Goal: Task Accomplishment & Management: Complete application form

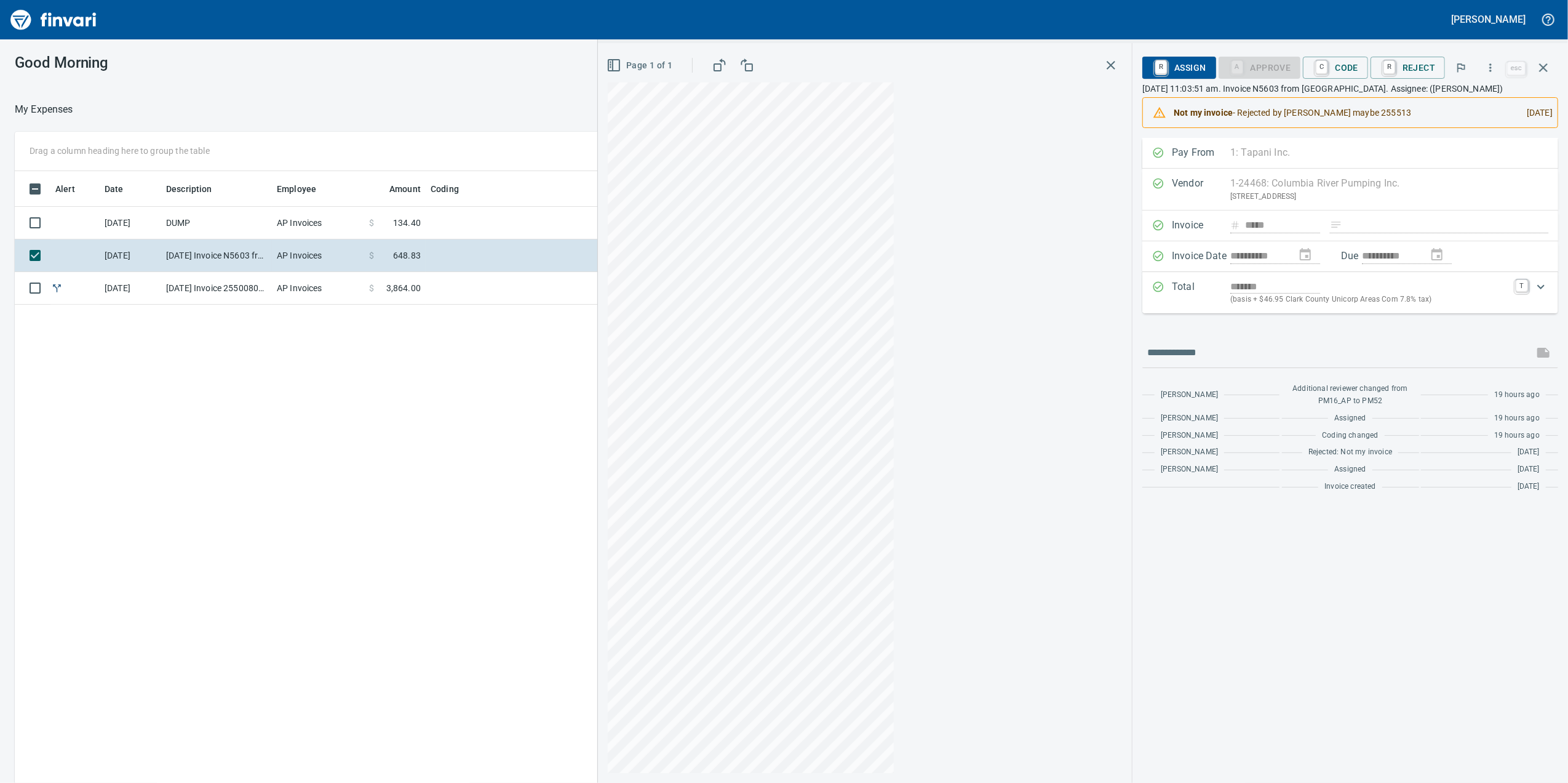
scroll to position [636, 1206]
click at [1104, 64] on icon "button" at bounding box center [1111, 66] width 15 height 15
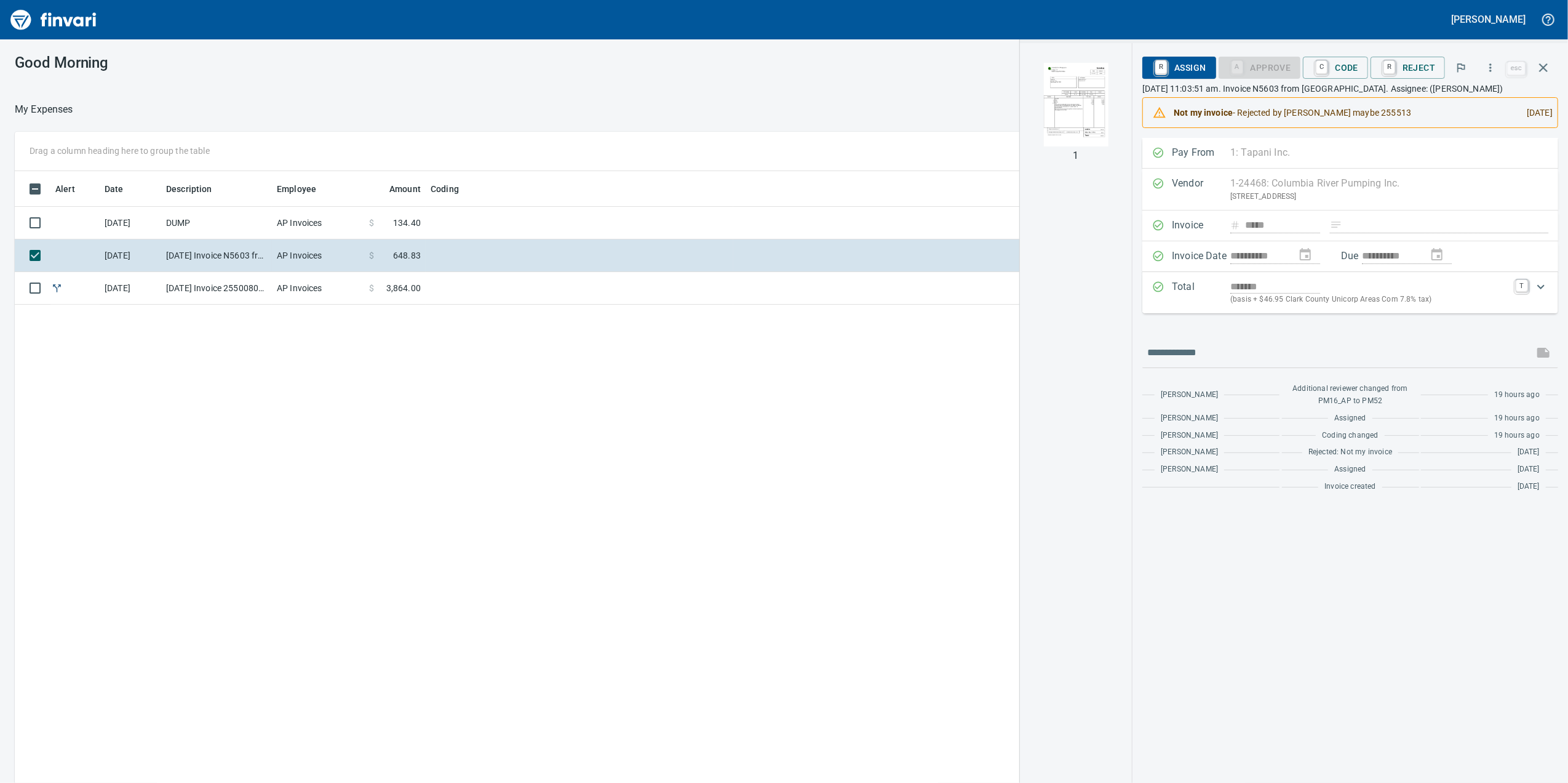
click at [345, 281] on td "AP Invoices" at bounding box center [318, 288] width 92 height 33
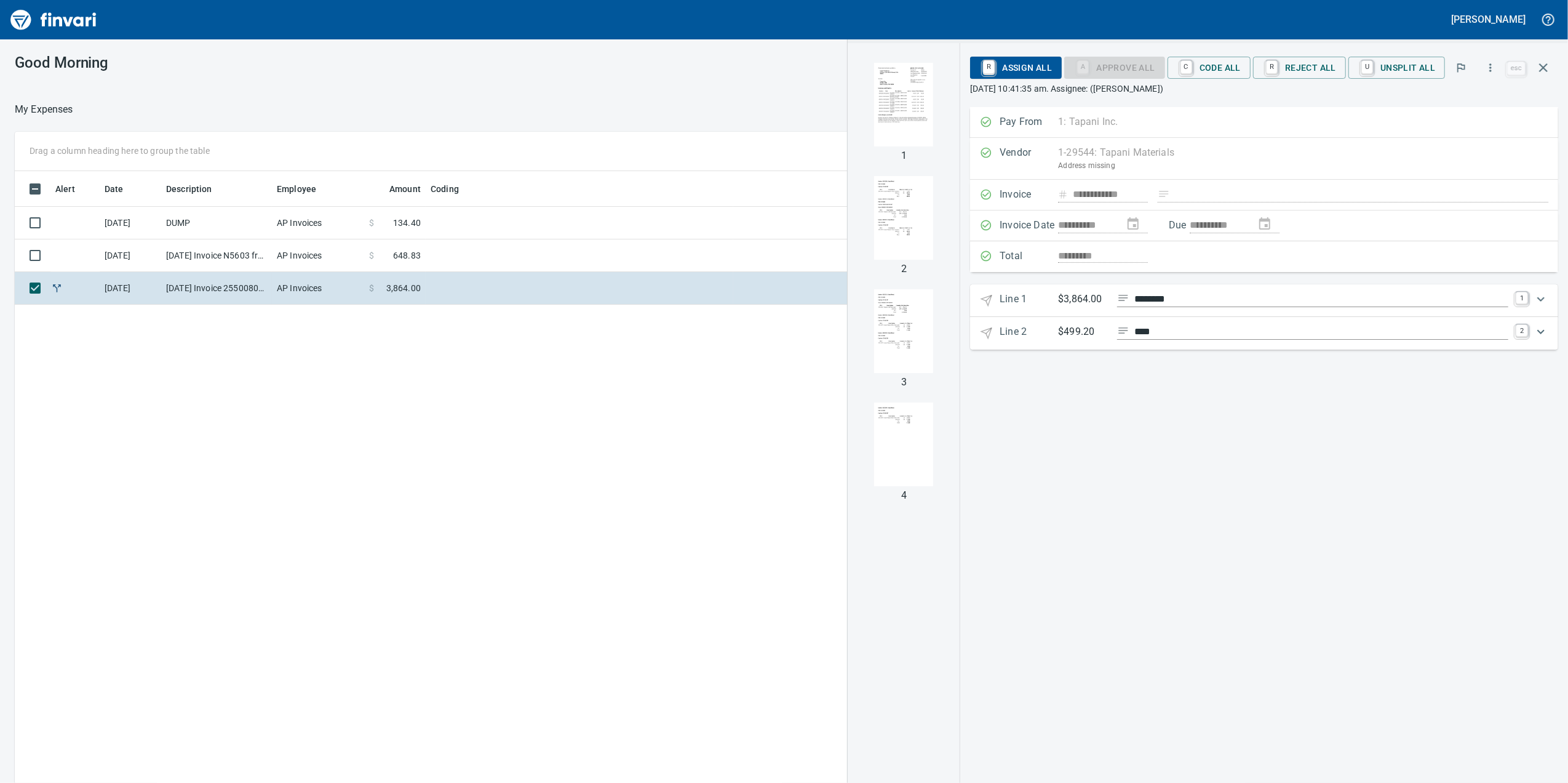
click at [449, 223] on td at bounding box center [580, 223] width 308 height 33
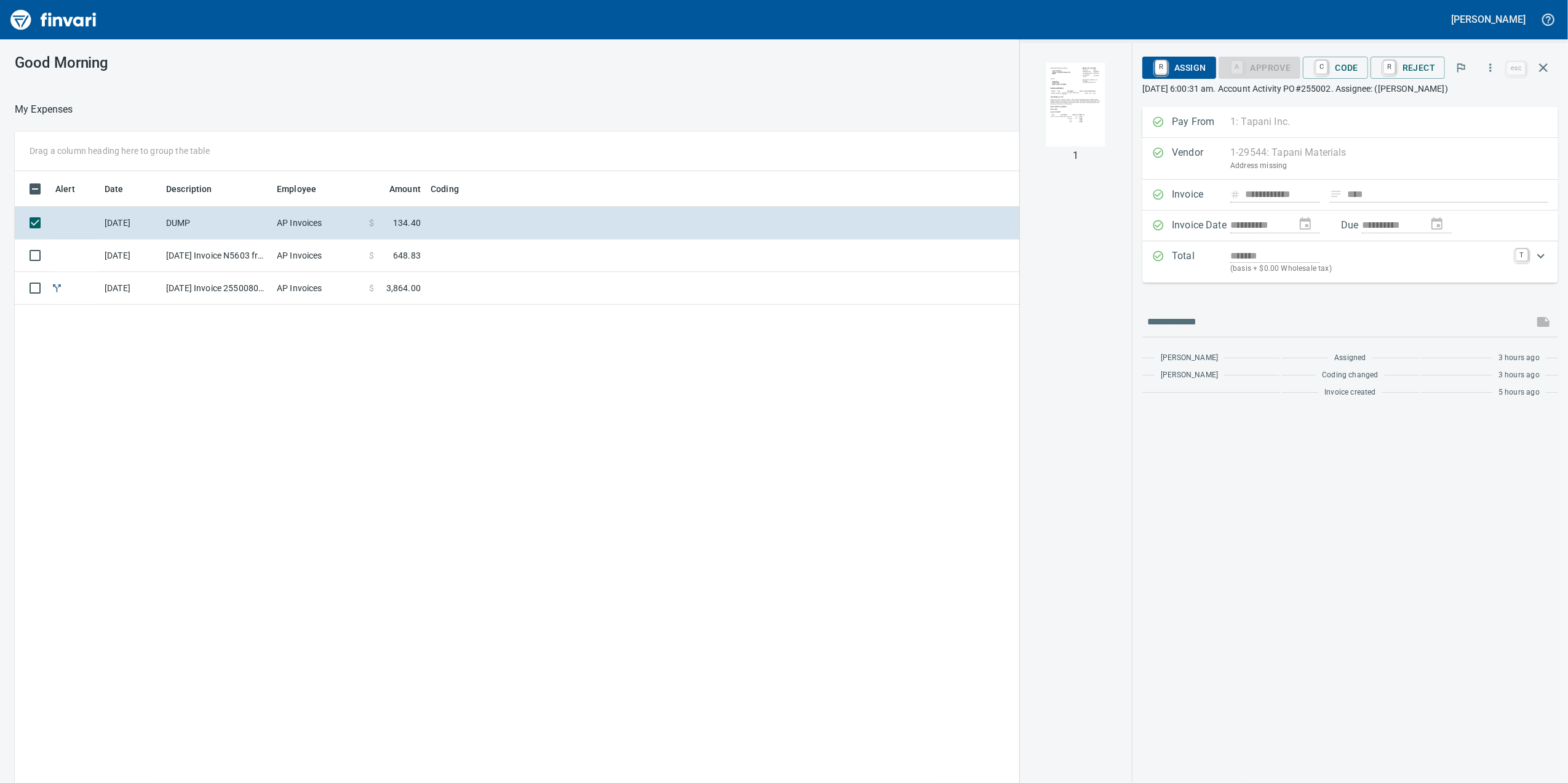
click at [1086, 140] on img "button" at bounding box center [1075, 104] width 84 height 84
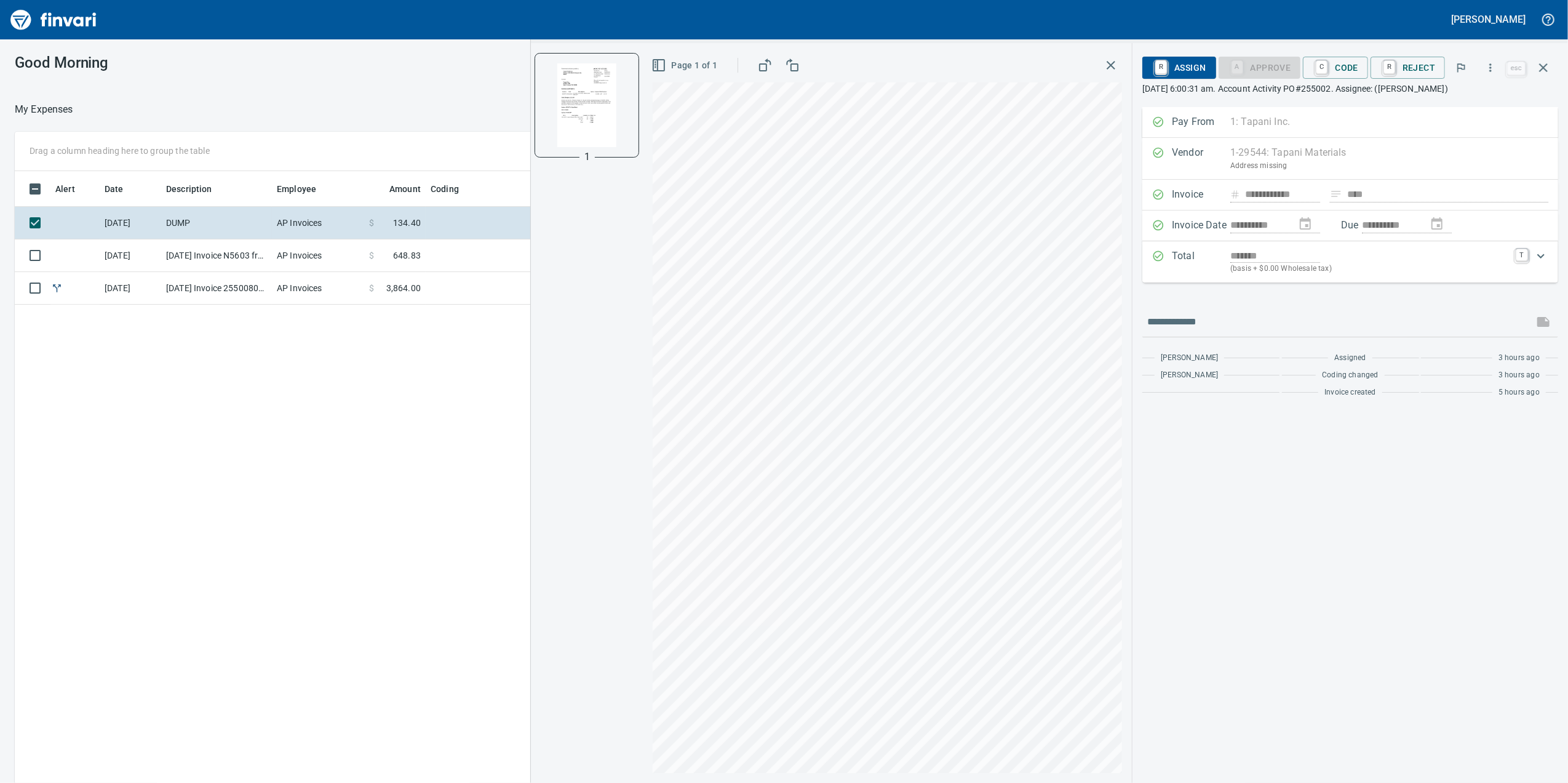
click at [1352, 270] on p "(basis + $0.00 Wholesale tax)" at bounding box center [1369, 269] width 278 height 12
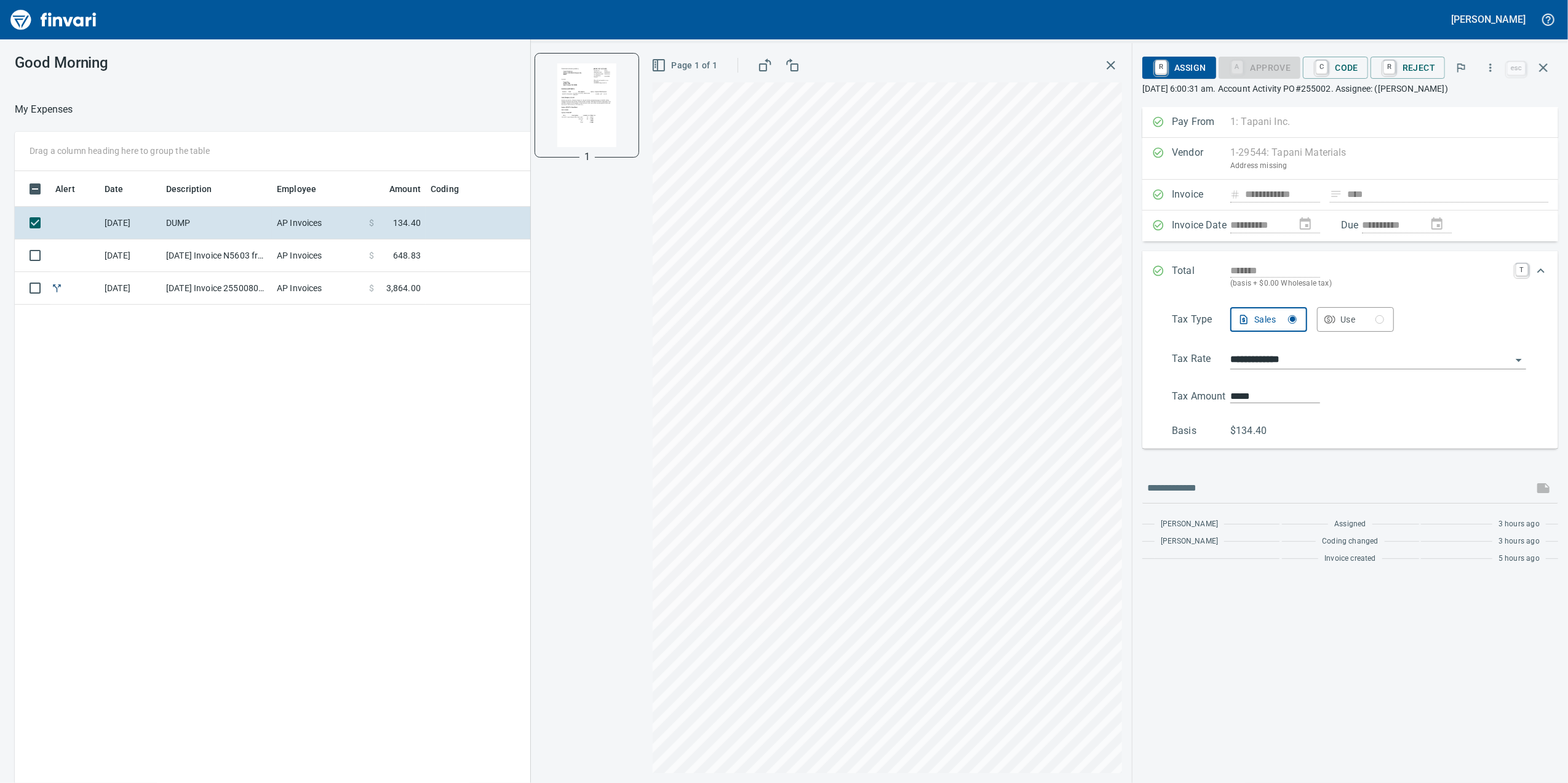
drag, startPoint x: 1423, startPoint y: 290, endPoint x: 1427, endPoint y: 301, distance: 11.7
click at [1423, 290] on p "(basis + $0.00 Wholesale tax)" at bounding box center [1369, 284] width 278 height 12
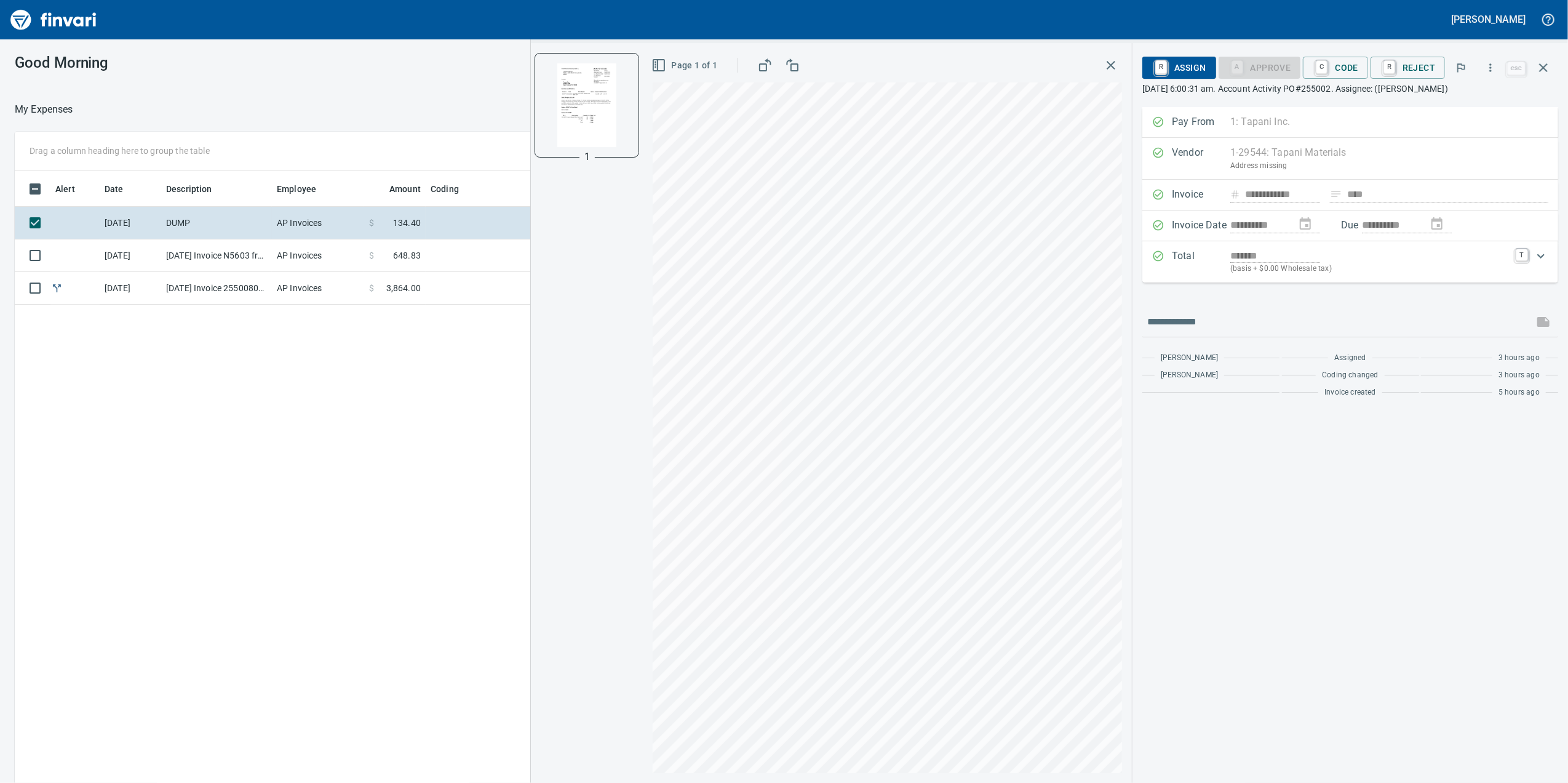
click at [1398, 280] on div "Total ******* (basis + $0.00 Wholesale tax) T" at bounding box center [1349, 262] width 416 height 41
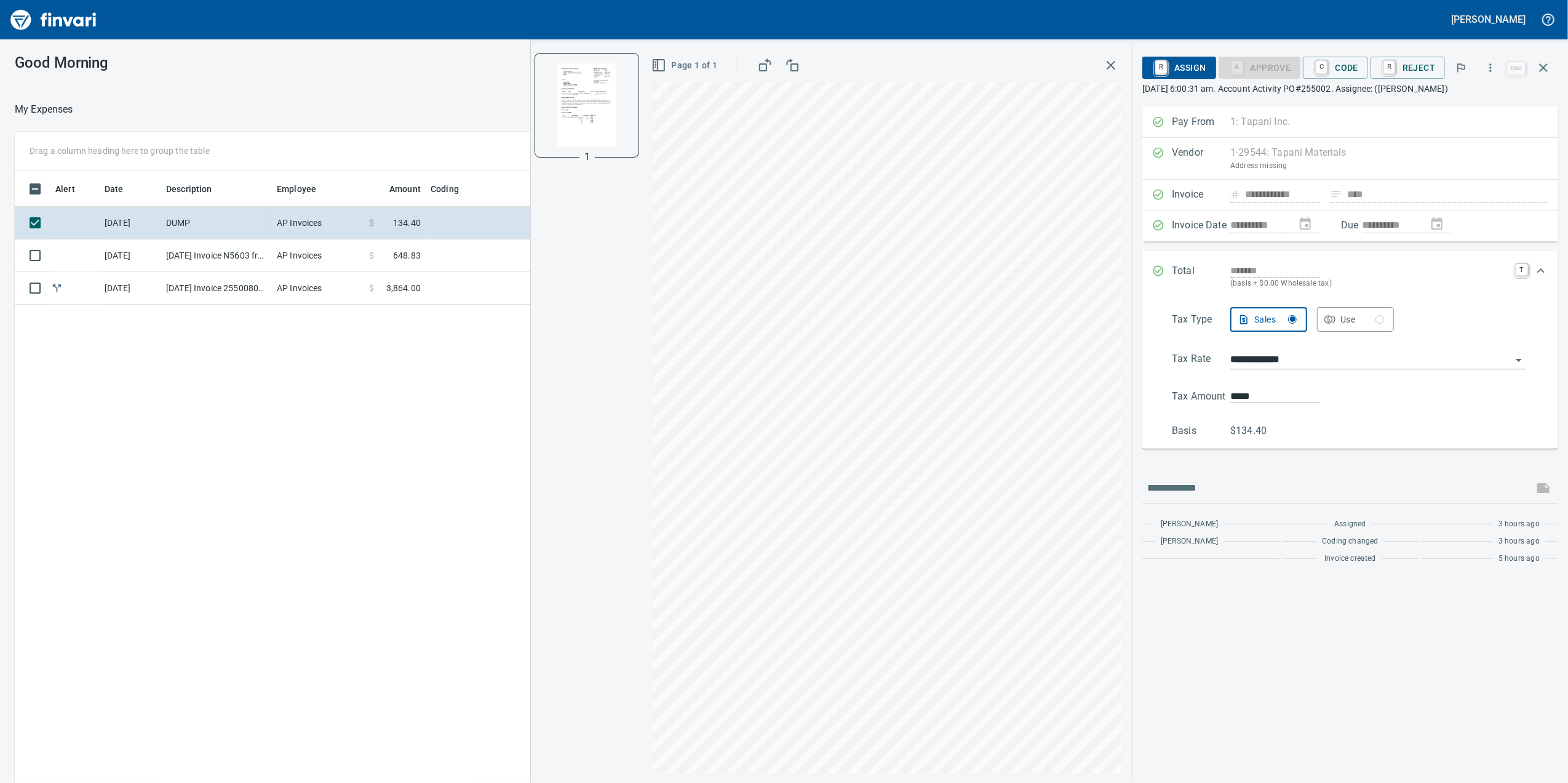
click at [1338, 60] on span "C Code" at bounding box center [1335, 68] width 46 height 21
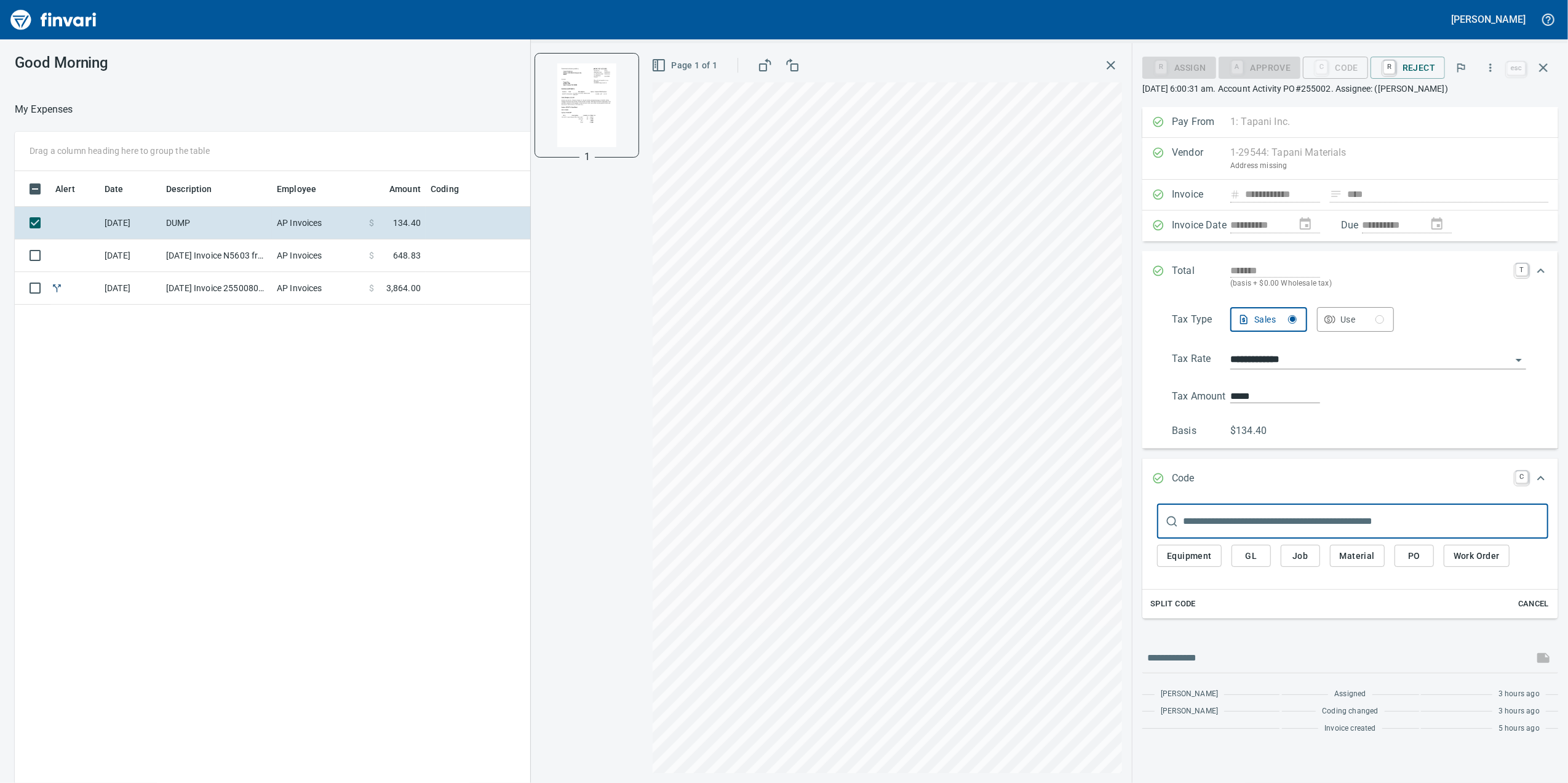
click at [1301, 573] on div "Equipment GL Job Material PO Work Order" at bounding box center [1352, 560] width 391 height 41
click at [1302, 560] on span "Job" at bounding box center [1300, 556] width 20 height 15
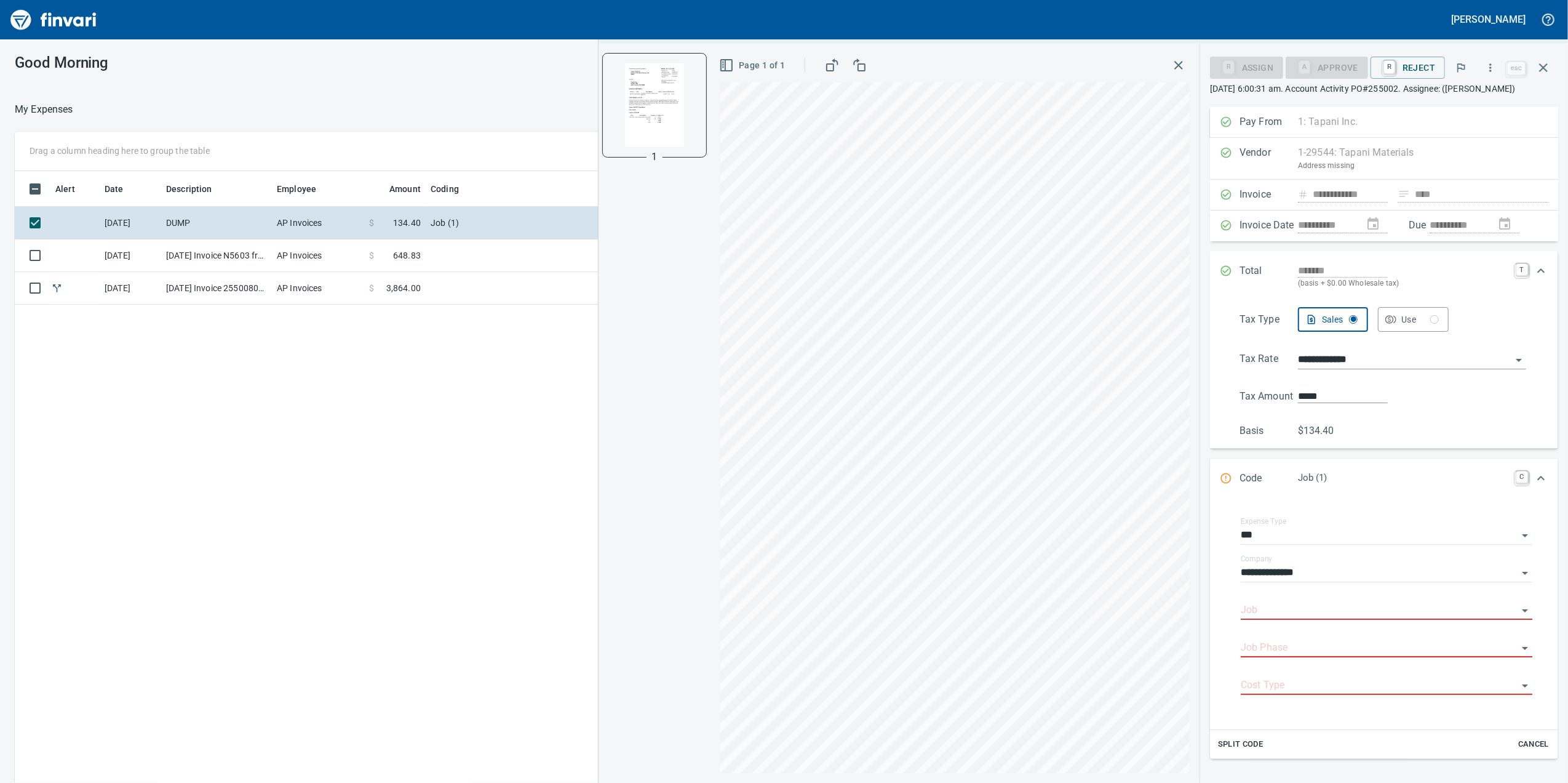
click at [1292, 616] on div "Job" at bounding box center [1386, 606] width 292 height 27
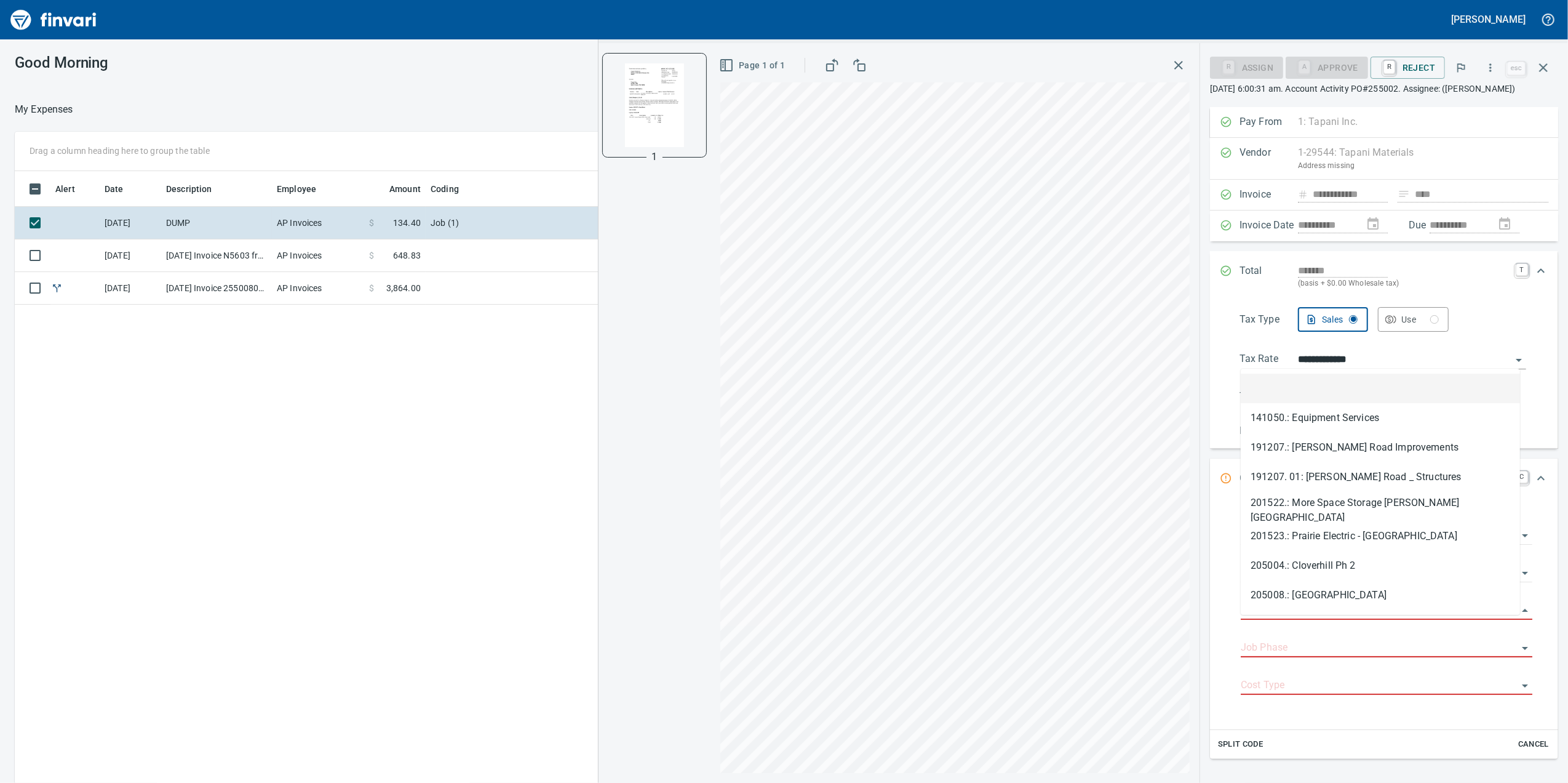
scroll to position [636, 1206]
click at [1290, 619] on input "Job" at bounding box center [1378, 610] width 277 height 17
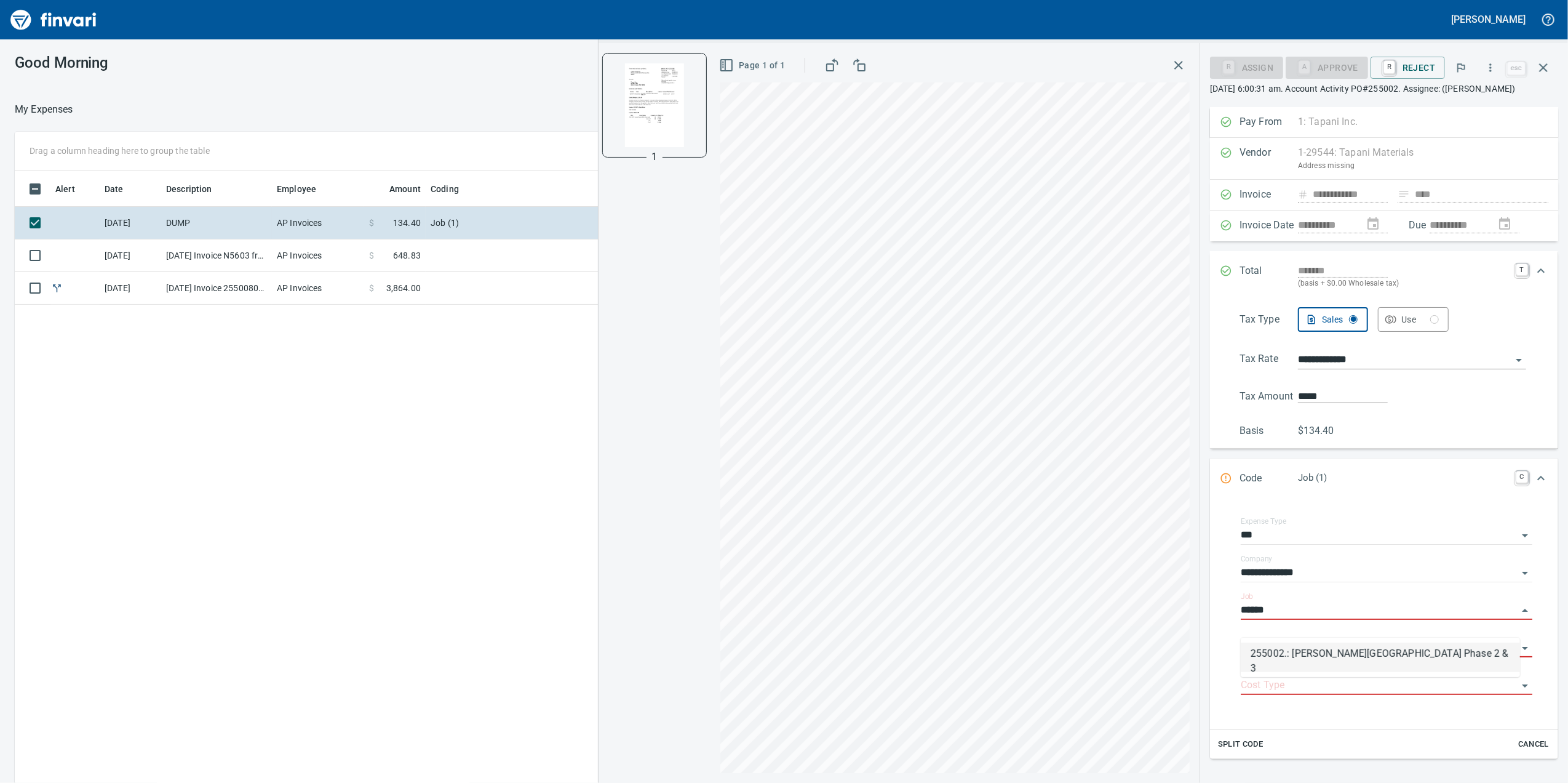
drag, startPoint x: 1302, startPoint y: 643, endPoint x: 1302, endPoint y: 689, distance: 46.0
click at [1302, 644] on li "255002.: [PERSON_NAME][GEOGRAPHIC_DATA] Phase 2 & 3" at bounding box center [1380, 656] width 280 height 29
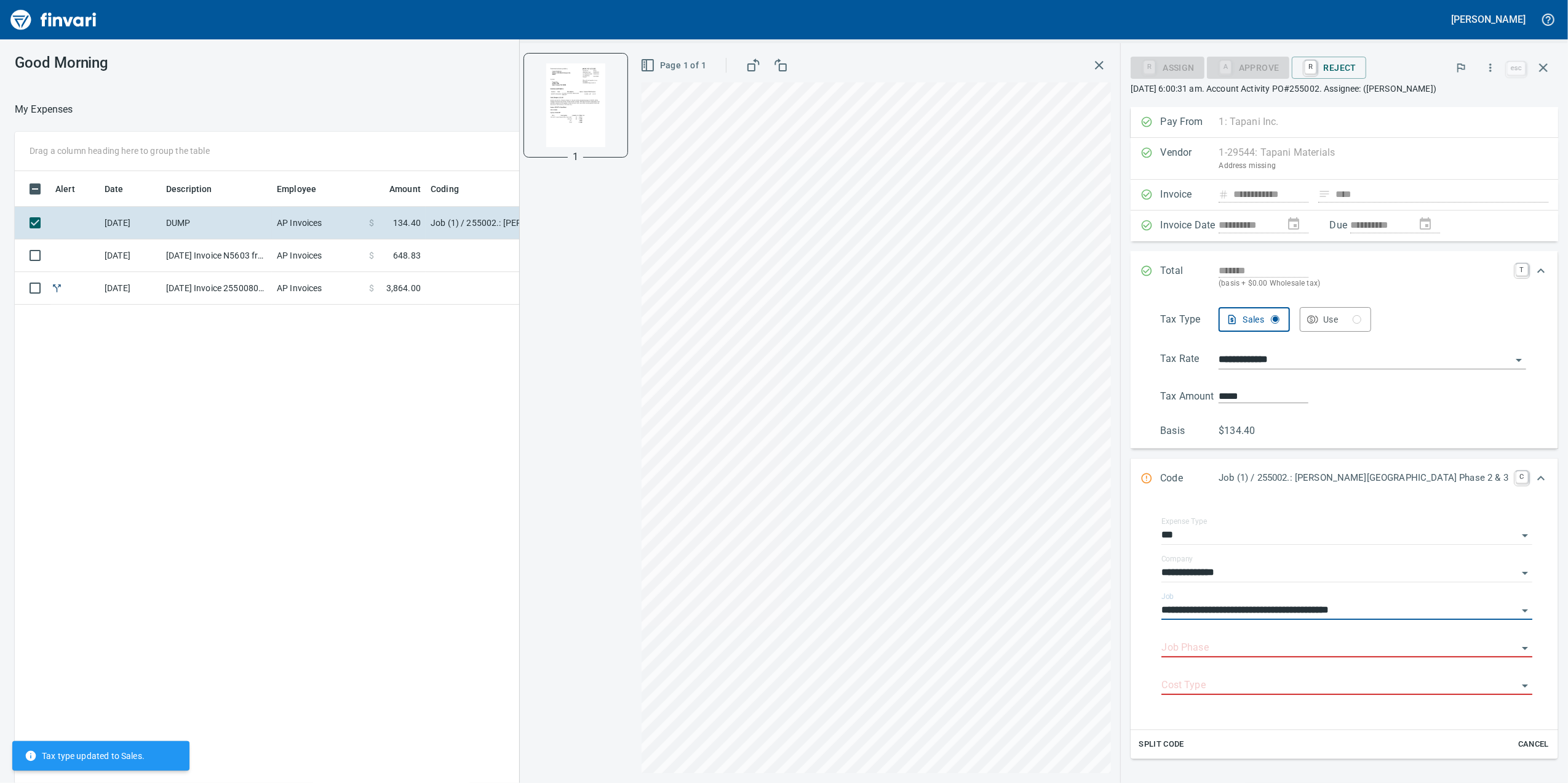
drag, startPoint x: 1285, startPoint y: 651, endPoint x: 1285, endPoint y: 658, distance: 7.0
click at [1285, 657] on div "Job Phase" at bounding box center [1347, 643] width 371 height 27
type input "**********"
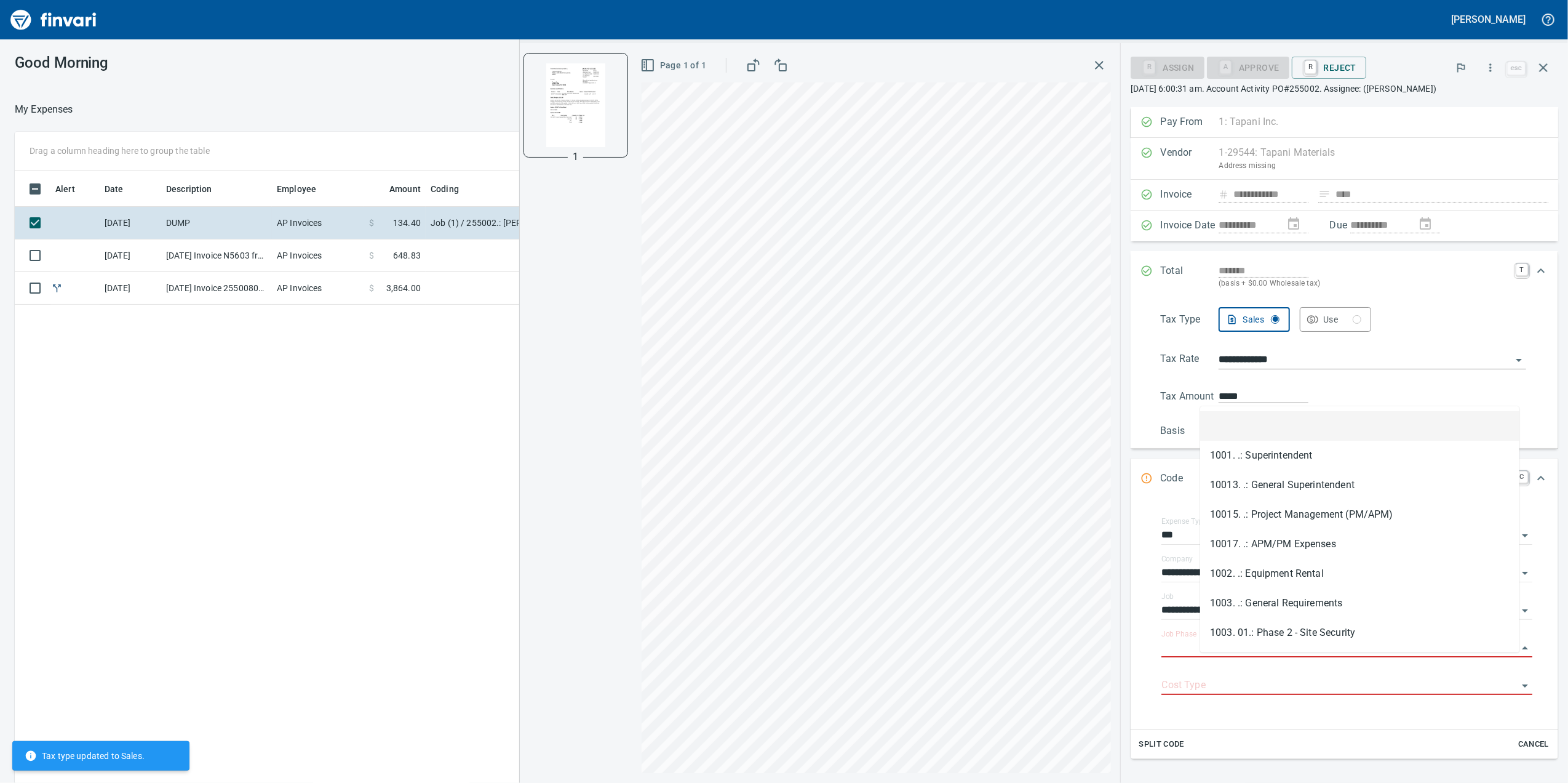
click at [1286, 656] on input "Job Phase" at bounding box center [1340, 648] width 357 height 17
click at [1401, 589] on li "250102. 02.: Haul/Dispose Excess Excavation Spoils" at bounding box center [1360, 573] width 319 height 29
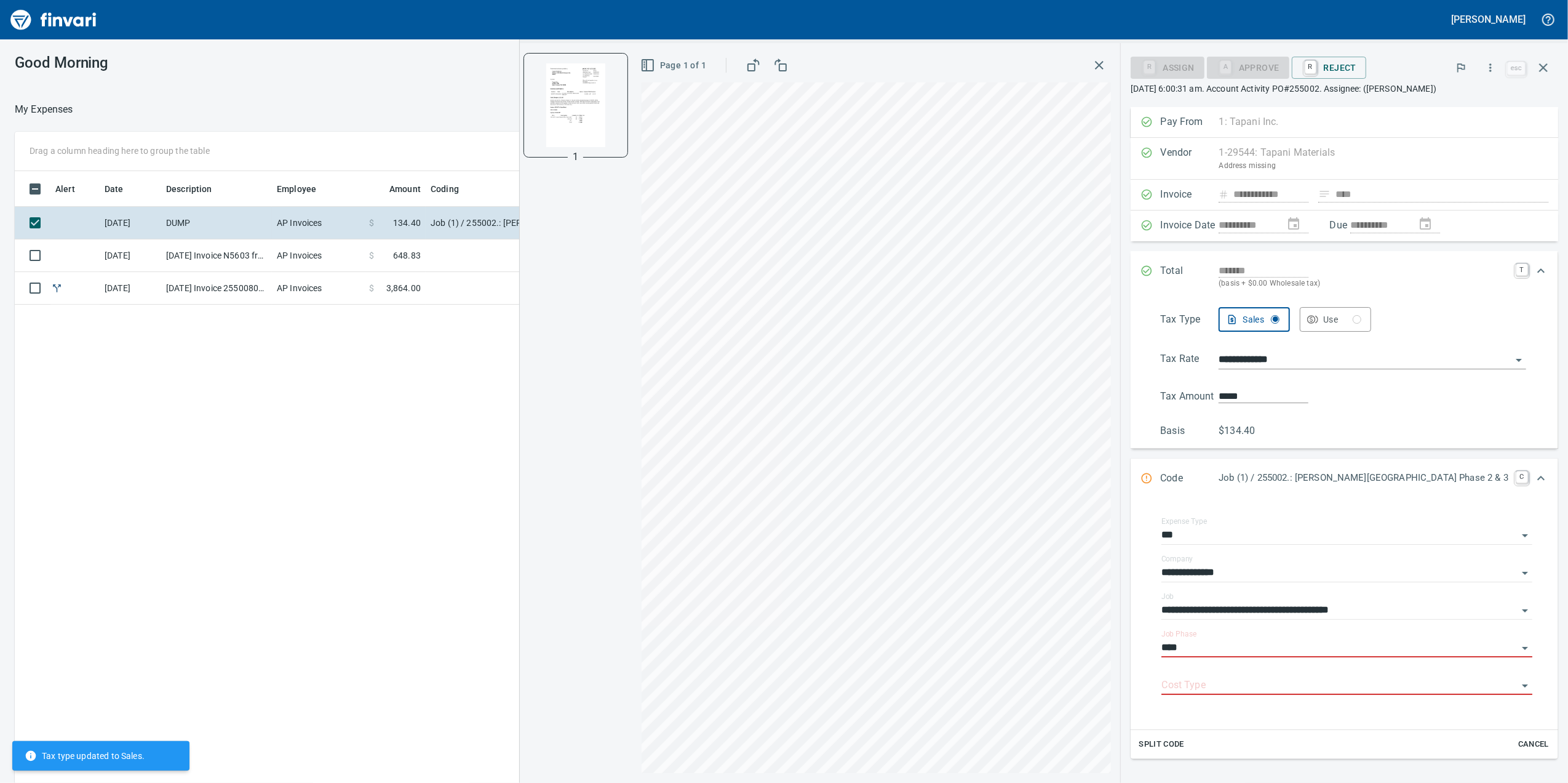
click at [1221, 619] on input "**********" at bounding box center [1340, 610] width 357 height 17
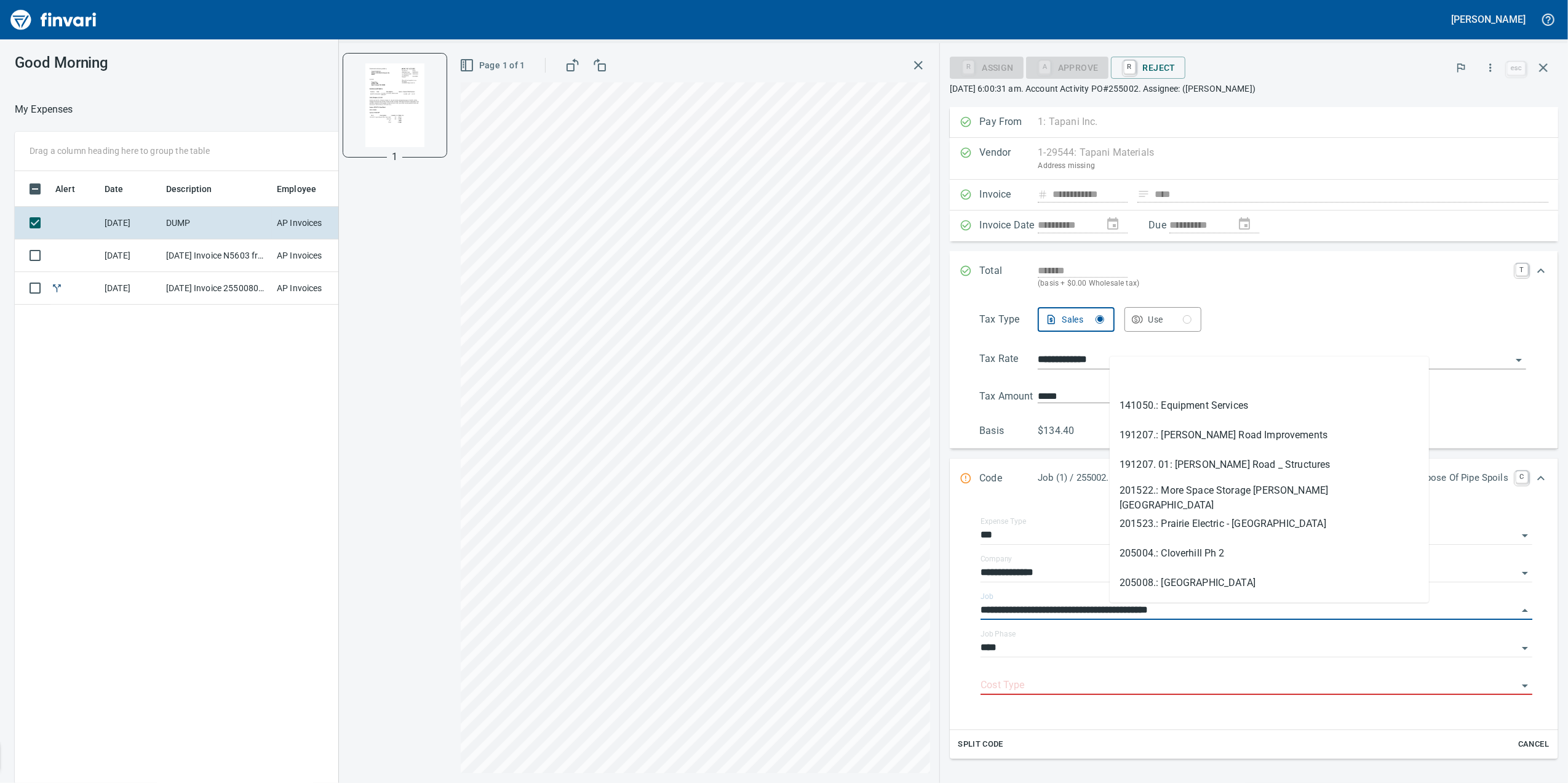
type input "**********"
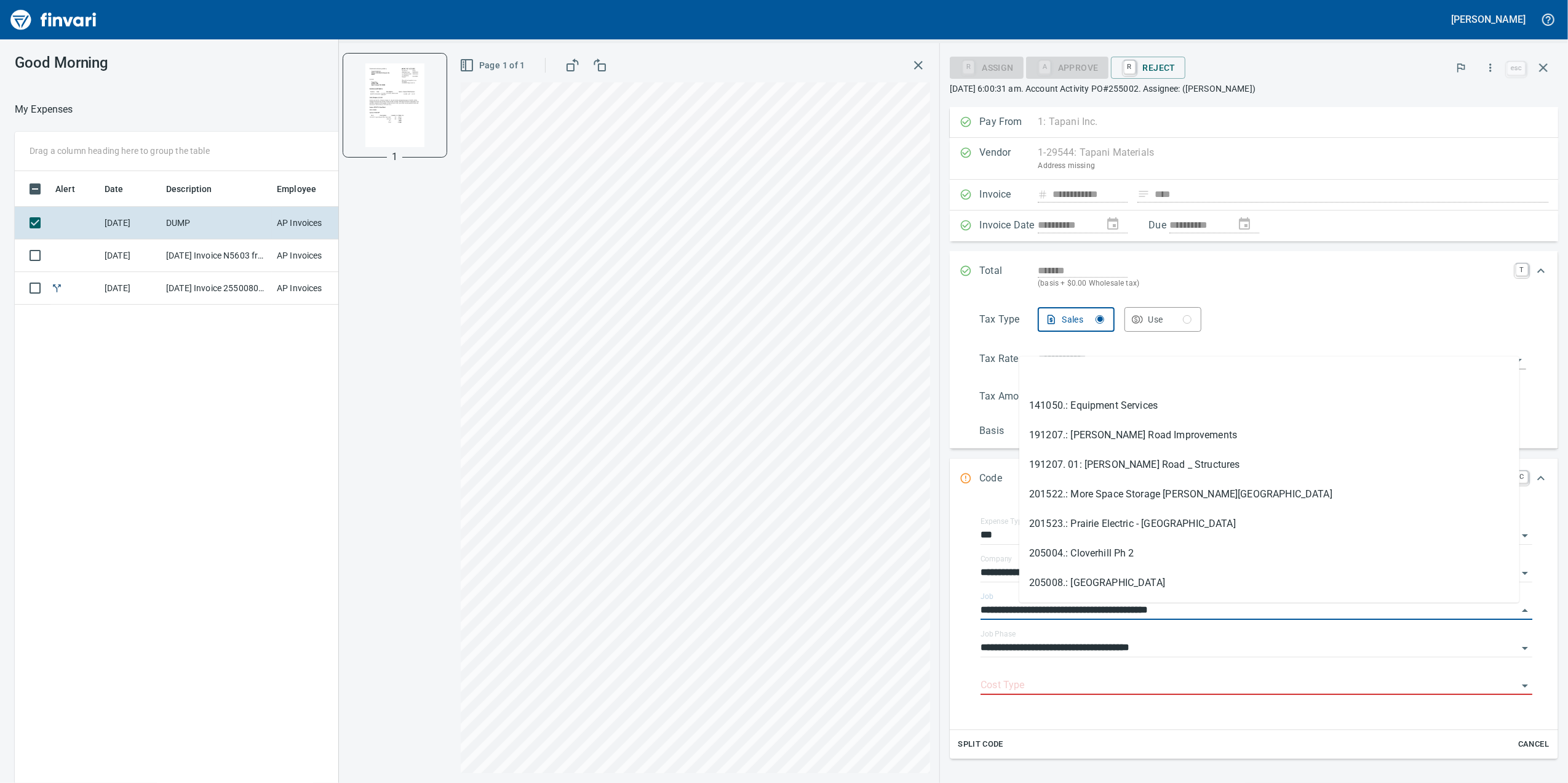
drag, startPoint x: 1199, startPoint y: 687, endPoint x: 1196, endPoint y: 697, distance: 10.4
click at [1197, 691] on input "Cost Type" at bounding box center [1249, 685] width 537 height 17
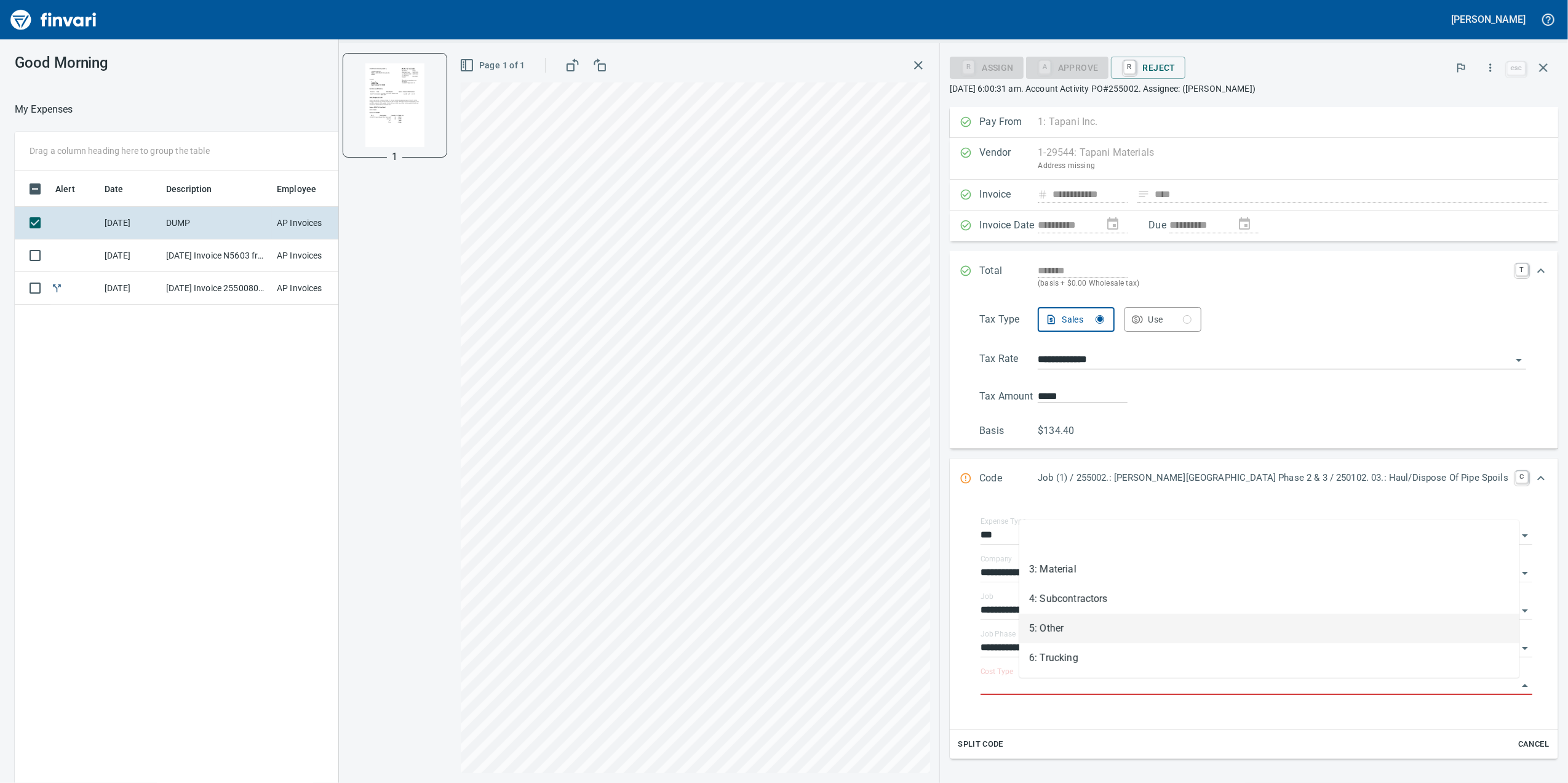
click at [1085, 631] on li "5: Other" at bounding box center [1269, 628] width 500 height 29
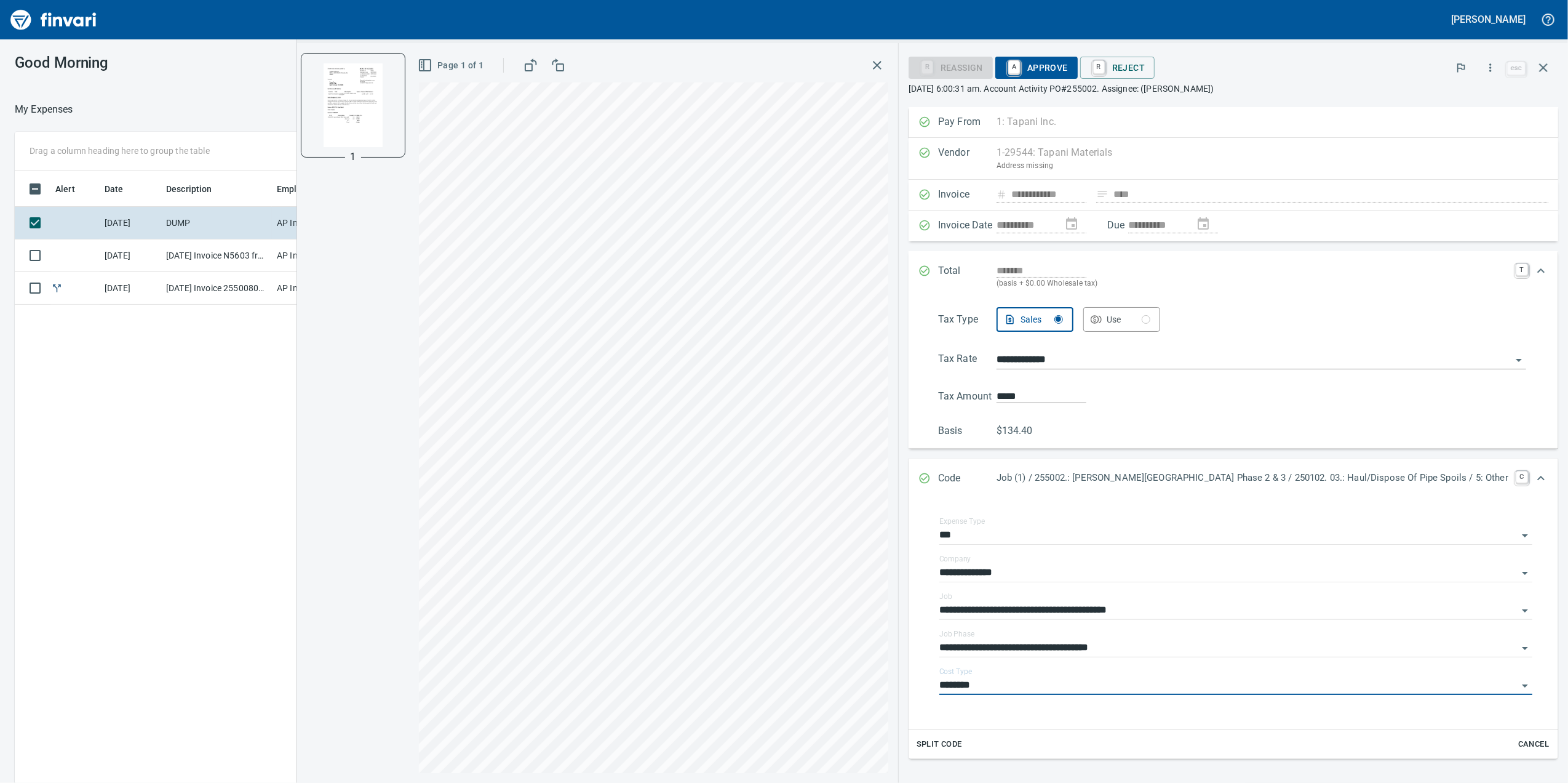
type input "********"
drag, startPoint x: 1091, startPoint y: 62, endPoint x: 1090, endPoint y: 72, distance: 10.0
click at [1068, 72] on span "A Approve" at bounding box center [1036, 68] width 63 height 21
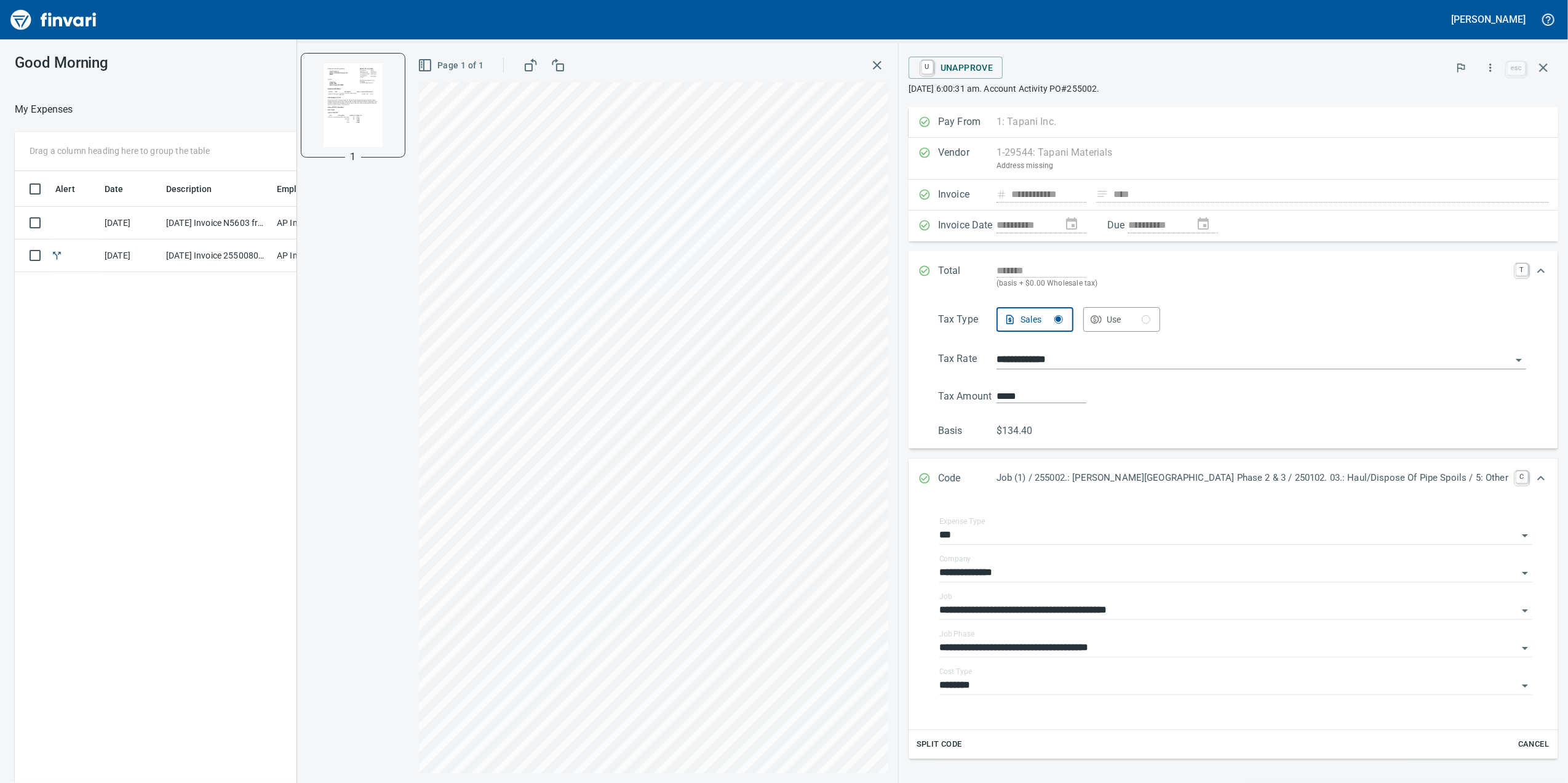
click at [205, 237] on td "[DATE] Invoice N5603 from Columbia River Pumping Inc. (1-24468)" at bounding box center [217, 223] width 111 height 33
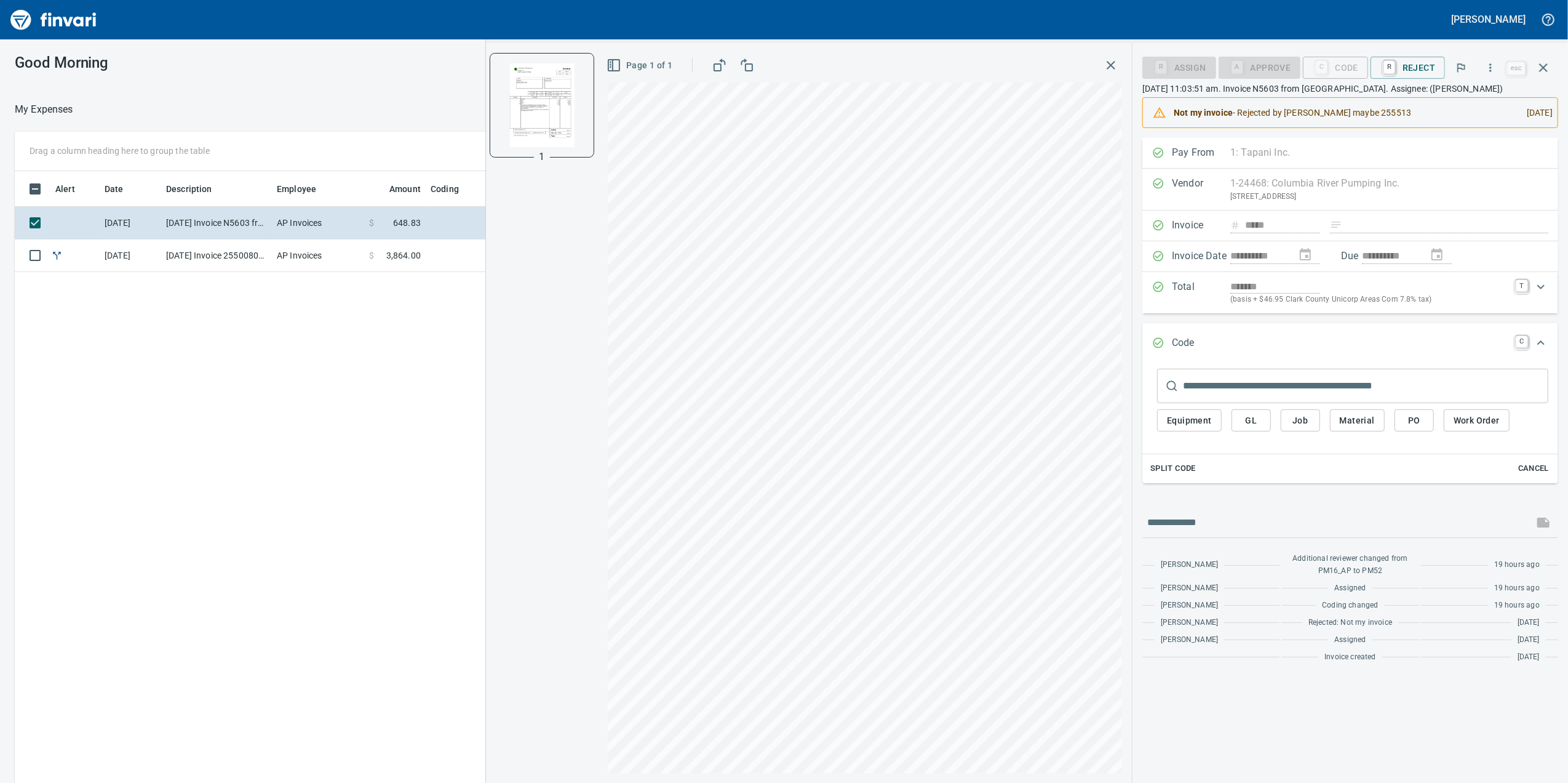
drag, startPoint x: 151, startPoint y: 265, endPoint x: 190, endPoint y: 238, distance: 47.4
click at [150, 265] on td "[DATE]" at bounding box center [130, 255] width 62 height 33
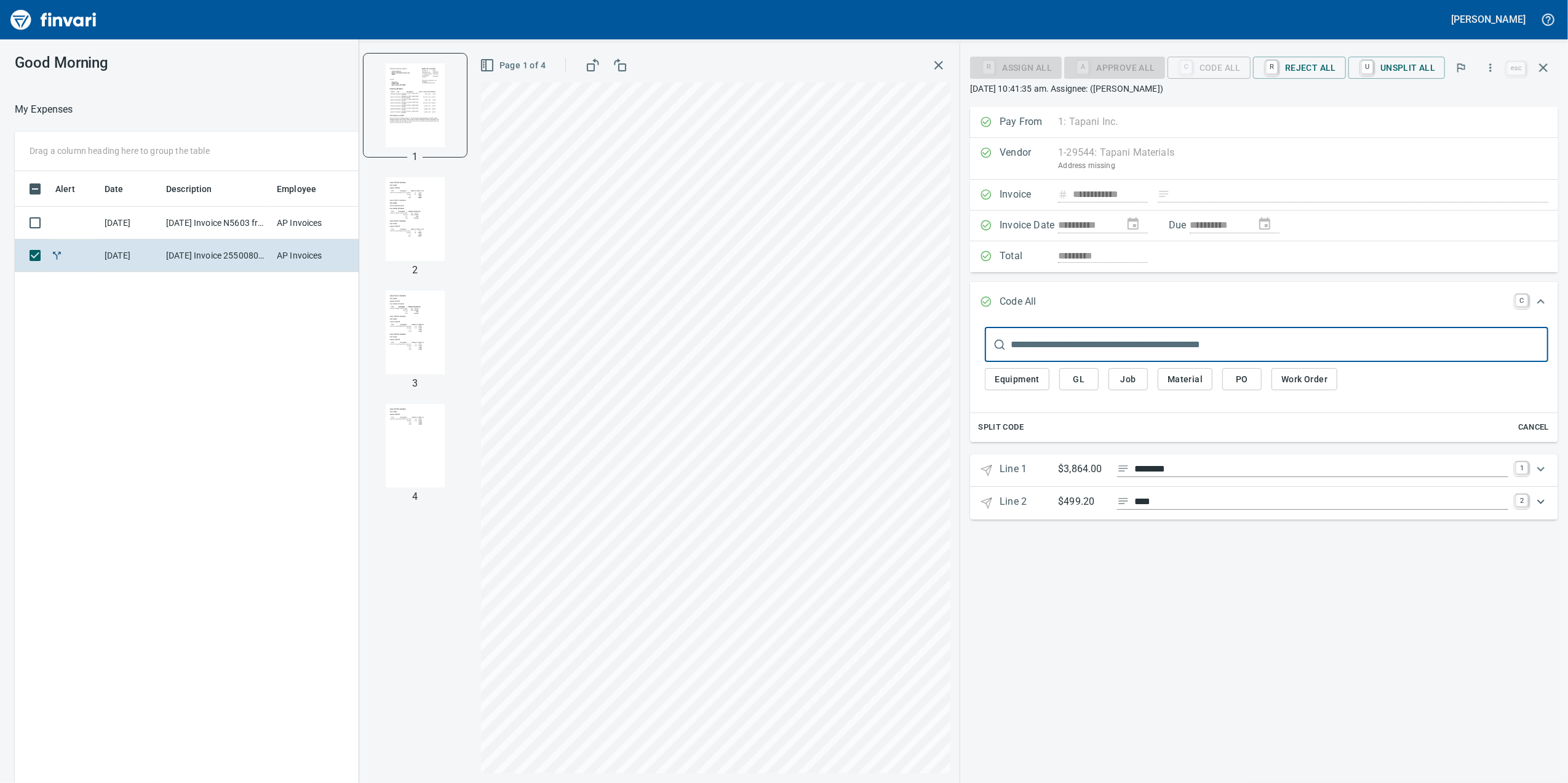
click at [424, 224] on img "button" at bounding box center [415, 219] width 84 height 84
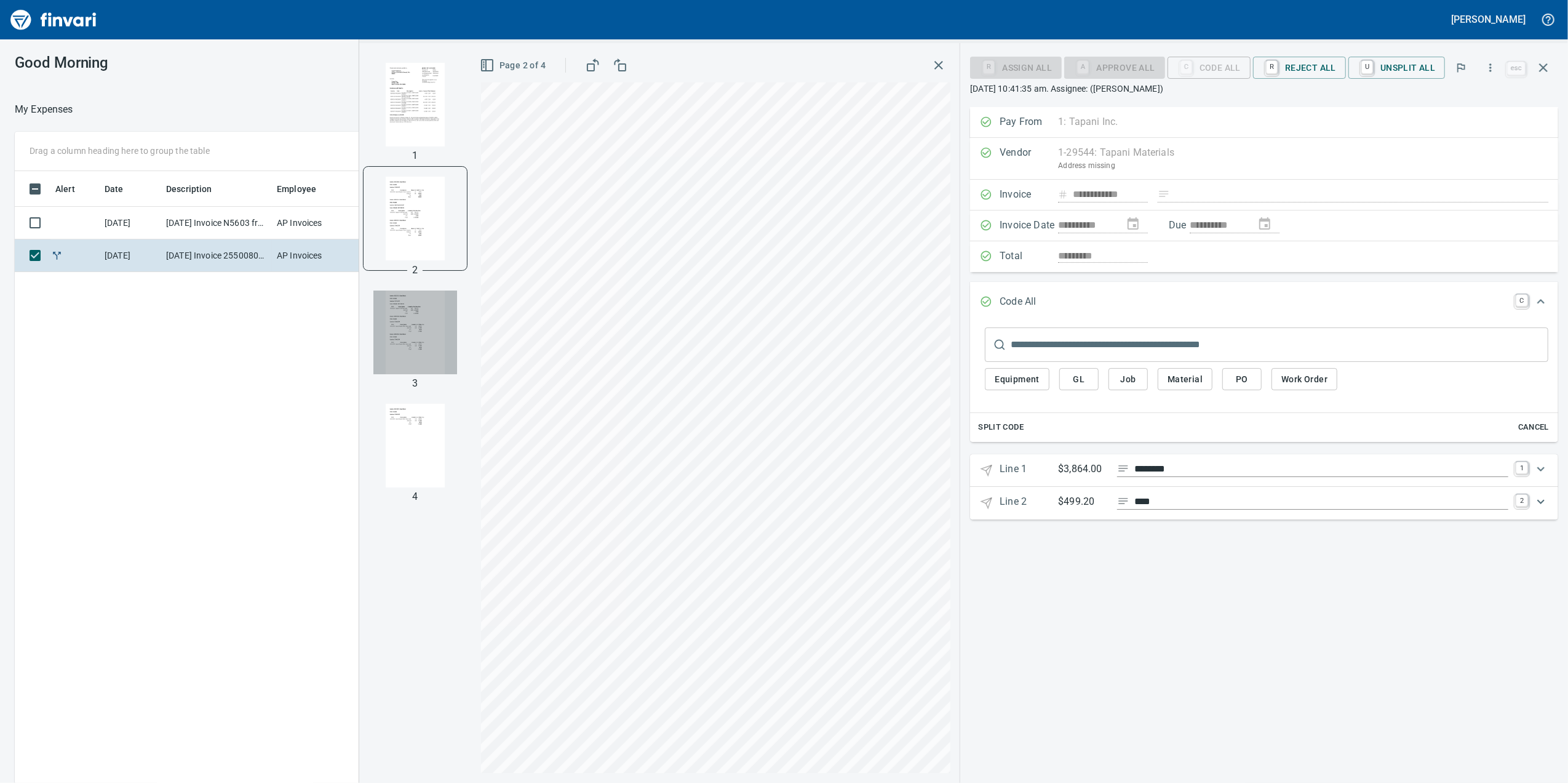
click at [401, 325] on img "button" at bounding box center [415, 331] width 84 height 84
click at [412, 412] on img "button" at bounding box center [415, 445] width 84 height 84
click at [414, 345] on img "button" at bounding box center [415, 330] width 84 height 84
click at [403, 422] on img "button" at bounding box center [415, 445] width 84 height 84
click at [401, 337] on img "button" at bounding box center [415, 330] width 84 height 84
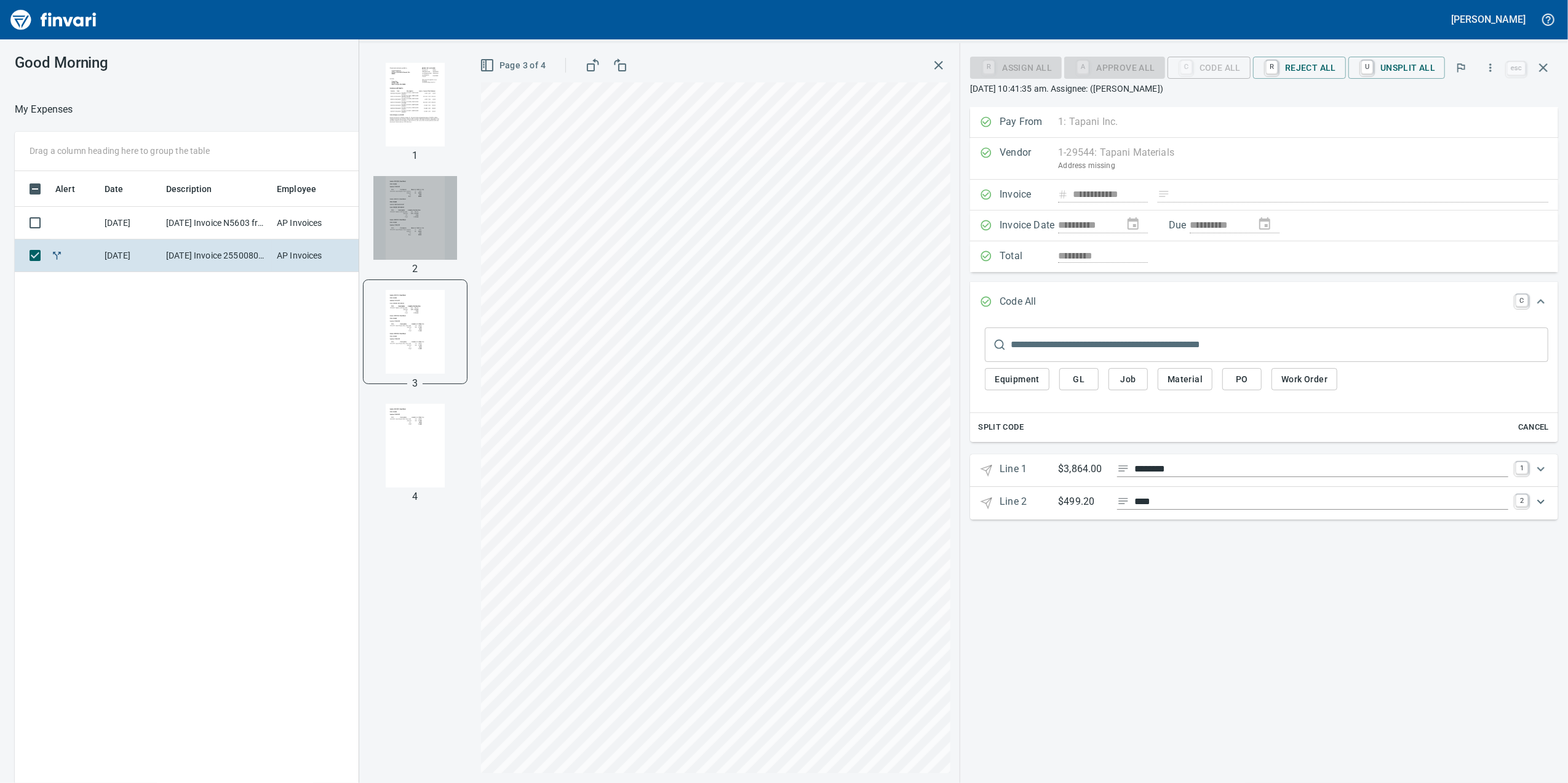
click at [414, 254] on img "button" at bounding box center [415, 217] width 84 height 84
click at [424, 151] on div at bounding box center [415, 104] width 103 height 103
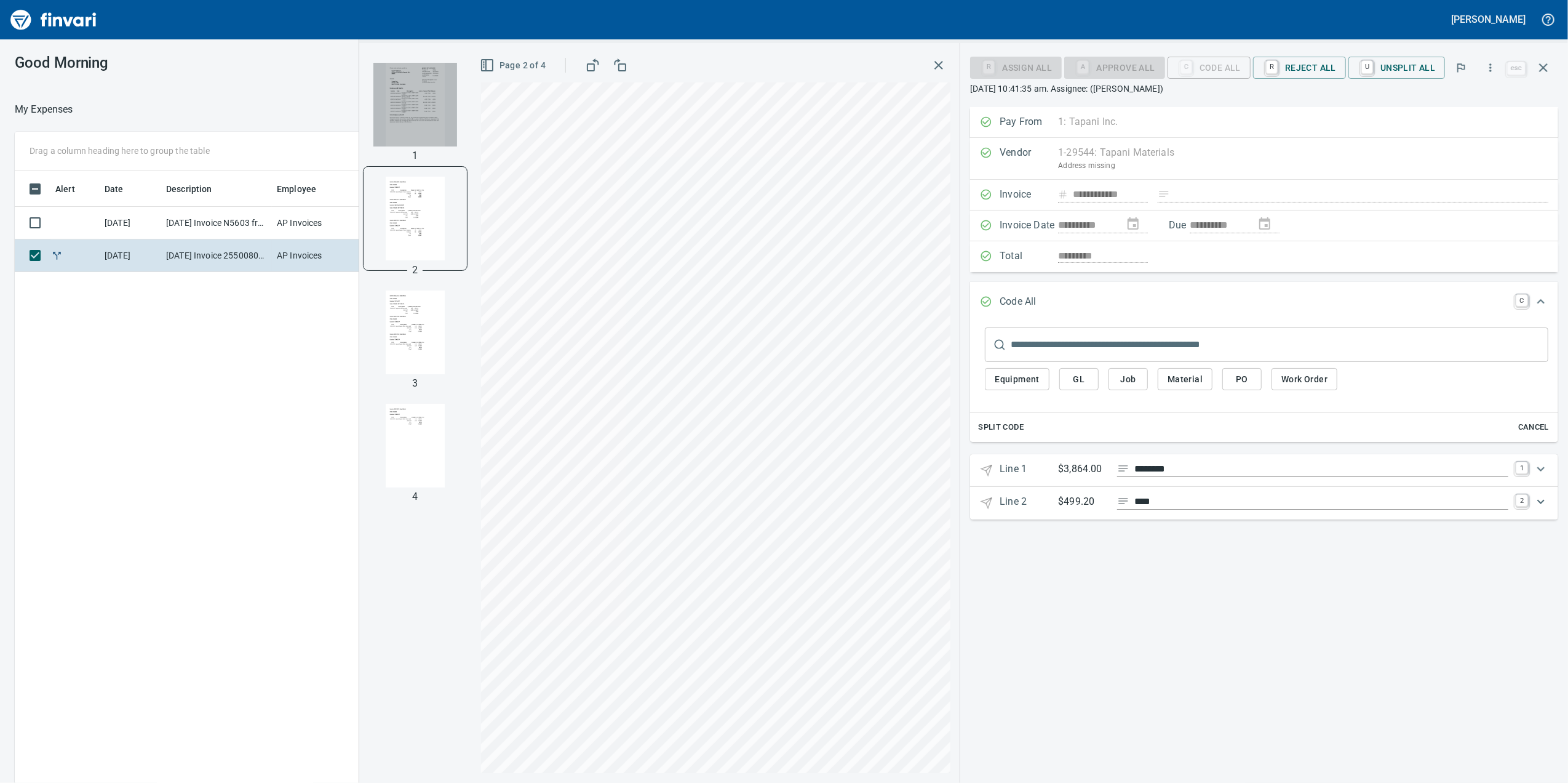
click at [401, 101] on img "button" at bounding box center [415, 104] width 84 height 84
drag, startPoint x: 416, startPoint y: 177, endPoint x: 417, endPoint y: 185, distance: 8.1
click at [416, 180] on div at bounding box center [415, 219] width 103 height 103
click at [426, 223] on img "button" at bounding box center [415, 219] width 84 height 84
click at [426, 223] on img "button" at bounding box center [415, 218] width 84 height 84
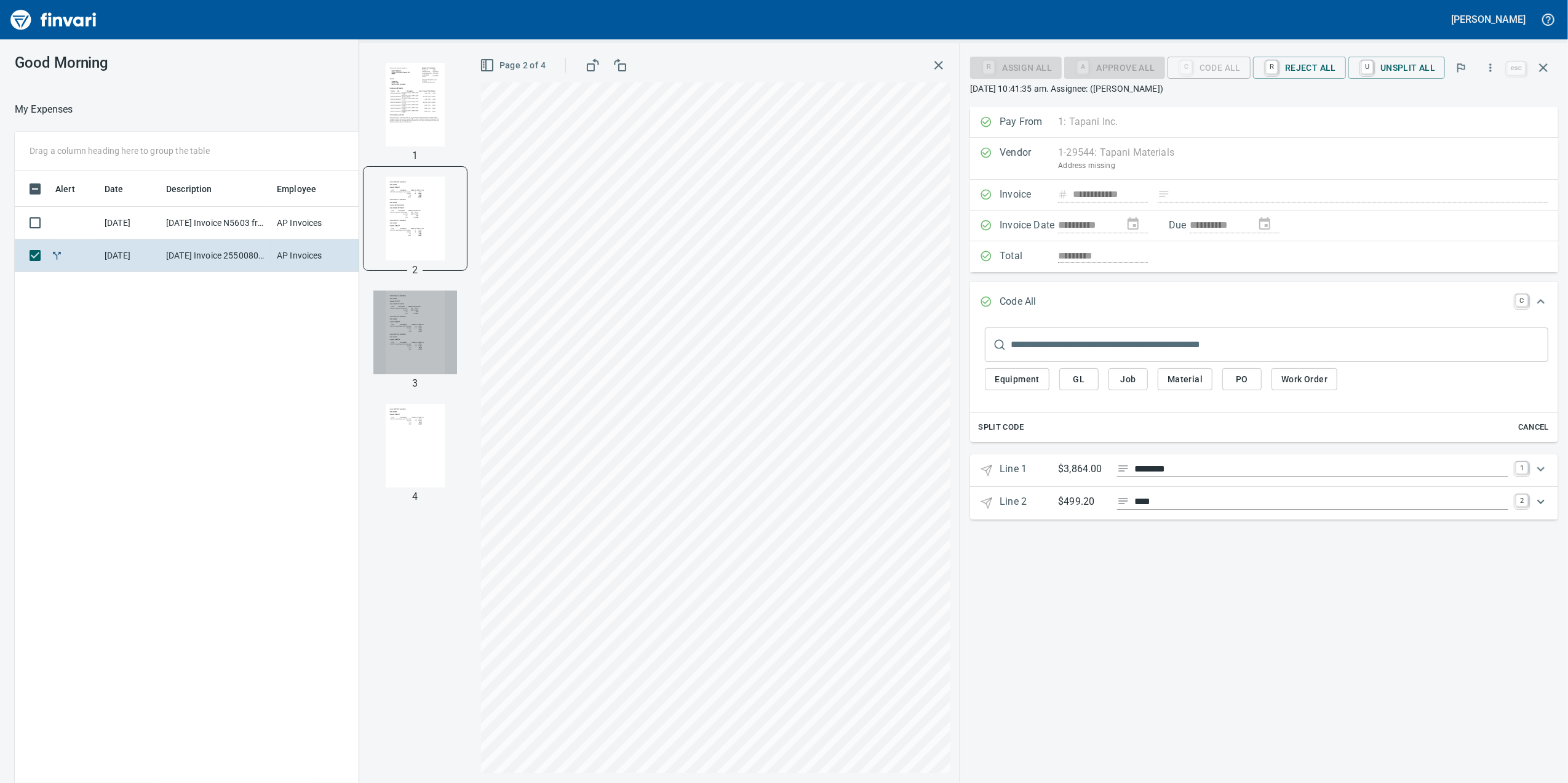
click at [428, 333] on img "button" at bounding box center [415, 331] width 84 height 84
click at [387, 420] on img "button" at bounding box center [415, 445] width 84 height 84
click at [400, 328] on img "button" at bounding box center [415, 330] width 84 height 84
click at [422, 225] on img "button" at bounding box center [415, 217] width 84 height 84
click at [387, 476] on img "button" at bounding box center [415, 445] width 84 height 84
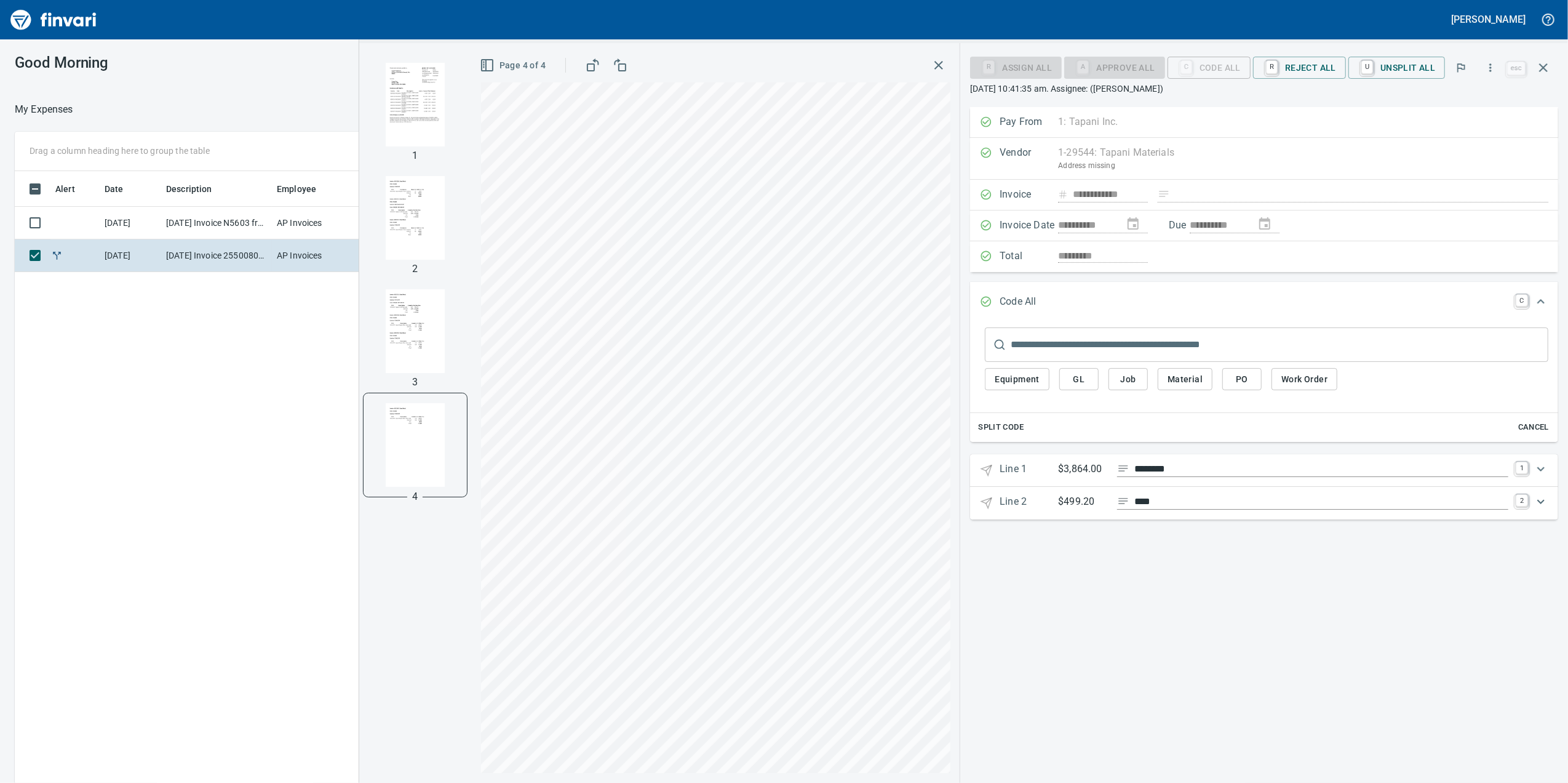
click at [377, 356] on img "button" at bounding box center [415, 330] width 84 height 84
click at [432, 466] on img "button" at bounding box center [415, 445] width 84 height 84
click at [395, 342] on img "button" at bounding box center [415, 330] width 84 height 84
click at [416, 453] on img "button" at bounding box center [415, 445] width 84 height 84
click at [422, 331] on img "button" at bounding box center [415, 330] width 84 height 84
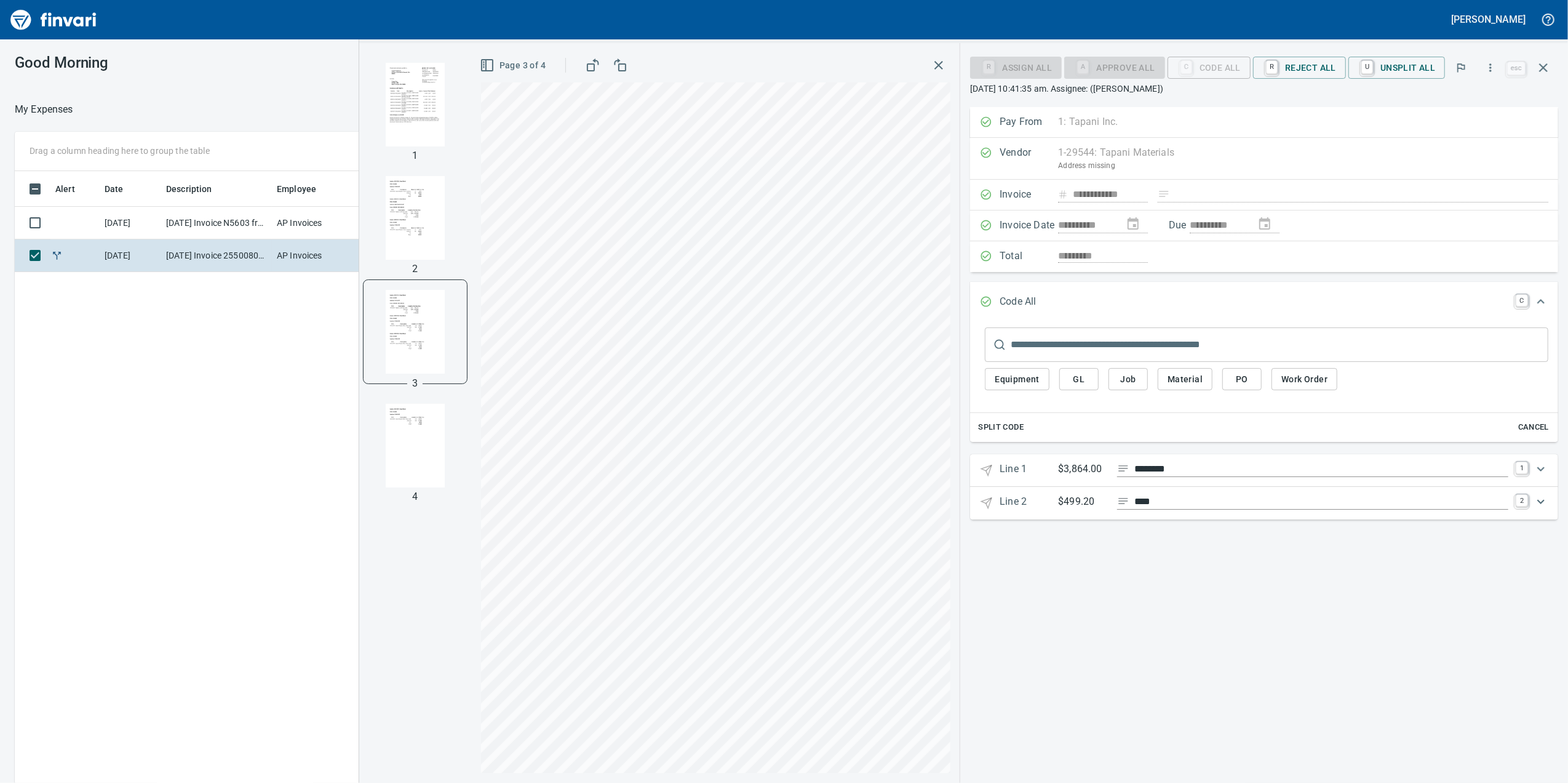
click at [416, 207] on img "button" at bounding box center [415, 217] width 84 height 84
click at [1332, 472] on input "********" at bounding box center [1321, 469] width 374 height 15
click at [1530, 516] on div "Expand" at bounding box center [1540, 501] width 29 height 29
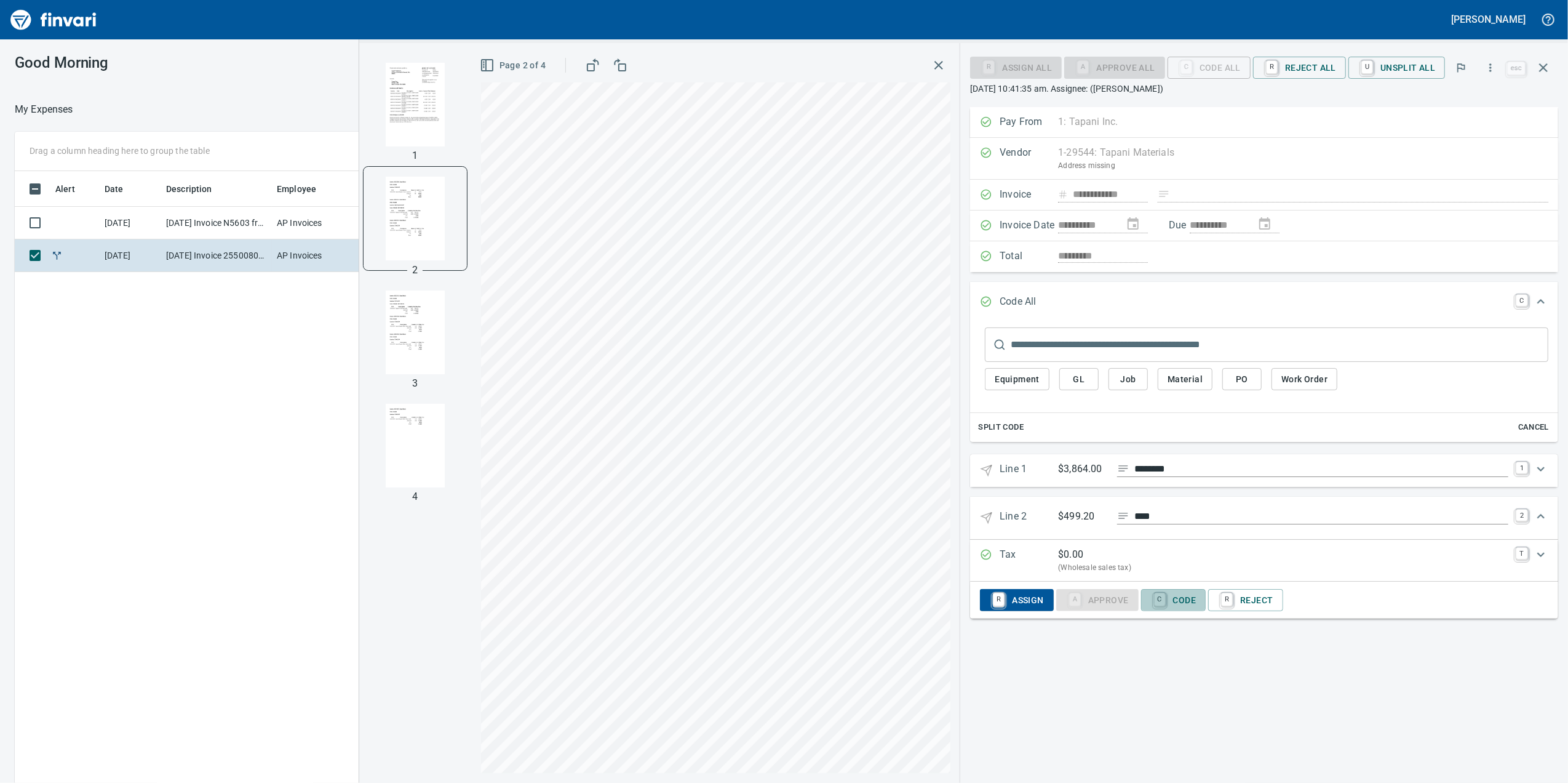
click at [1198, 606] on button "C Code" at bounding box center [1173, 600] width 65 height 23
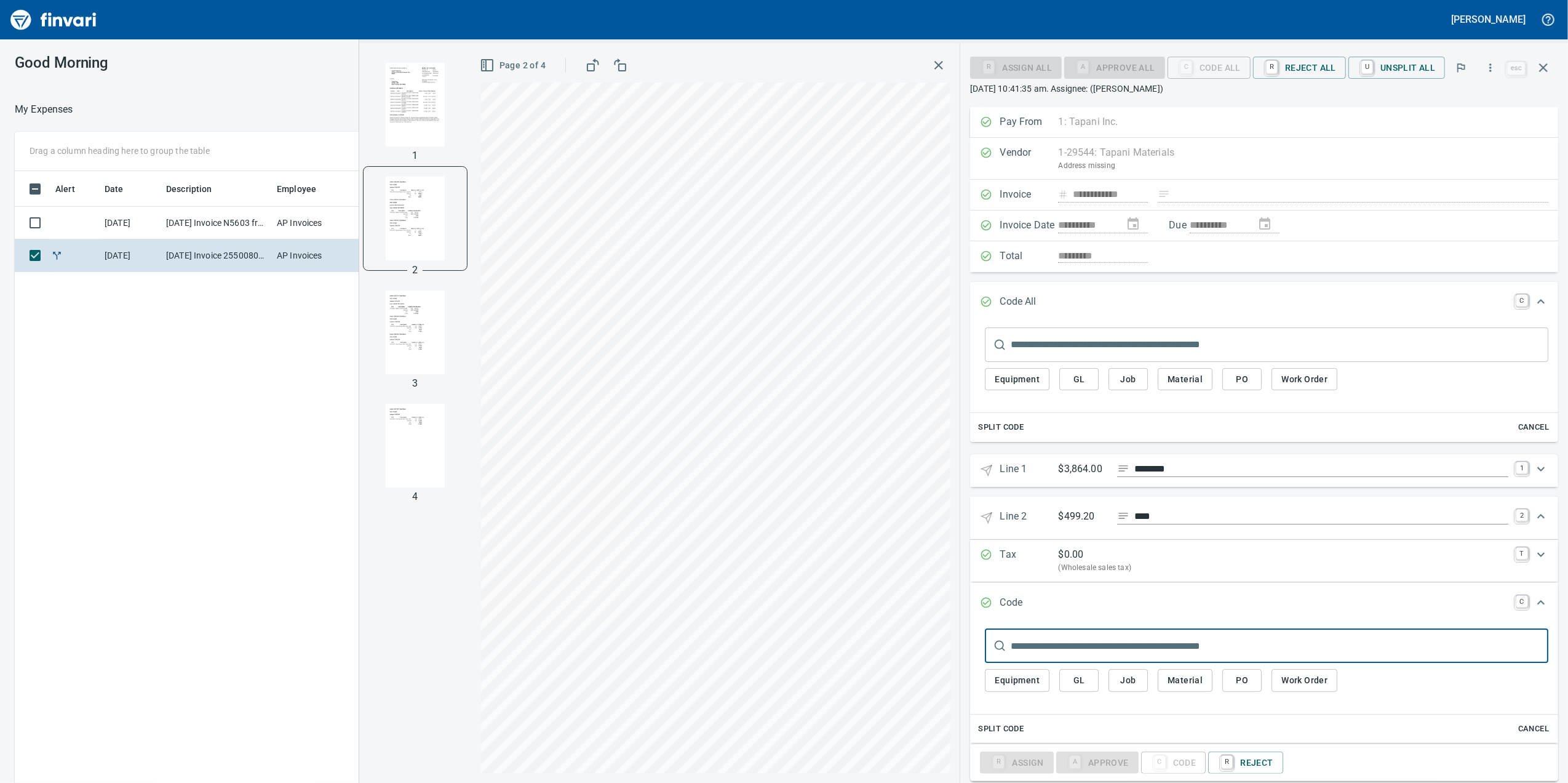
click at [1145, 653] on input "text" at bounding box center [1279, 645] width 538 height 35
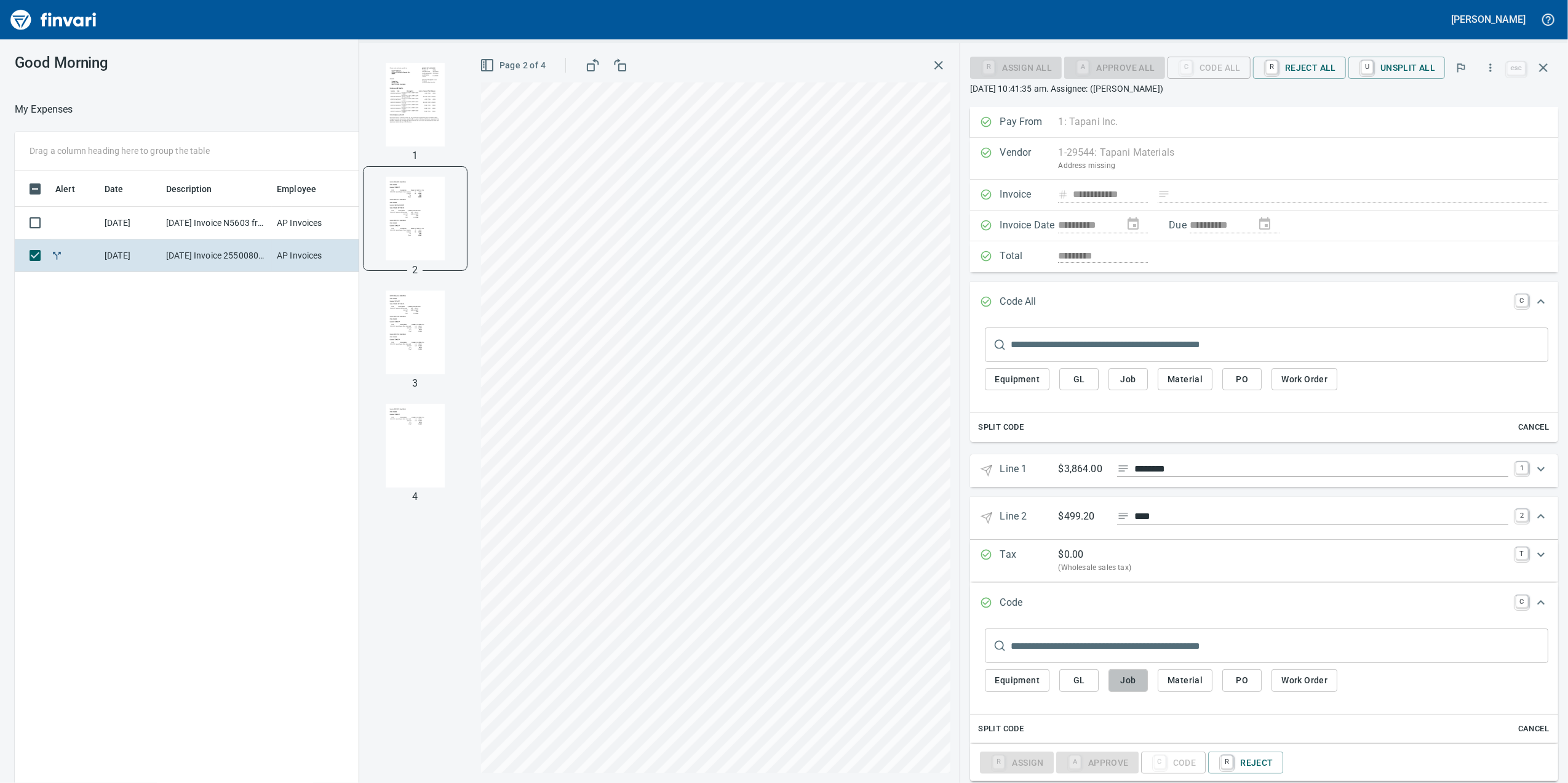
click at [1131, 688] on span "Job" at bounding box center [1128, 680] width 20 height 15
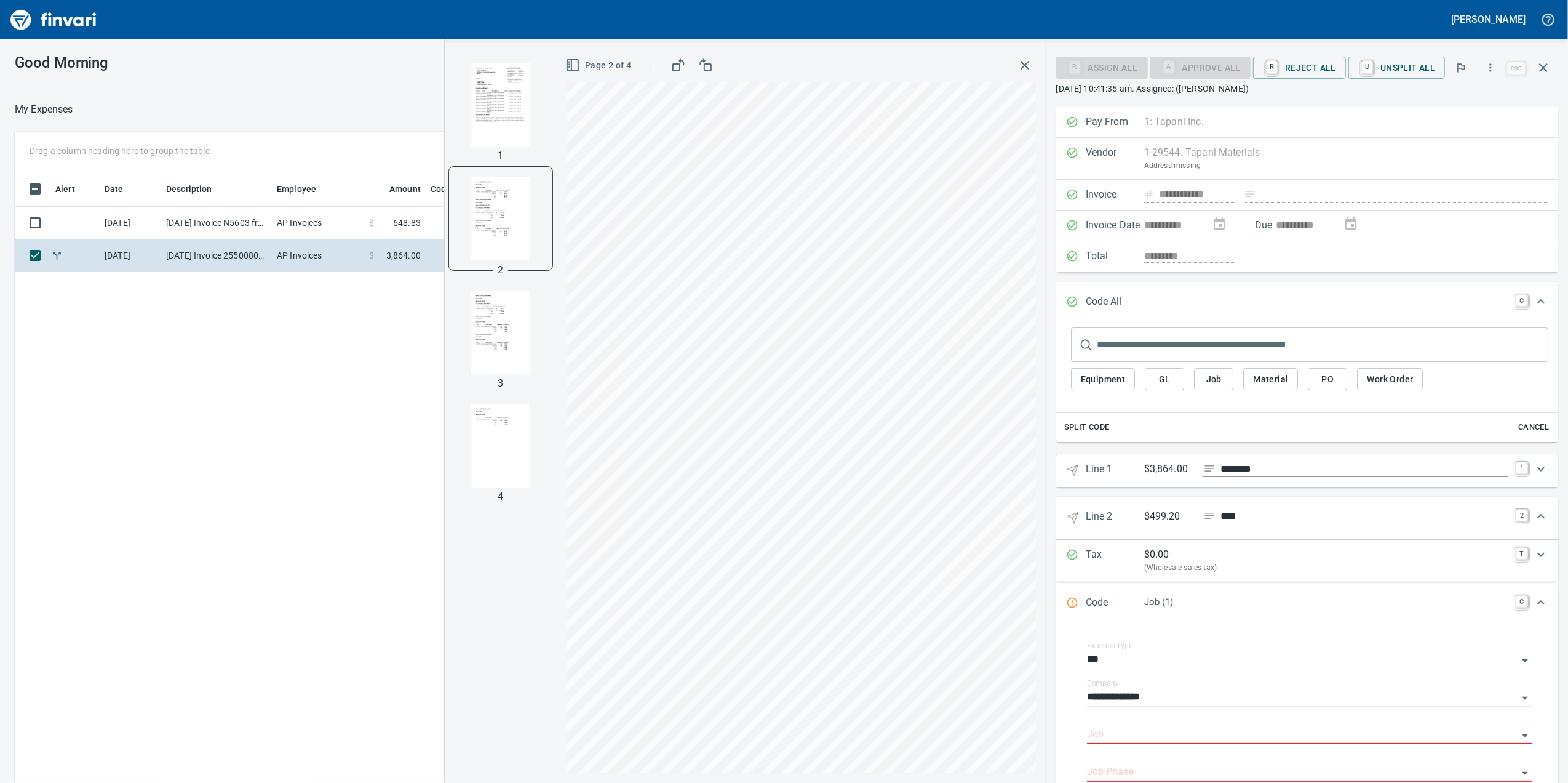
click at [1128, 739] on input "Job" at bounding box center [1302, 735] width 431 height 17
click at [1181, 707] on li "255008.: [GEOGRAPHIC_DATA]" at bounding box center [1302, 710] width 433 height 29
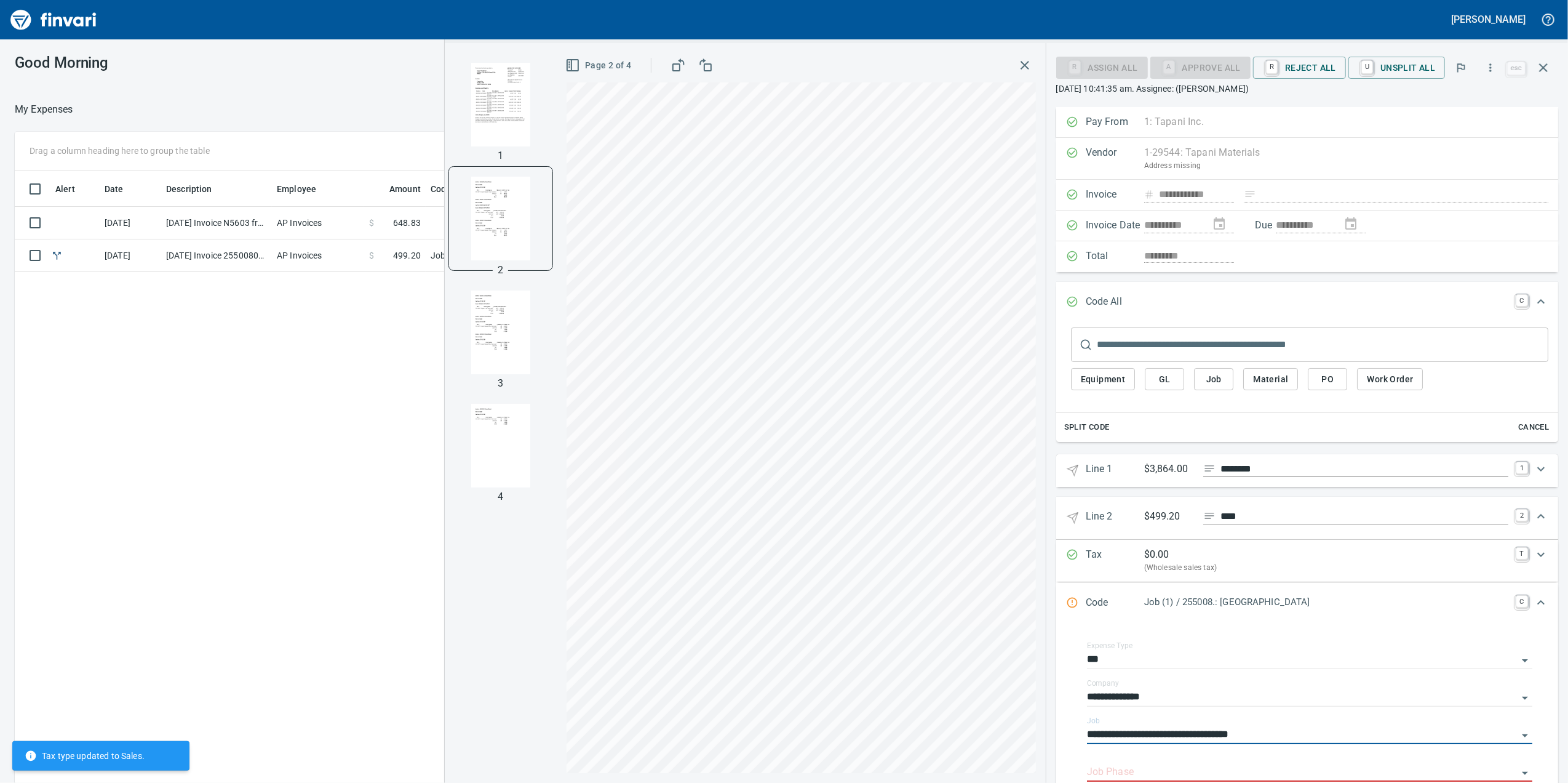
scroll to position [167, 0]
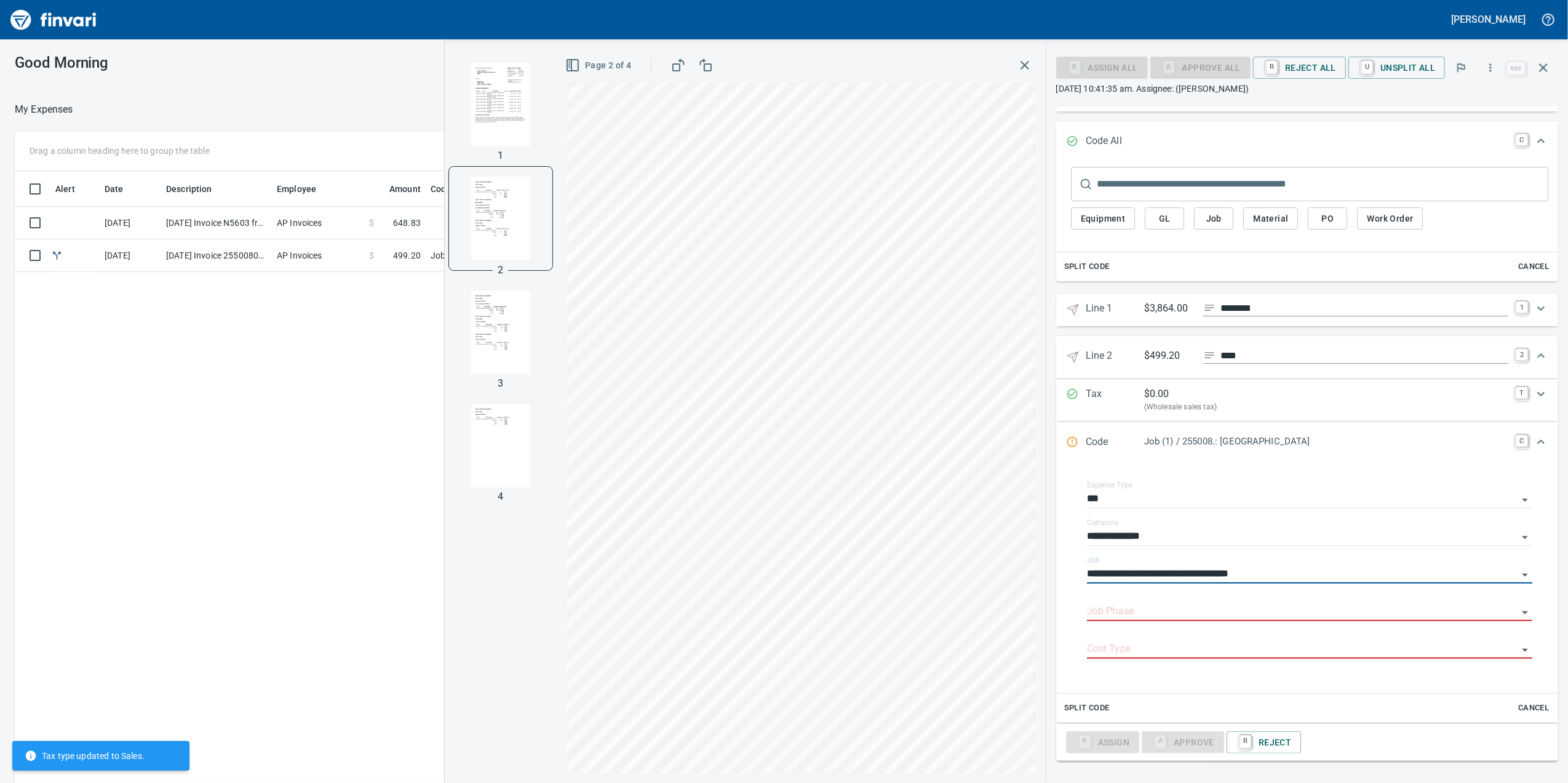
type input "**********"
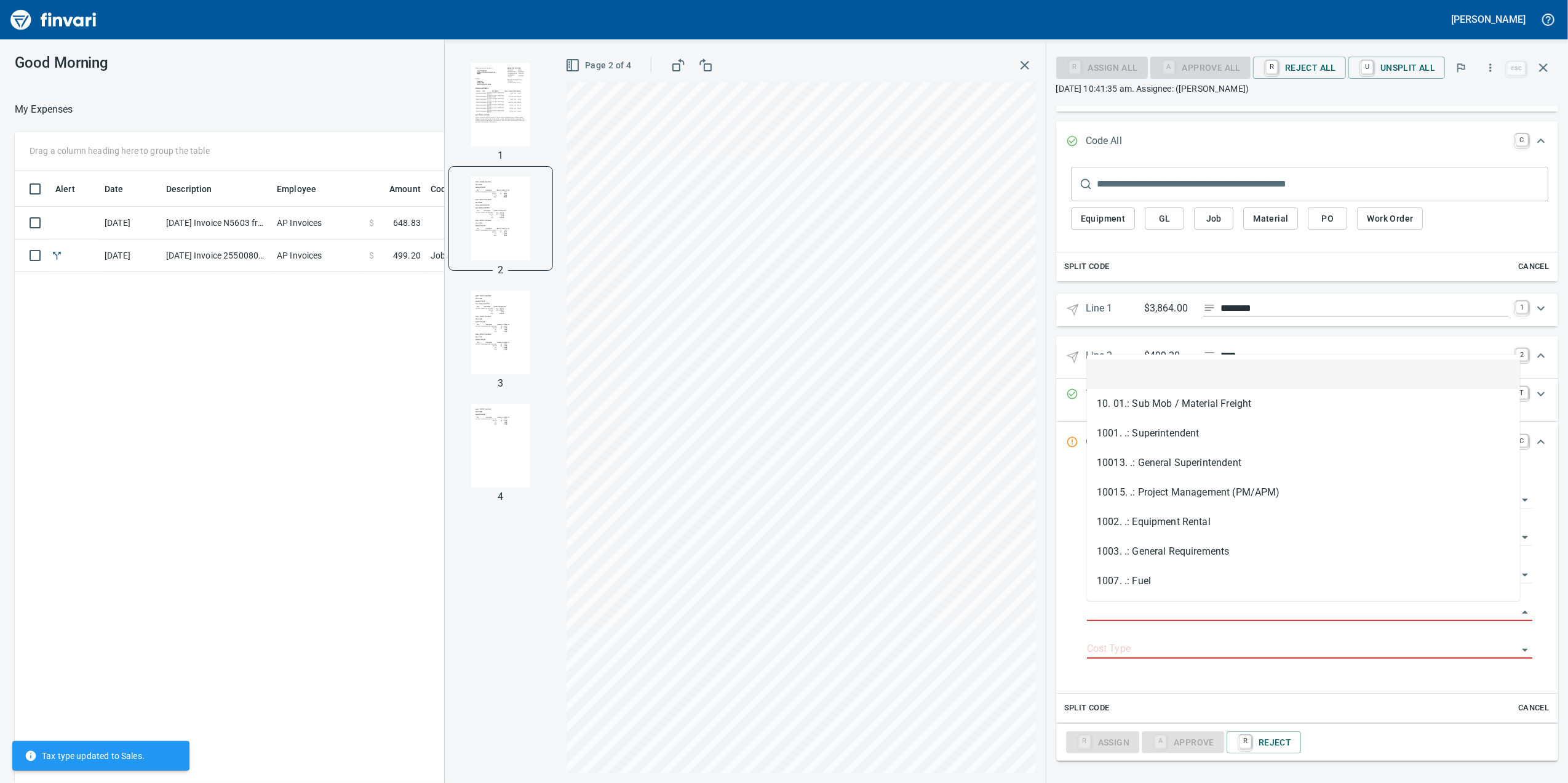
click at [1120, 605] on input "Job Phase" at bounding box center [1302, 611] width 431 height 17
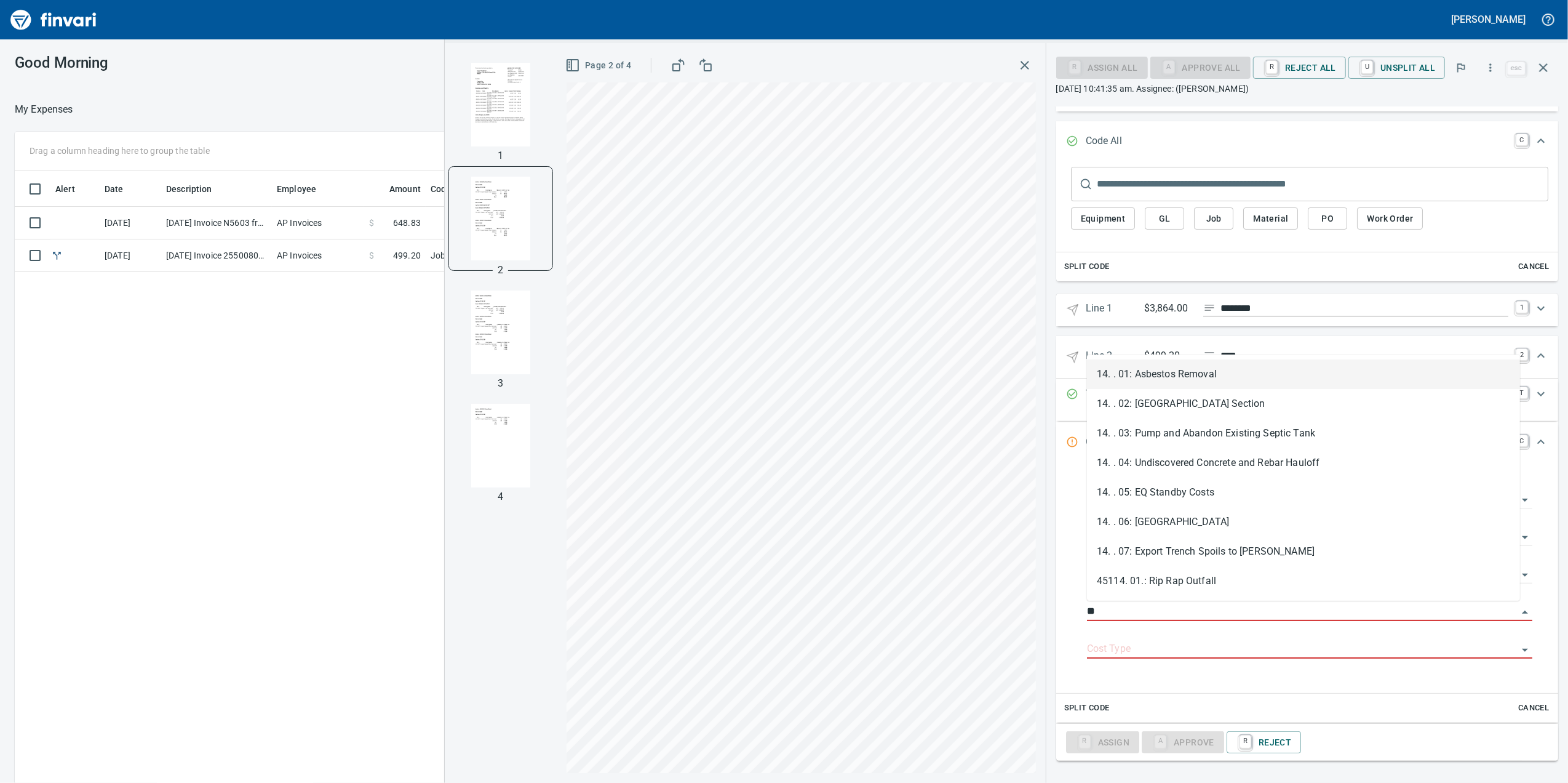
scroll to position [636, 1206]
click at [1136, 468] on li "14. . 04: Undiscovered Concrete and Rebar Hauloff" at bounding box center [1302, 462] width 433 height 29
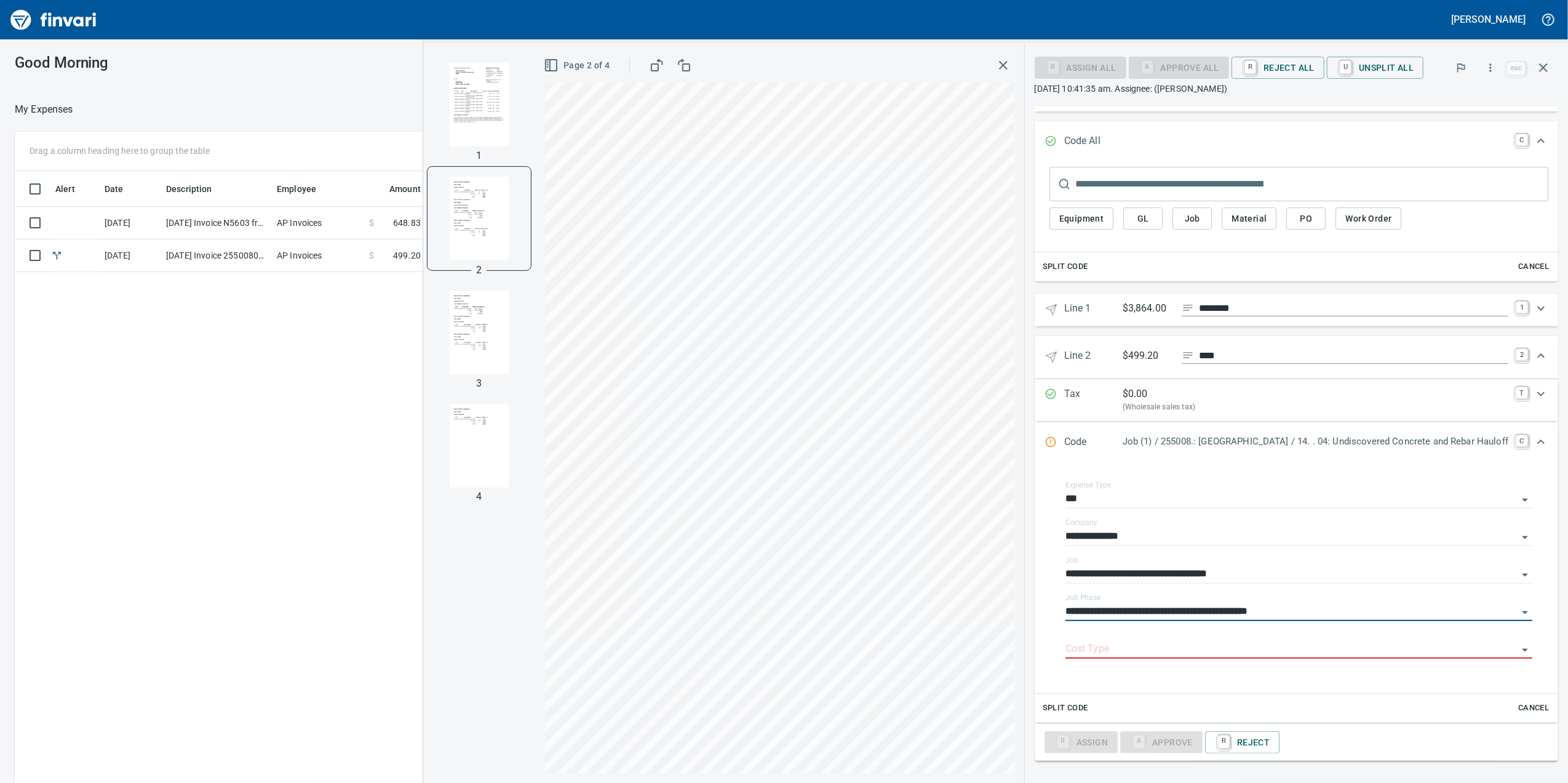
type input "**********"
click at [1157, 651] on input "Cost Type" at bounding box center [1291, 649] width 452 height 17
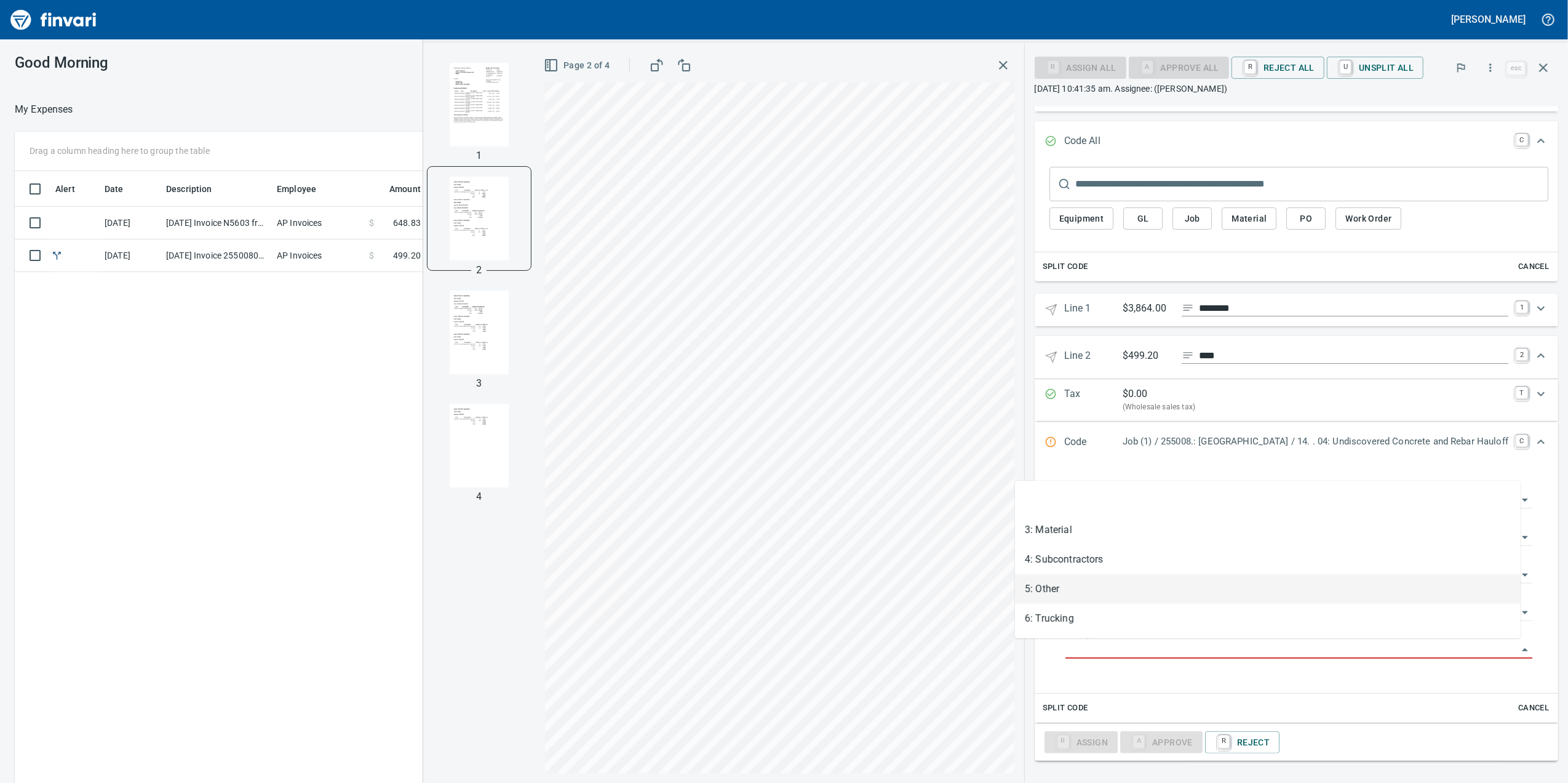
click at [1103, 586] on li "5: Other" at bounding box center [1268, 589] width 506 height 29
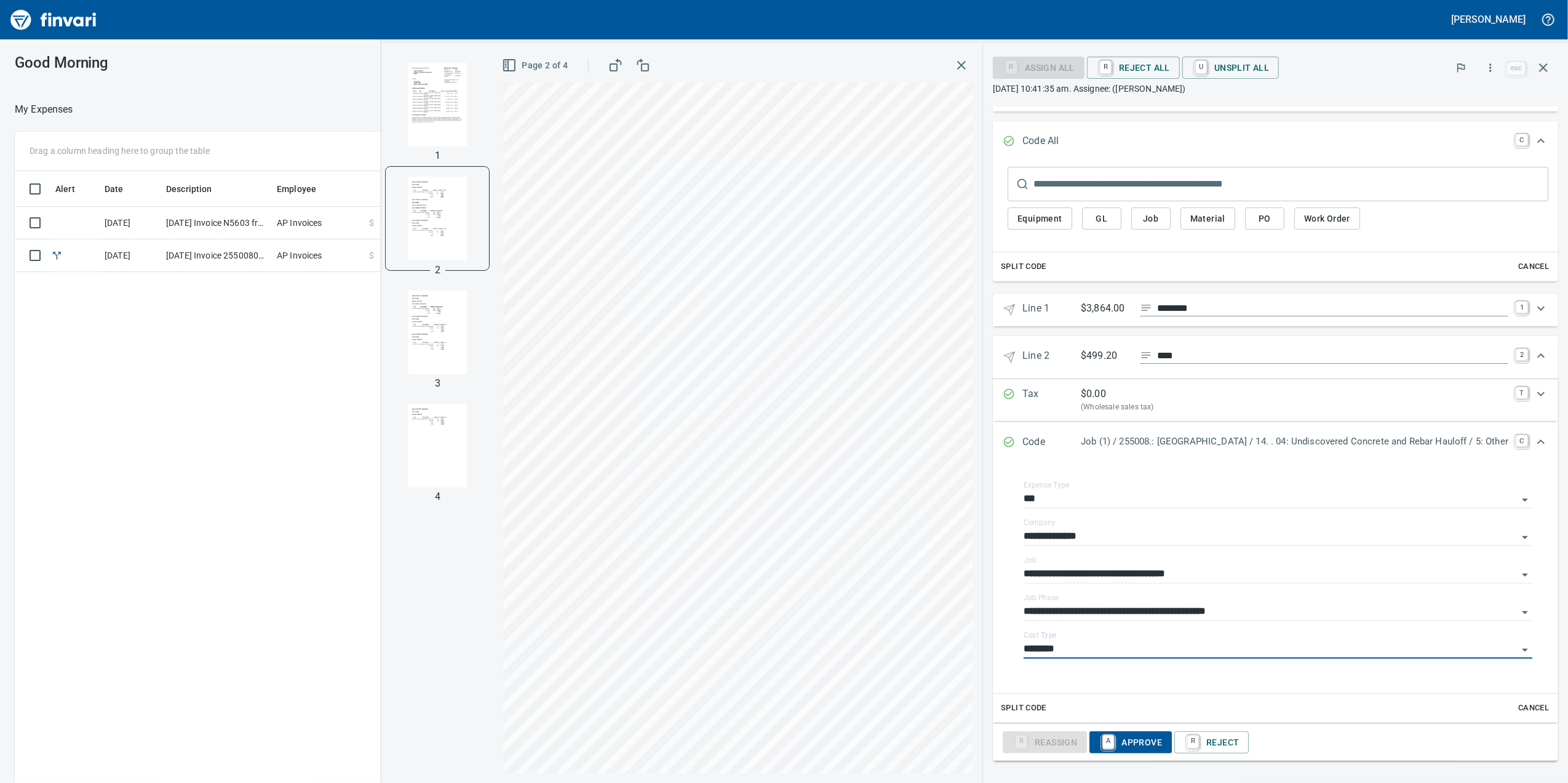
type input "********"
click at [1083, 616] on input "**********" at bounding box center [1271, 611] width 494 height 17
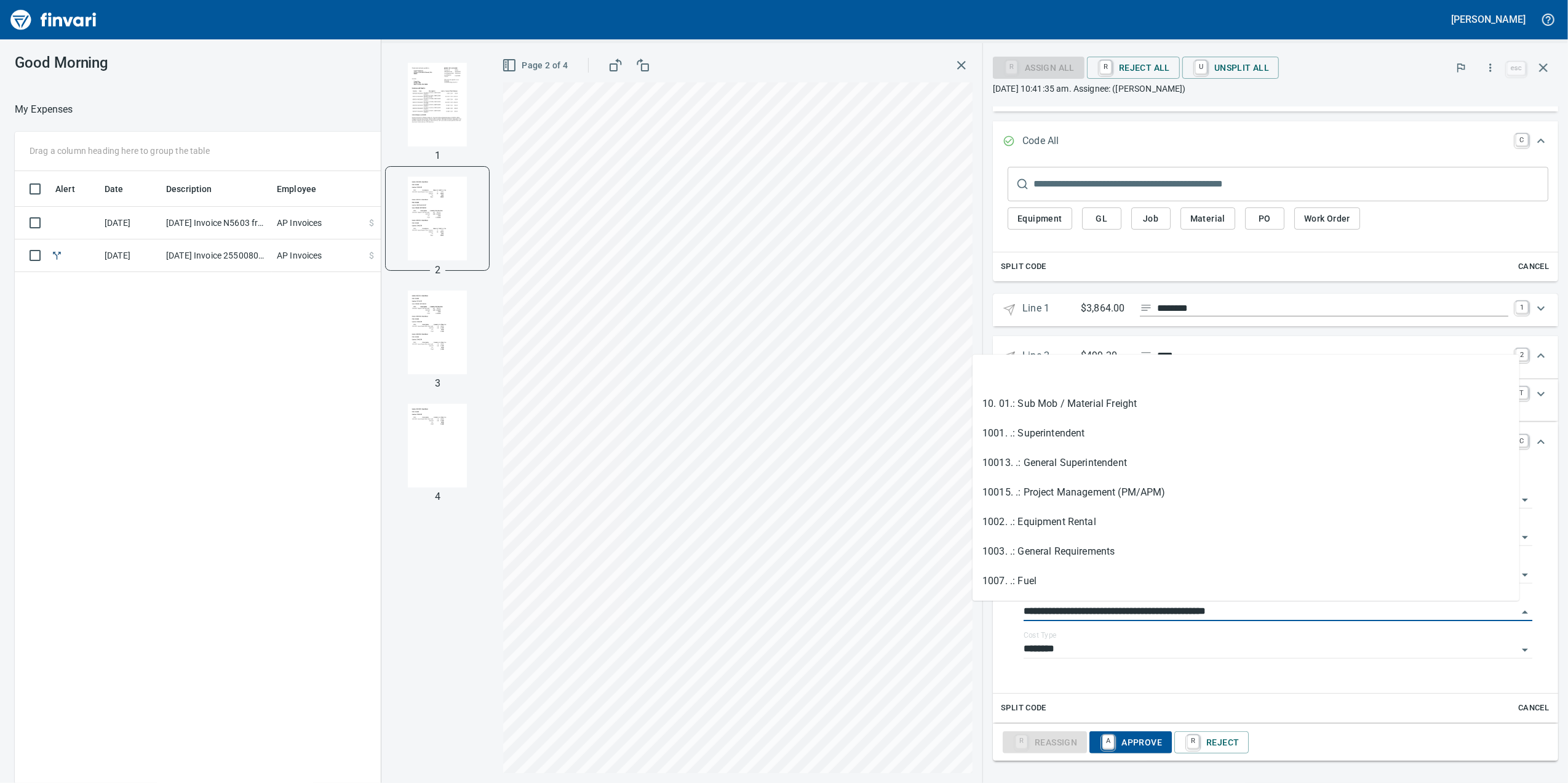
click at [1083, 616] on input "**********" at bounding box center [1271, 611] width 494 height 17
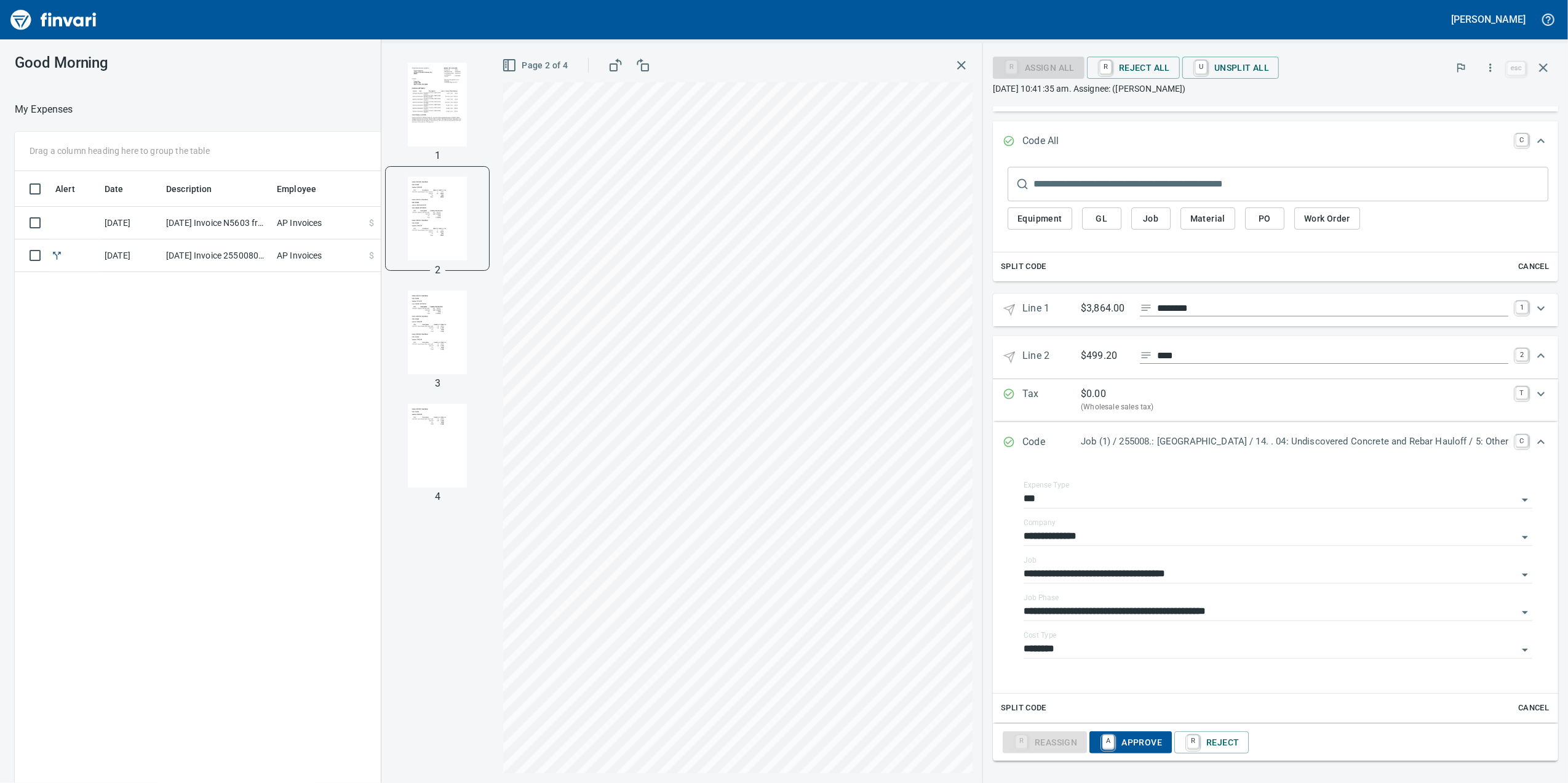
click at [1058, 341] on 2 "Line 2 $499.20 **** 2" at bounding box center [1275, 357] width 565 height 42
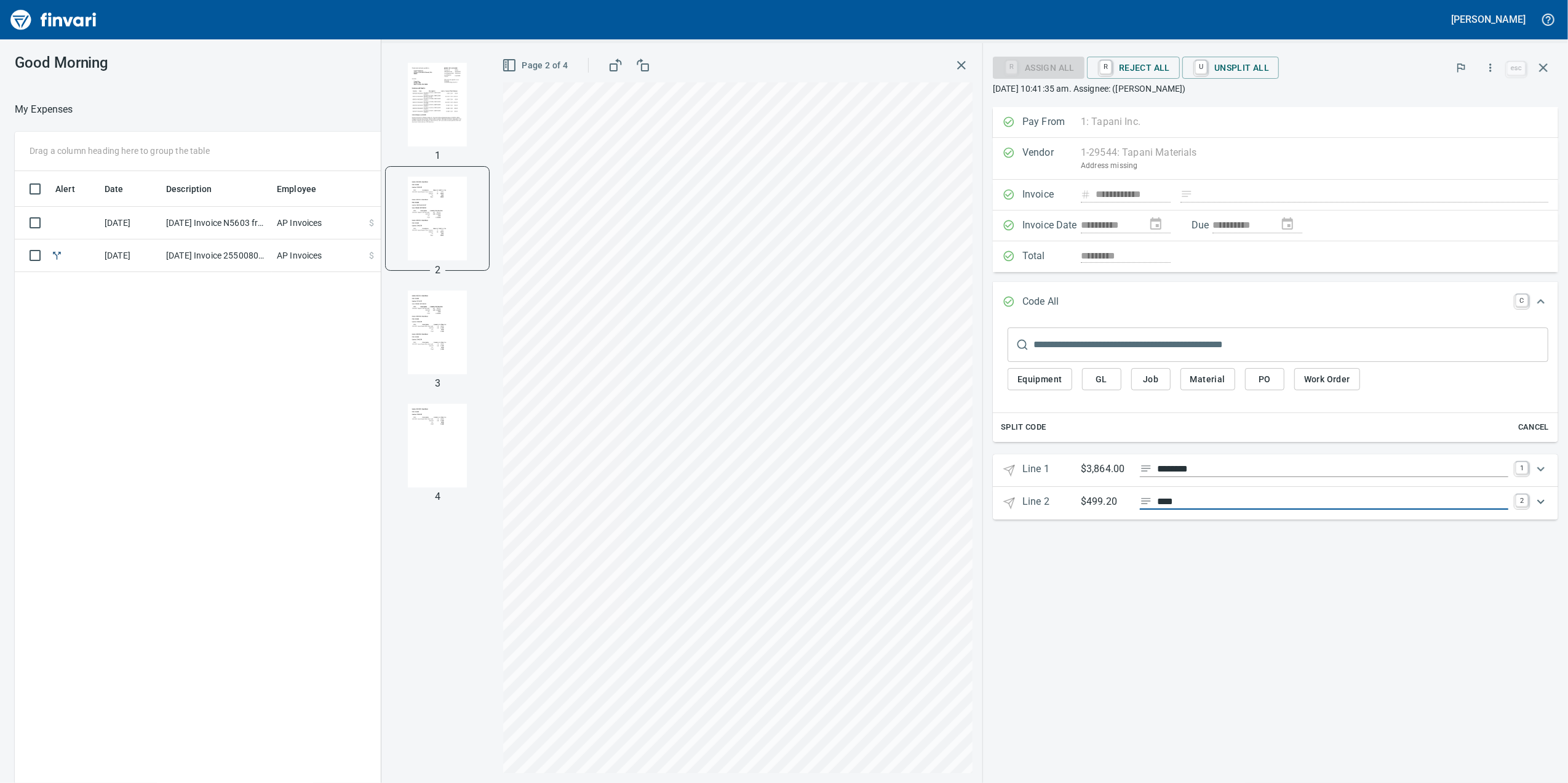
click at [1167, 510] on input "****" at bounding box center [1332, 501] width 351 height 15
paste input "**********"
type input "**********"
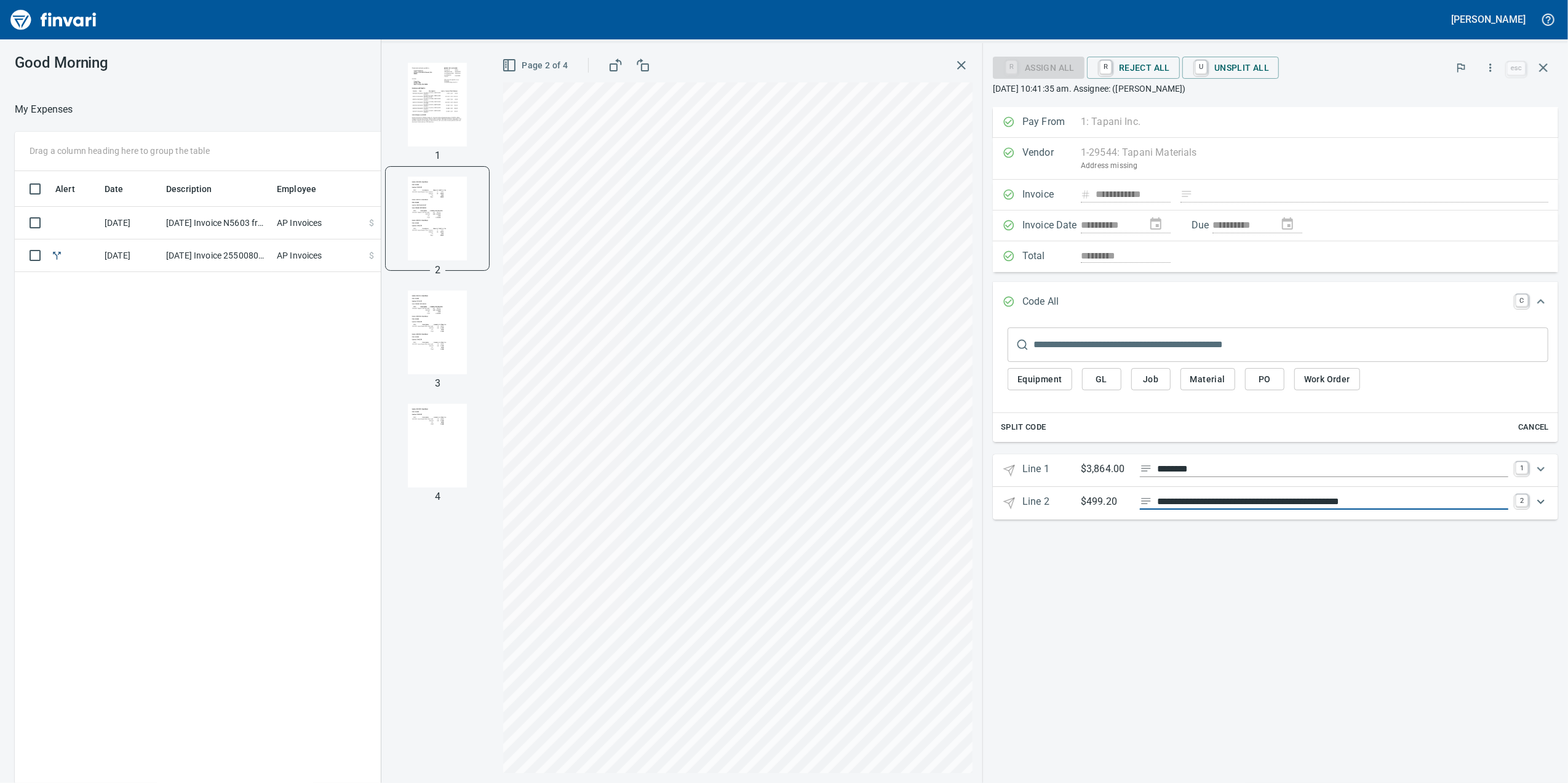
click at [1538, 508] on icon "Expand" at bounding box center [1541, 501] width 15 height 15
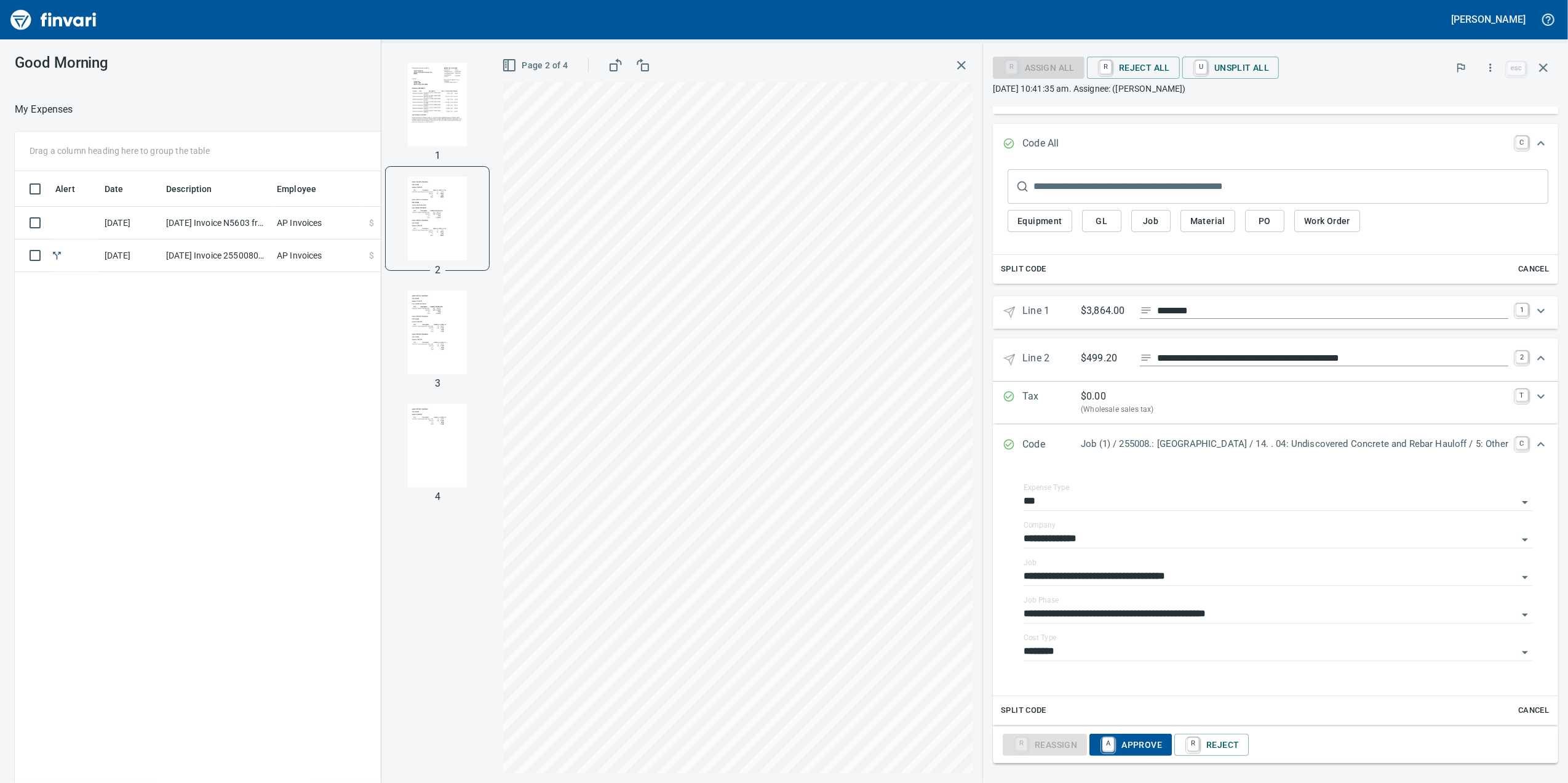
scroll to position [167, 0]
click at [1533, 305] on icon "Expand" at bounding box center [1541, 309] width 15 height 15
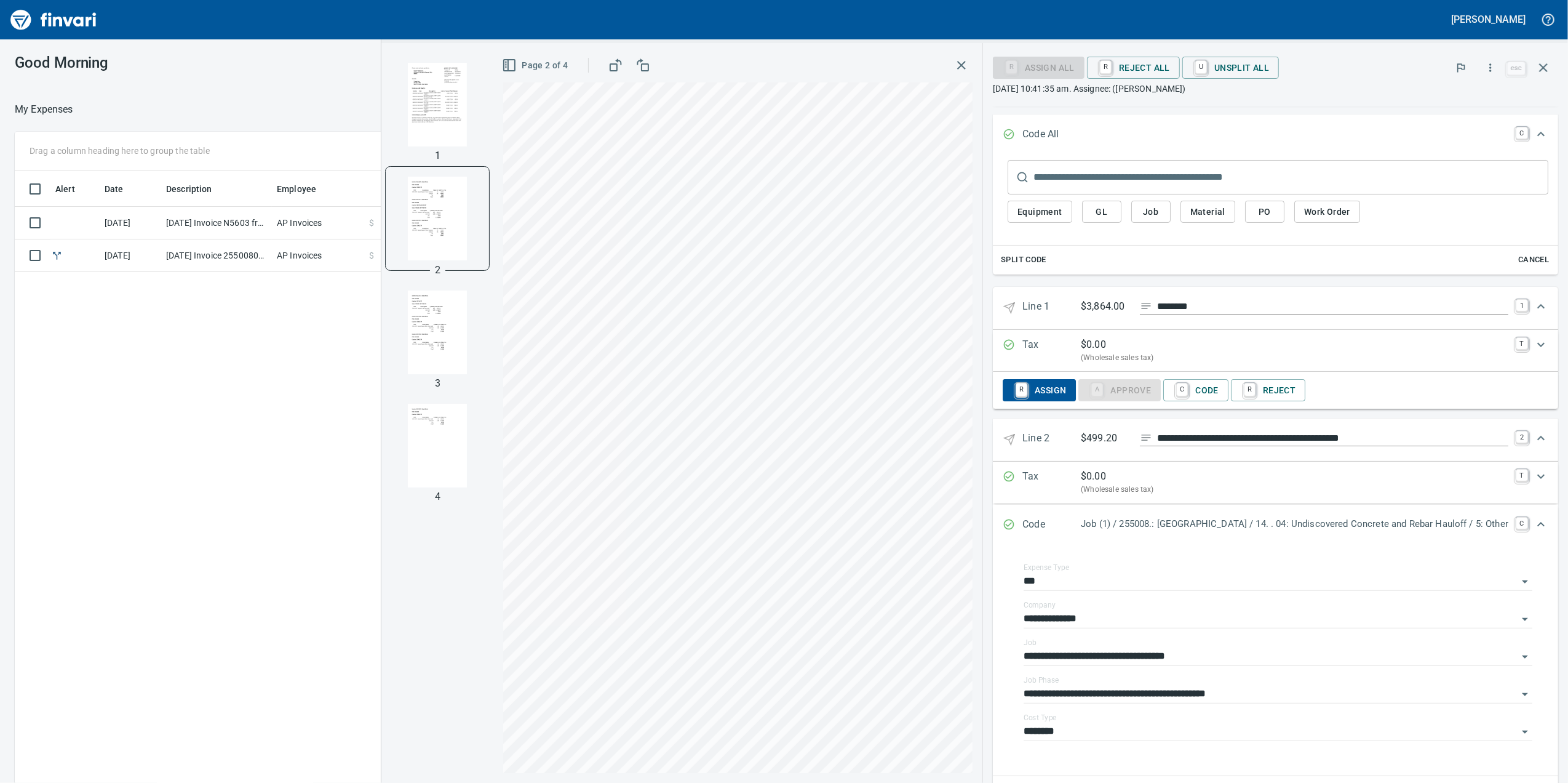
drag, startPoint x: 1175, startPoint y: 316, endPoint x: 1170, endPoint y: 312, distance: 6.4
click at [1174, 315] on input "********" at bounding box center [1332, 307] width 351 height 15
click at [1162, 301] on 1 "Line 1 $3,864.00 ******** 1" at bounding box center [1275, 307] width 565 height 42
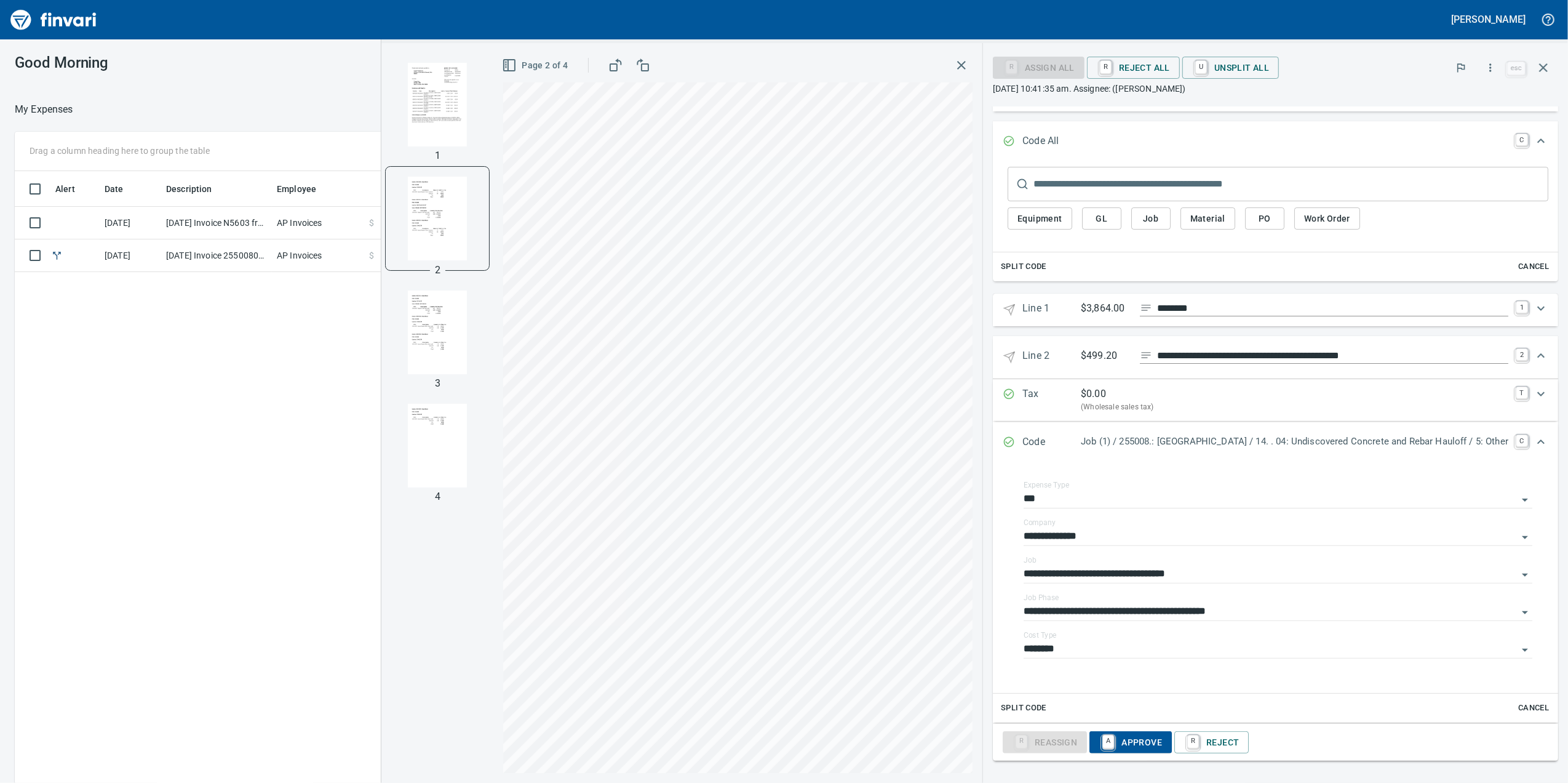
click at [1157, 301] on input "********" at bounding box center [1332, 309] width 351 height 15
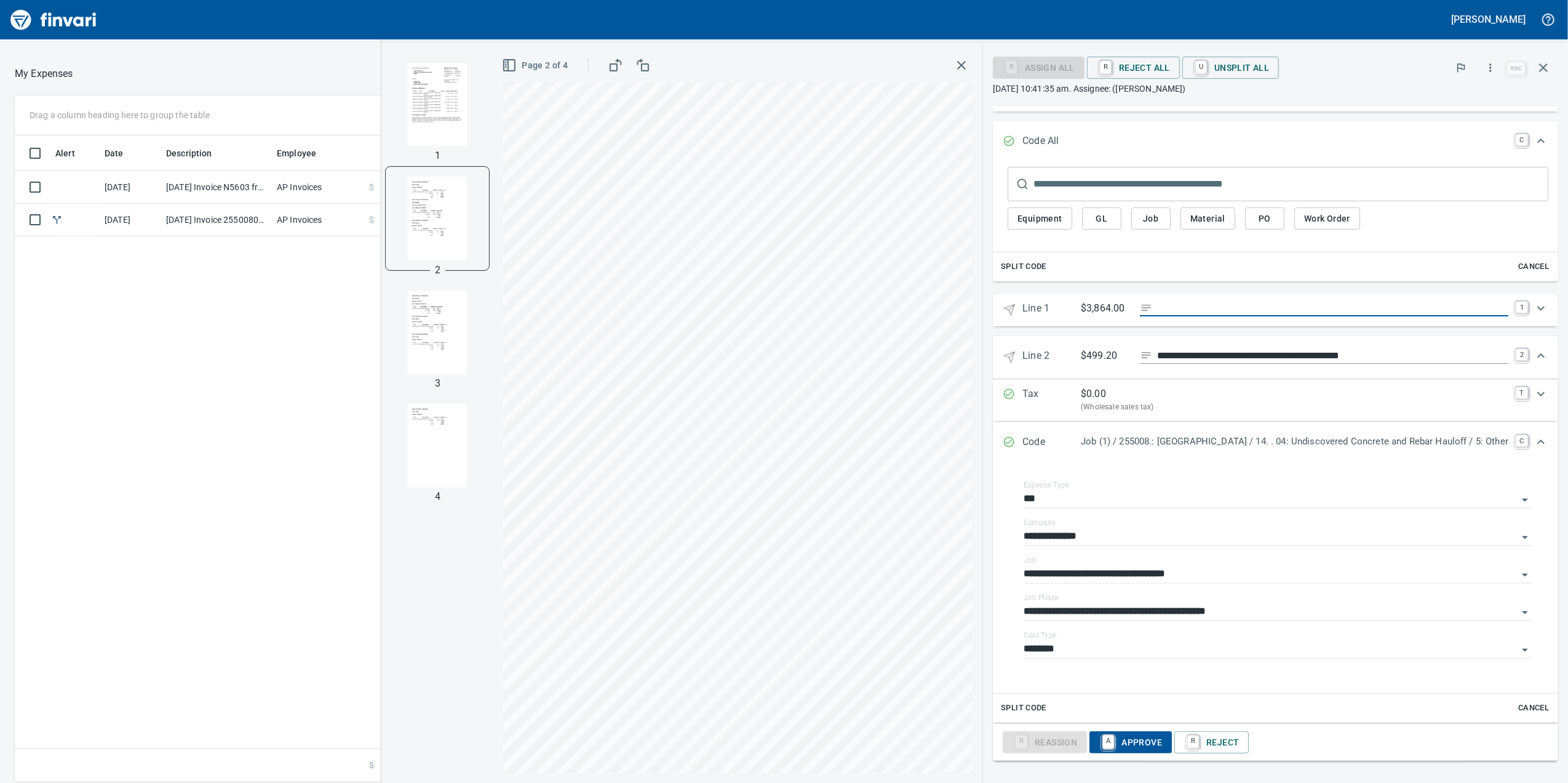
scroll to position [0, 0]
click at [399, 326] on img "button" at bounding box center [437, 331] width 84 height 84
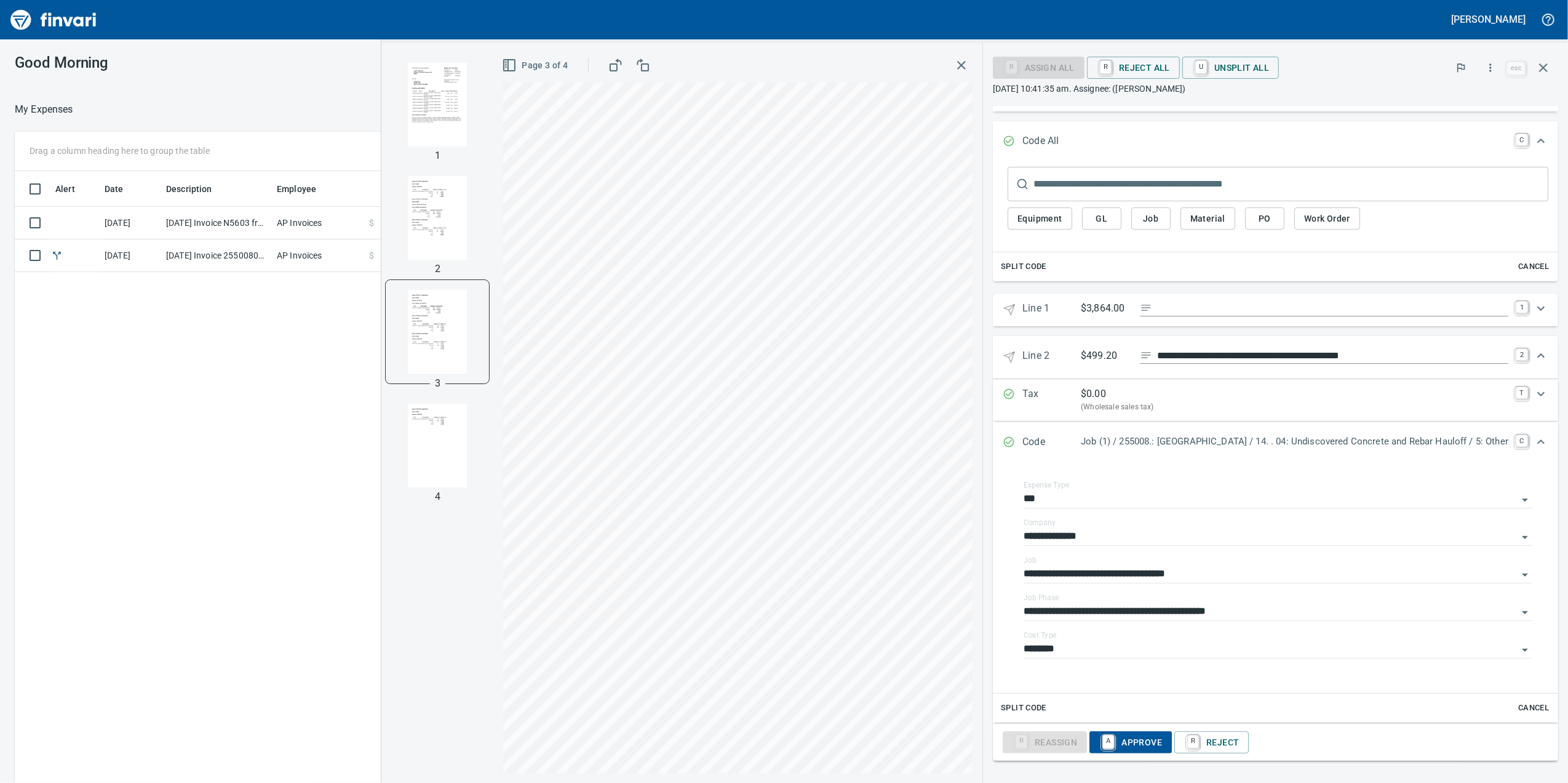
click at [402, 419] on img "button" at bounding box center [437, 445] width 84 height 84
click at [396, 353] on img "button" at bounding box center [437, 330] width 84 height 84
click at [396, 242] on img "button" at bounding box center [437, 217] width 84 height 84
click at [386, 146] on div at bounding box center [437, 104] width 103 height 103
click at [396, 128] on img "button" at bounding box center [437, 104] width 84 height 84
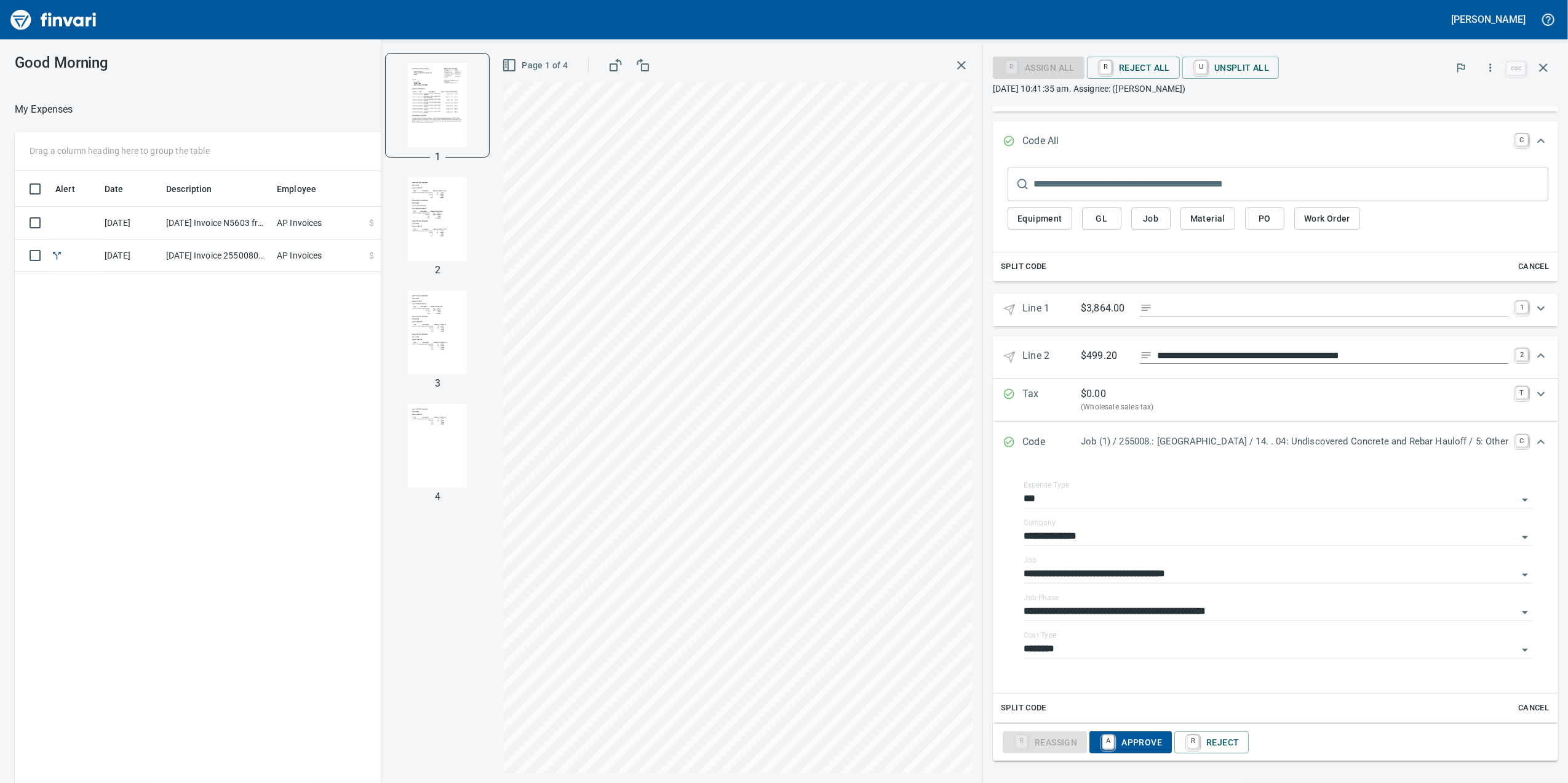
click at [396, 212] on img "button" at bounding box center [437, 219] width 84 height 84
click at [403, 142] on img "button" at bounding box center [437, 104] width 84 height 84
click at [1531, 317] on div "Expand" at bounding box center [1540, 308] width 29 height 29
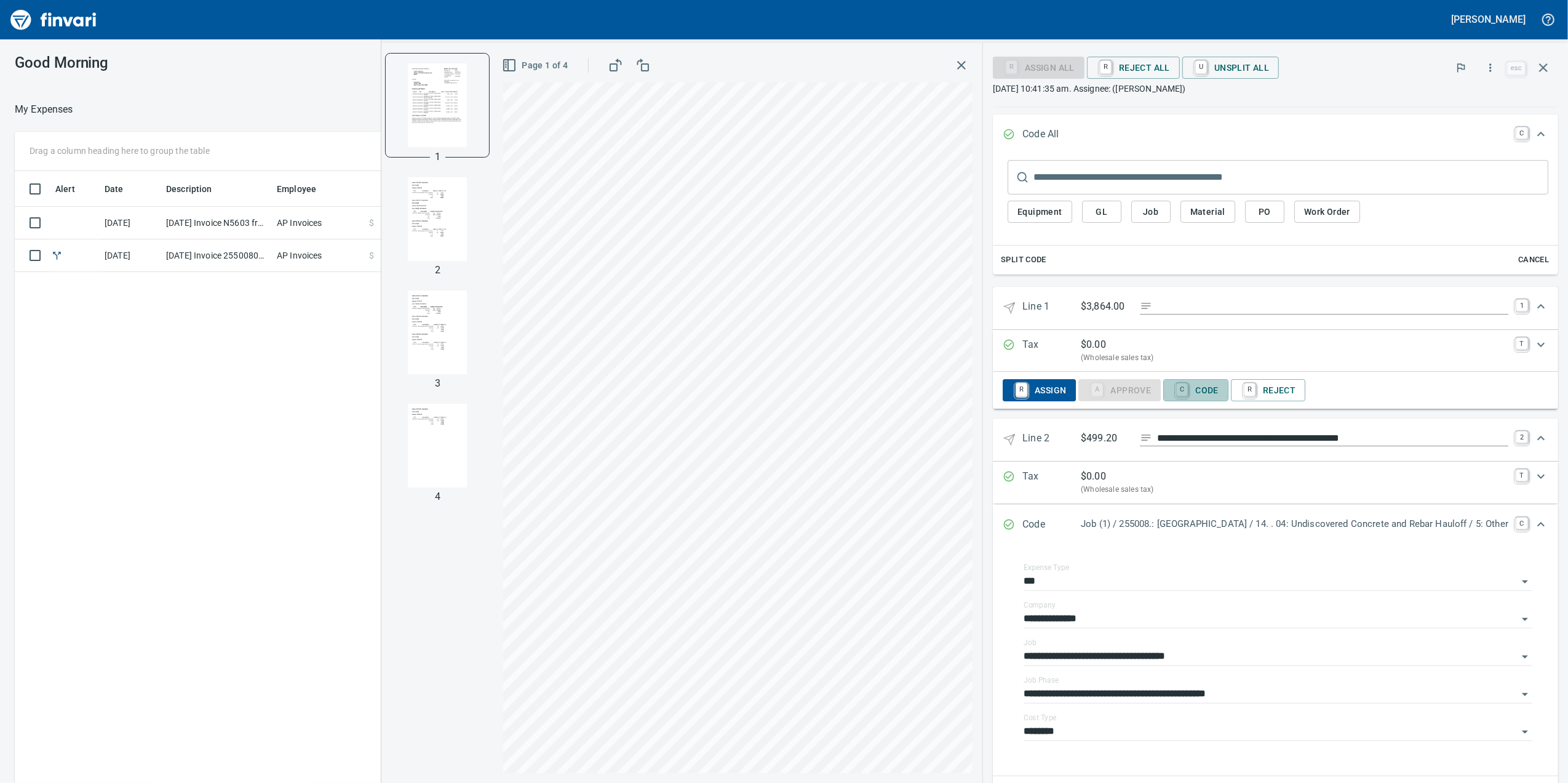
click at [1176, 394] on link "C" at bounding box center [1181, 390] width 11 height 13
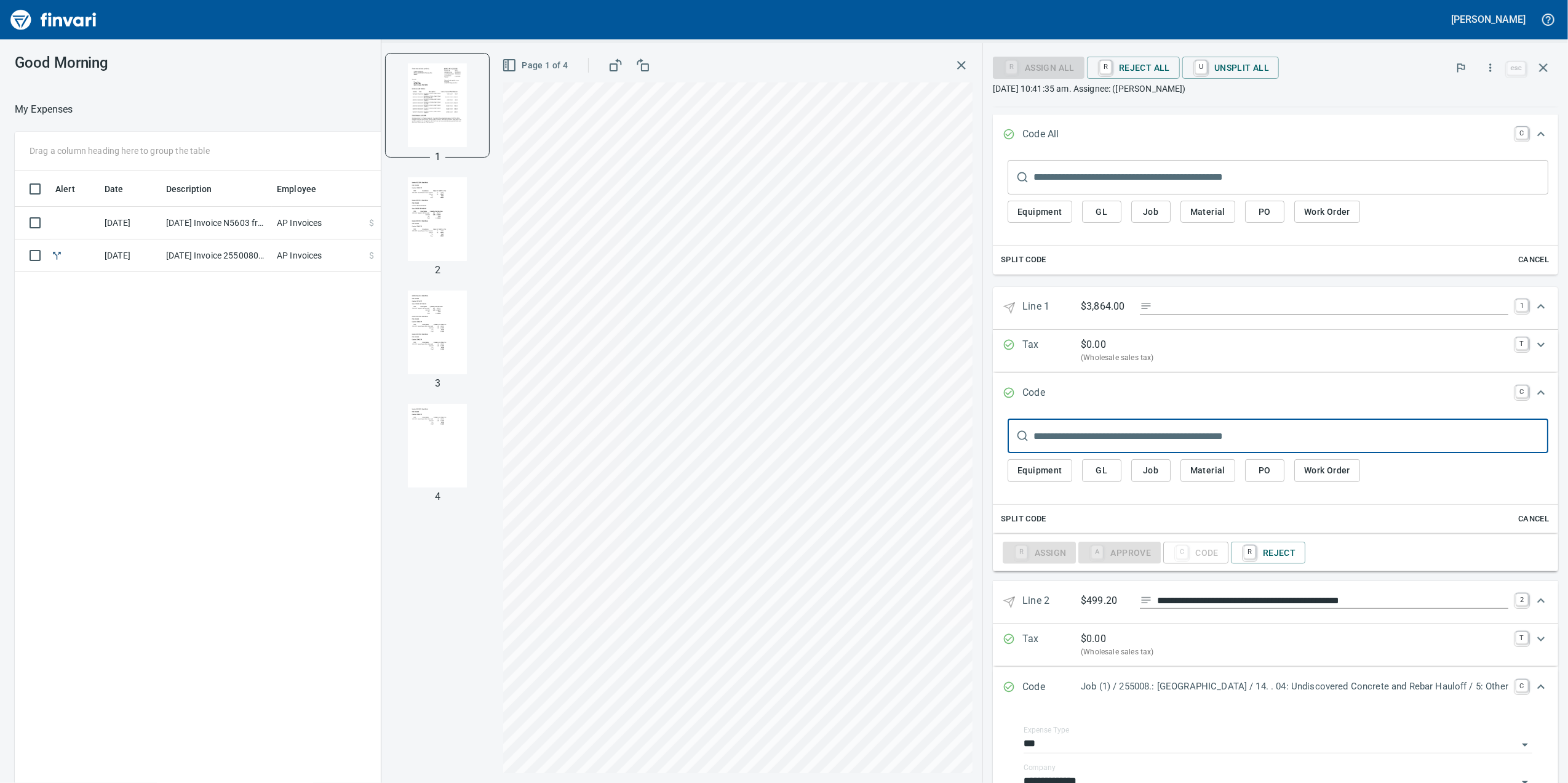
click at [1141, 478] on span "Job" at bounding box center [1150, 470] width 20 height 15
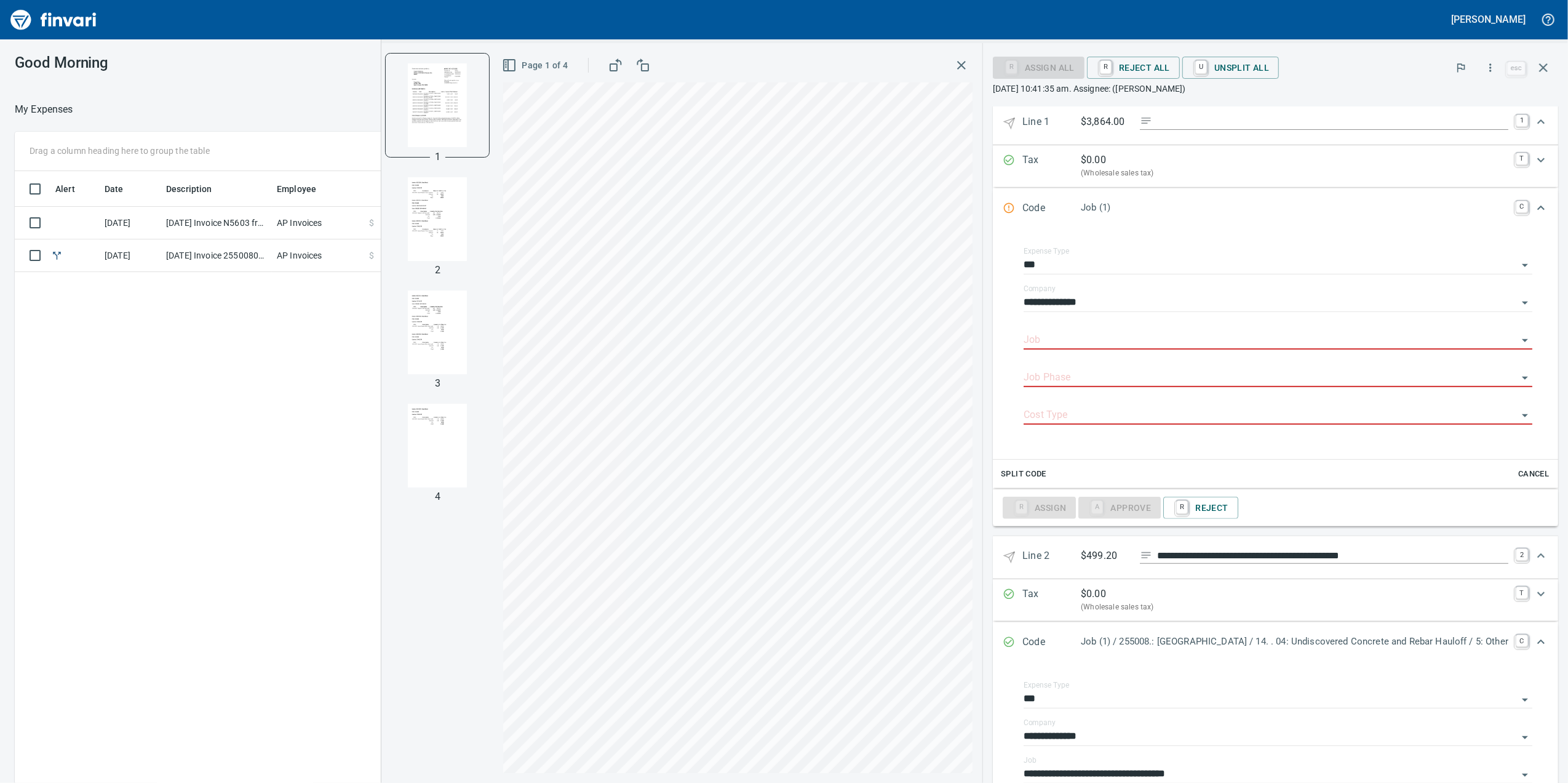
scroll to position [496, 0]
click at [1024, 331] on div "Job" at bounding box center [1278, 332] width 509 height 27
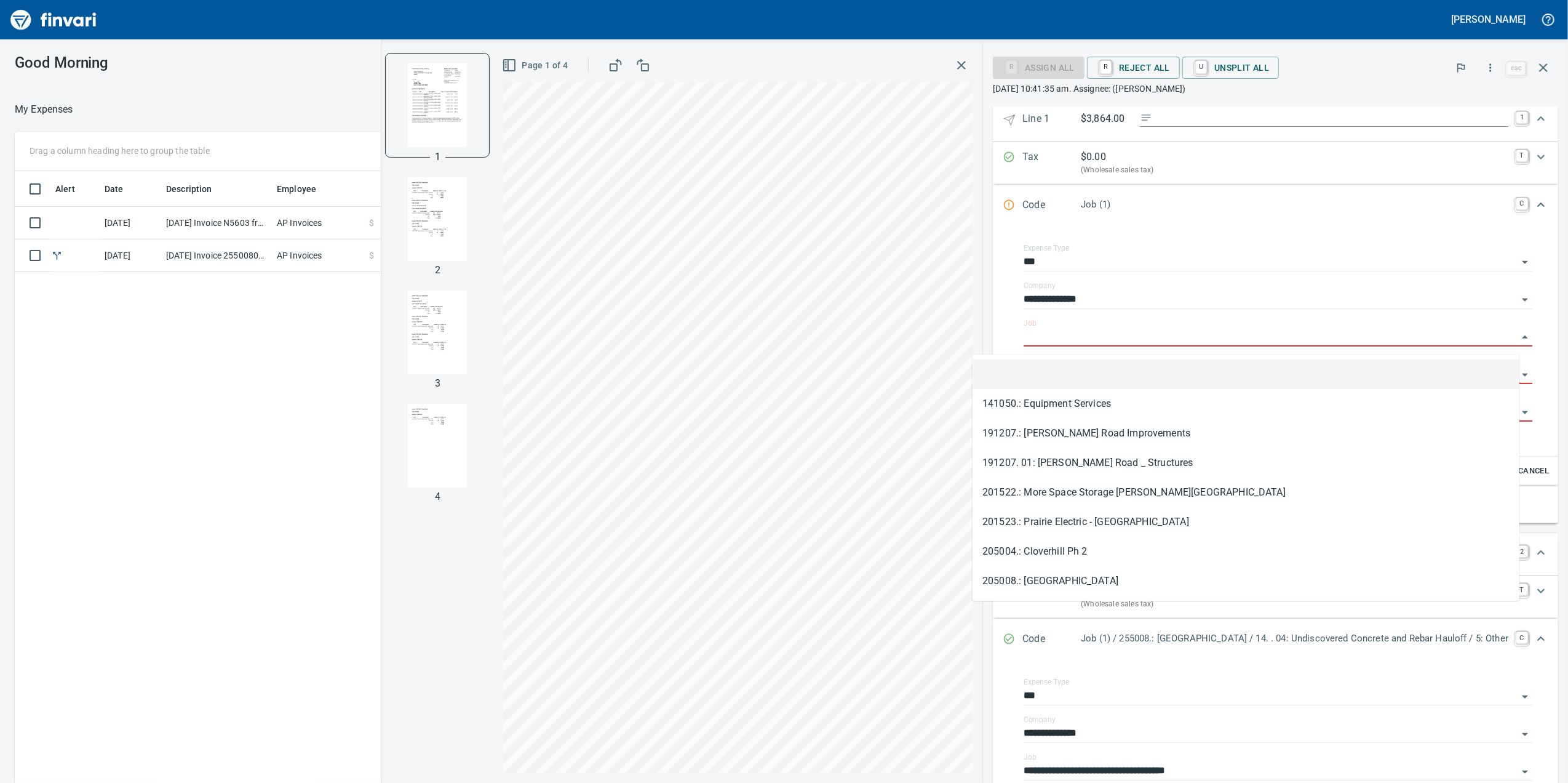
click at [1024, 345] on input "Job" at bounding box center [1271, 337] width 494 height 17
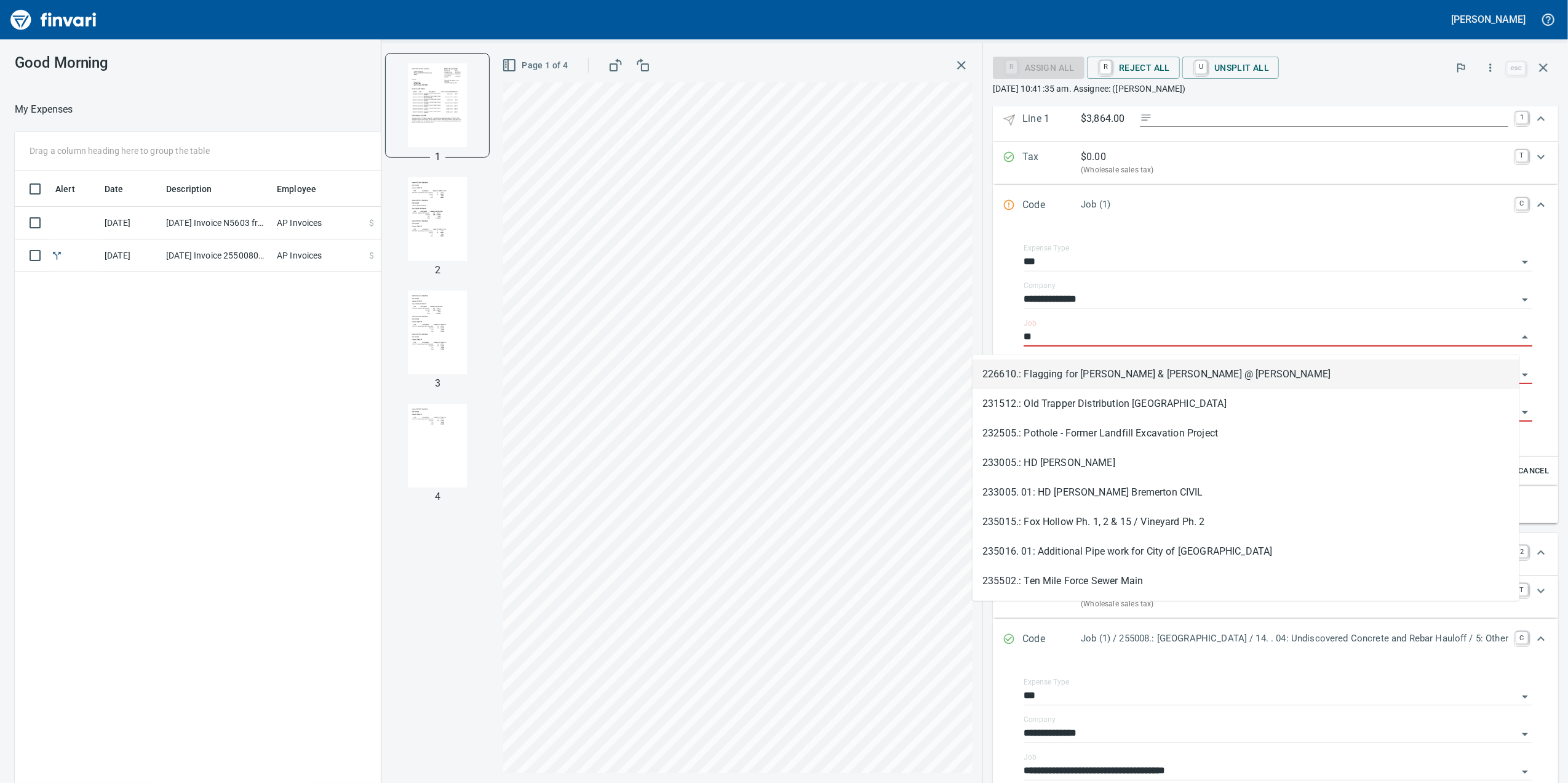
type input "***"
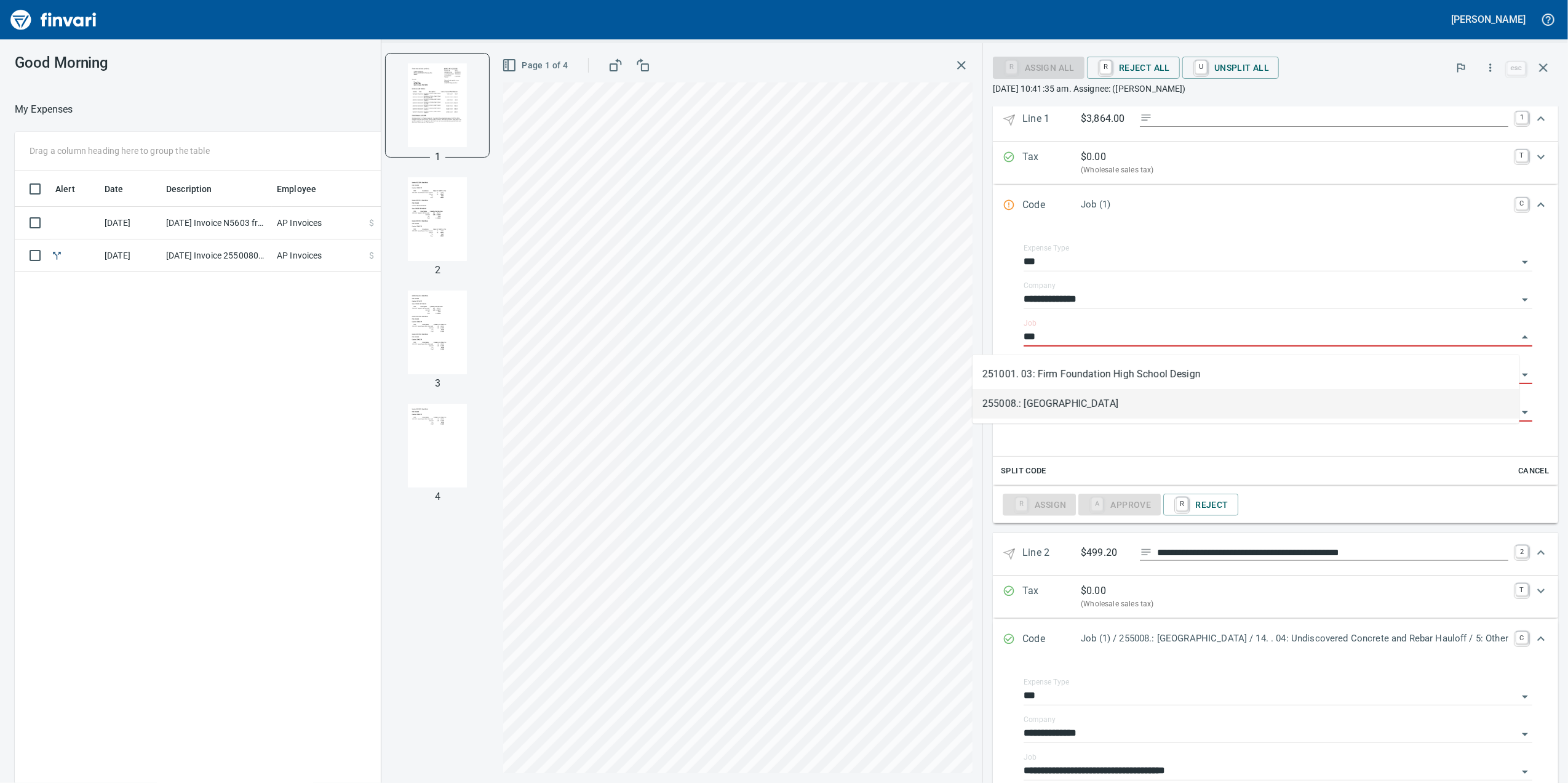
click at [1029, 417] on li "255008.: [GEOGRAPHIC_DATA]" at bounding box center [1245, 403] width 547 height 29
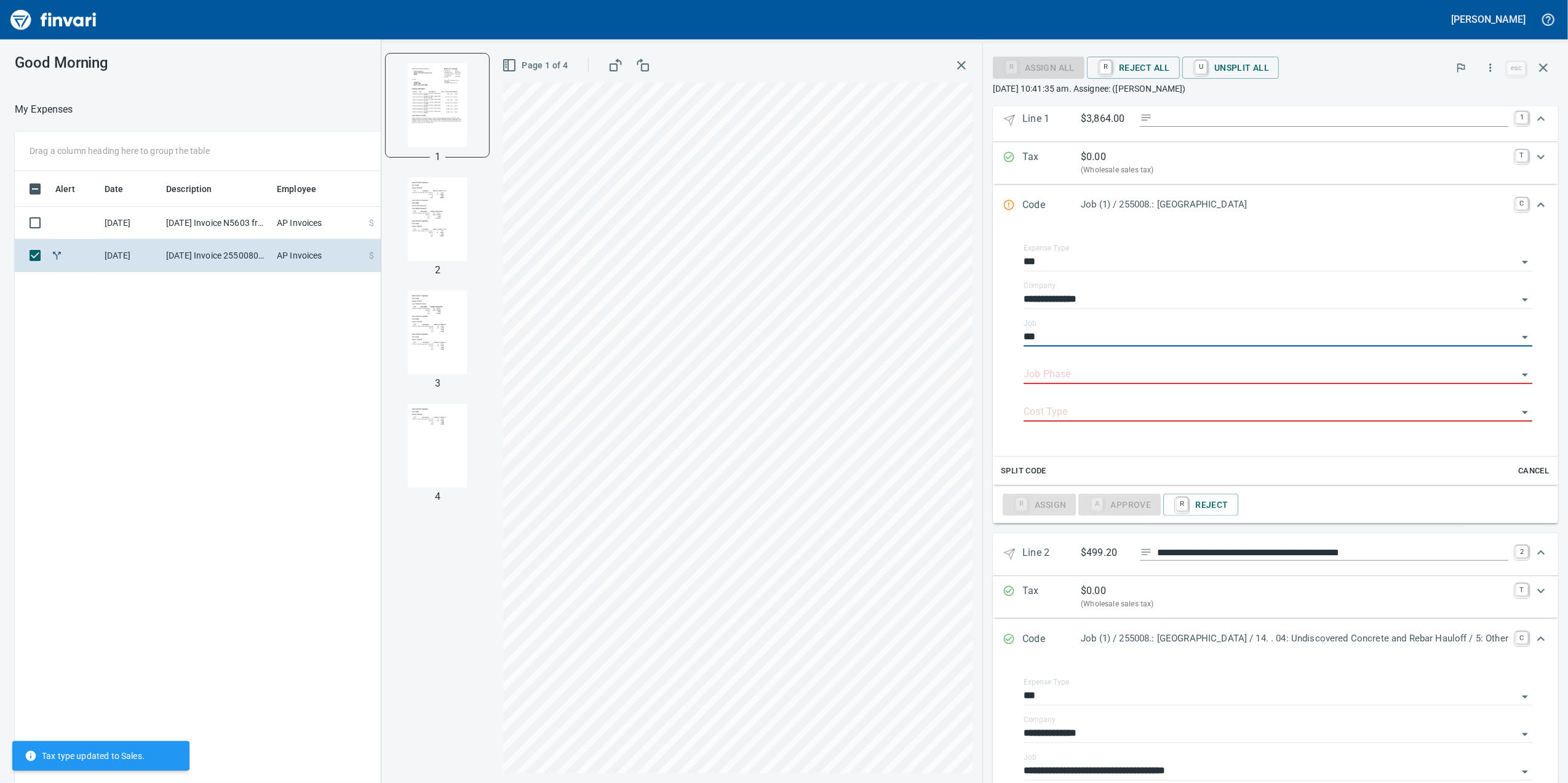
type input "**********"
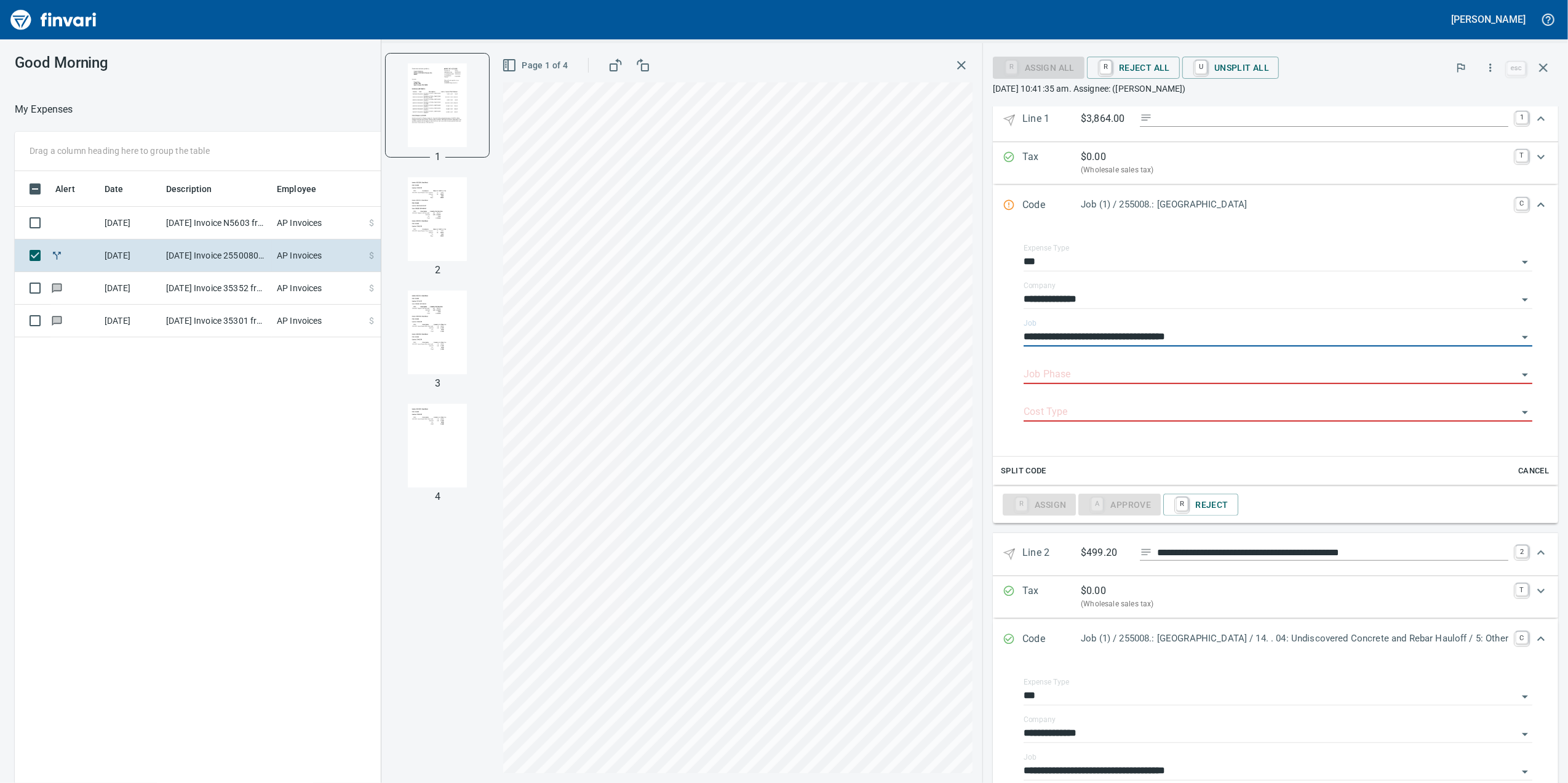
type input "**********"
click at [276, 282] on td "AP Invoices" at bounding box center [318, 288] width 92 height 33
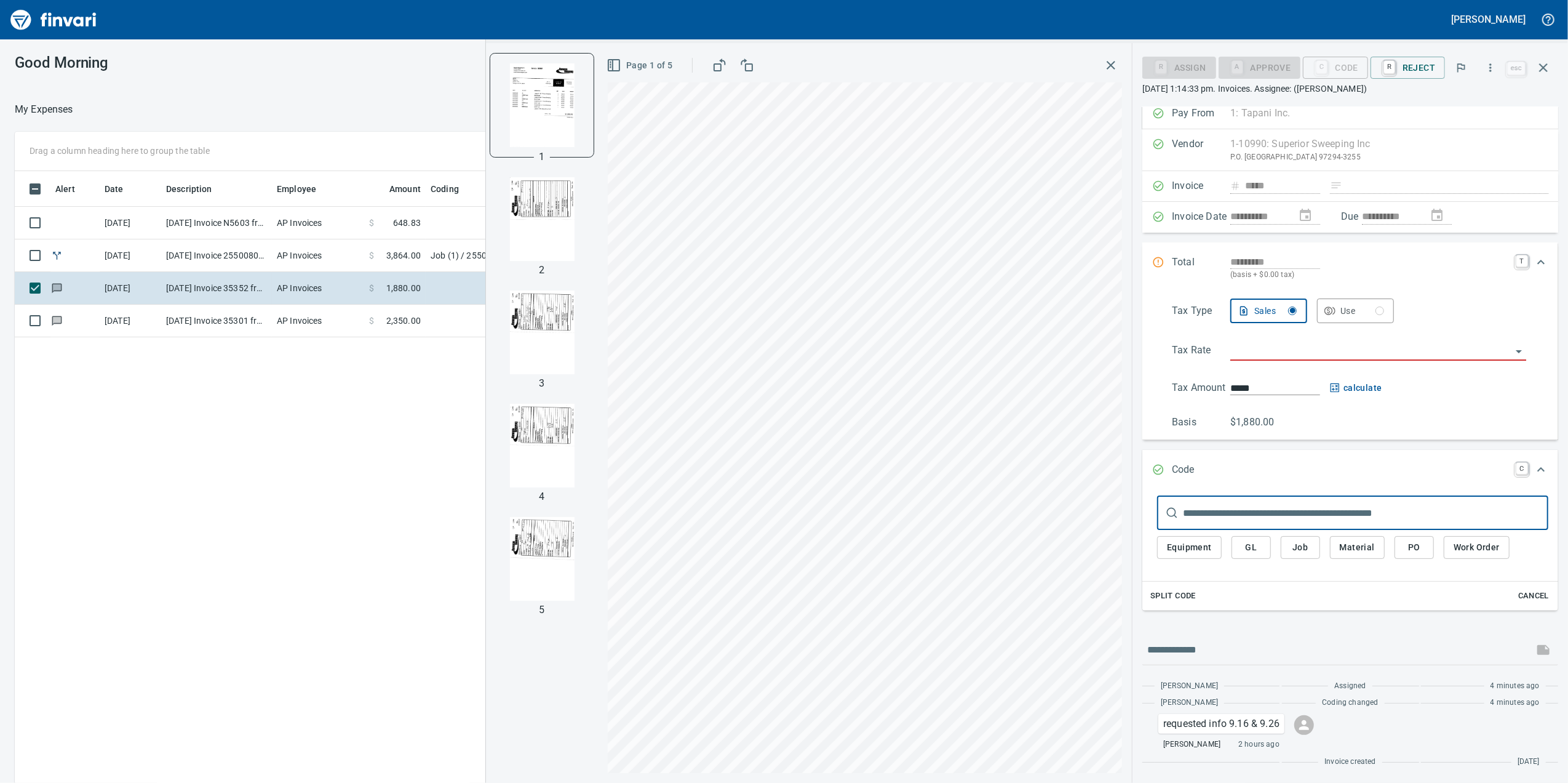
scroll to position [12, 0]
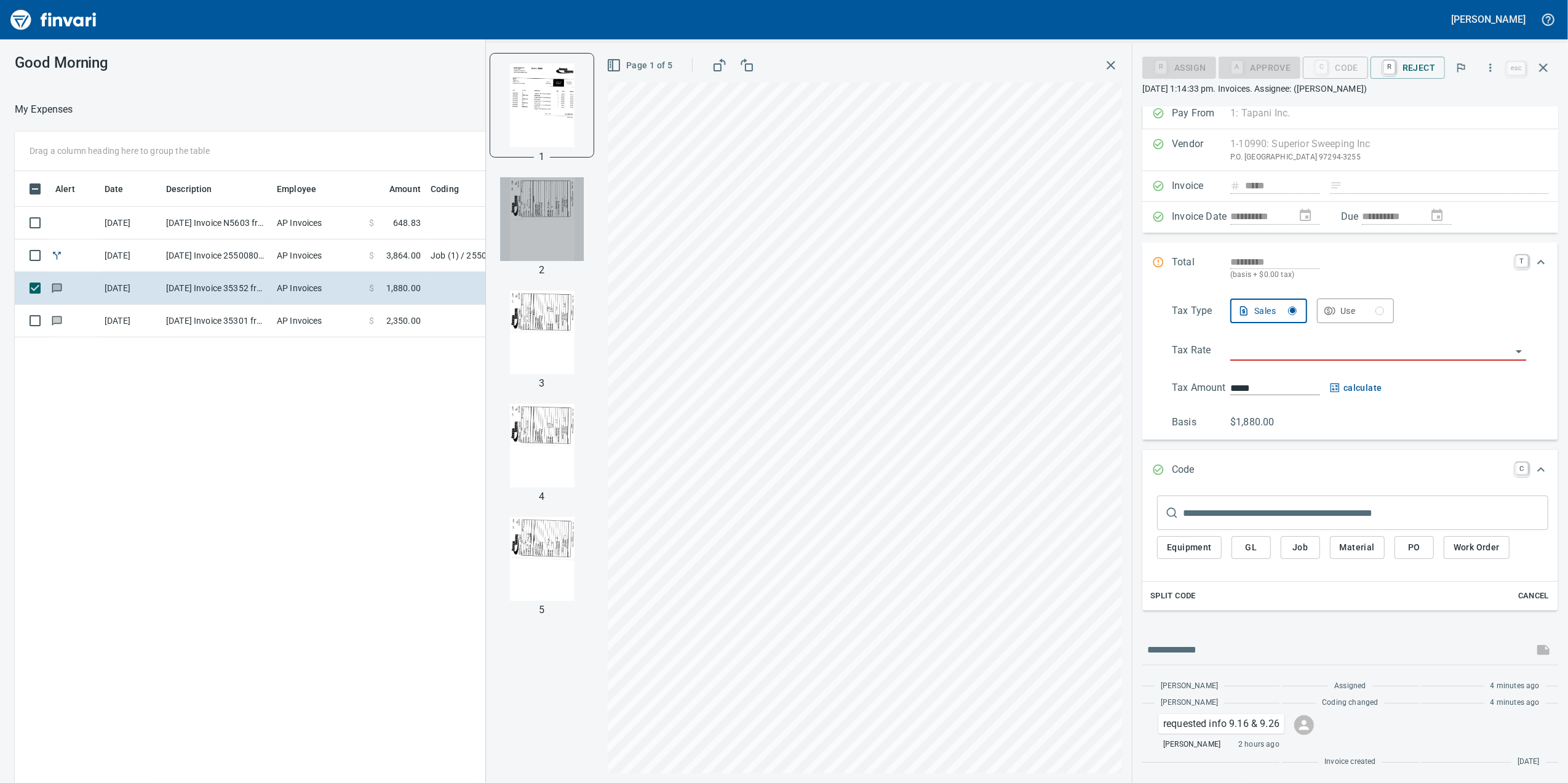
click at [560, 206] on img "button" at bounding box center [541, 219] width 84 height 84
click at [561, 71] on img "button" at bounding box center [541, 104] width 84 height 84
click at [596, 224] on div "1 2 3 4 5 Page 1 of 5" at bounding box center [809, 413] width 646 height 740
drag, startPoint x: 594, startPoint y: 224, endPoint x: 546, endPoint y: 209, distance: 50.3
click at [546, 209] on img "button" at bounding box center [541, 219] width 84 height 84
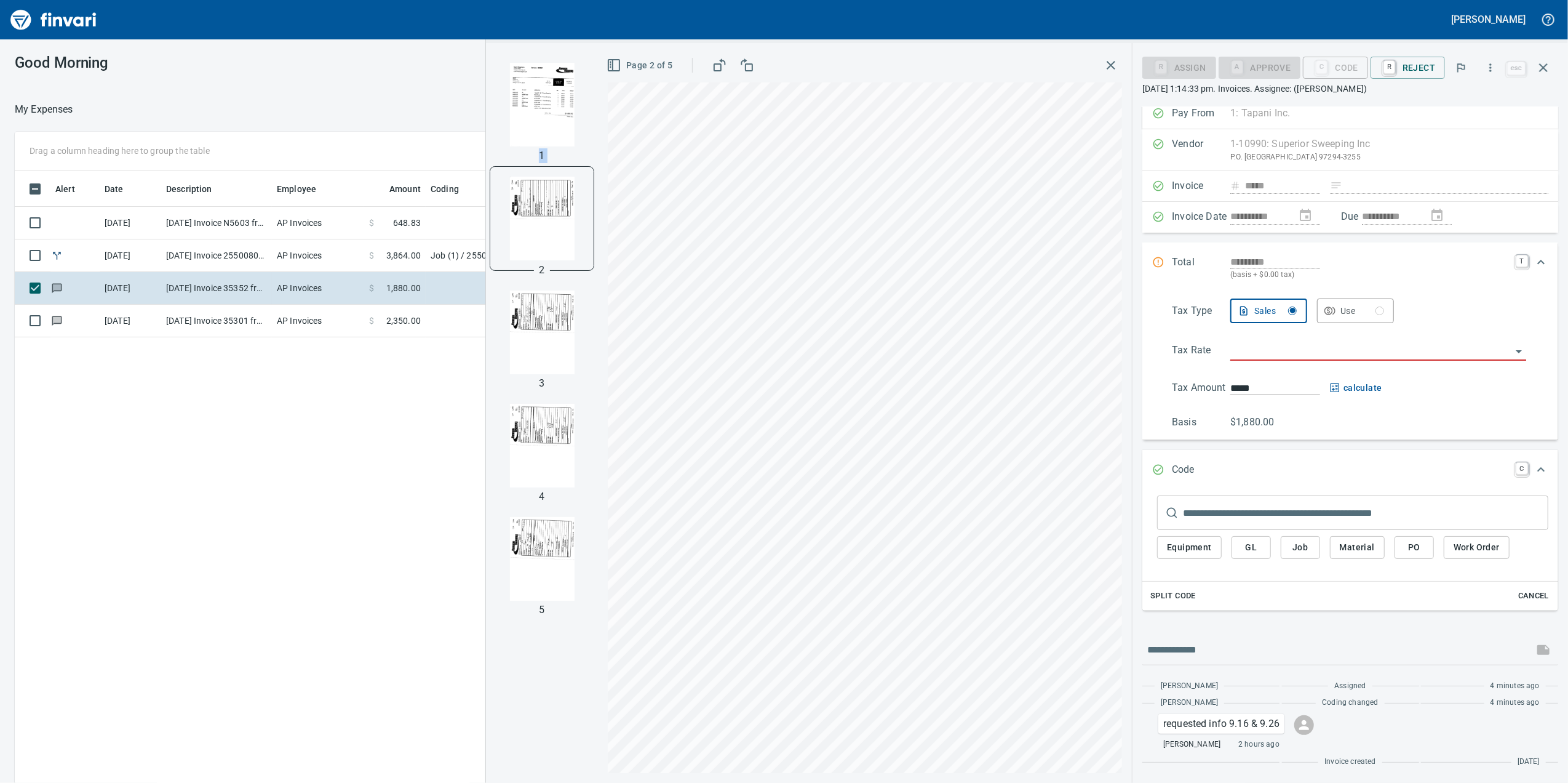
click at [542, 315] on img "button" at bounding box center [541, 331] width 84 height 84
click at [549, 416] on img "button" at bounding box center [541, 445] width 84 height 84
click at [531, 533] on img "button" at bounding box center [541, 559] width 84 height 84
click at [546, 80] on img "button" at bounding box center [541, 104] width 84 height 84
drag, startPoint x: 1545, startPoint y: 285, endPoint x: 1286, endPoint y: 203, distance: 271.7
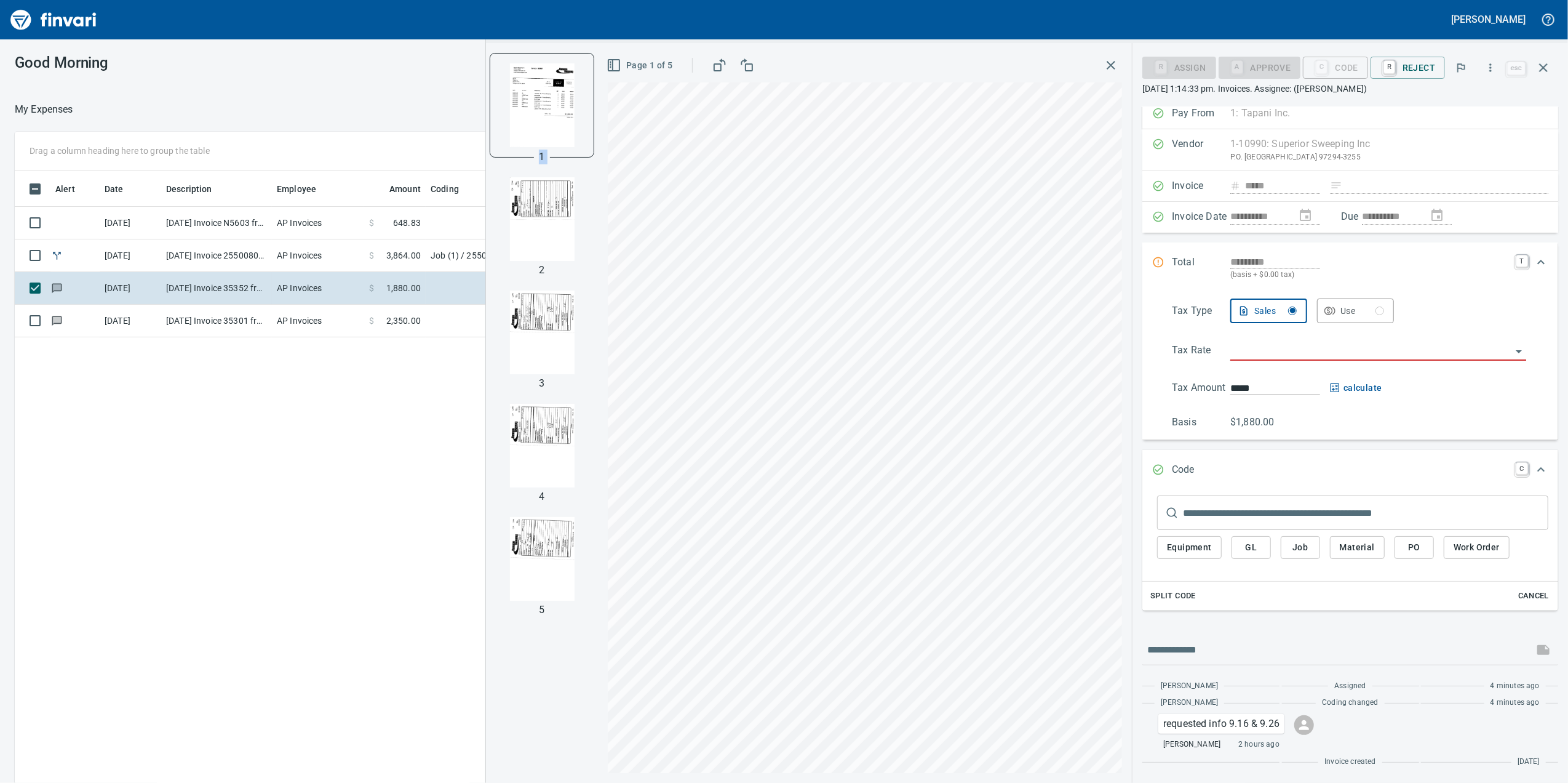
click at [1502, 276] on div "Total ********* (basis + $0.00 tax) T" at bounding box center [1349, 268] width 416 height 51
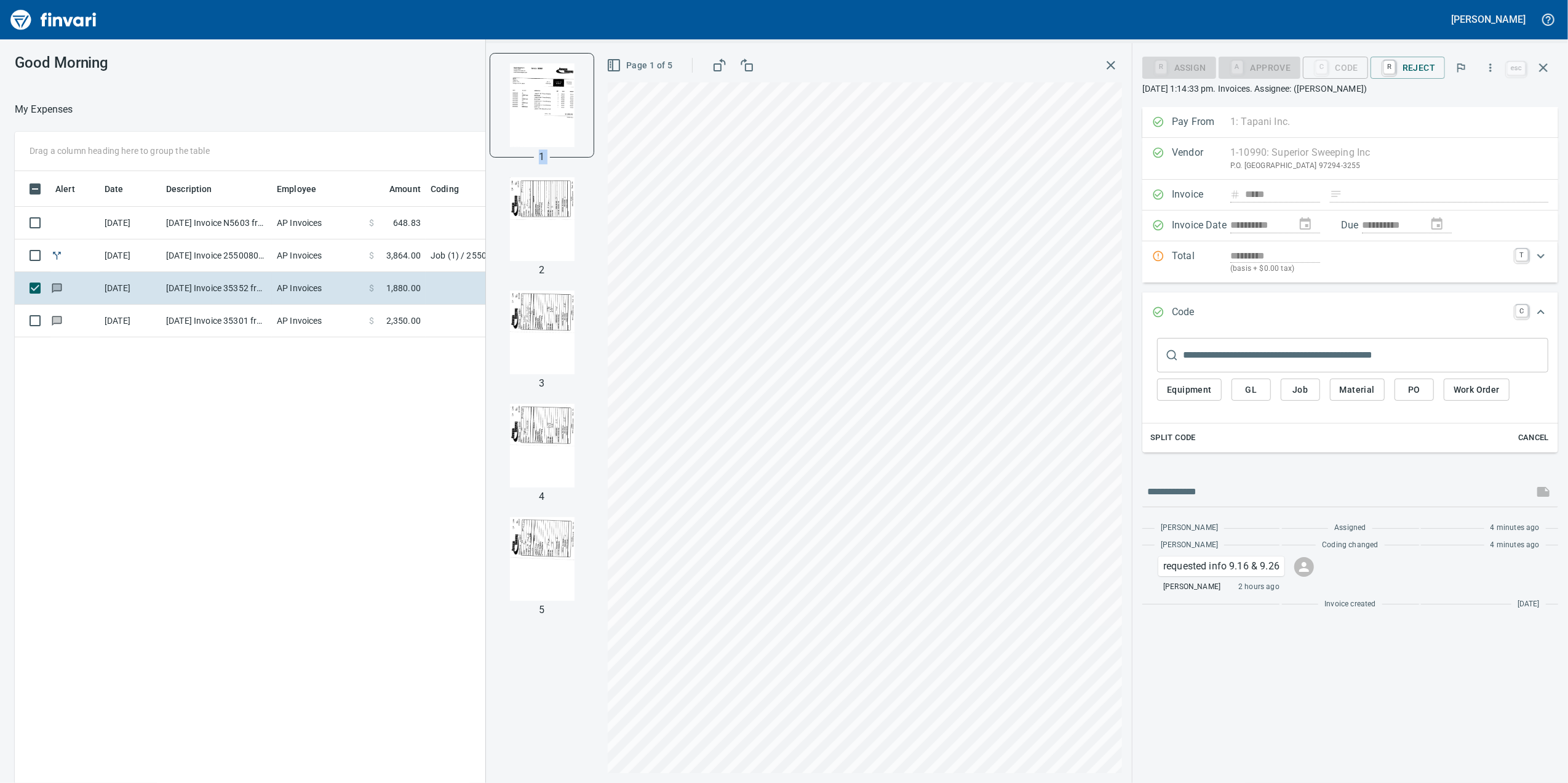
scroll to position [0, 0]
click at [1243, 299] on div "Code C" at bounding box center [1349, 312] width 416 height 40
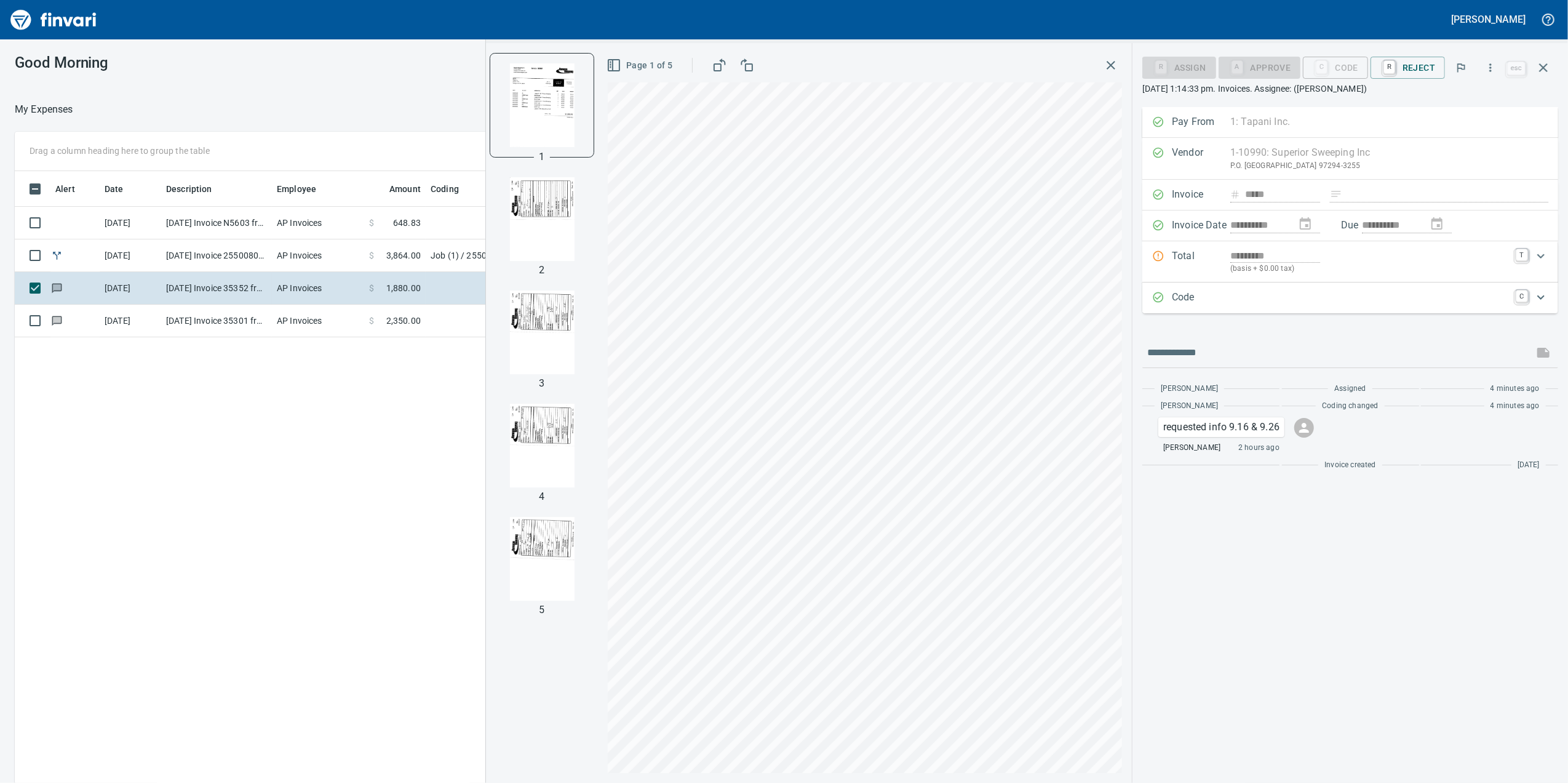
click at [1366, 272] on p "(basis + $0.00 tax)" at bounding box center [1369, 269] width 278 height 12
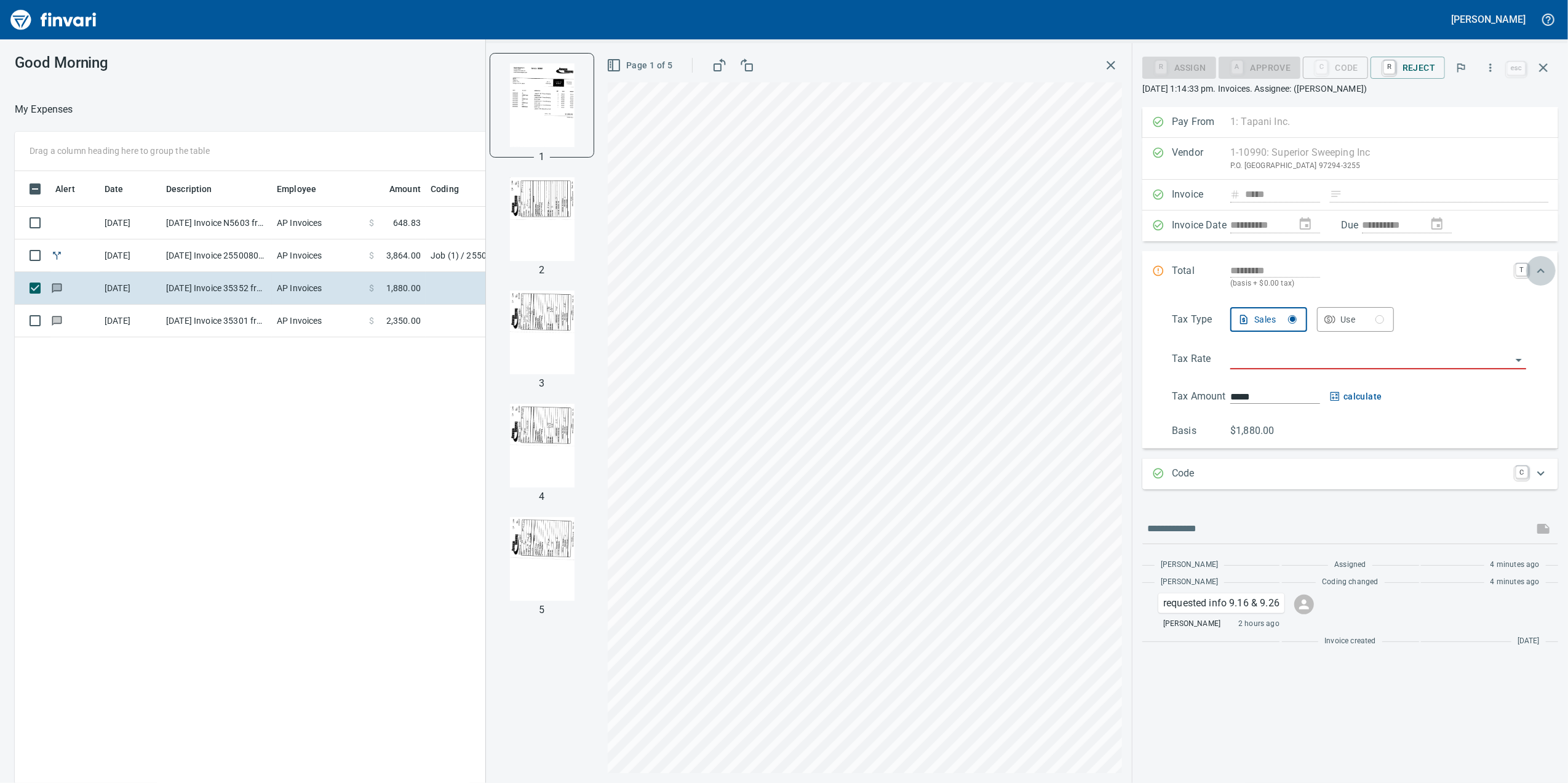
drag, startPoint x: 1536, startPoint y: 286, endPoint x: 1527, endPoint y: 296, distance: 13.5
click at [1535, 288] on div "Total ********* (basis + $0.00 tax) T" at bounding box center [1349, 276] width 416 height 51
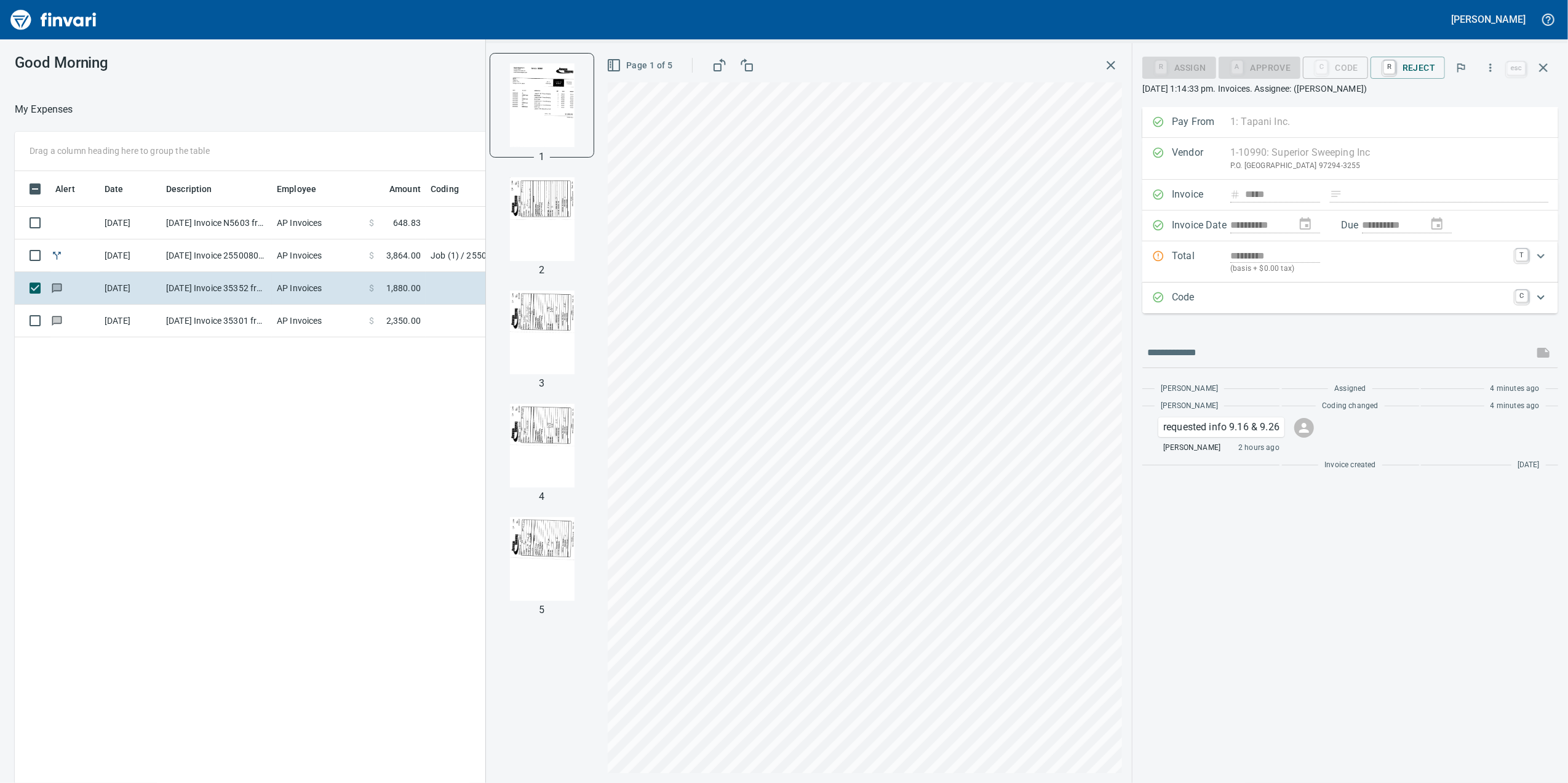
drag, startPoint x: 514, startPoint y: 56, endPoint x: 546, endPoint y: 108, distance: 61.1
click at [515, 60] on div at bounding box center [541, 104] width 104 height 104
click at [563, 141] on img "button" at bounding box center [541, 105] width 84 height 84
click at [541, 206] on img "button" at bounding box center [541, 219] width 84 height 84
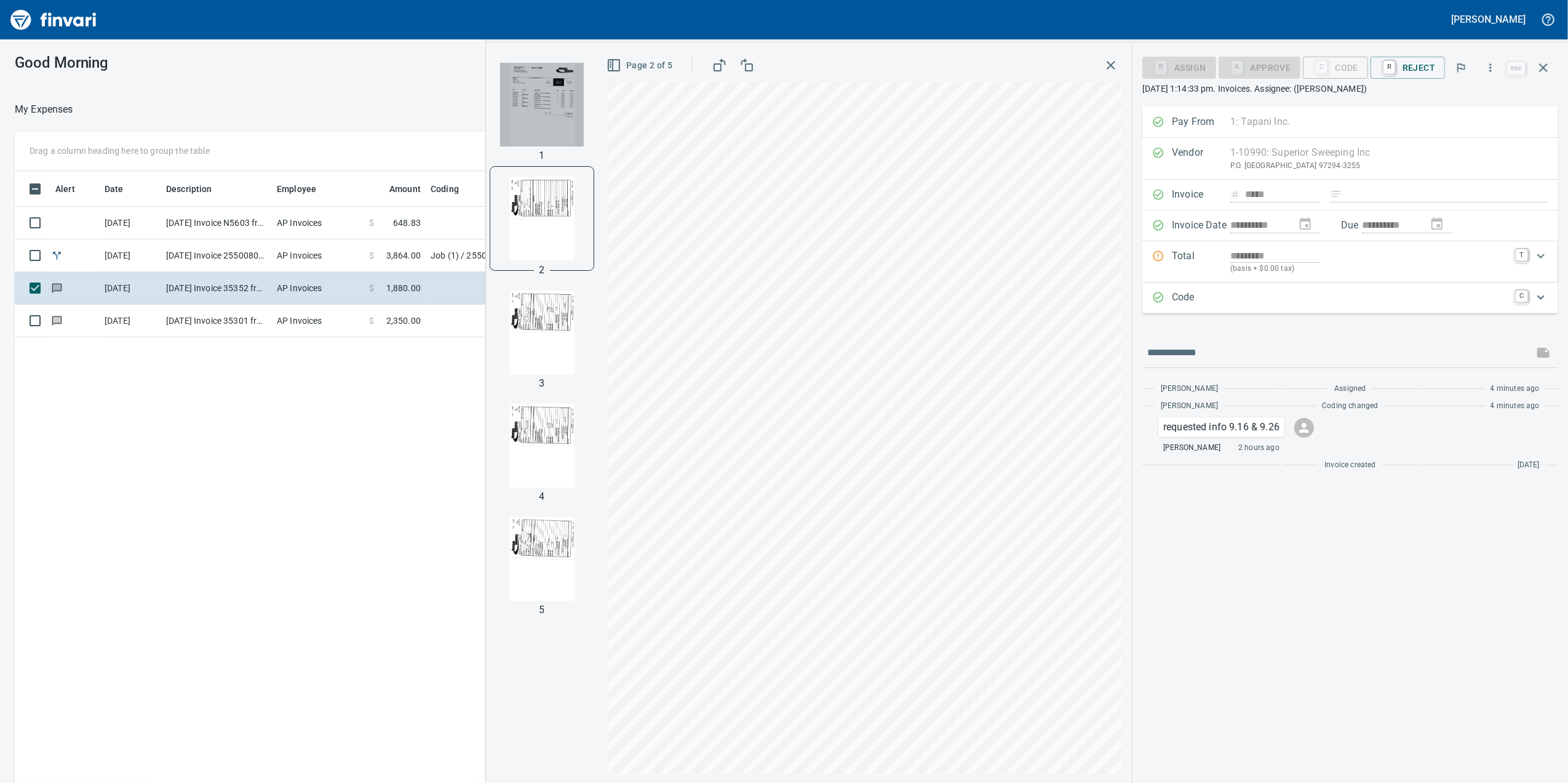
click at [539, 138] on img "button" at bounding box center [541, 104] width 84 height 84
click at [1272, 305] on div "Expand" at bounding box center [1369, 298] width 278 height 16
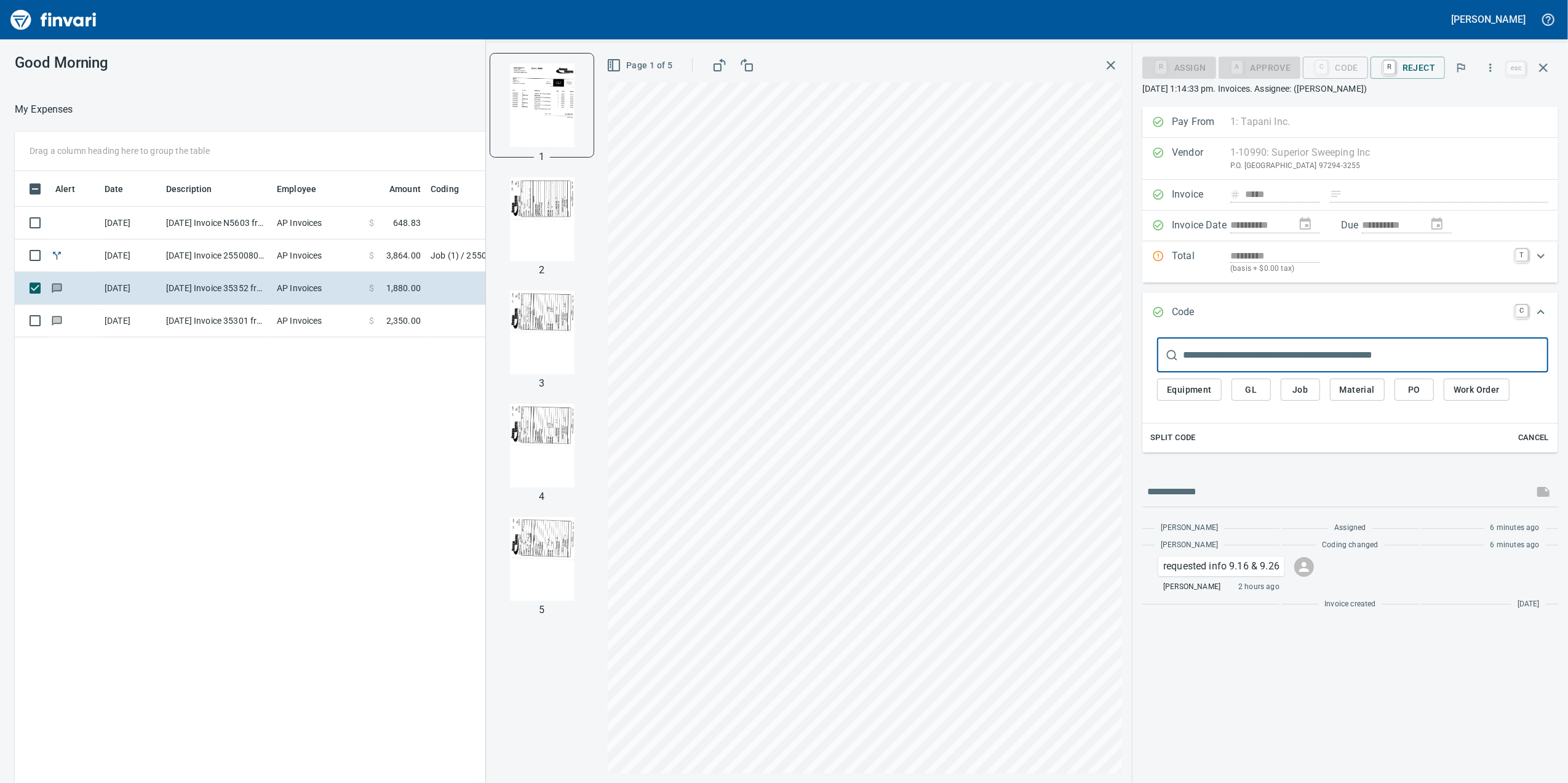
click at [1287, 381] on button "Job" at bounding box center [1301, 390] width 39 height 23
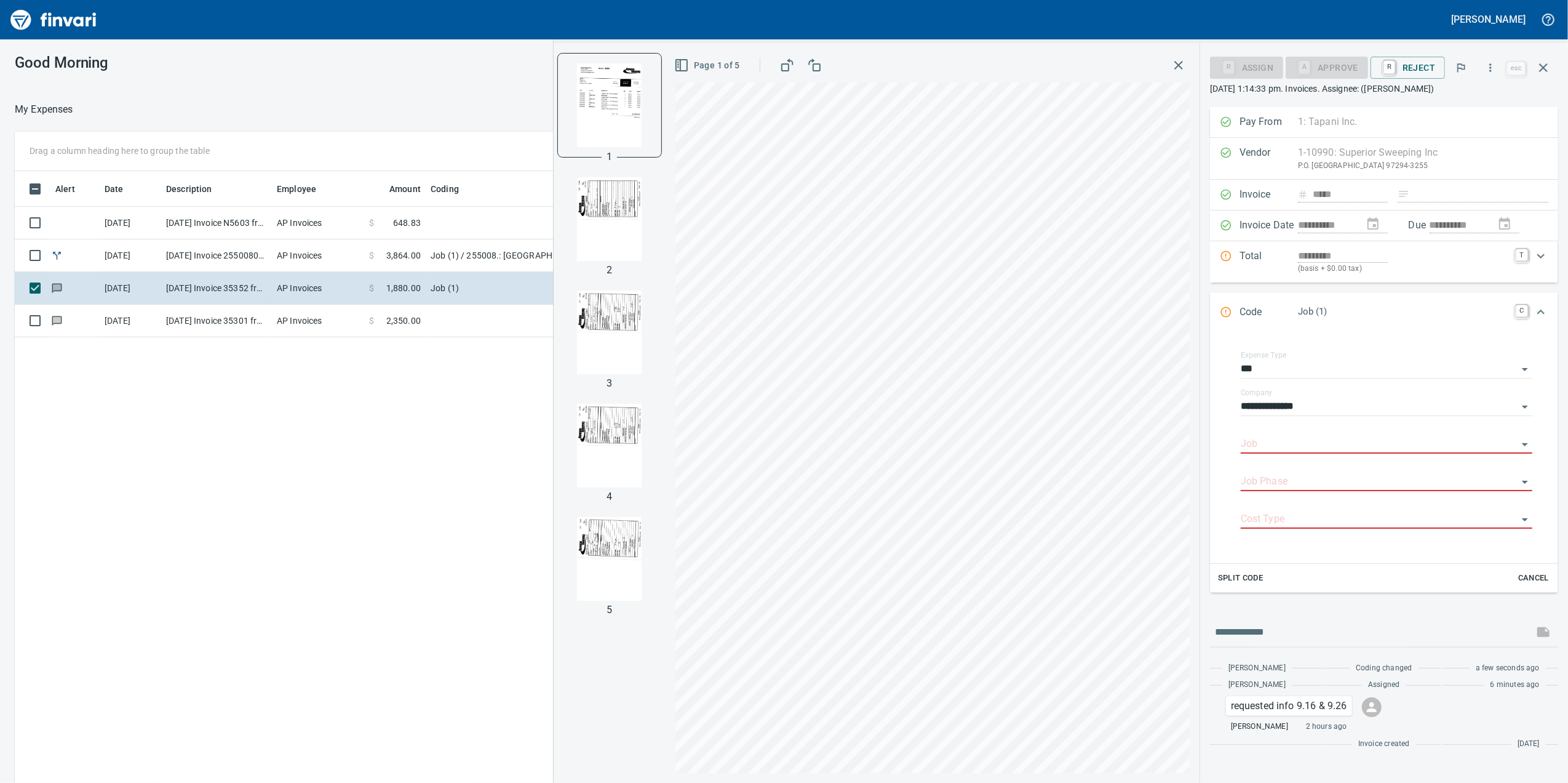
click at [1260, 448] on input "Job" at bounding box center [1378, 444] width 277 height 17
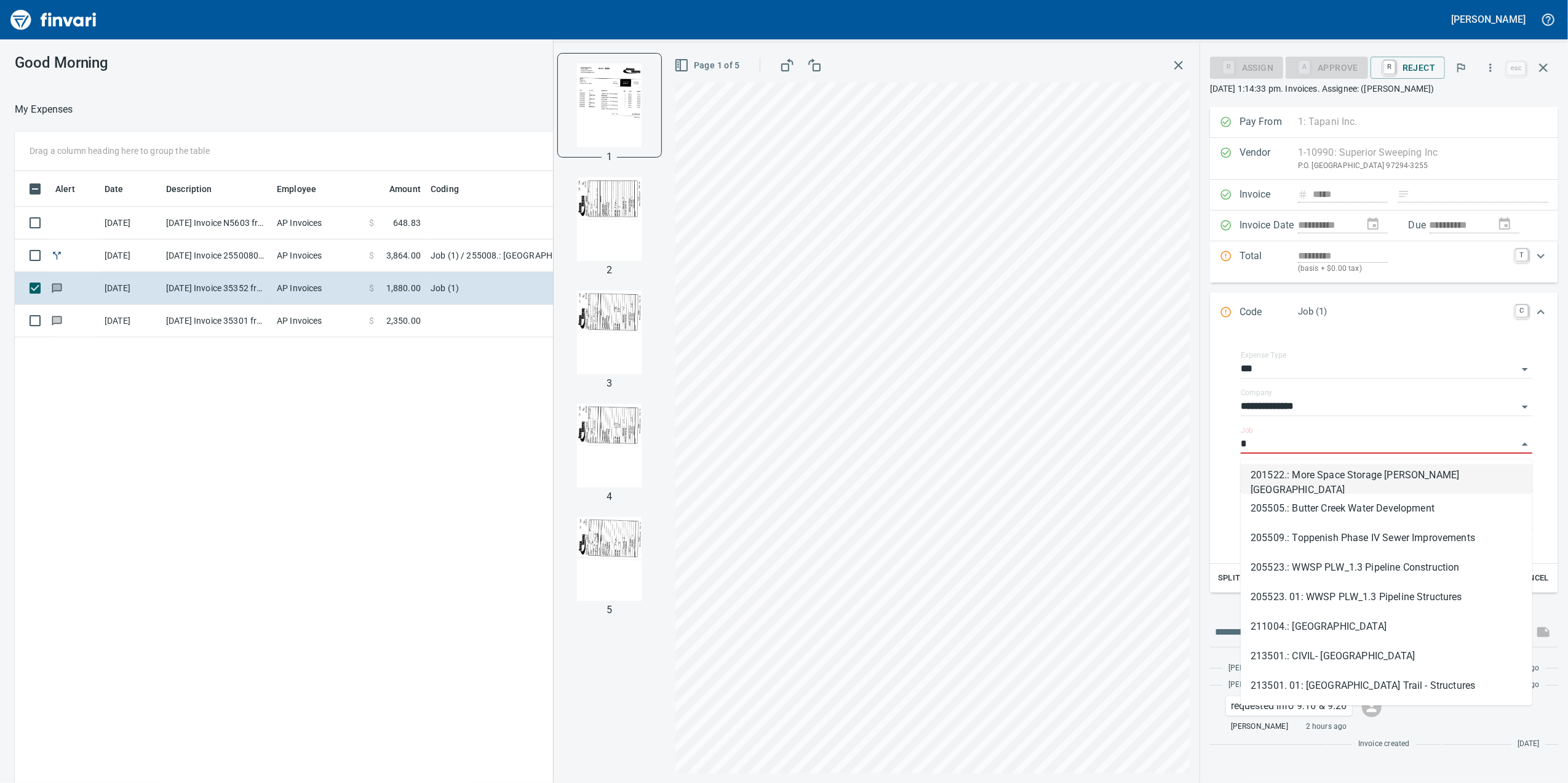
scroll to position [636, 1206]
type input "****"
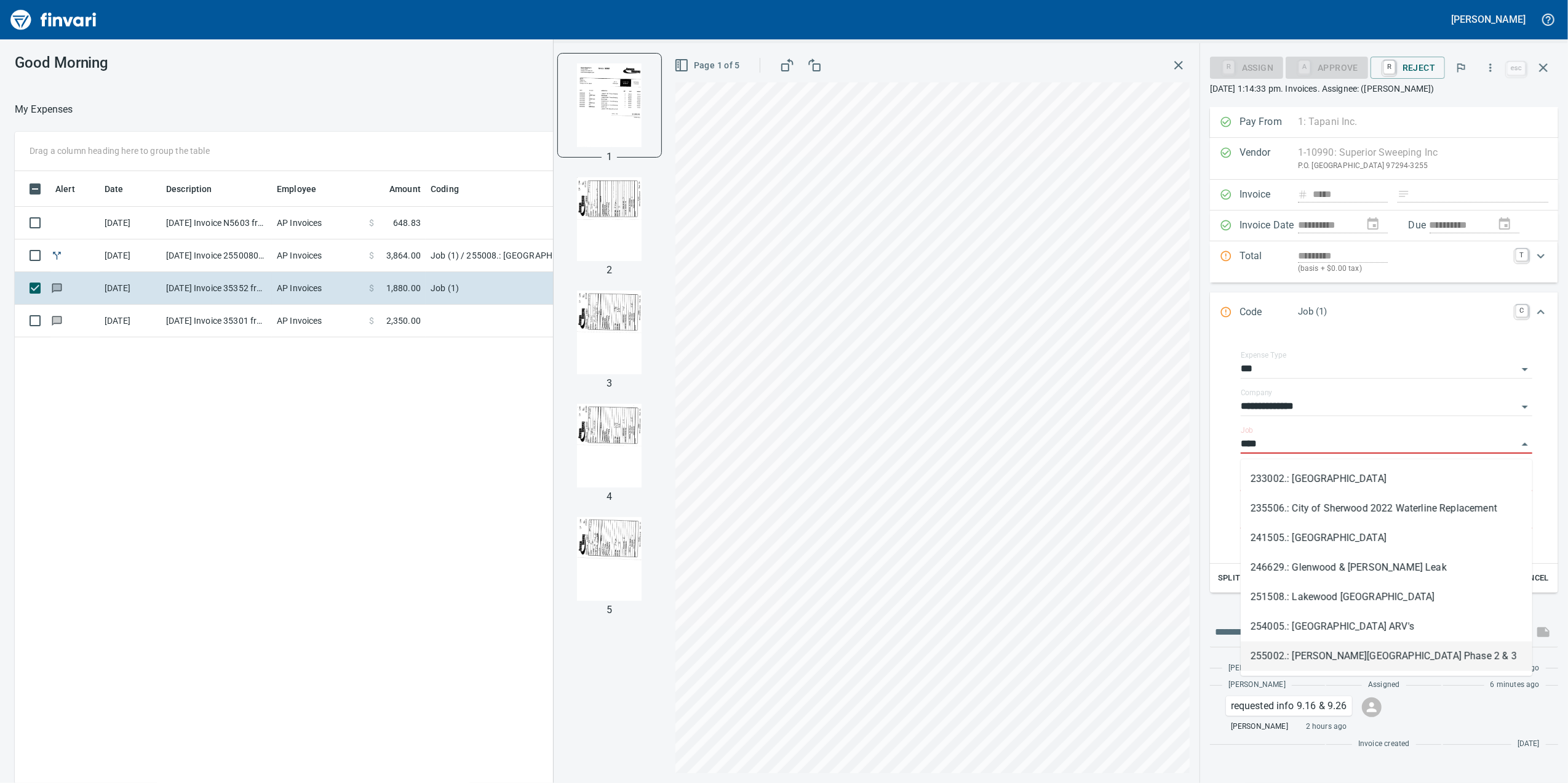
click at [1386, 661] on li "255002.: [PERSON_NAME][GEOGRAPHIC_DATA] Phase 2 & 3" at bounding box center [1386, 655] width 292 height 29
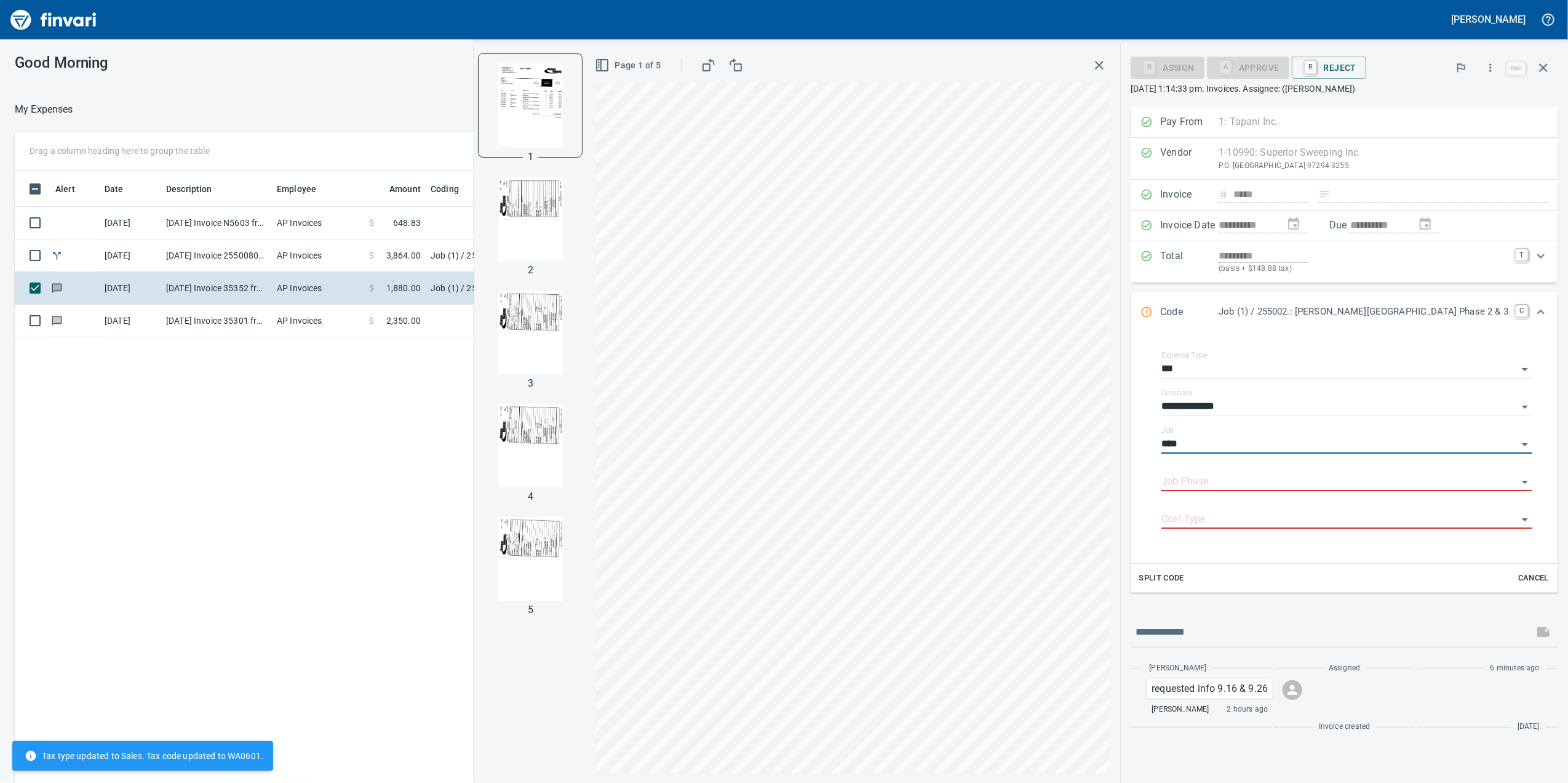
type input "**********"
type input "*******"
type input "**********"
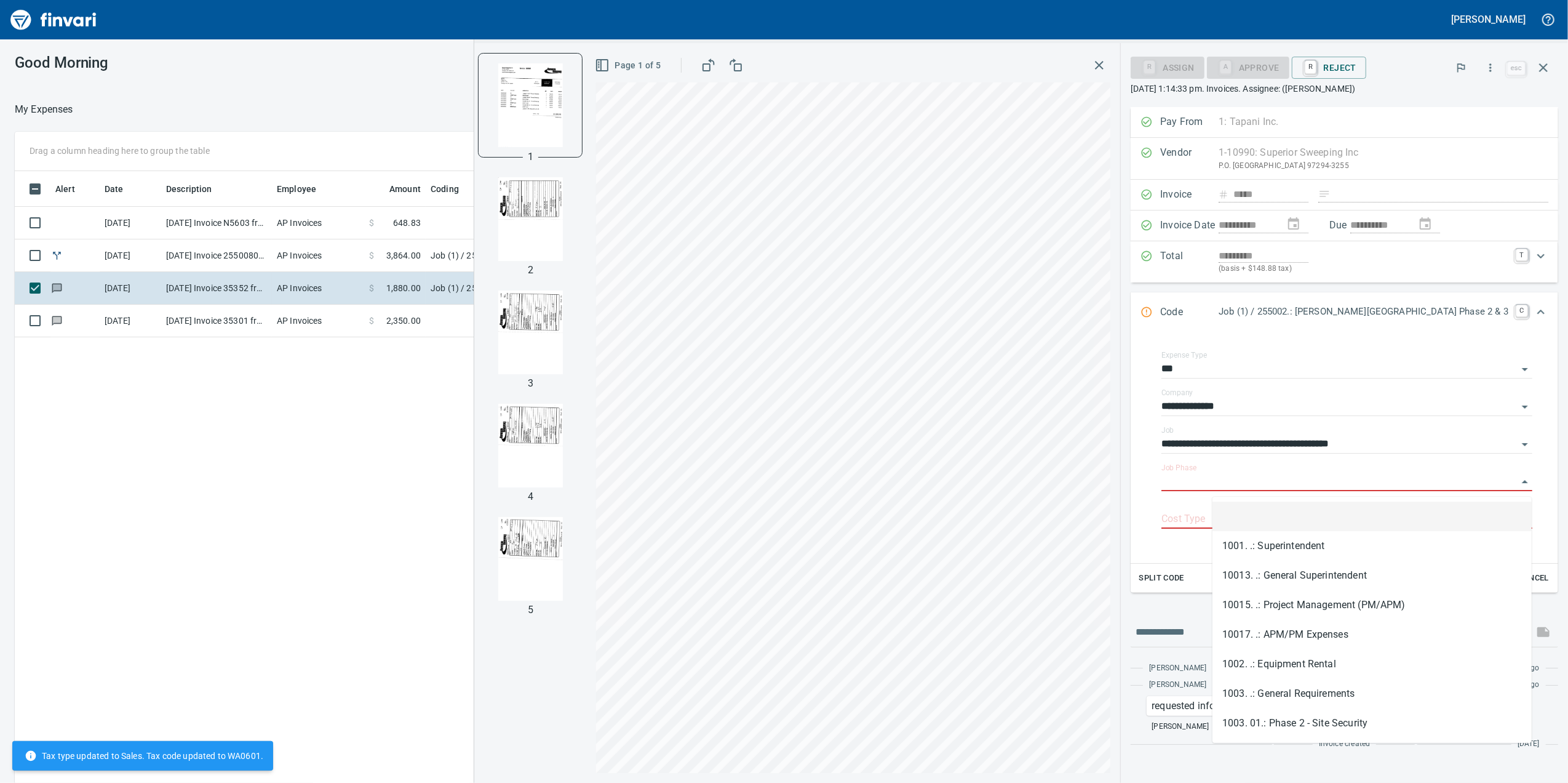
click at [1256, 484] on input "Job Phase" at bounding box center [1340, 482] width 357 height 17
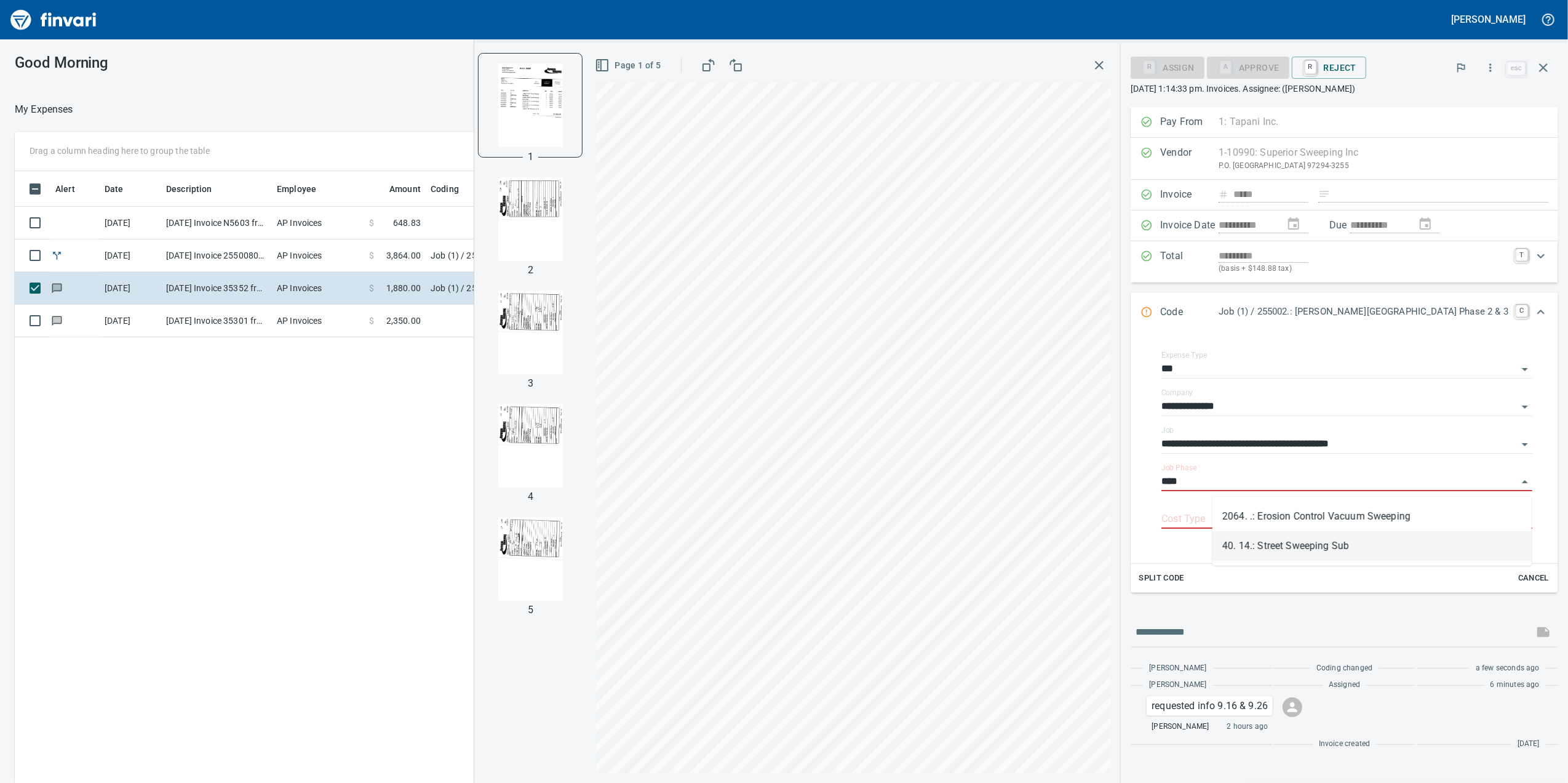
click at [1347, 555] on li "40. 14.: Street Sweeping Sub" at bounding box center [1372, 545] width 319 height 29
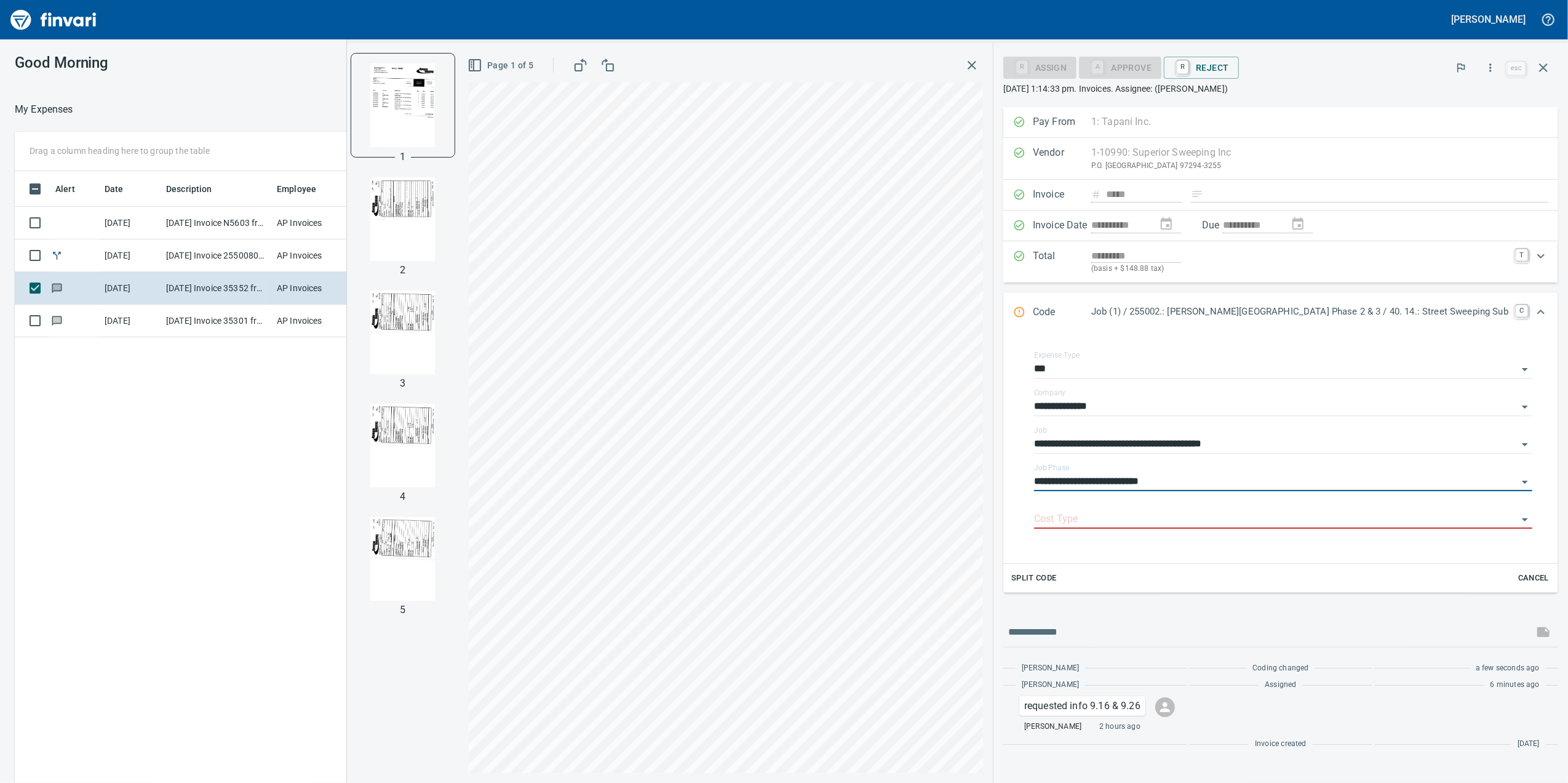
click at [1105, 514] on div "Cost Type" at bounding box center [1283, 514] width 498 height 27
type input "**********"
click at [1105, 514] on input "Cost Type" at bounding box center [1275, 519] width 483 height 17
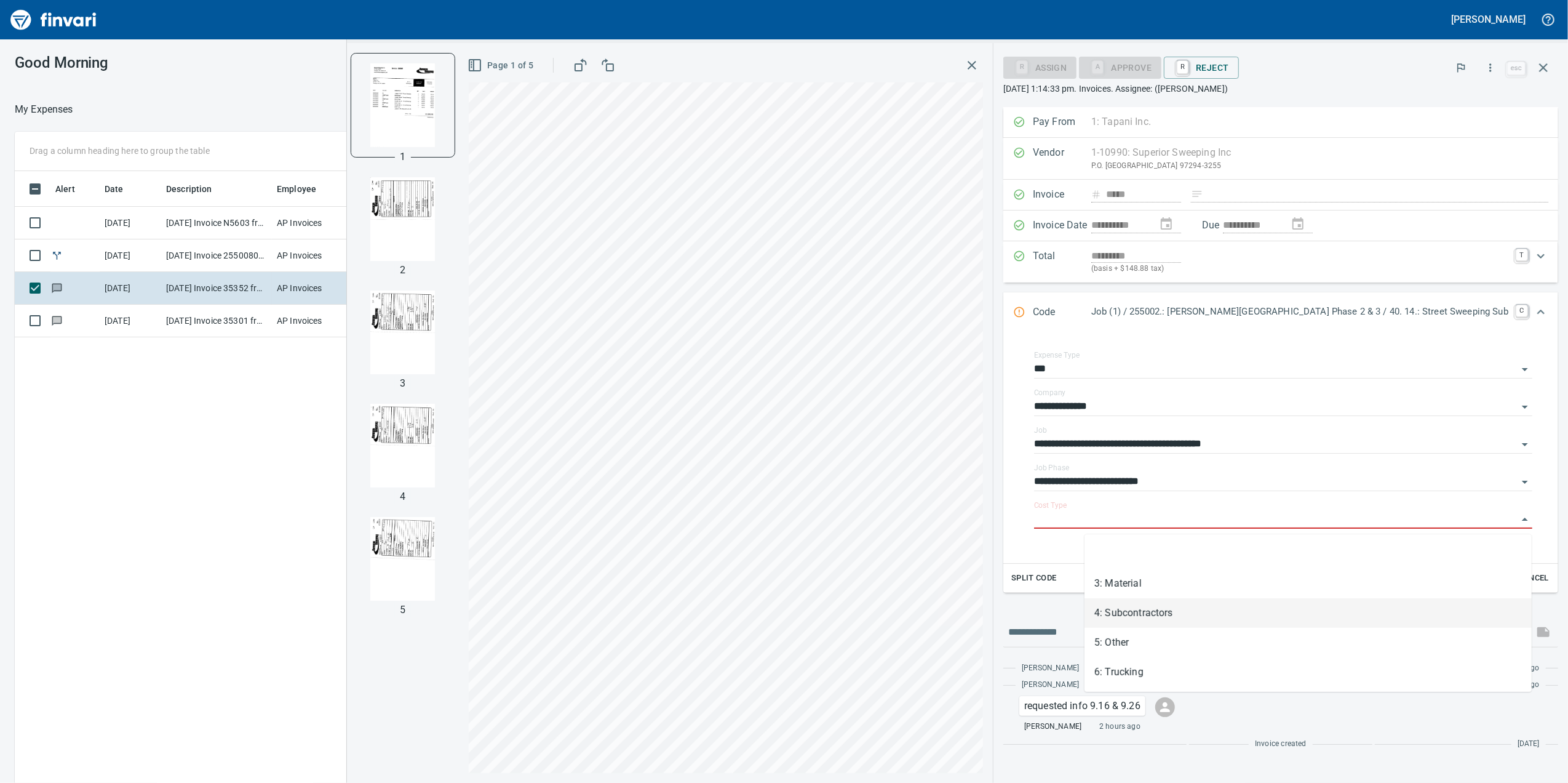
click at [1181, 613] on li "4: Subcontractors" at bounding box center [1308, 612] width 448 height 29
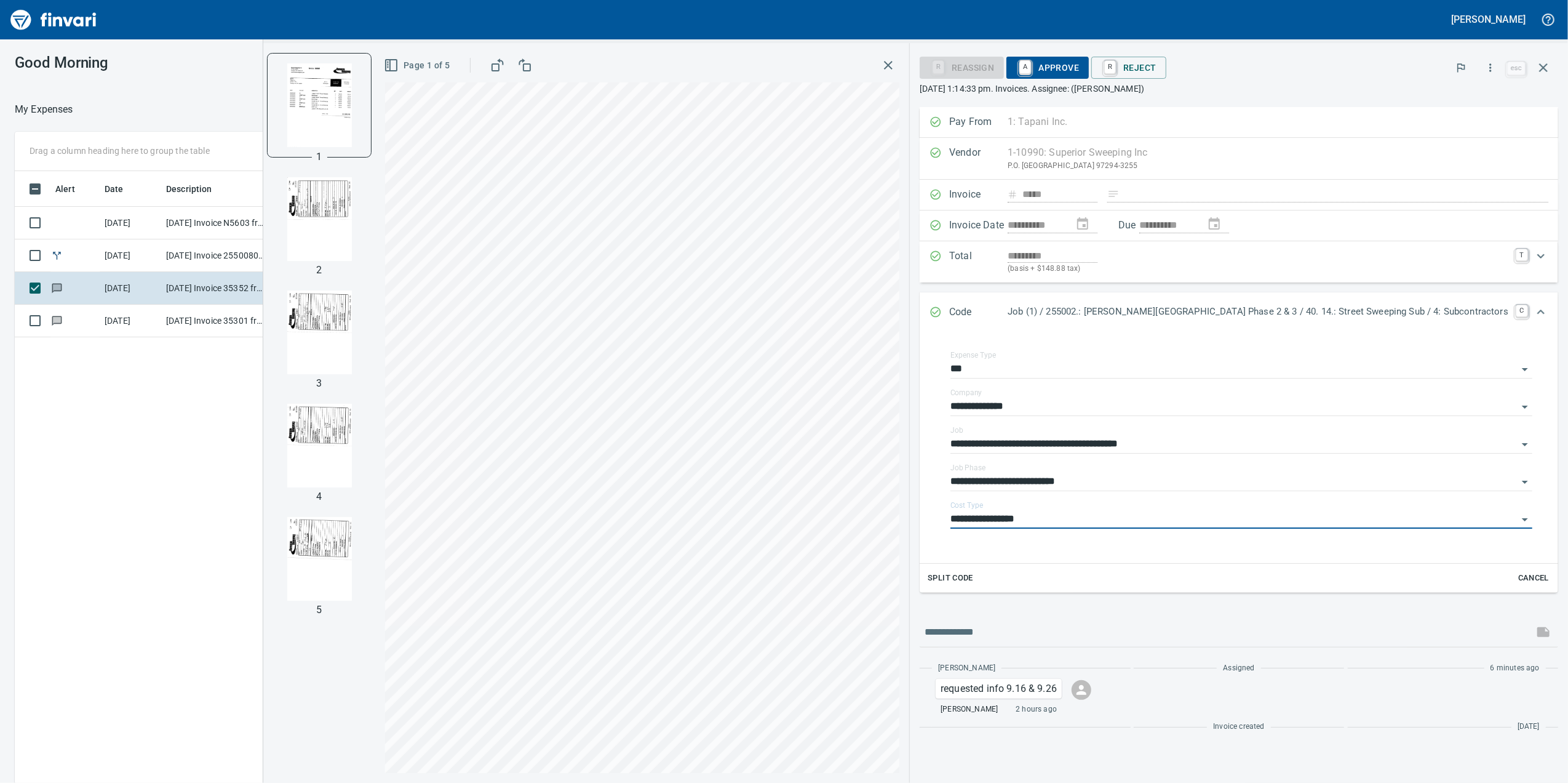
type input "**********"
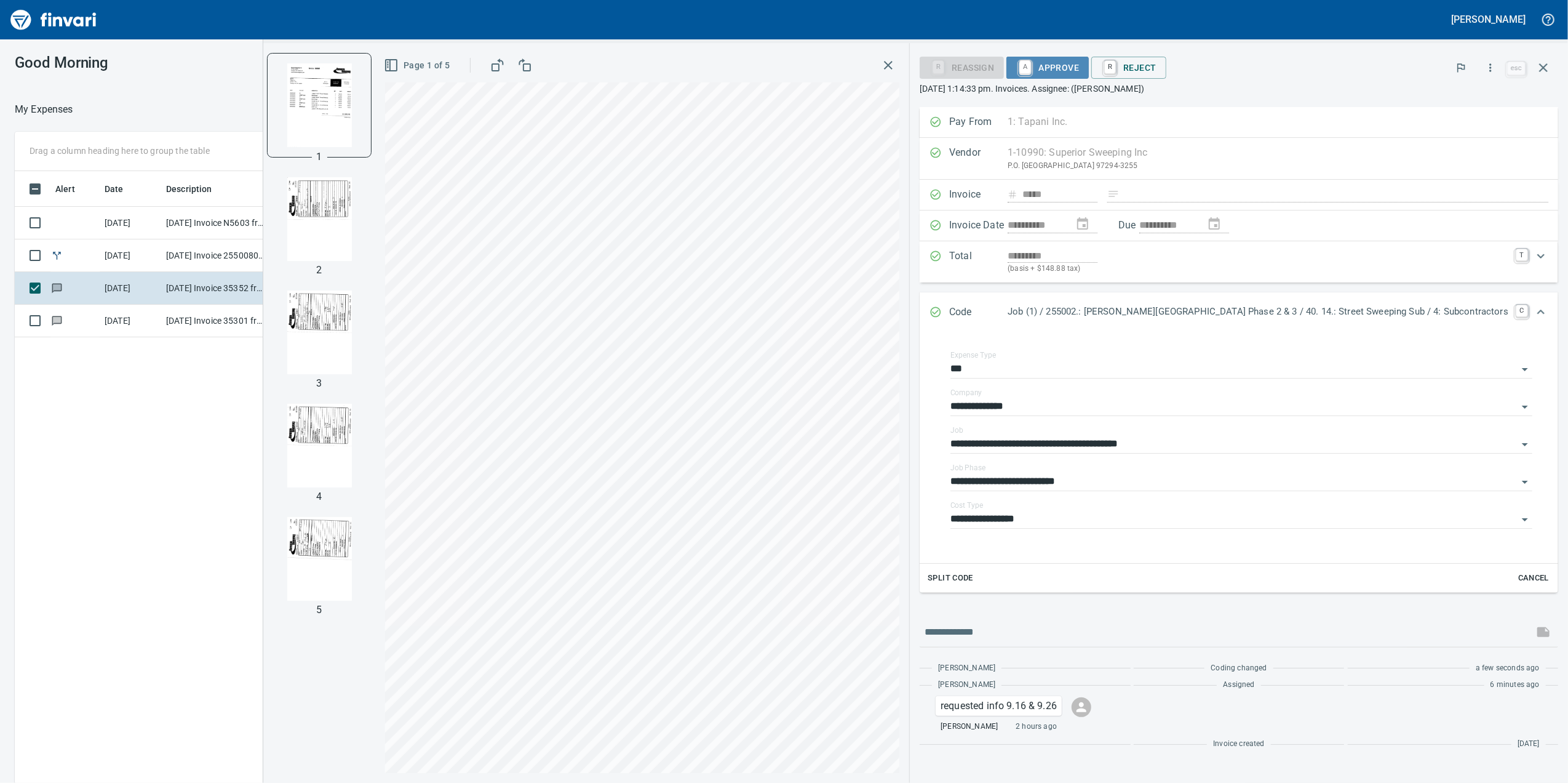
click at [1031, 67] on link "A" at bounding box center [1025, 67] width 11 height 13
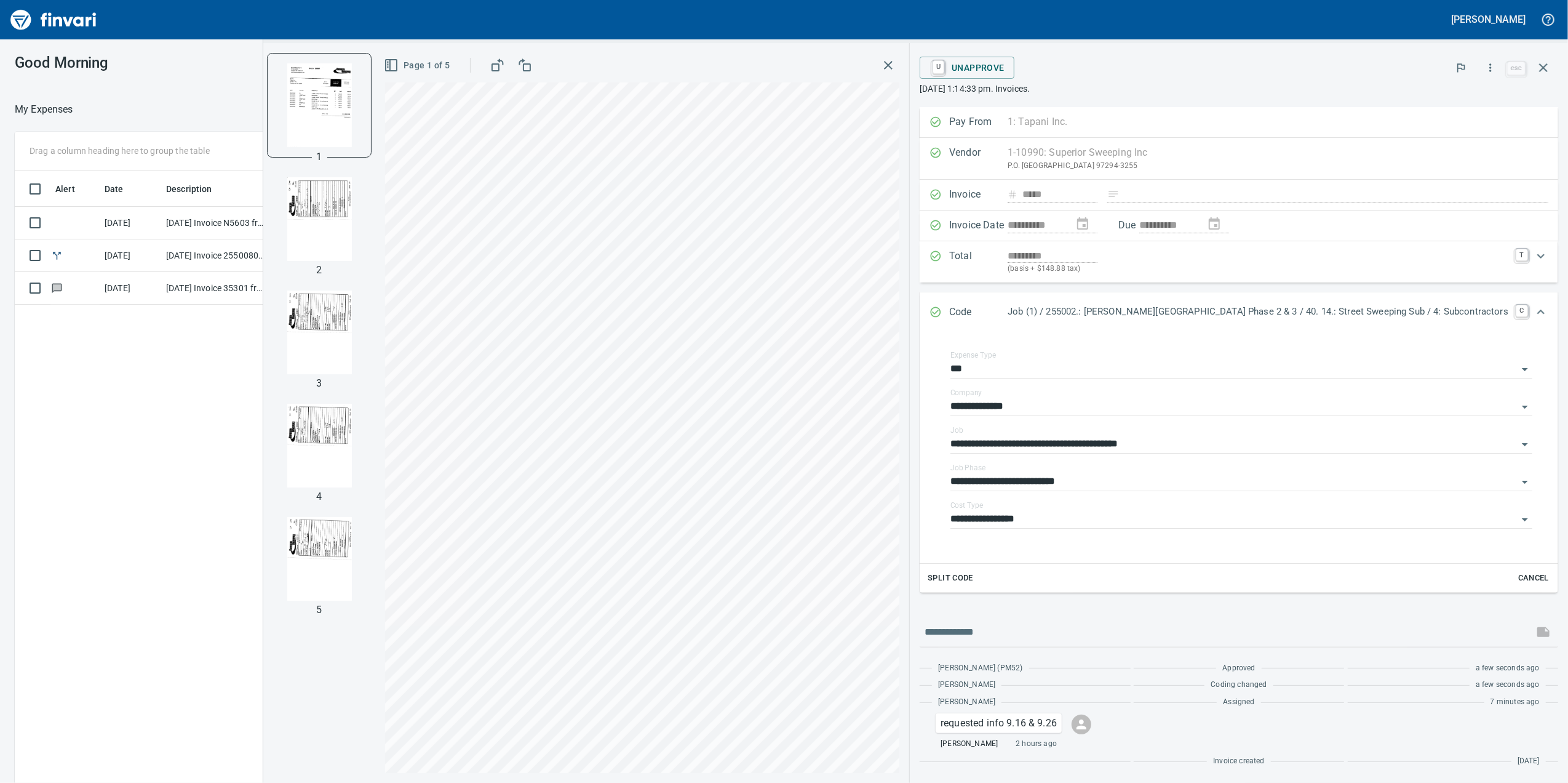
click at [909, 52] on div "Page 1 of 5" at bounding box center [642, 413] width 534 height 740
click at [899, 56] on button "button" at bounding box center [889, 66] width 23 height 23
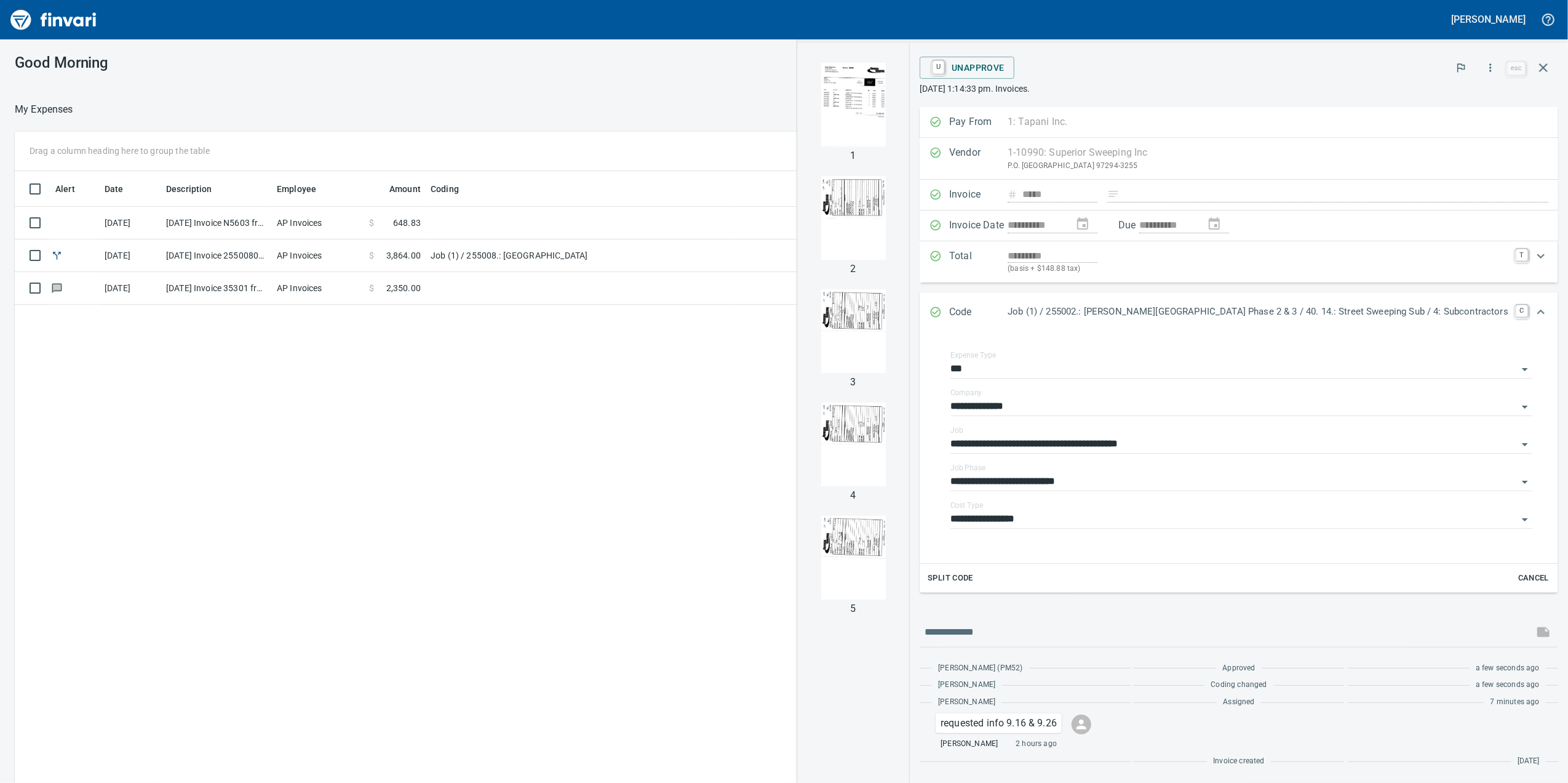
click at [246, 299] on td "[DATE] Invoice 35301 from Superior Sweeping Inc (1-10990)" at bounding box center [217, 288] width 111 height 33
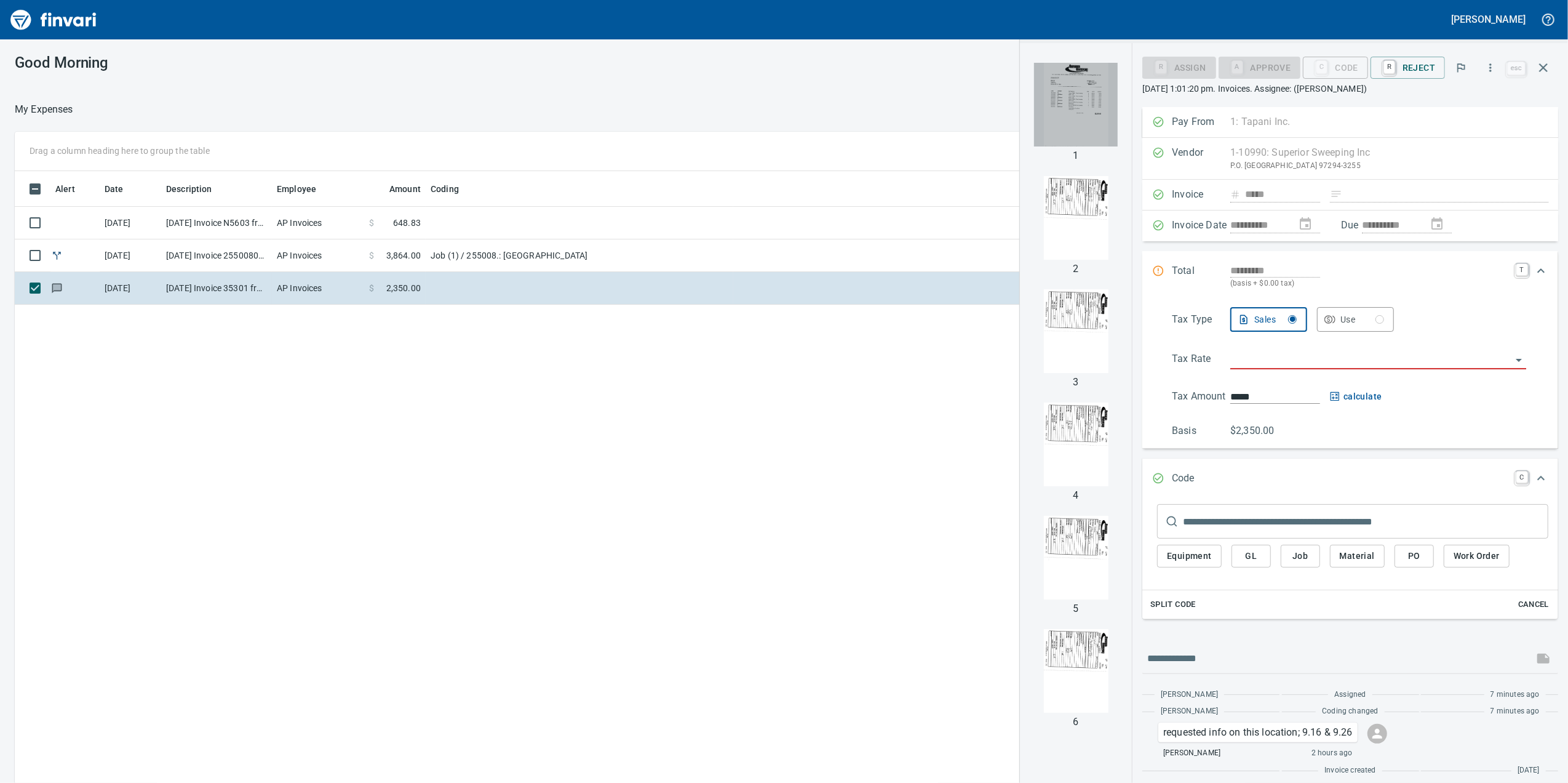
click at [1072, 124] on img "button" at bounding box center [1075, 104] width 84 height 84
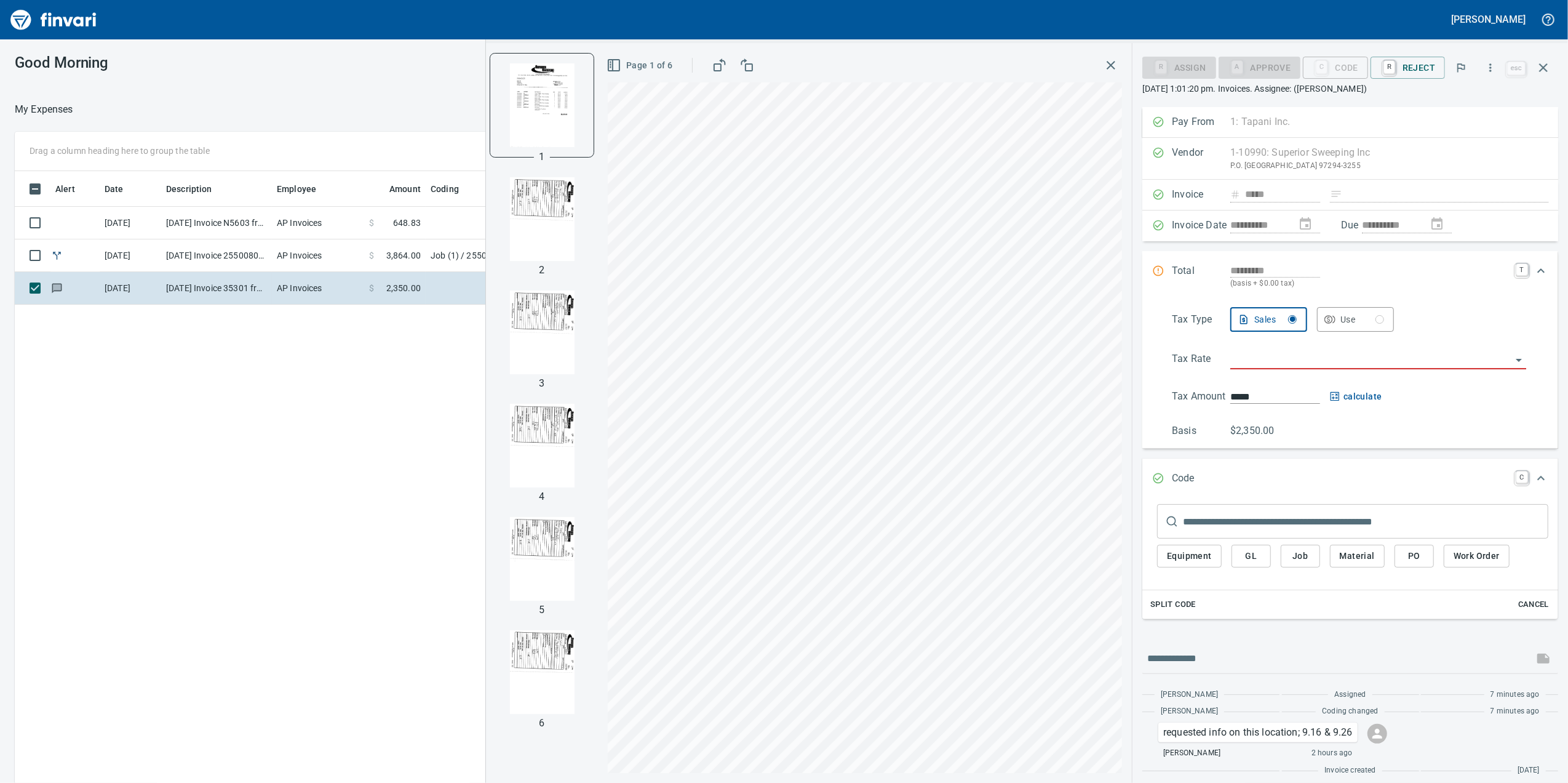
click at [514, 208] on img "button" at bounding box center [541, 219] width 84 height 84
click at [525, 300] on img "button" at bounding box center [541, 331] width 84 height 84
click at [546, 452] on img "button" at bounding box center [541, 445] width 84 height 84
click at [535, 510] on div at bounding box center [541, 559] width 103 height 103
click at [544, 543] on img "button" at bounding box center [541, 559] width 84 height 84
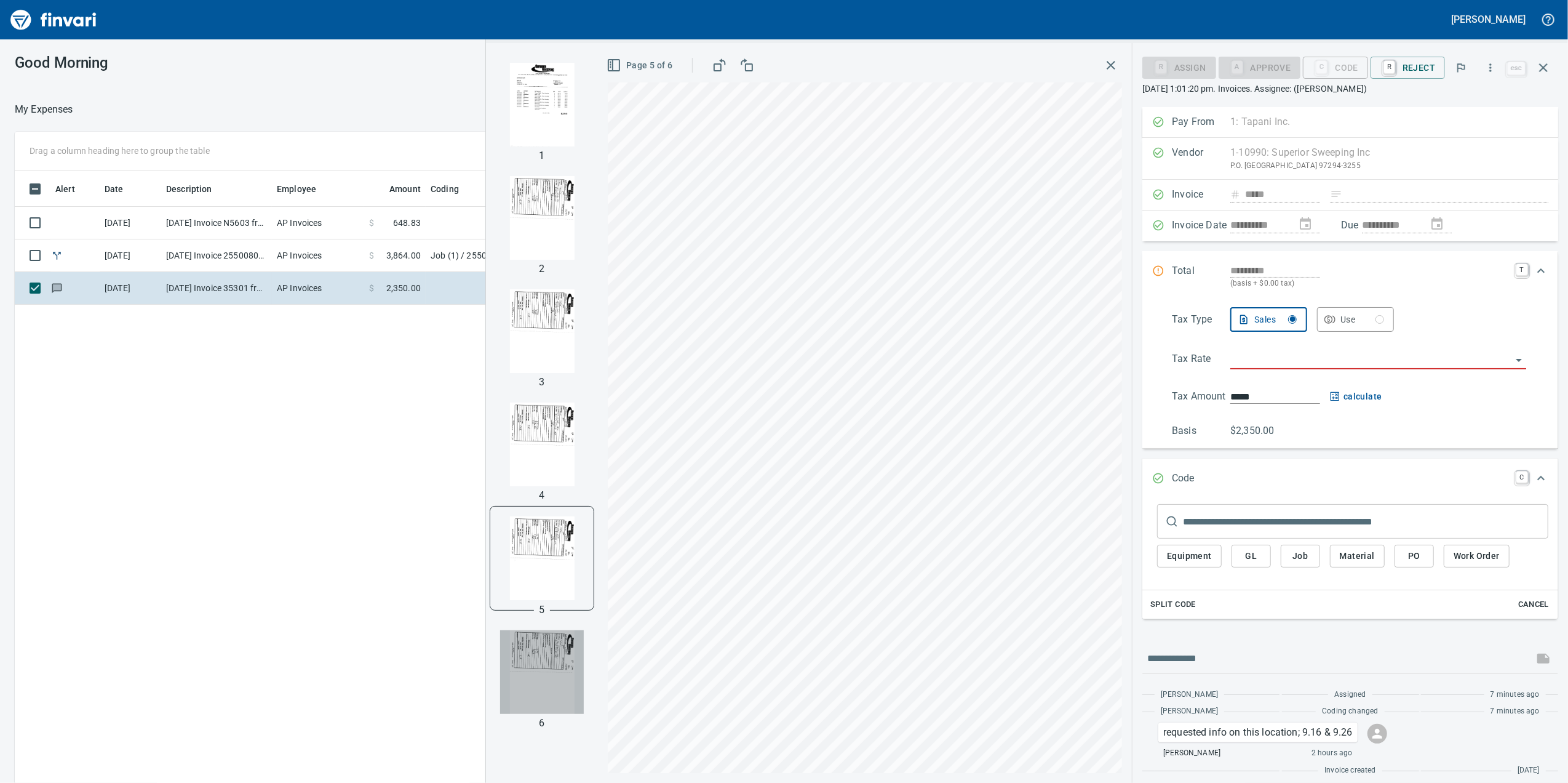
click at [576, 698] on img "button" at bounding box center [541, 671] width 84 height 84
click at [488, 62] on div "1 2 3 4 5 6" at bounding box center [541, 413] width 112 height 740
click at [543, 119] on img "button" at bounding box center [541, 104] width 84 height 84
click at [1298, 562] on span "Job" at bounding box center [1300, 556] width 20 height 15
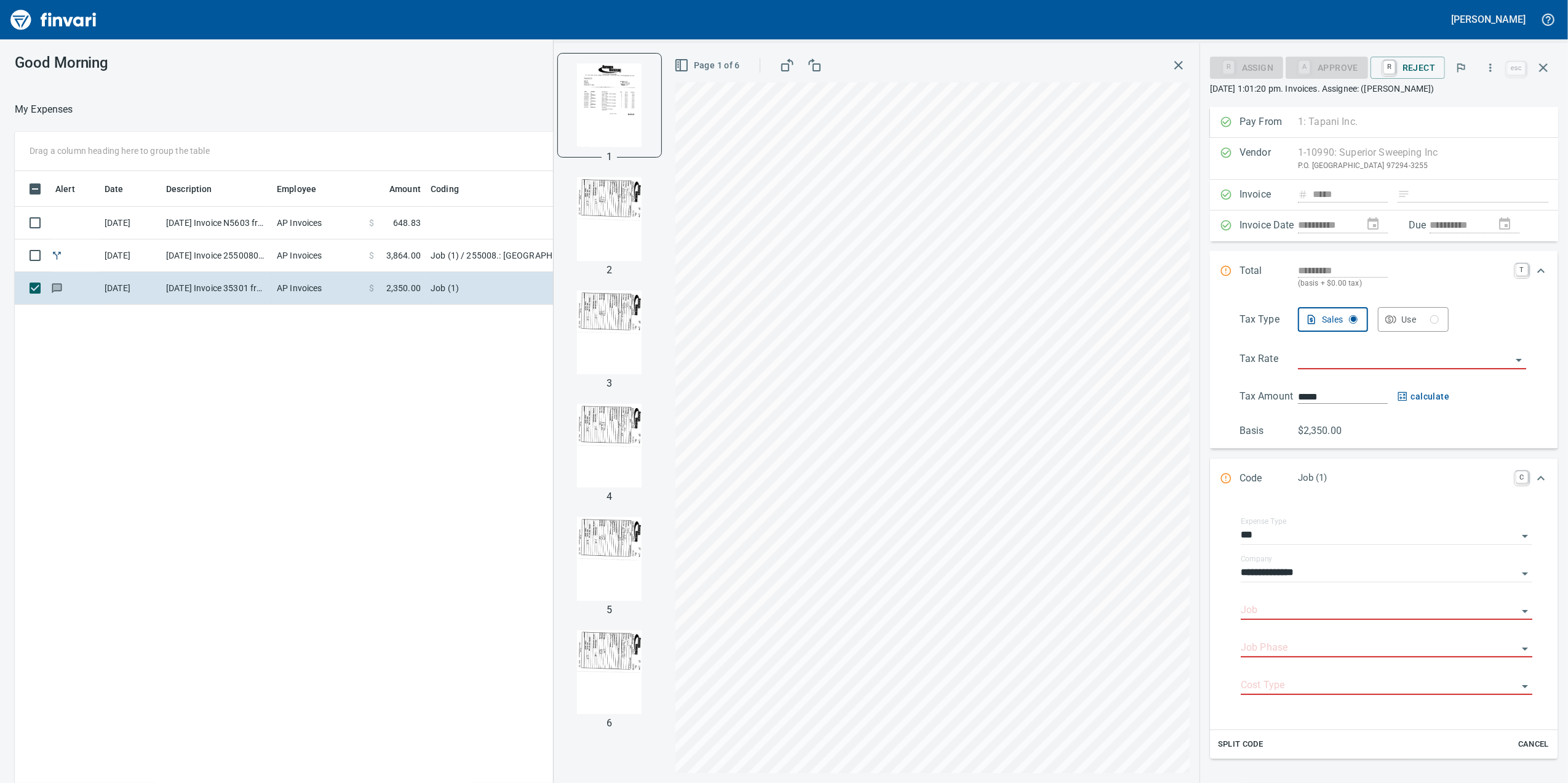
scroll to position [636, 1206]
click at [1275, 619] on input "Job" at bounding box center [1378, 610] width 277 height 17
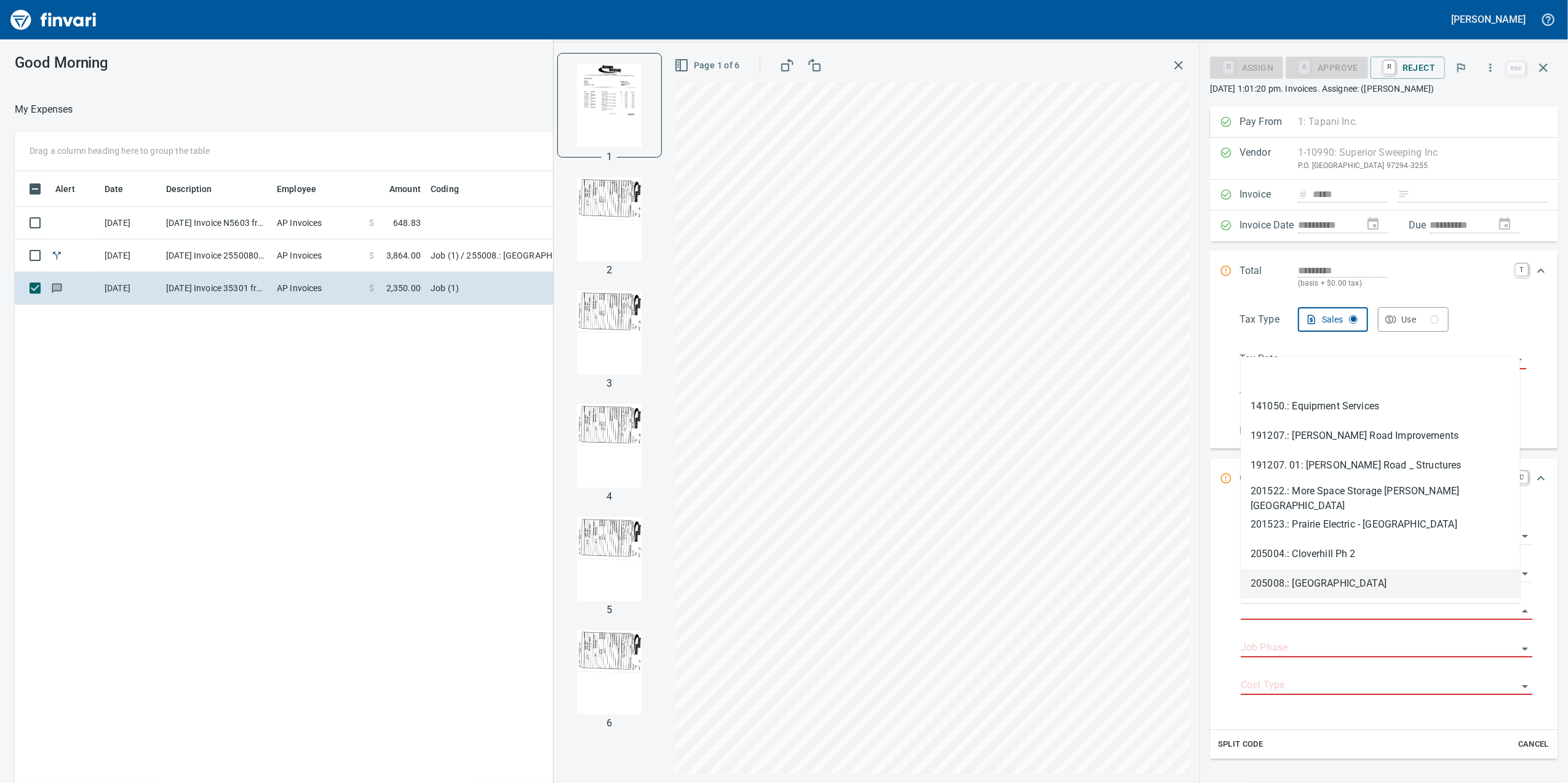
type input "*"
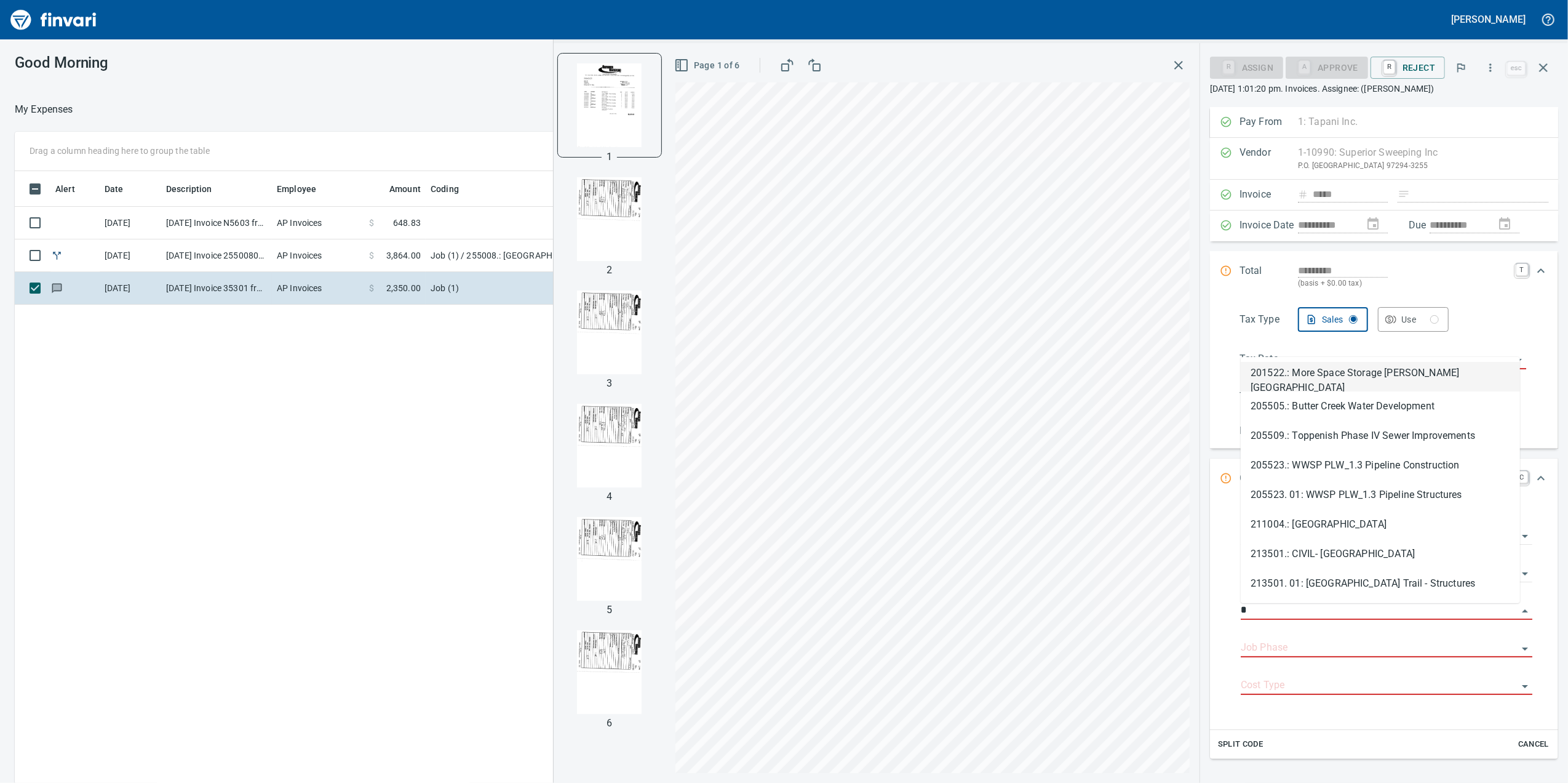
type input "*"
drag, startPoint x: 1167, startPoint y: 51, endPoint x: 1174, endPoint y: 57, distance: 9.2
click at [1171, 54] on div "Page 1 of 6" at bounding box center [932, 413] width 534 height 740
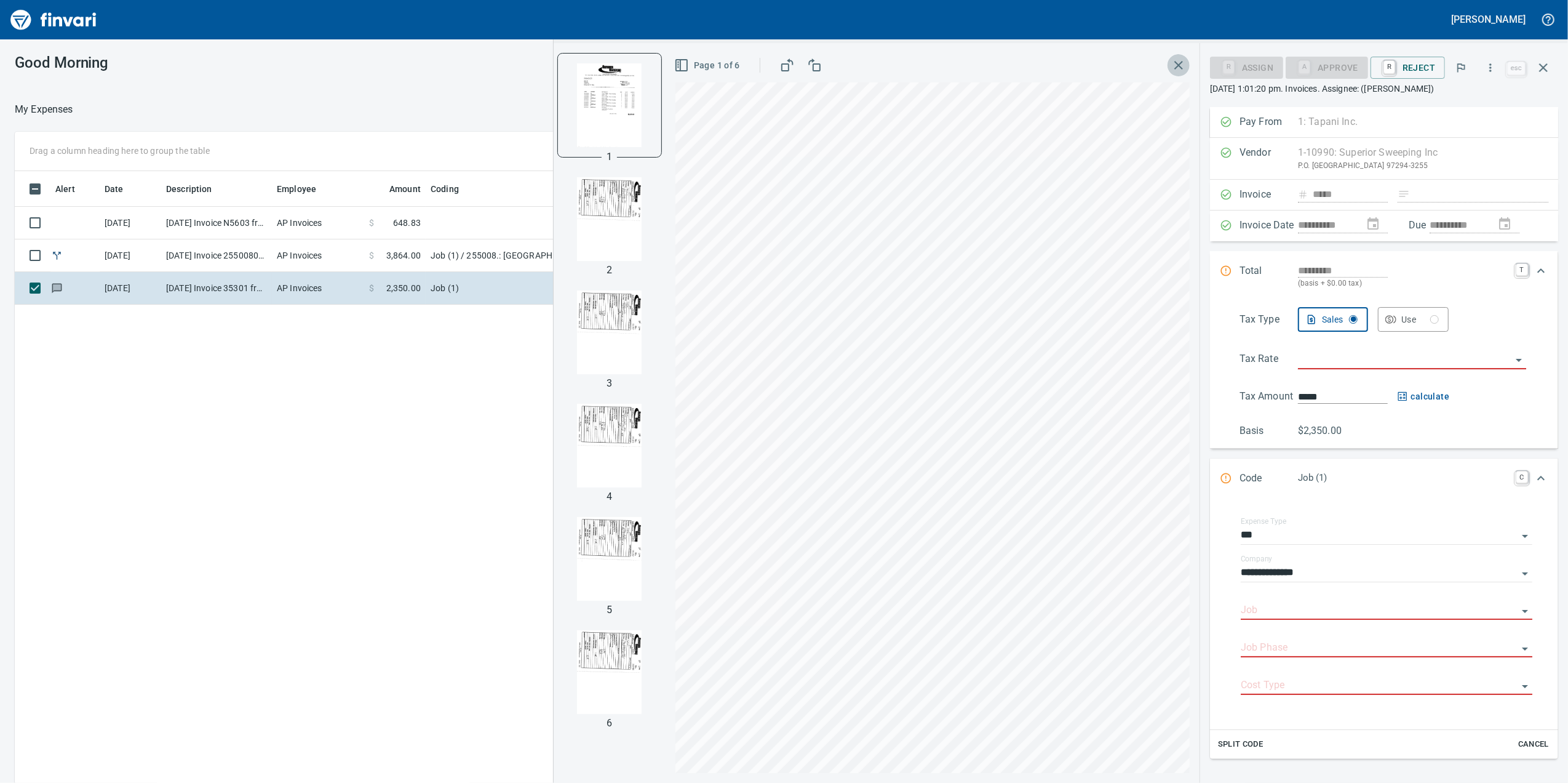
click at [1188, 70] on button "button" at bounding box center [1179, 66] width 23 height 23
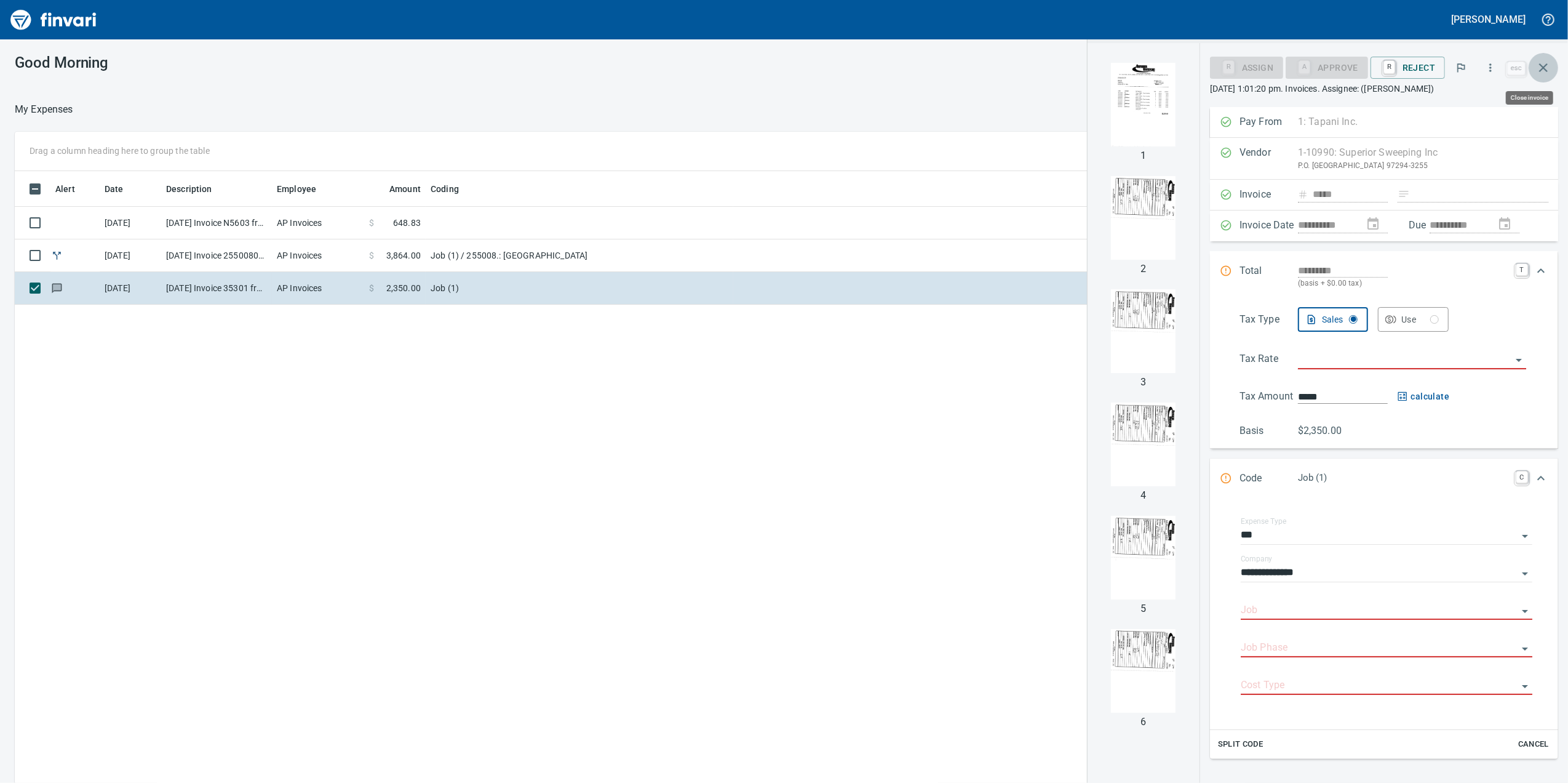
click at [1542, 71] on icon "button" at bounding box center [1544, 68] width 15 height 15
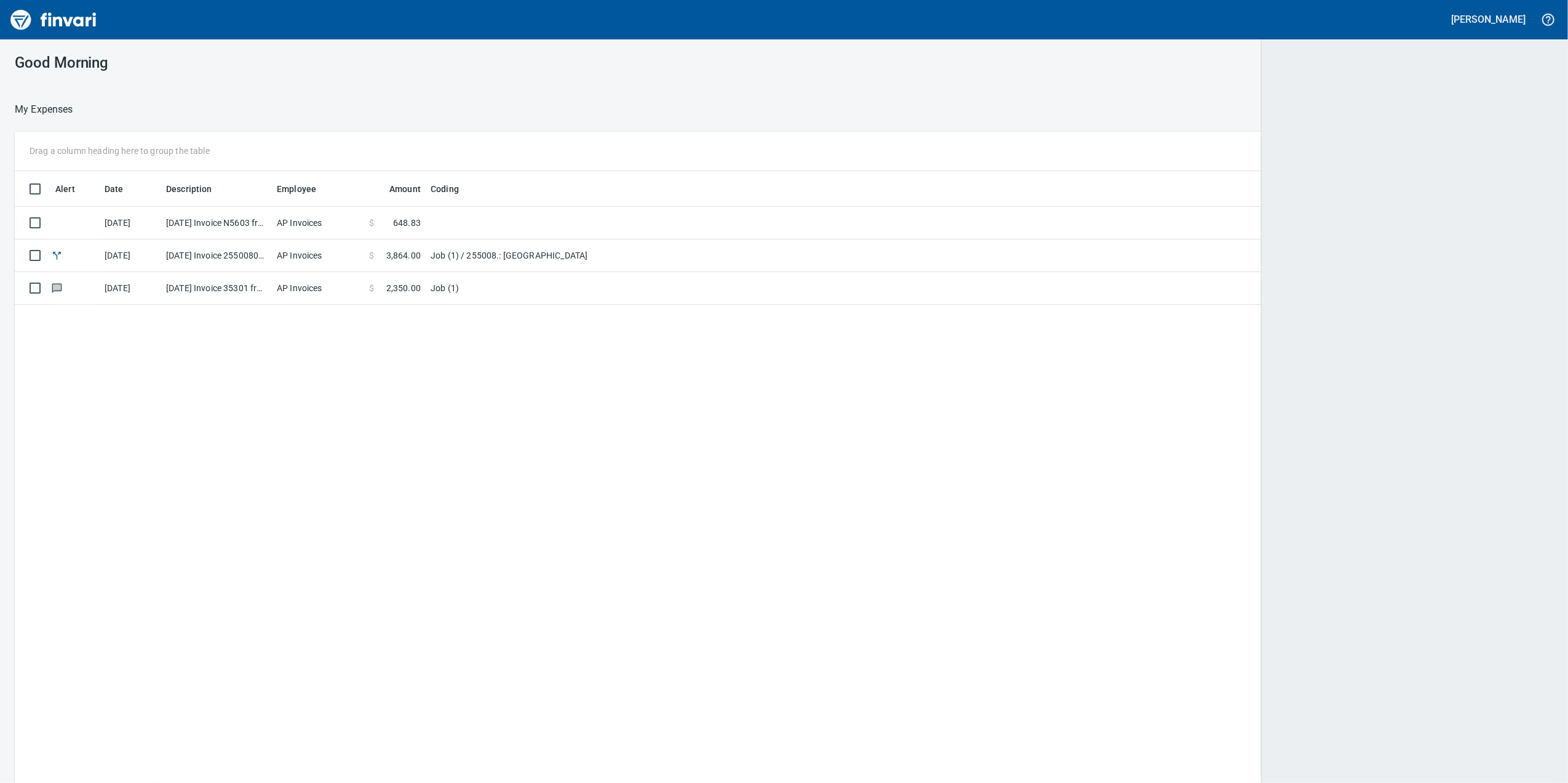
scroll to position [636, 1514]
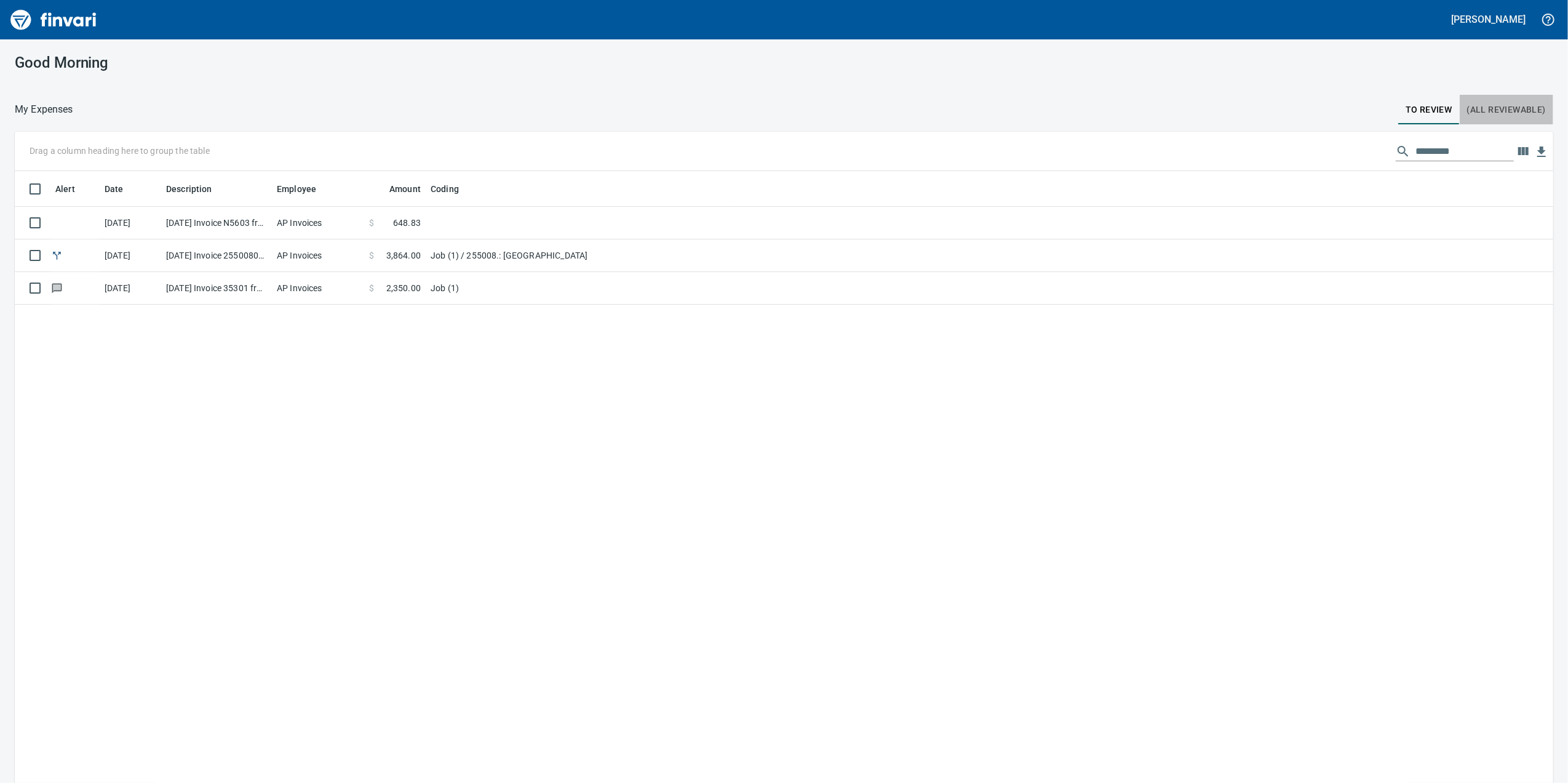
click at [1477, 106] on span "(All Reviewable)" at bounding box center [1506, 110] width 79 height 15
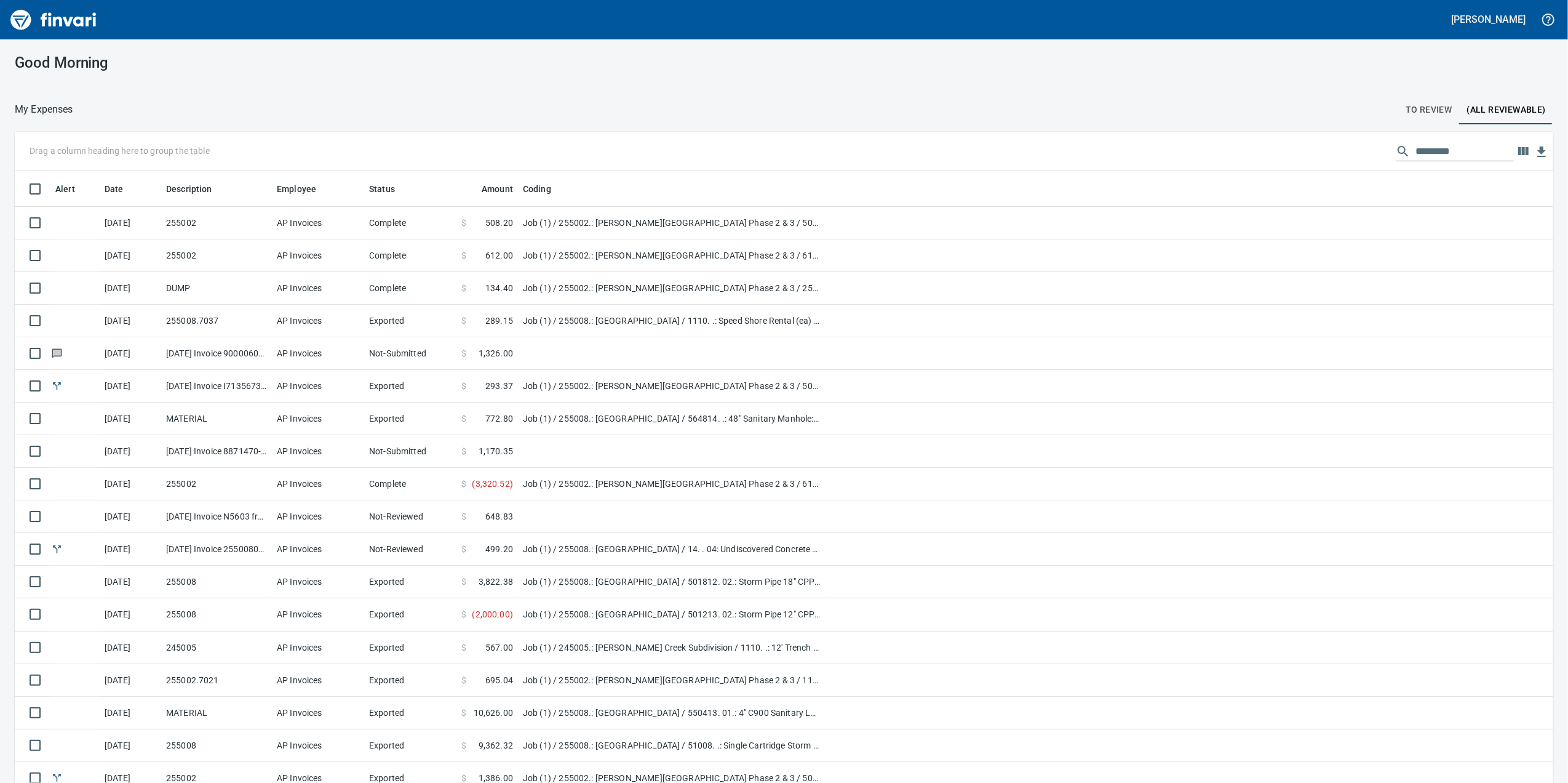
scroll to position [636, 1501]
click at [525, 220] on td "Job (1) / 255002.: [PERSON_NAME][GEOGRAPHIC_DATA] Phase 2 & 3 / 500411. 02.: St…" at bounding box center [672, 223] width 308 height 33
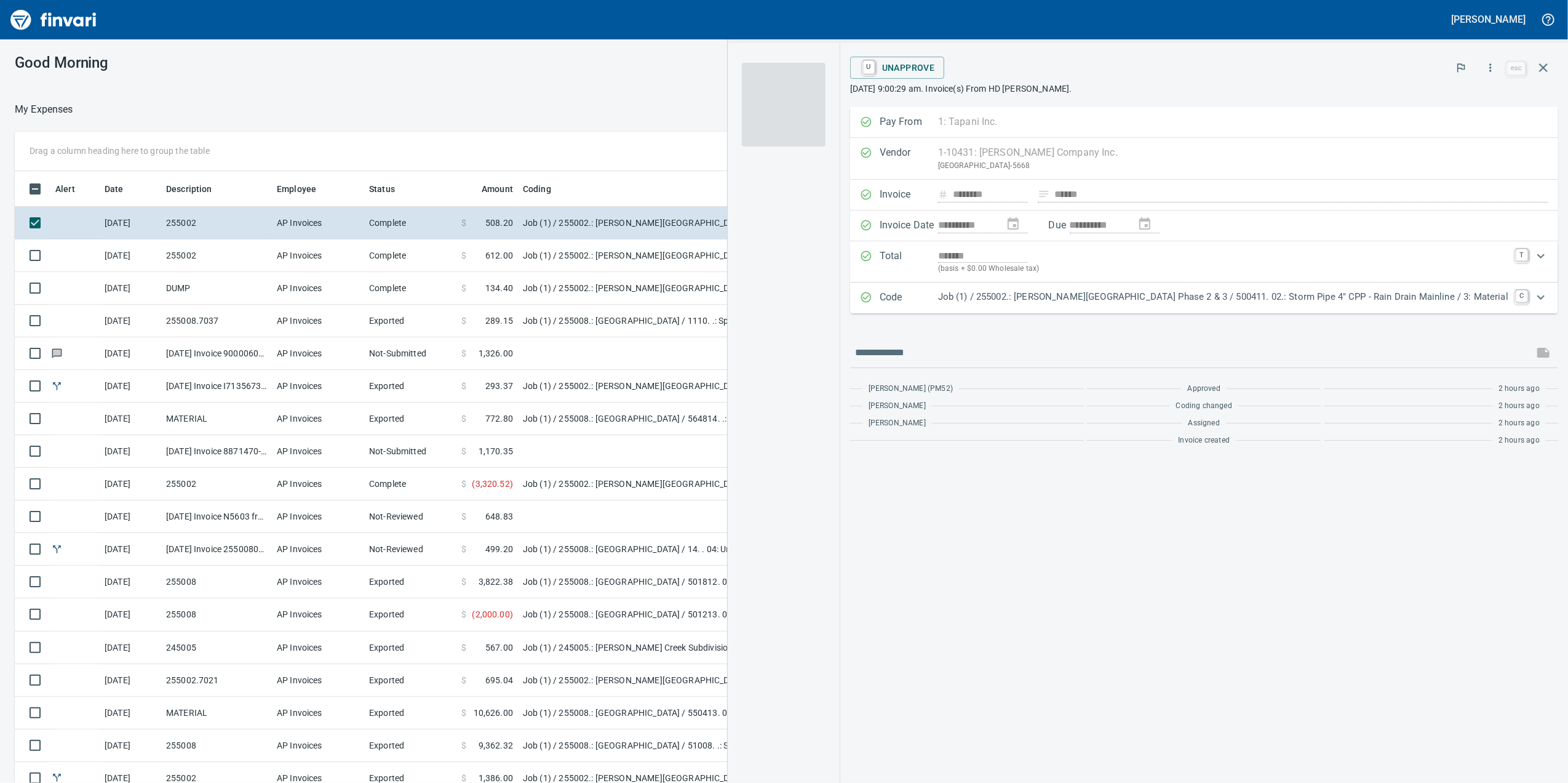
scroll to position [636, 1194]
click at [537, 256] on td "Job (1) / 255002.: [PERSON_NAME][GEOGRAPHIC_DATA] Phase 2 & 3 / 61101. 04.: Pha…" at bounding box center [672, 255] width 308 height 33
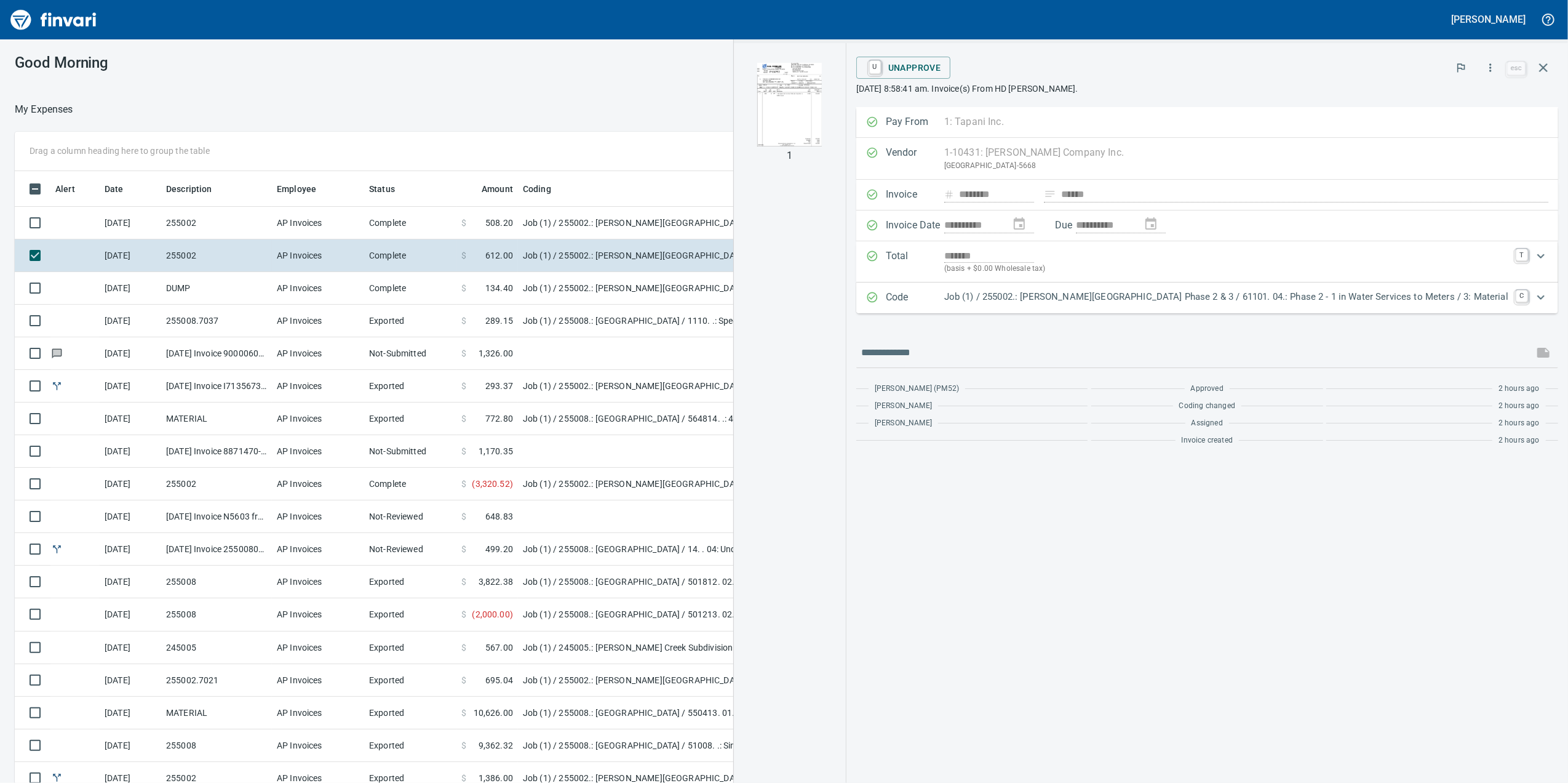
click at [525, 350] on td at bounding box center [672, 353] width 308 height 33
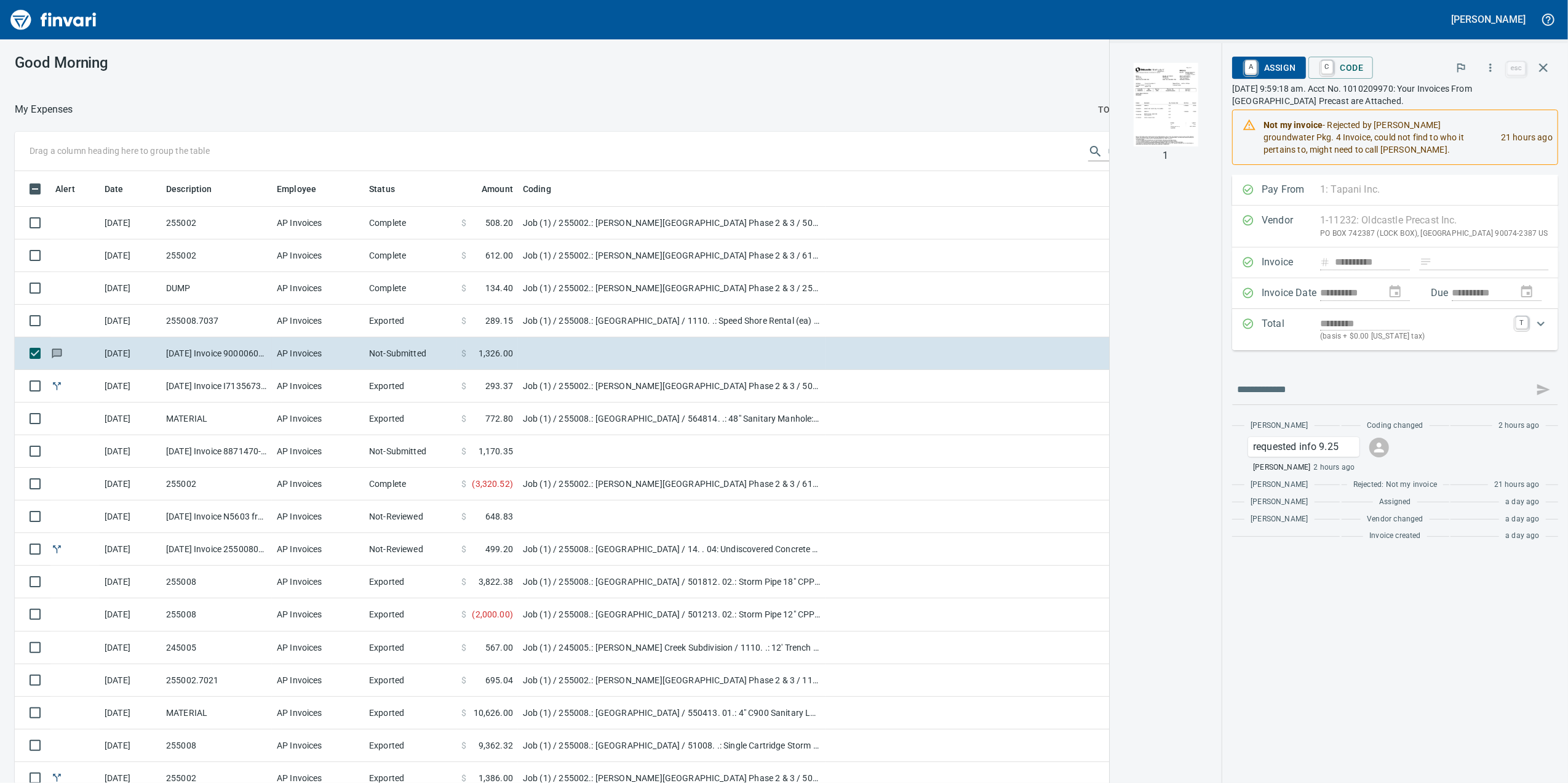
click at [612, 421] on td "Job (1) / 255008.: [GEOGRAPHIC_DATA] / 564814. .: 48" Sanitary Manhole: 14'-18'…" at bounding box center [672, 419] width 308 height 33
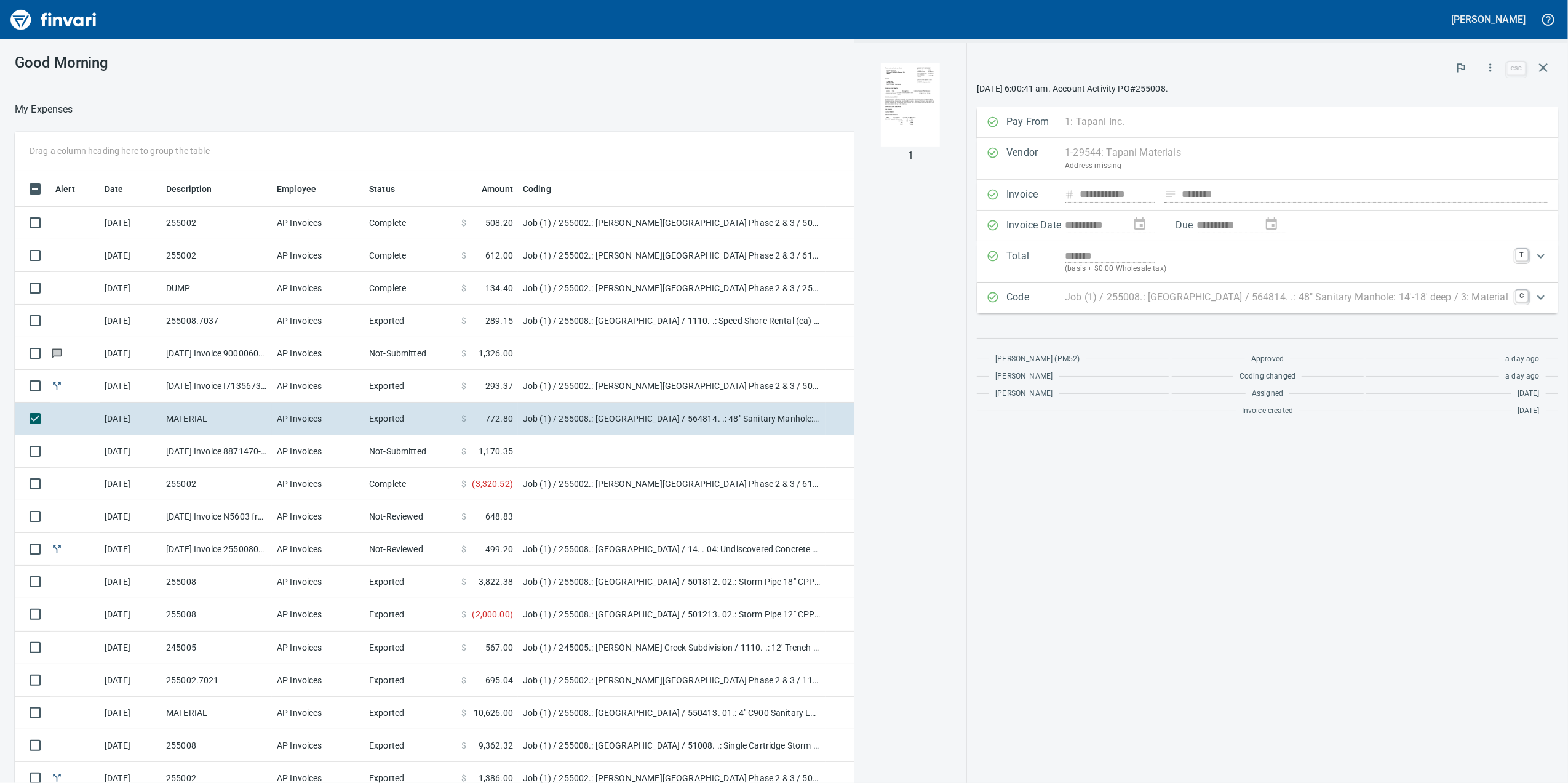
click at [598, 394] on td "Job (1) / 255002.: [PERSON_NAME][GEOGRAPHIC_DATA] Phase 2 & 3 / 500612. 02.: St…" at bounding box center [672, 386] width 308 height 33
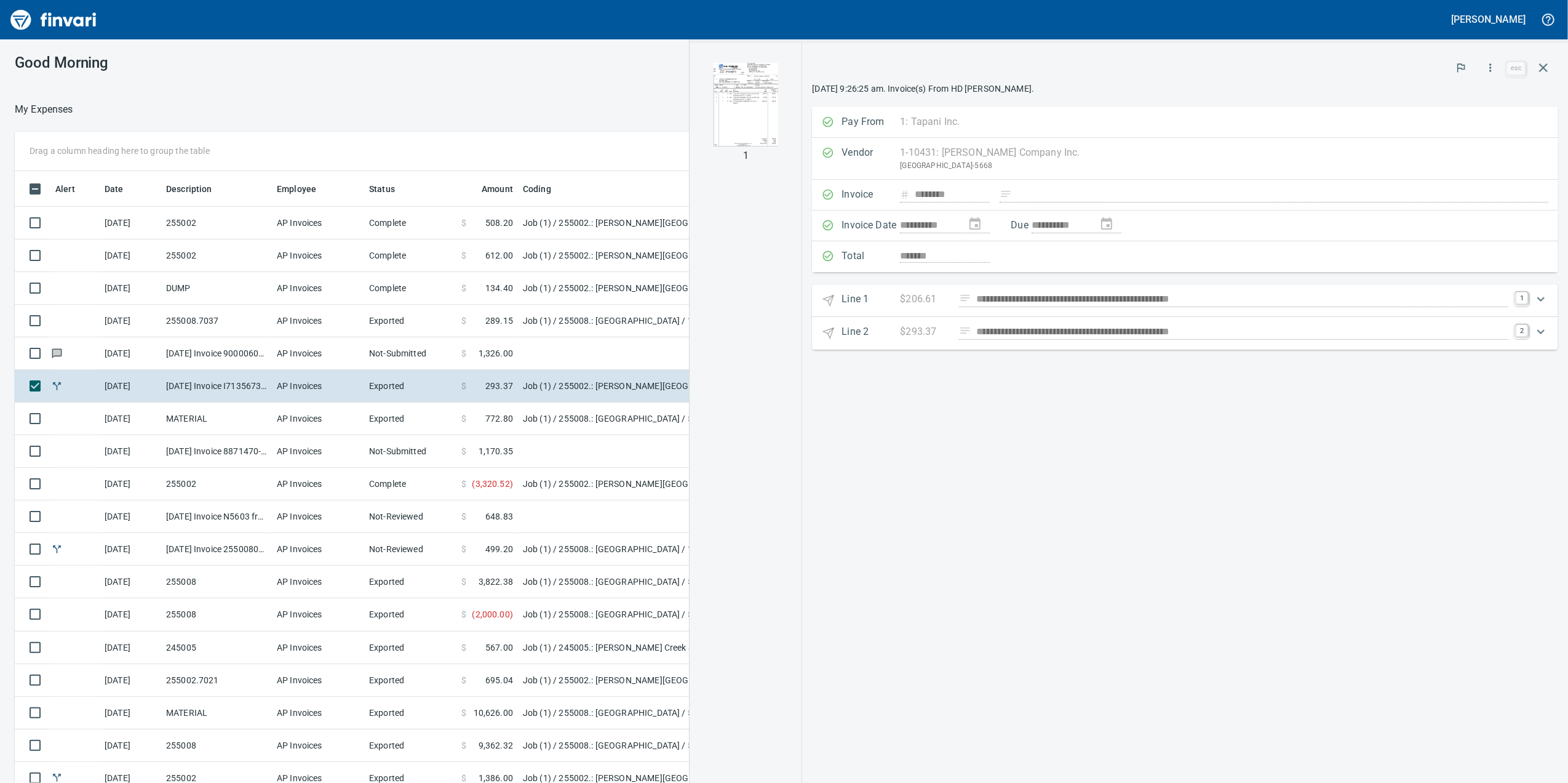
click at [601, 441] on td at bounding box center [672, 451] width 308 height 33
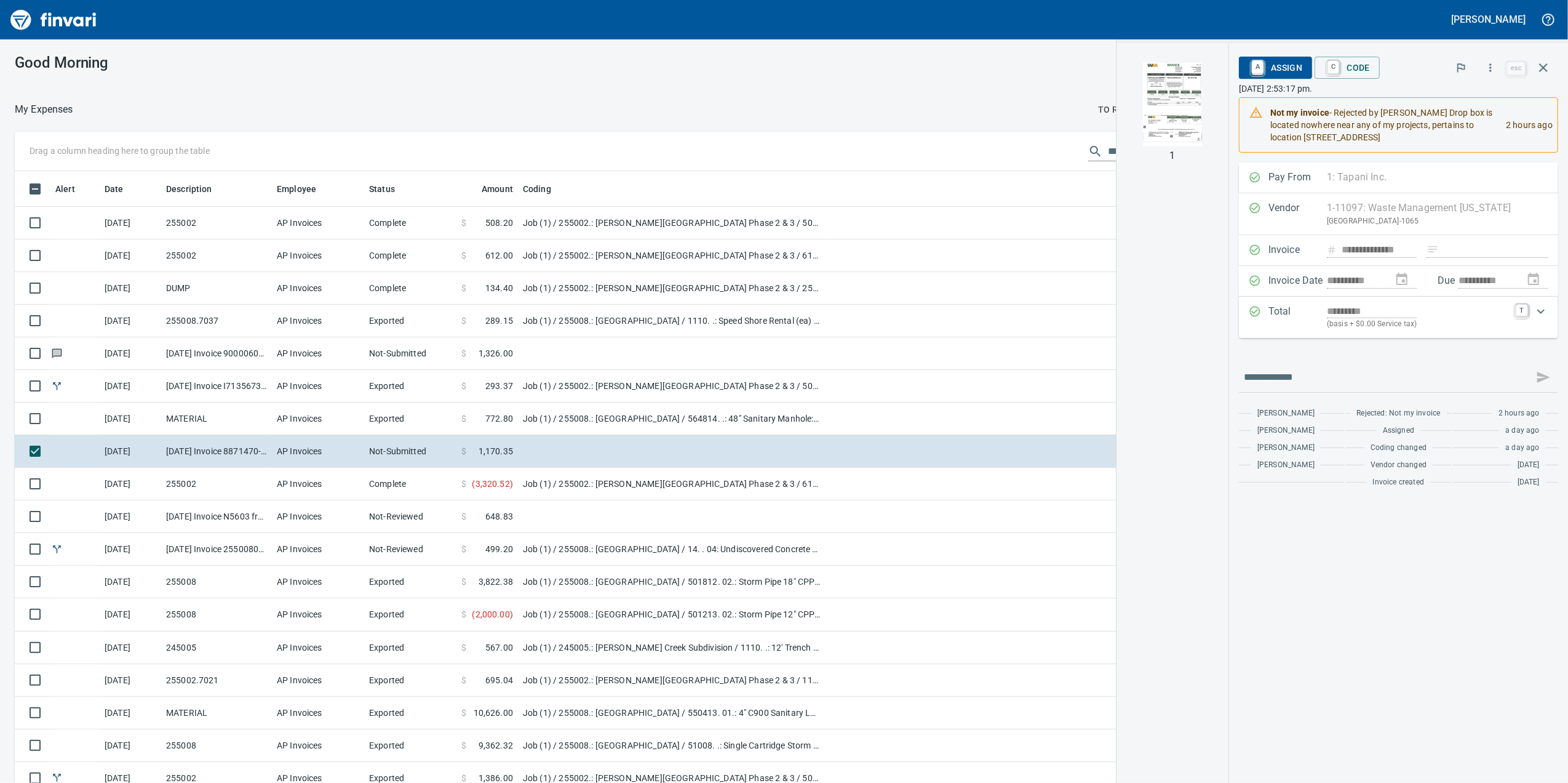
click at [618, 511] on td at bounding box center [672, 516] width 308 height 33
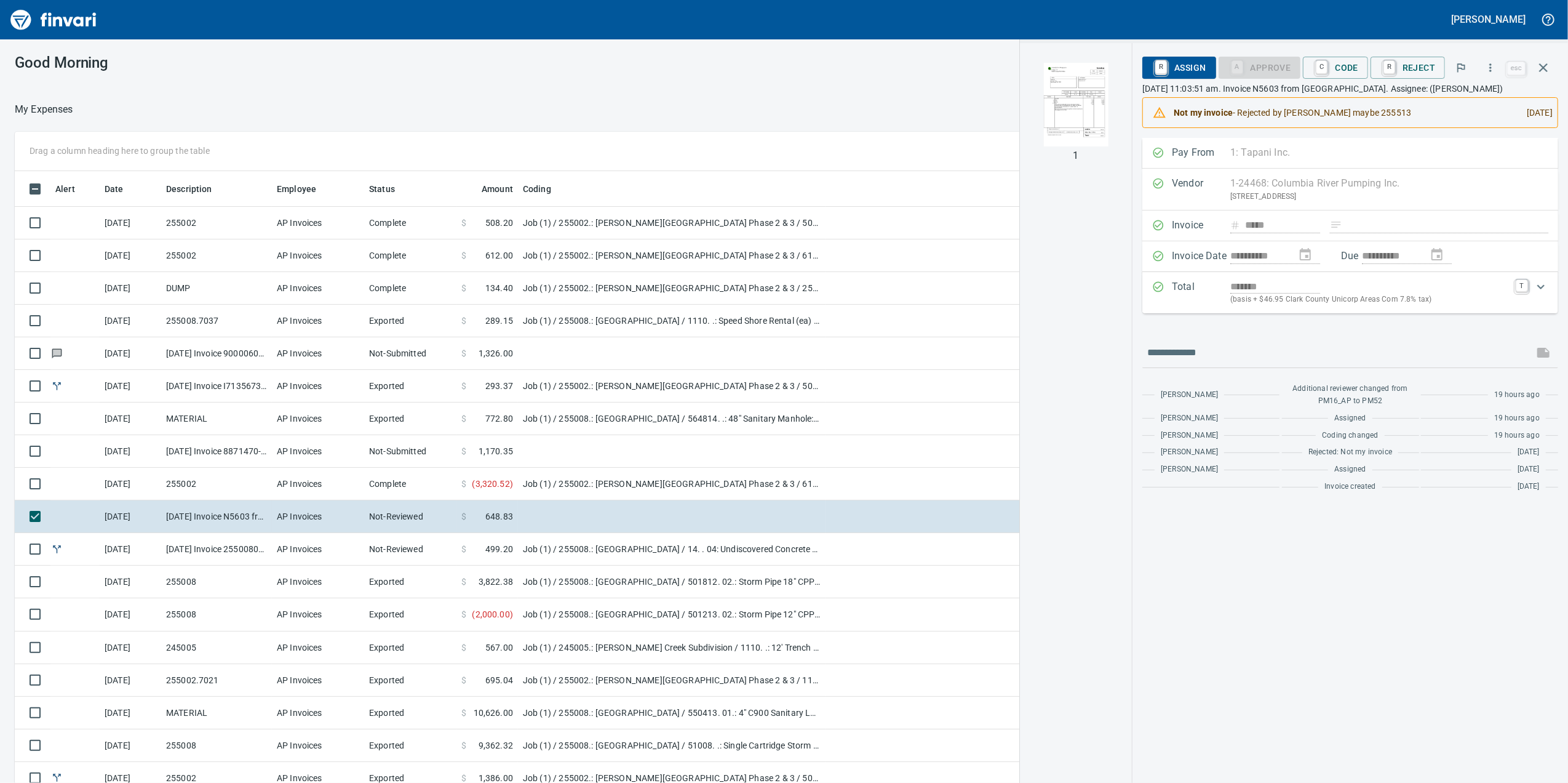
click at [633, 486] on td "Job (1) / 255002.: [PERSON_NAME][GEOGRAPHIC_DATA] Phase 2 & 3 / 6102. 03.: Fire…" at bounding box center [672, 484] width 308 height 33
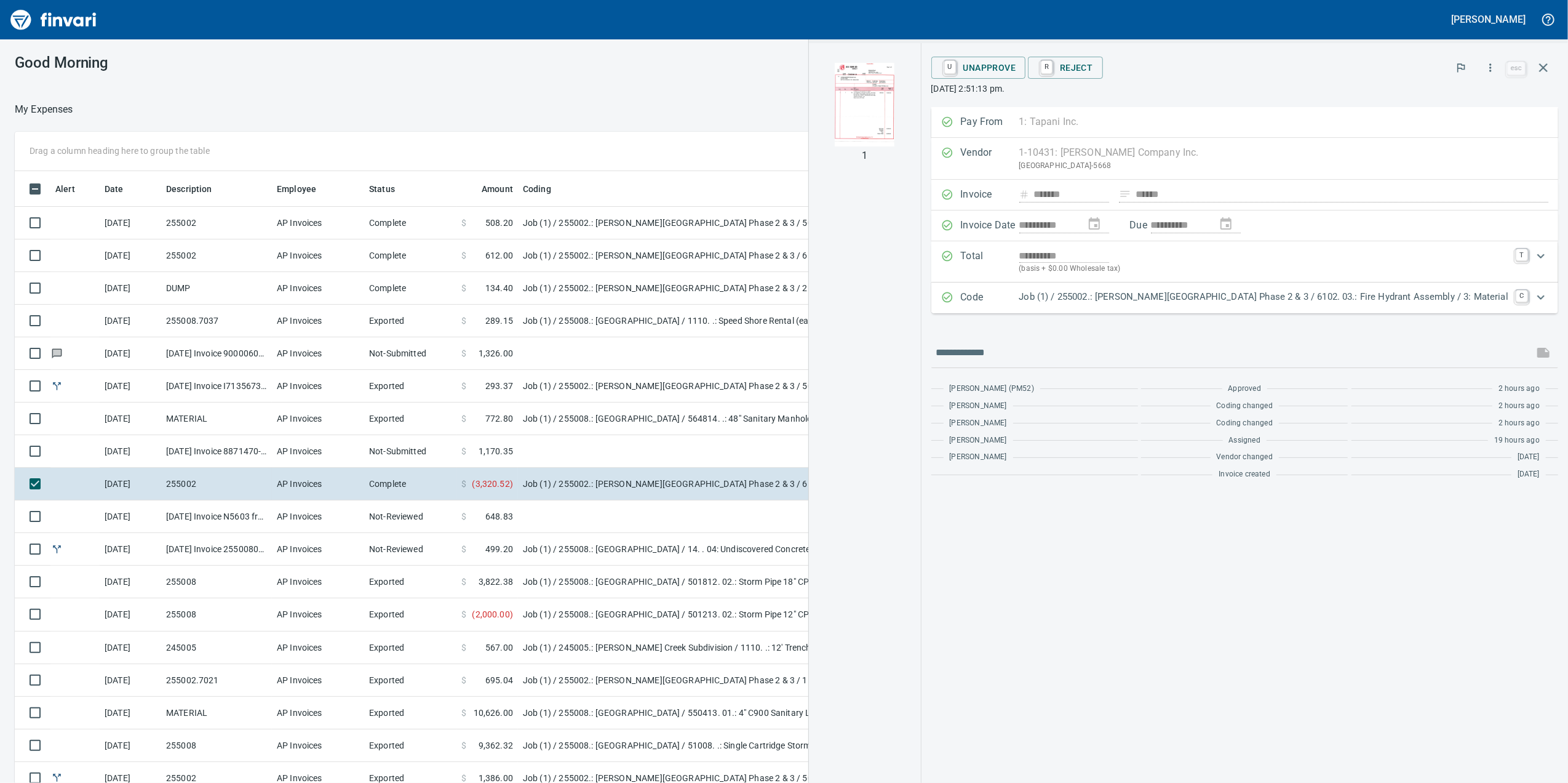
click at [629, 444] on td at bounding box center [672, 451] width 308 height 33
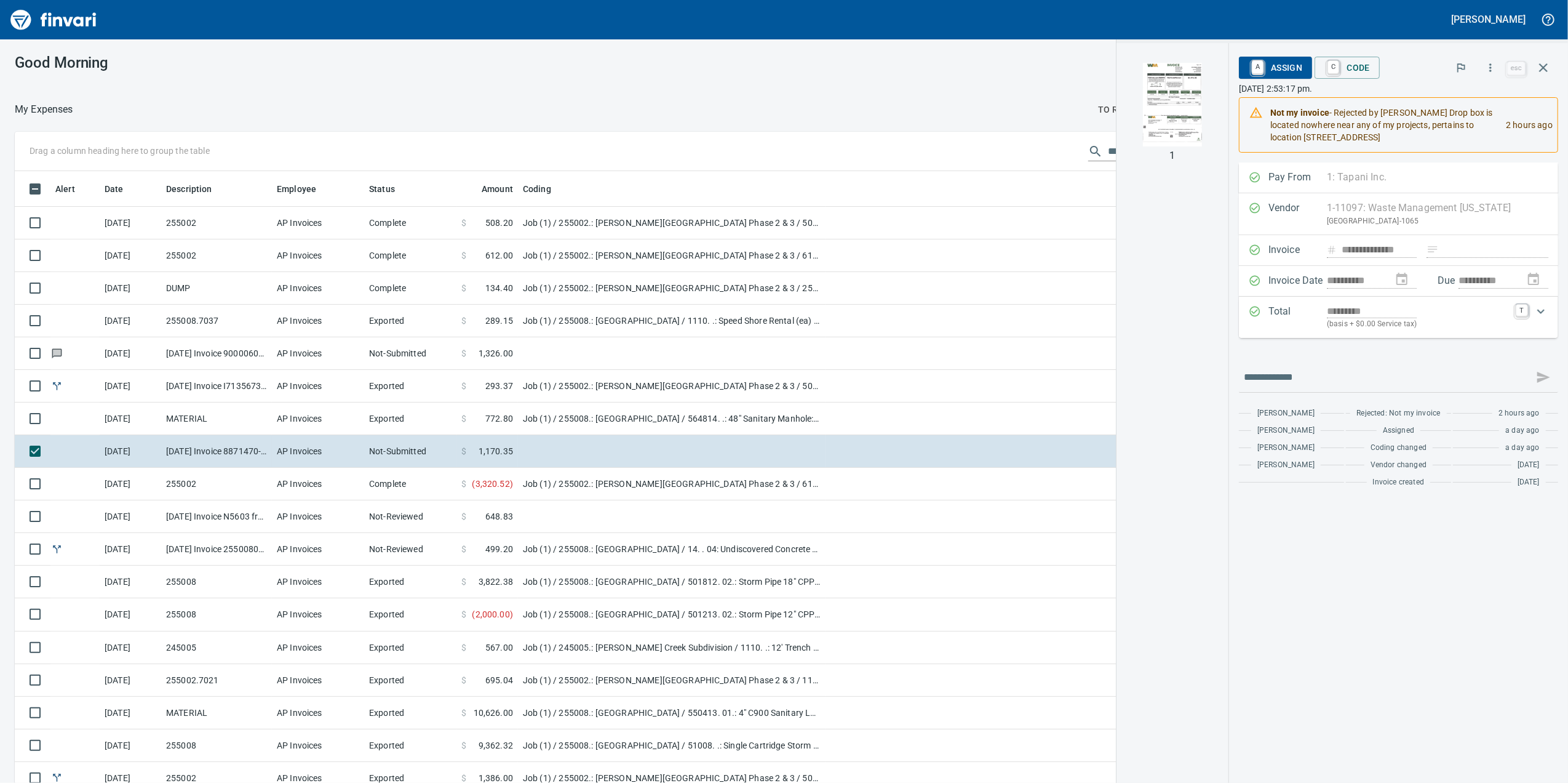
click at [626, 421] on td "Job (1) / 255008.: [GEOGRAPHIC_DATA] / 564814. .: 48" Sanitary Manhole: 14'-18'…" at bounding box center [672, 419] width 308 height 33
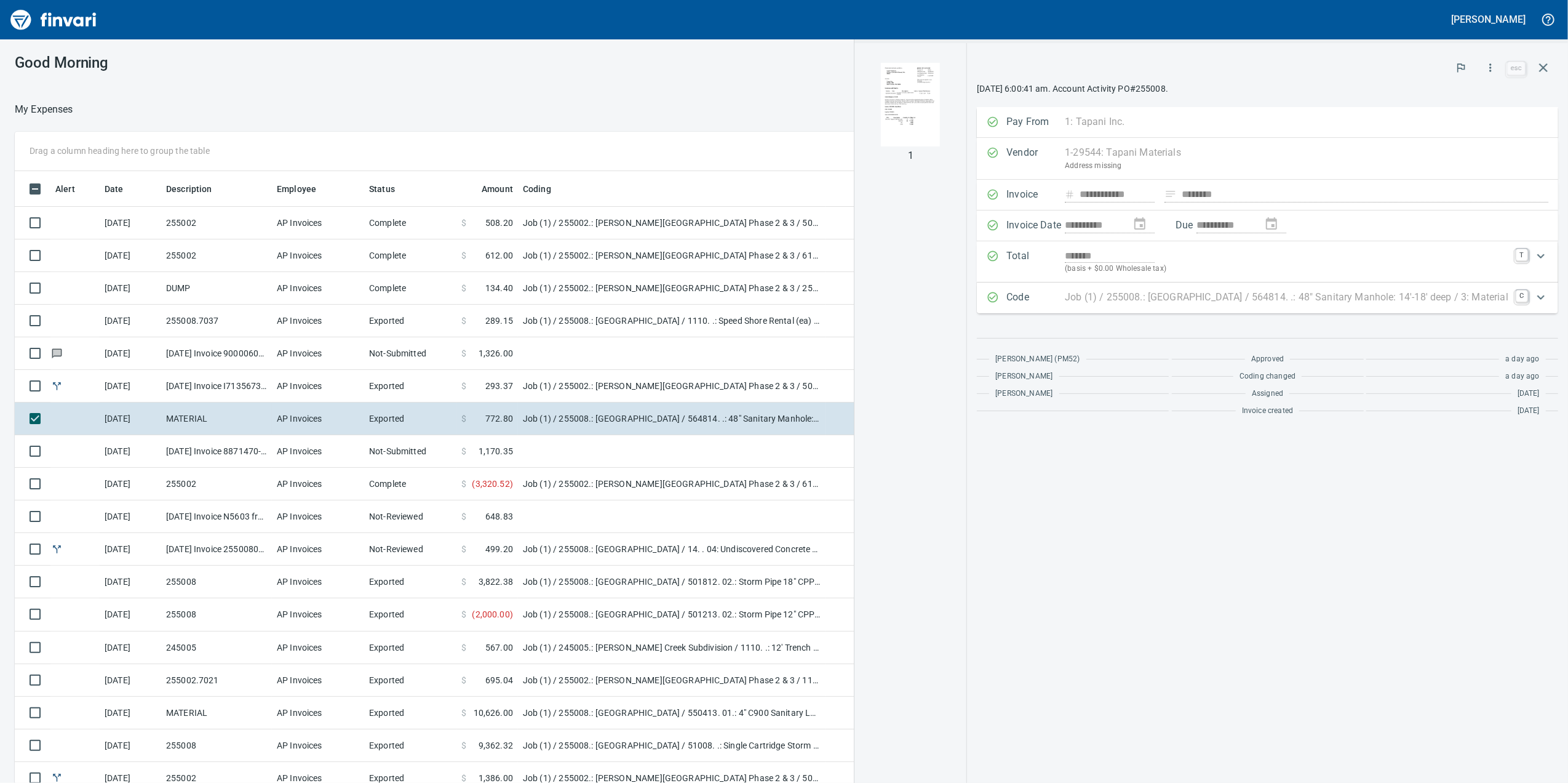
click at [581, 226] on td "Job (1) / 255002.: [PERSON_NAME][GEOGRAPHIC_DATA] Phase 2 & 3 / 500411. 02.: St…" at bounding box center [672, 223] width 308 height 33
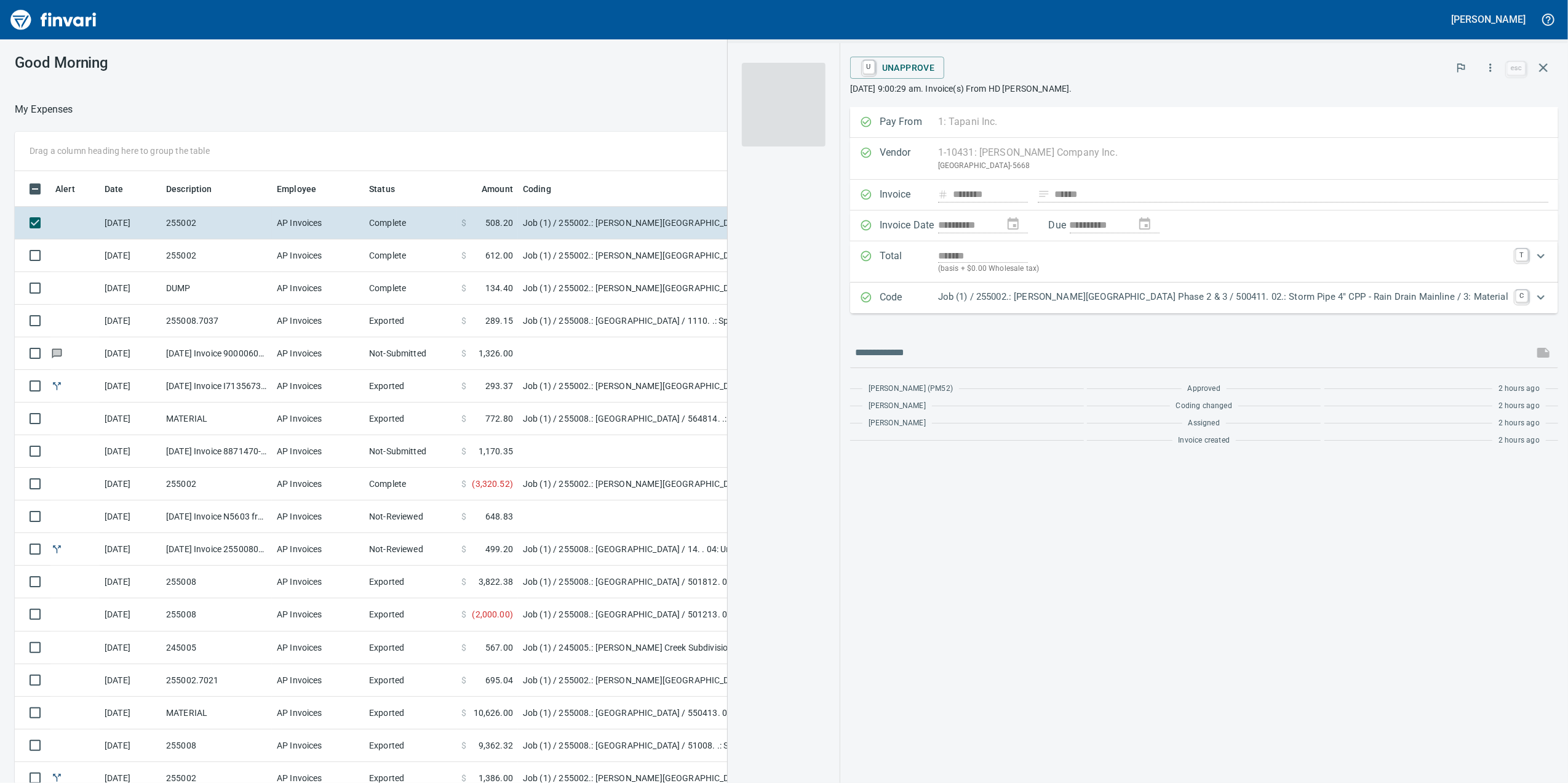
click at [593, 324] on td "Job (1) / 255008.: [GEOGRAPHIC_DATA] / 1110. .: Speed Shore Rental (ea) / 5: Ot…" at bounding box center [672, 320] width 308 height 33
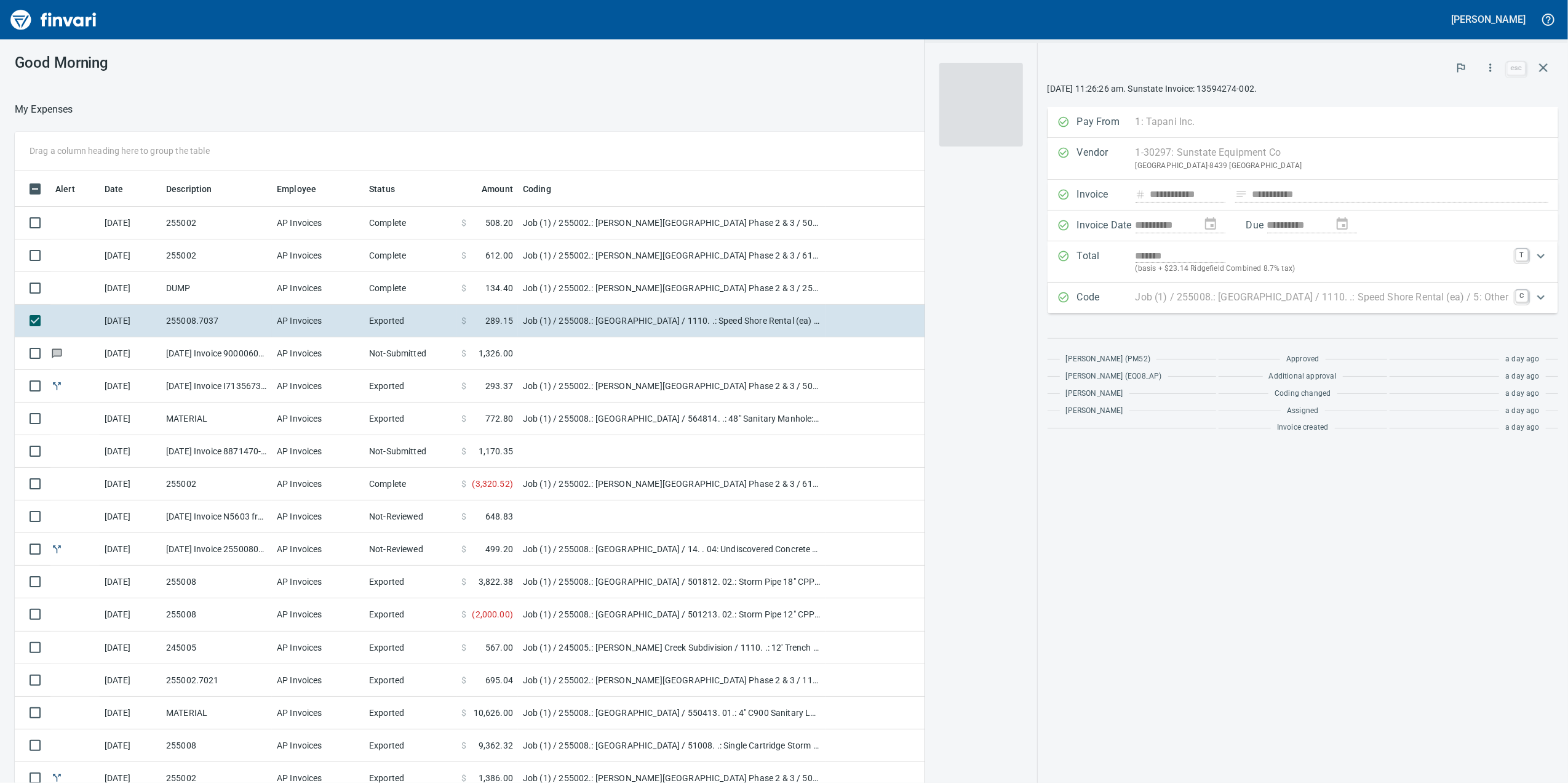
click at [1219, 314] on div "Code Job (1) / 255008.: [GEOGRAPHIC_DATA] / 1110. .: Speed Shore Rental (ea) / …" at bounding box center [1302, 298] width 510 height 31
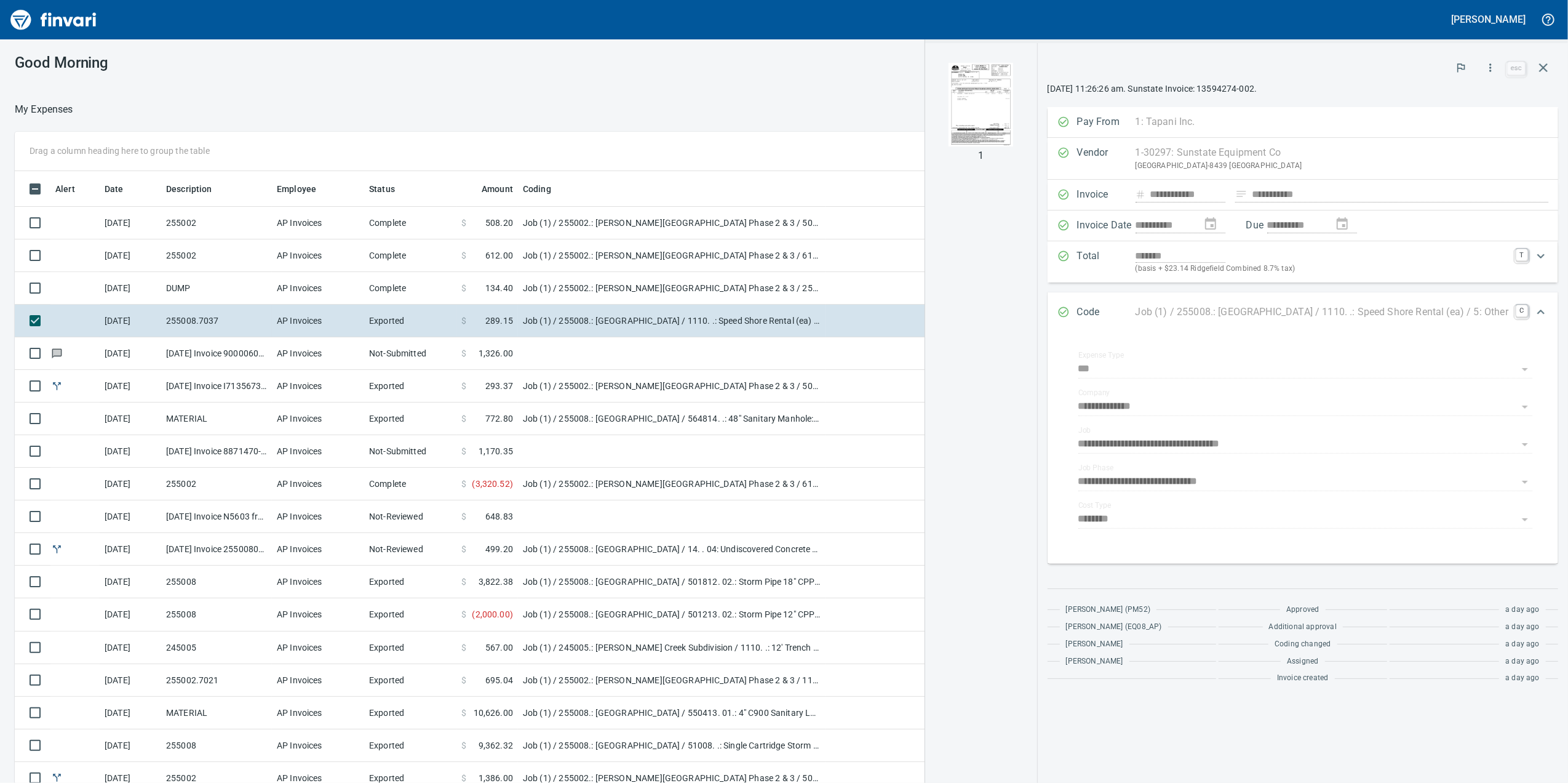
click at [1216, 306] on p "Job (1) / 255008.: [GEOGRAPHIC_DATA] / 1110. .: Speed Shore Rental (ea) / 5: Ot…" at bounding box center [1321, 312] width 373 height 15
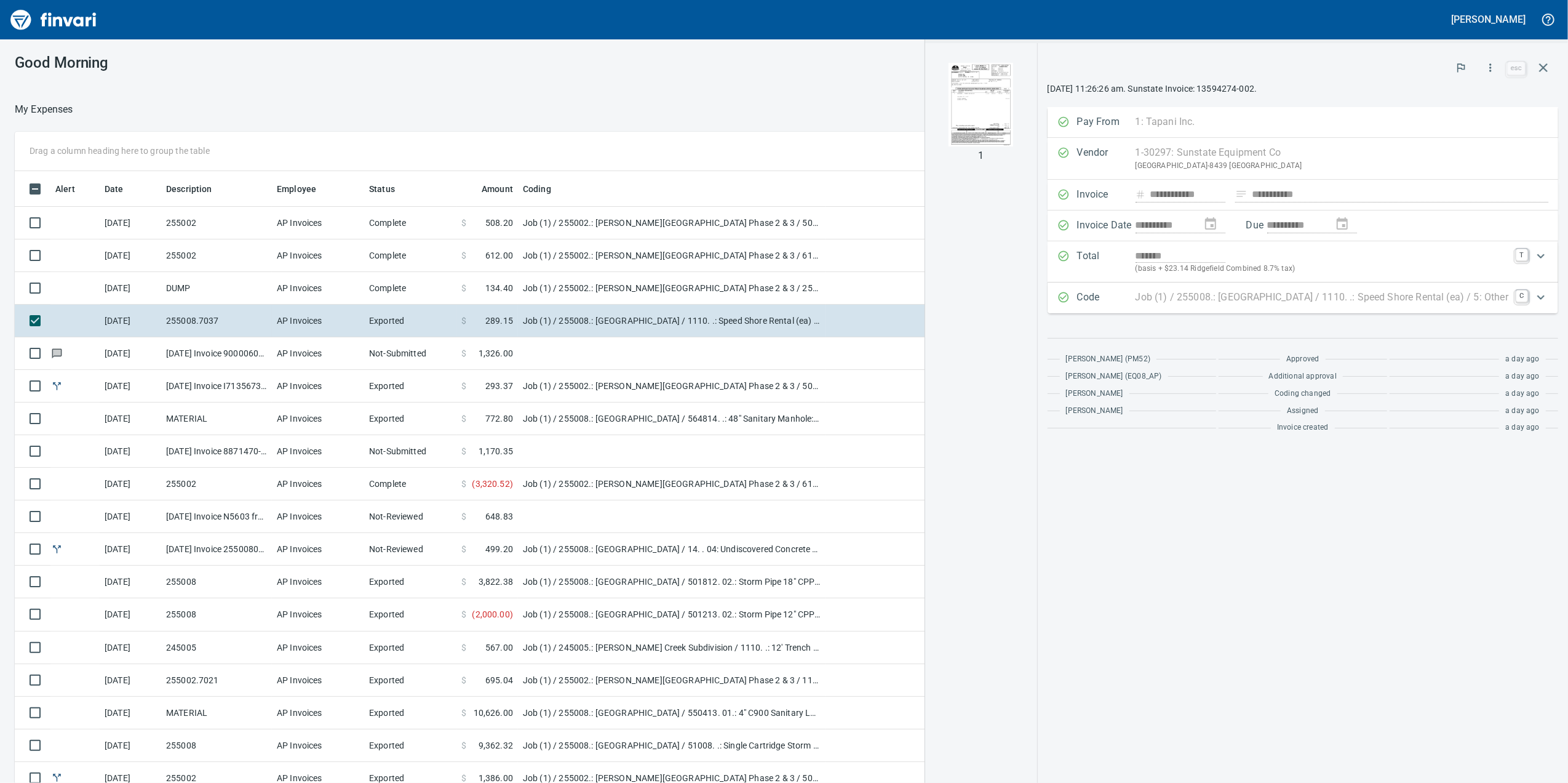
drag, startPoint x: 711, startPoint y: 301, endPoint x: 756, endPoint y: 267, distance: 56.4
click at [711, 303] on td "Job (1) / 255002.: [PERSON_NAME][GEOGRAPHIC_DATA] Phase 2 & 3 / 250102. 03.: Ha…" at bounding box center [672, 288] width 308 height 33
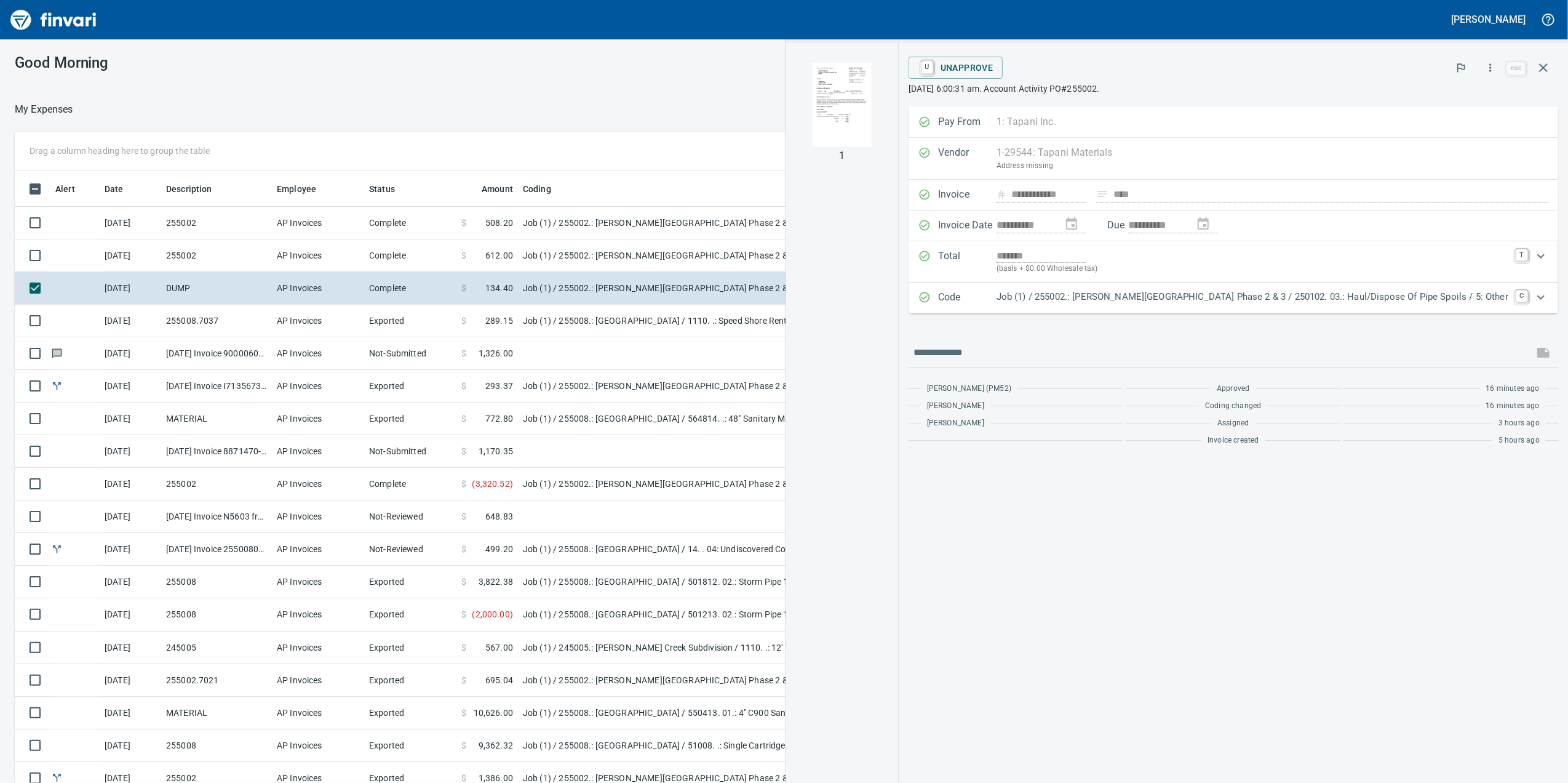
click at [758, 269] on td "Job (1) / 255002.: [PERSON_NAME][GEOGRAPHIC_DATA] Phase 2 & 3 / 61101. 04.: Pha…" at bounding box center [672, 255] width 308 height 33
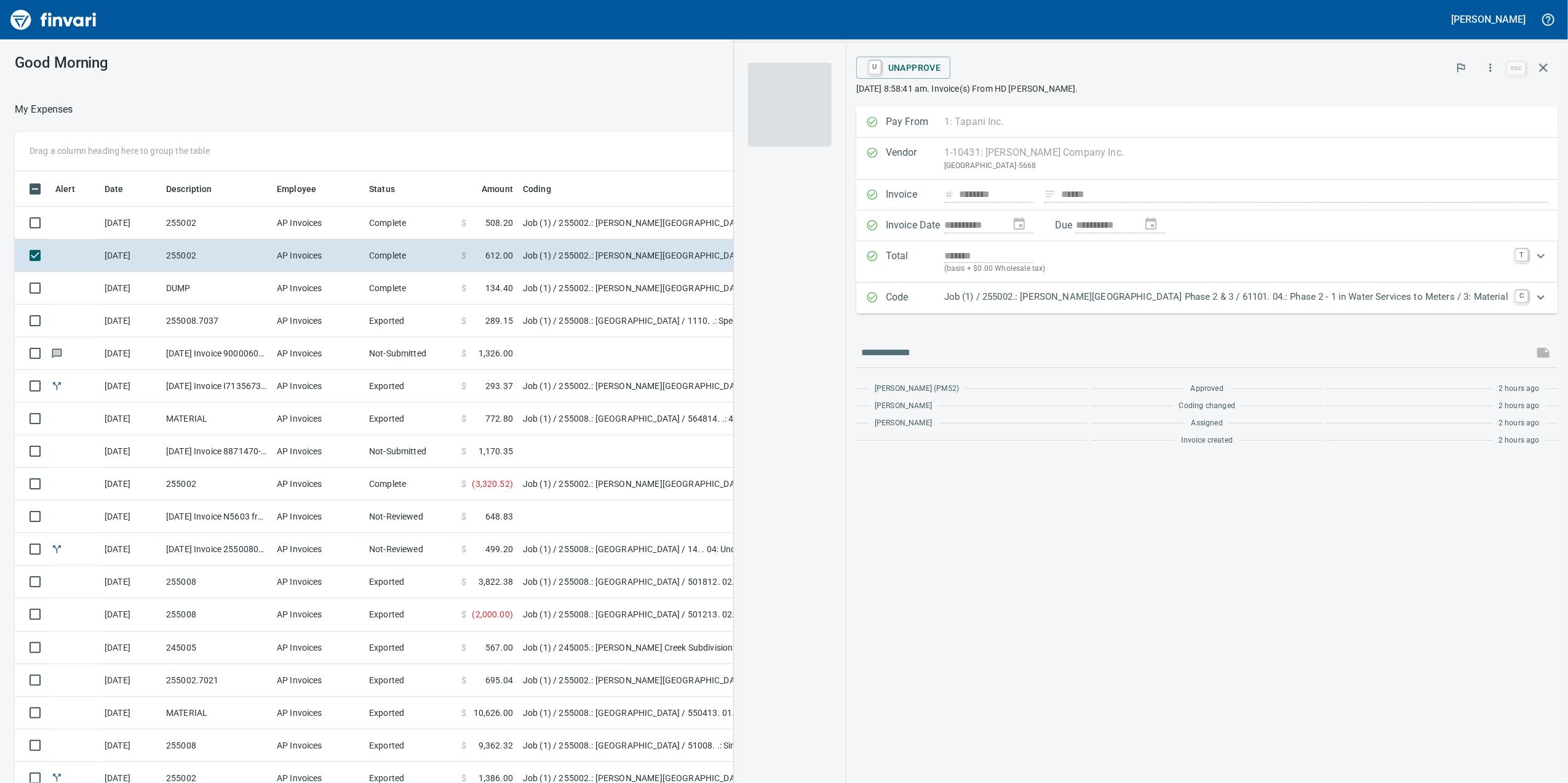
click at [712, 212] on td "Job (1) / 255002.: [PERSON_NAME][GEOGRAPHIC_DATA] Phase 2 & 3 / 500411. 02.: St…" at bounding box center [672, 223] width 308 height 33
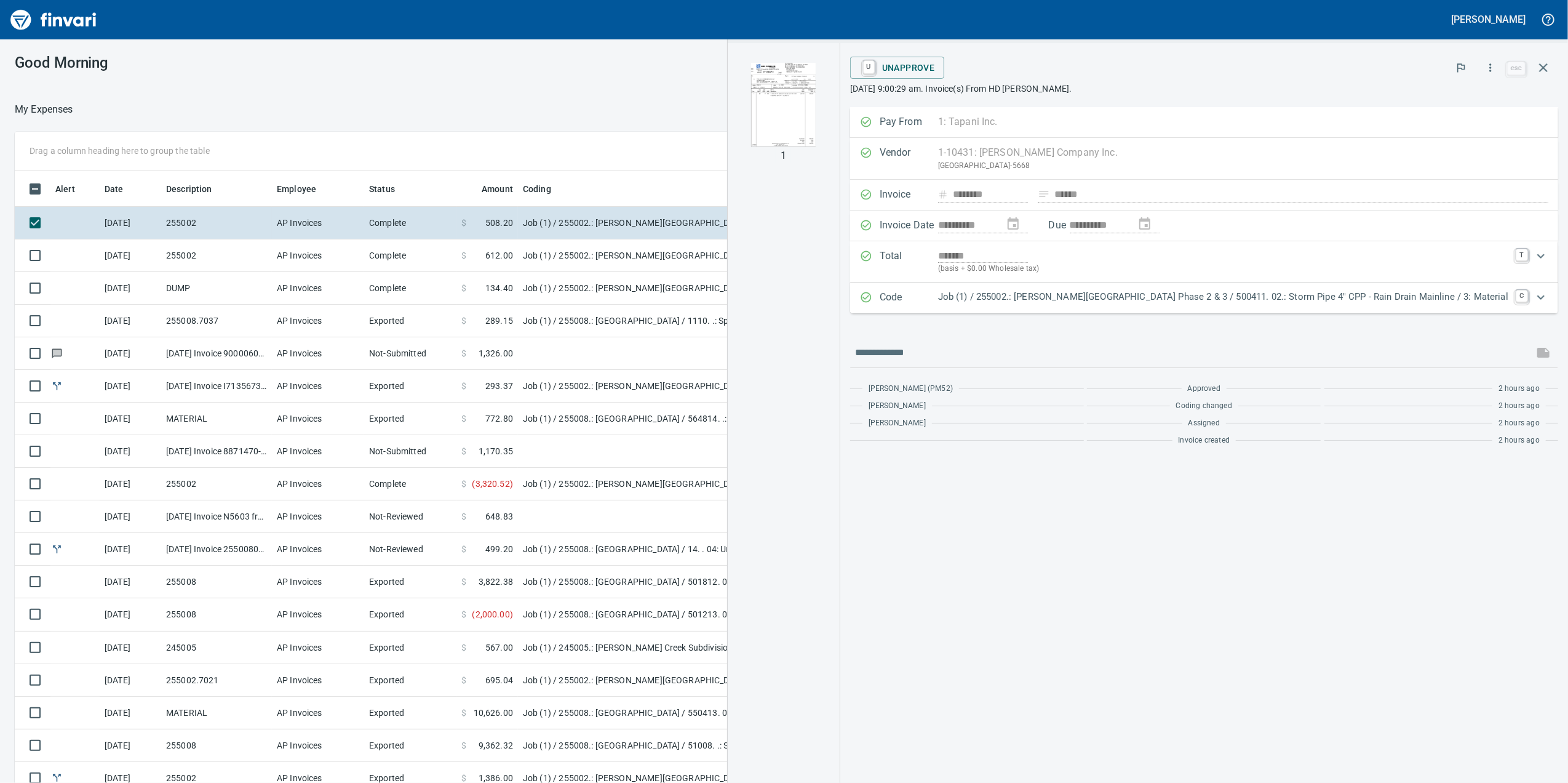
click at [592, 276] on td "Job (1) / 255002.: [PERSON_NAME][GEOGRAPHIC_DATA] Phase 2 & 3 / 250102. 03.: Ha…" at bounding box center [672, 288] width 308 height 33
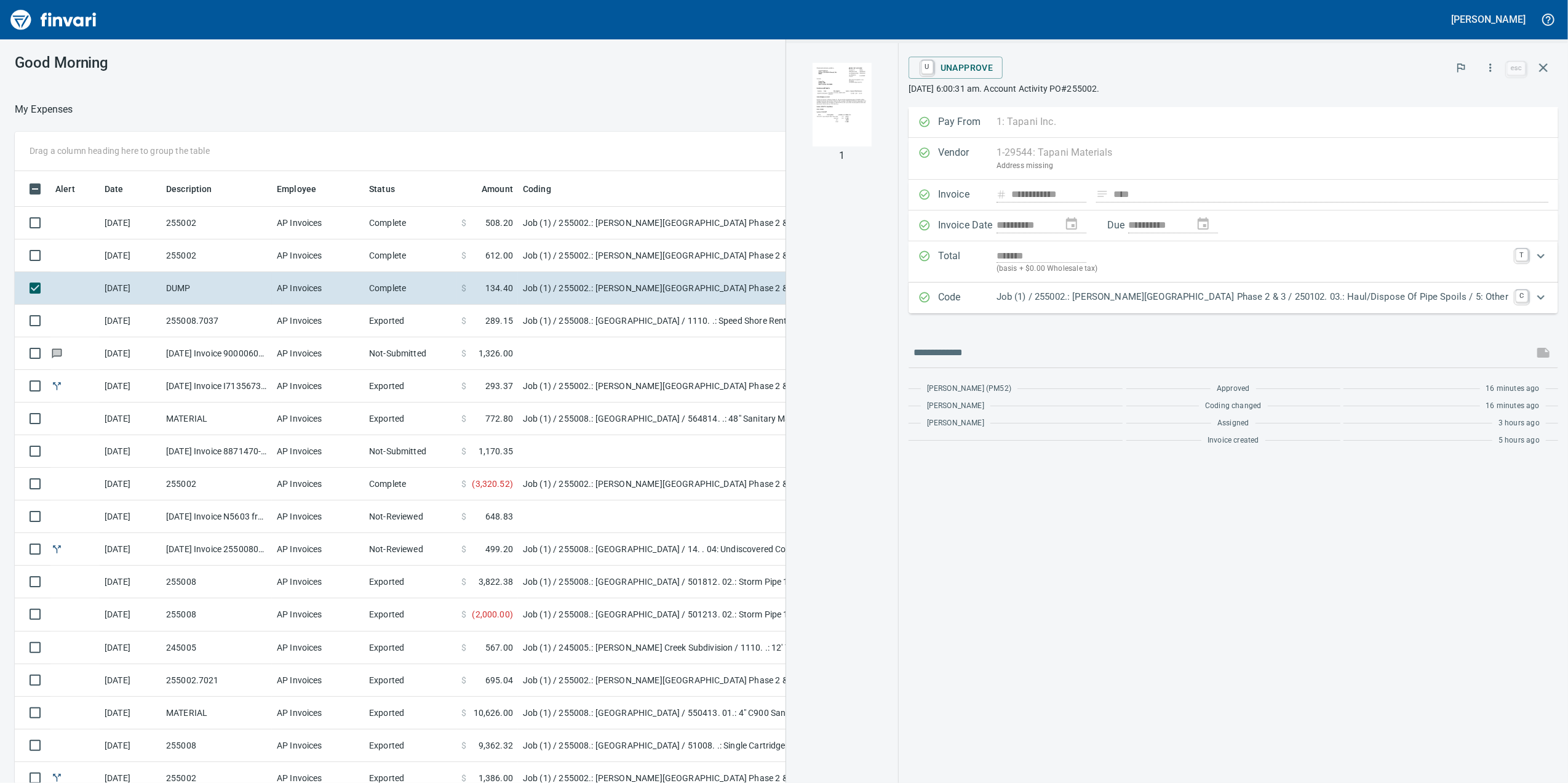
click at [604, 253] on td "Job (1) / 255002.: [PERSON_NAME][GEOGRAPHIC_DATA] Phase 2 & 3 / 61101. 04.: Pha…" at bounding box center [672, 255] width 308 height 33
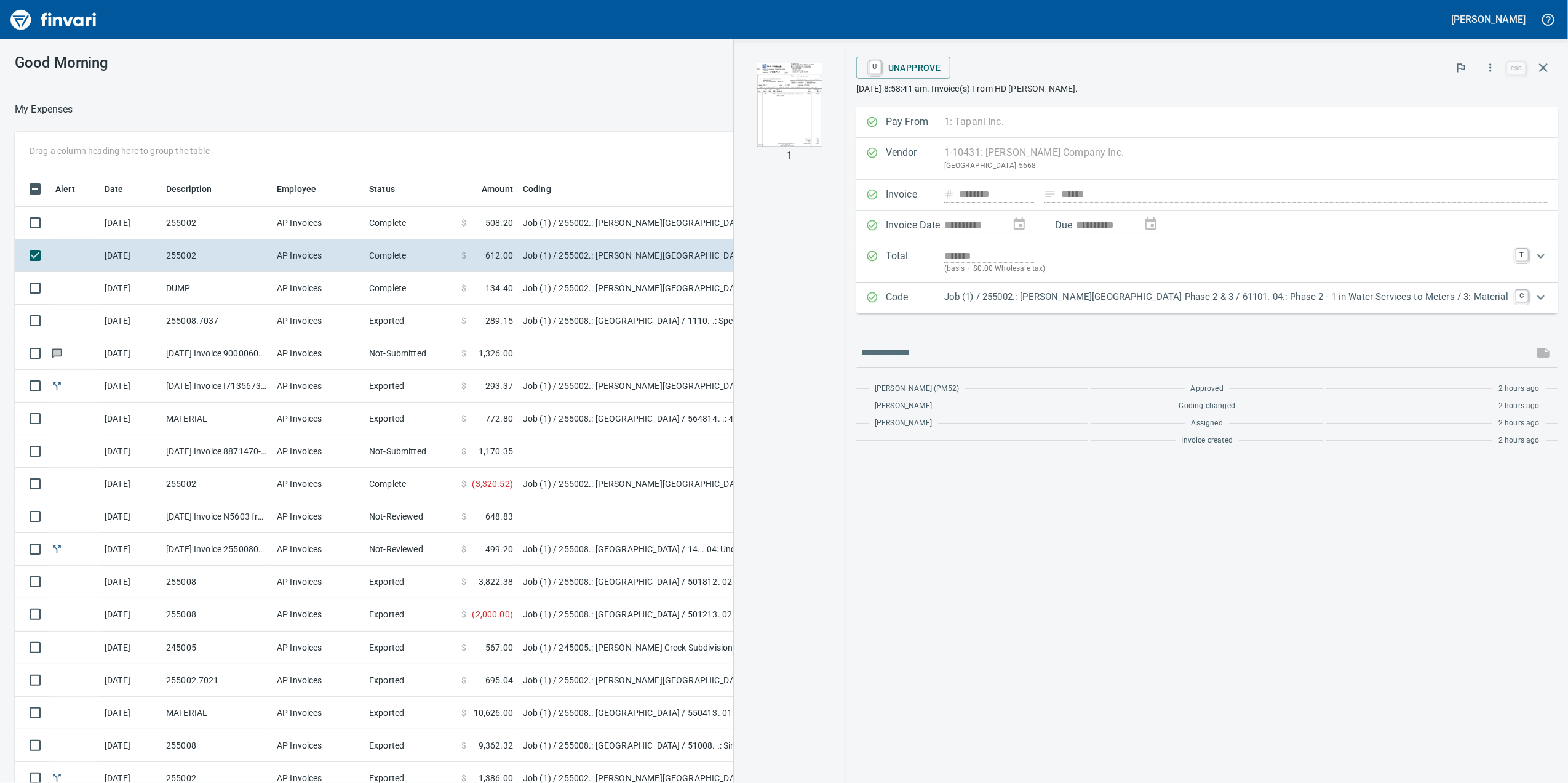
click at [626, 286] on td "Job (1) / 255002.: [PERSON_NAME][GEOGRAPHIC_DATA] Phase 2 & 3 / 250102. 03.: Ha…" at bounding box center [672, 288] width 308 height 33
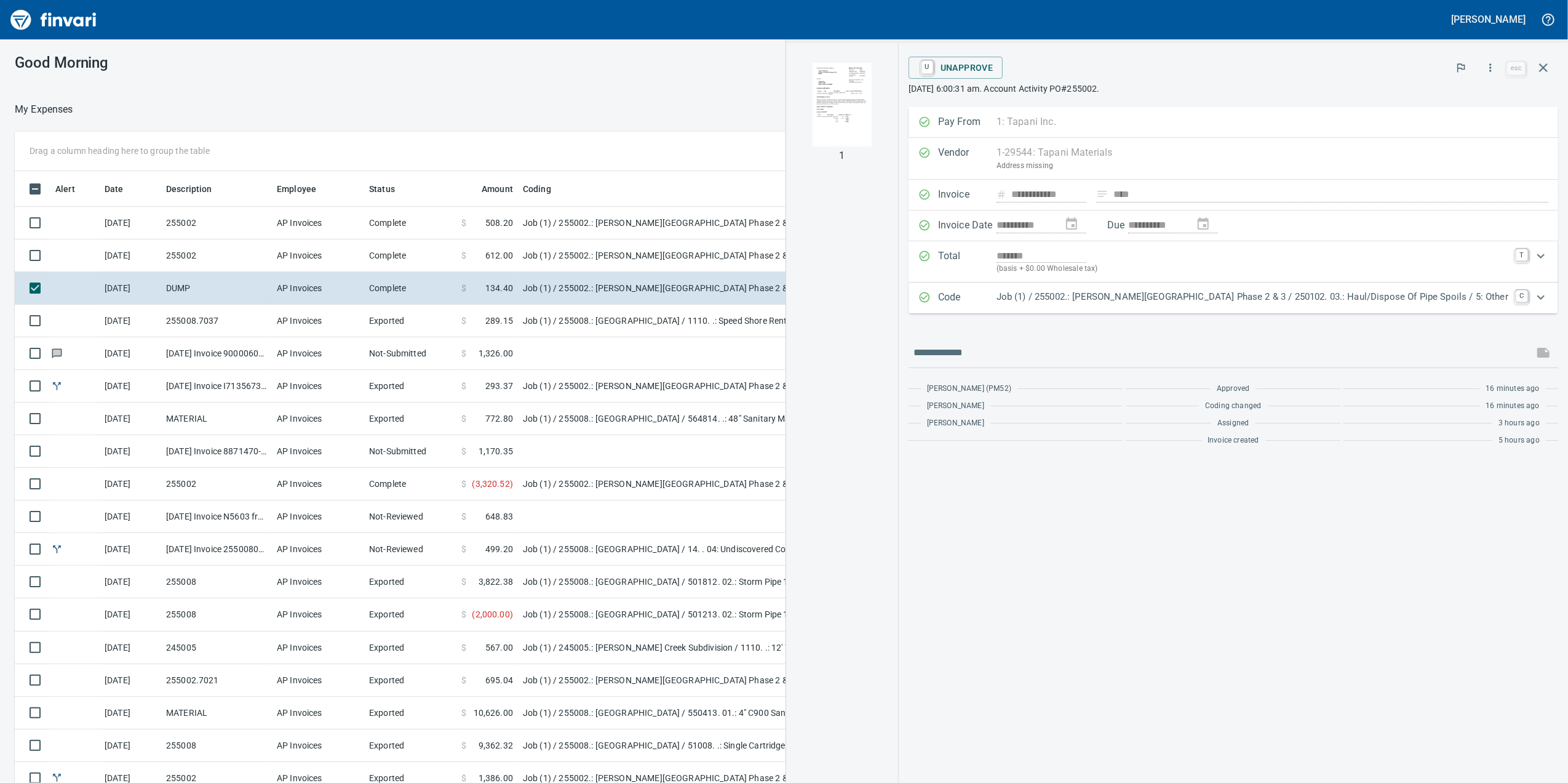
click at [626, 322] on td "Job (1) / 255008.: [GEOGRAPHIC_DATA] / 1110. .: Speed Shore Rental (ea) / 5: Ot…" at bounding box center [672, 320] width 308 height 33
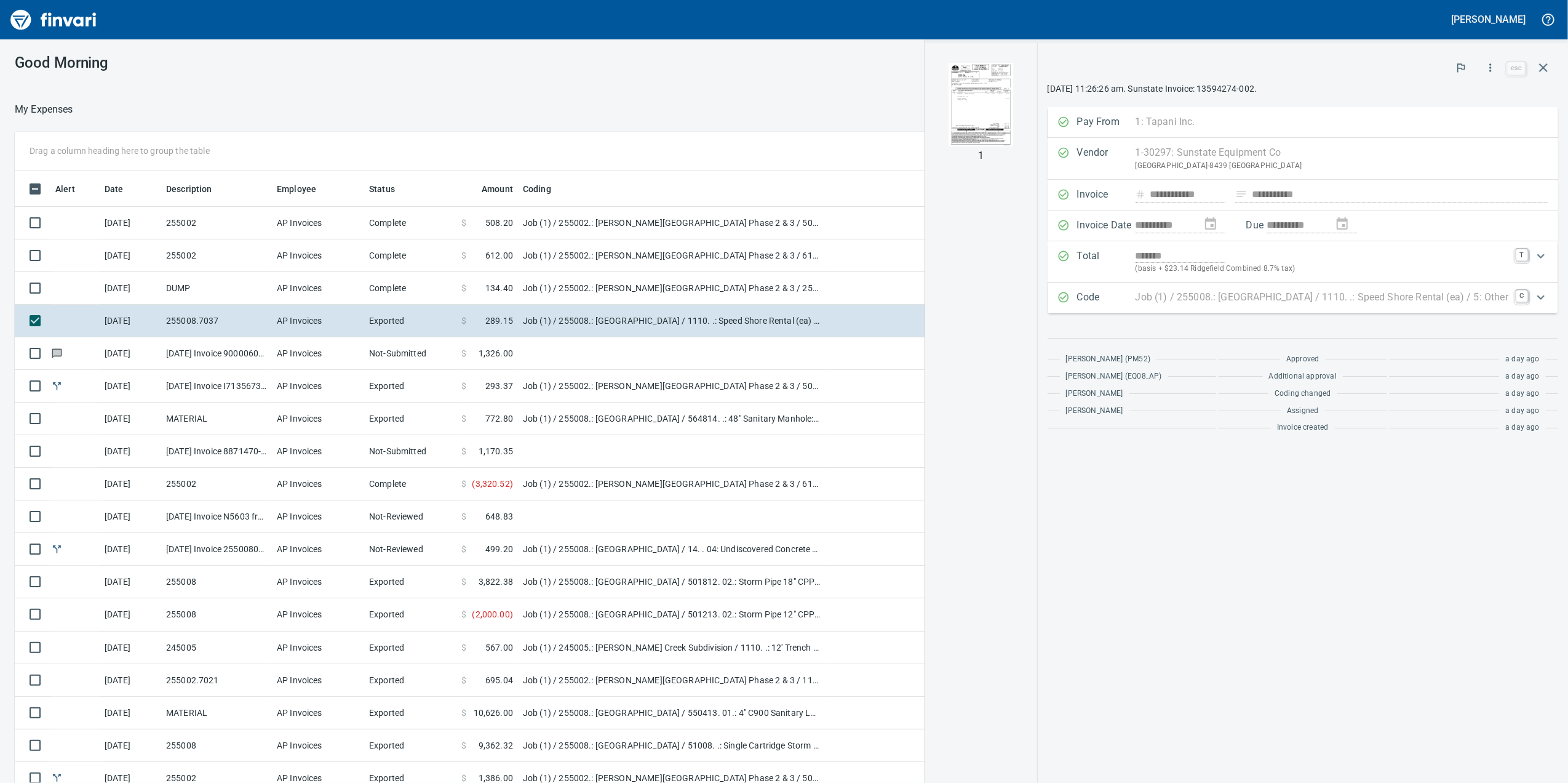
click at [621, 341] on td at bounding box center [672, 353] width 308 height 33
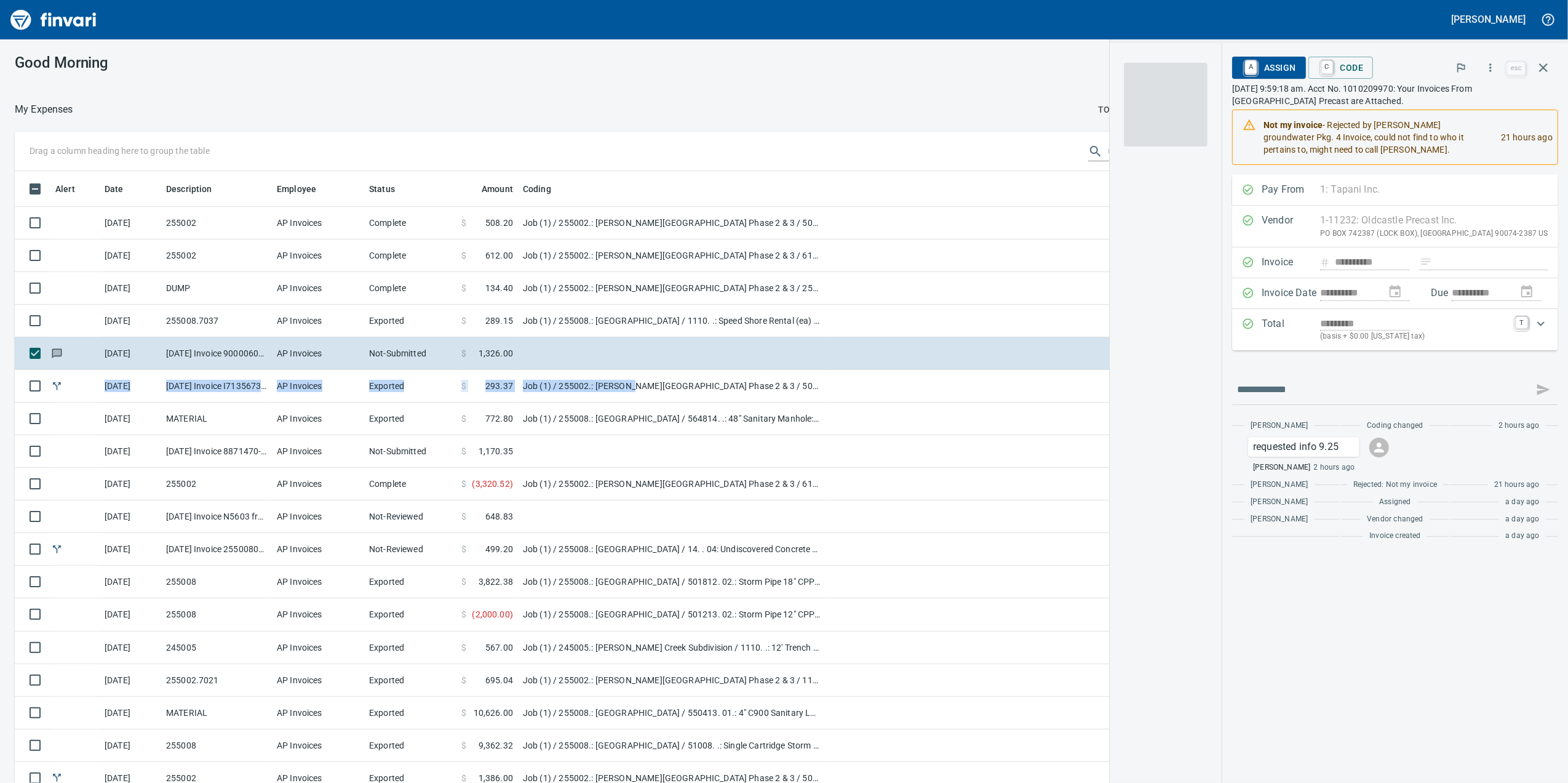
drag, startPoint x: 630, startPoint y: 371, endPoint x: 631, endPoint y: 380, distance: 9.1
click at [631, 380] on td "Job (1) / 255002.: [PERSON_NAME][GEOGRAPHIC_DATA] Phase 2 & 3 / 500612. 02.: St…" at bounding box center [672, 386] width 308 height 33
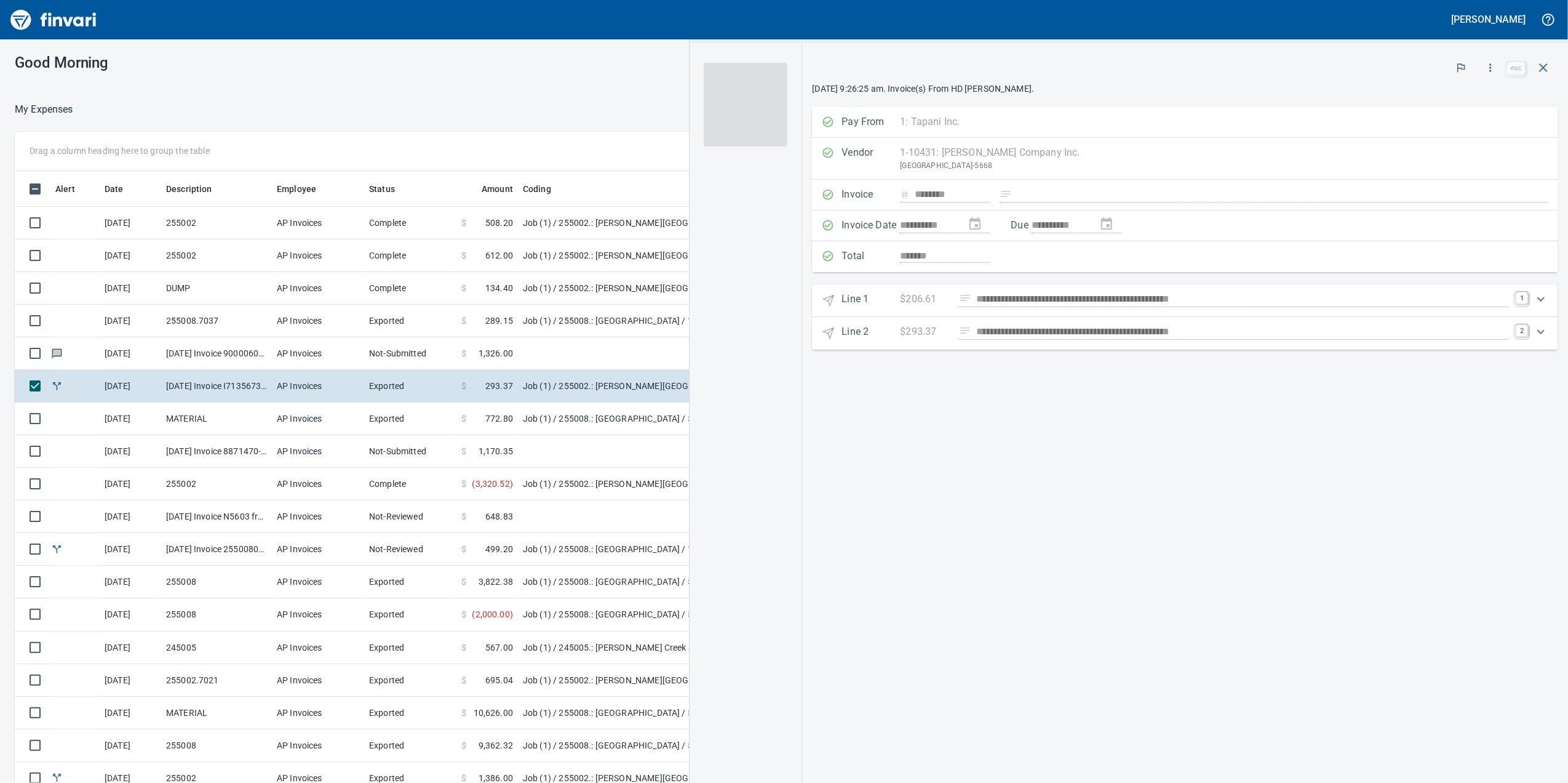
click at [609, 207] on td "Job (1) / 255002.: [PERSON_NAME][GEOGRAPHIC_DATA] Phase 2 & 3 / 500411. 02.: St…" at bounding box center [672, 223] width 308 height 33
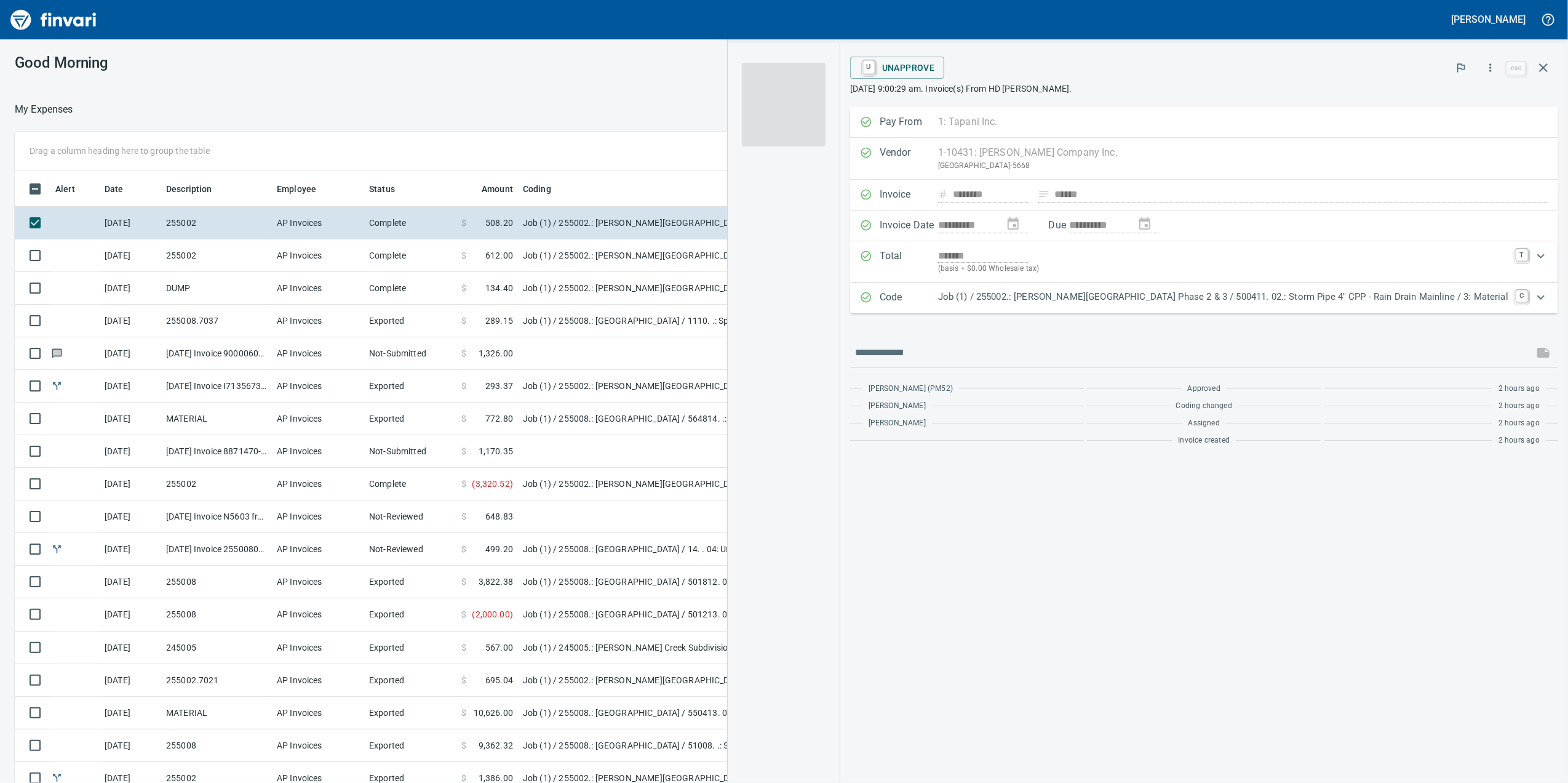
drag, startPoint x: 466, startPoint y: 96, endPoint x: 321, endPoint y: 42, distance: 154.7
click at [321, 42] on div "Good Morning My Expenses To Review (All Reviewable) Drag a column heading here …" at bounding box center [784, 411] width 1568 height 744
click at [1544, 60] on icon "button" at bounding box center [1544, 68] width 15 height 15
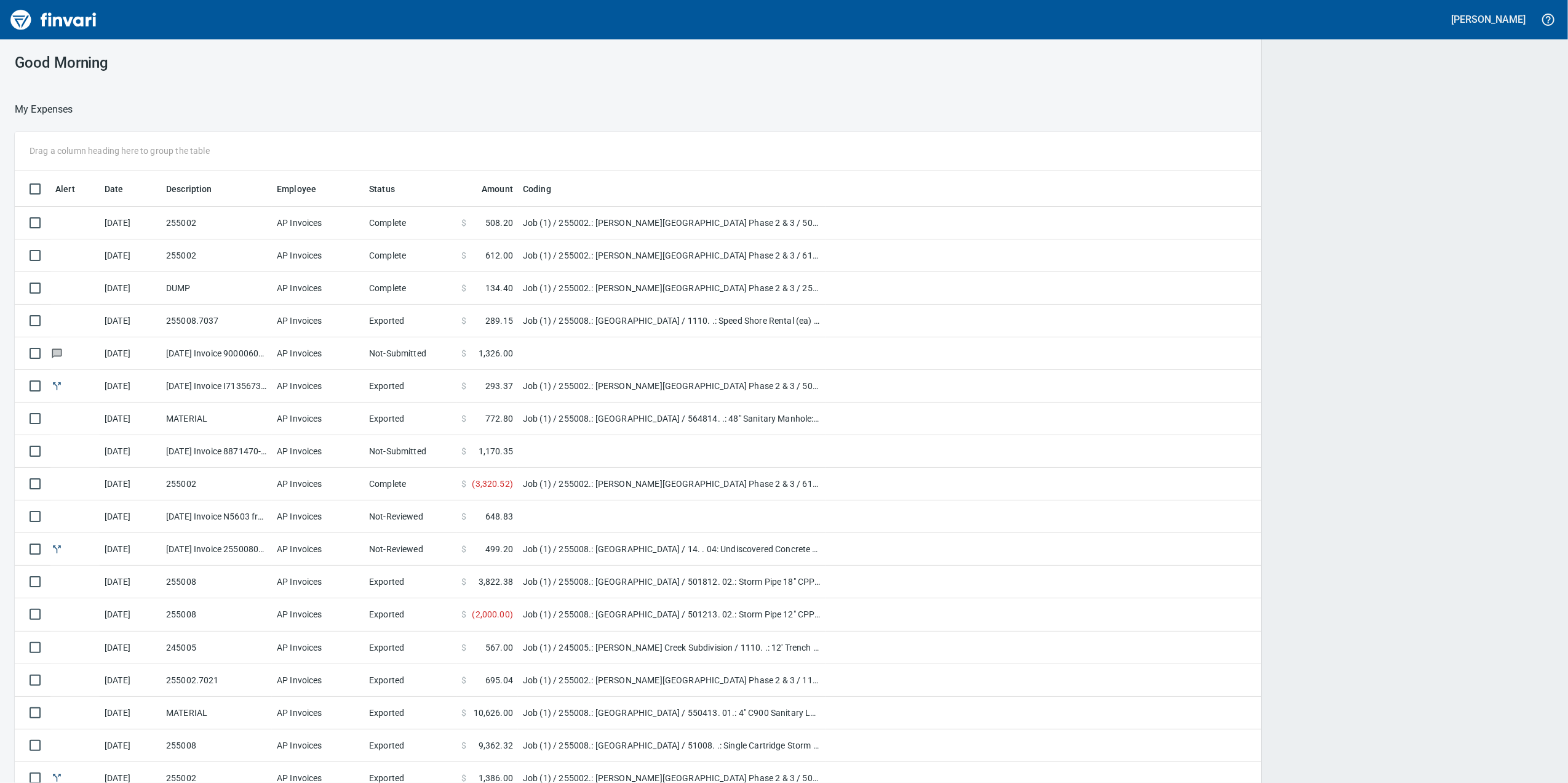
scroll to position [636, 1499]
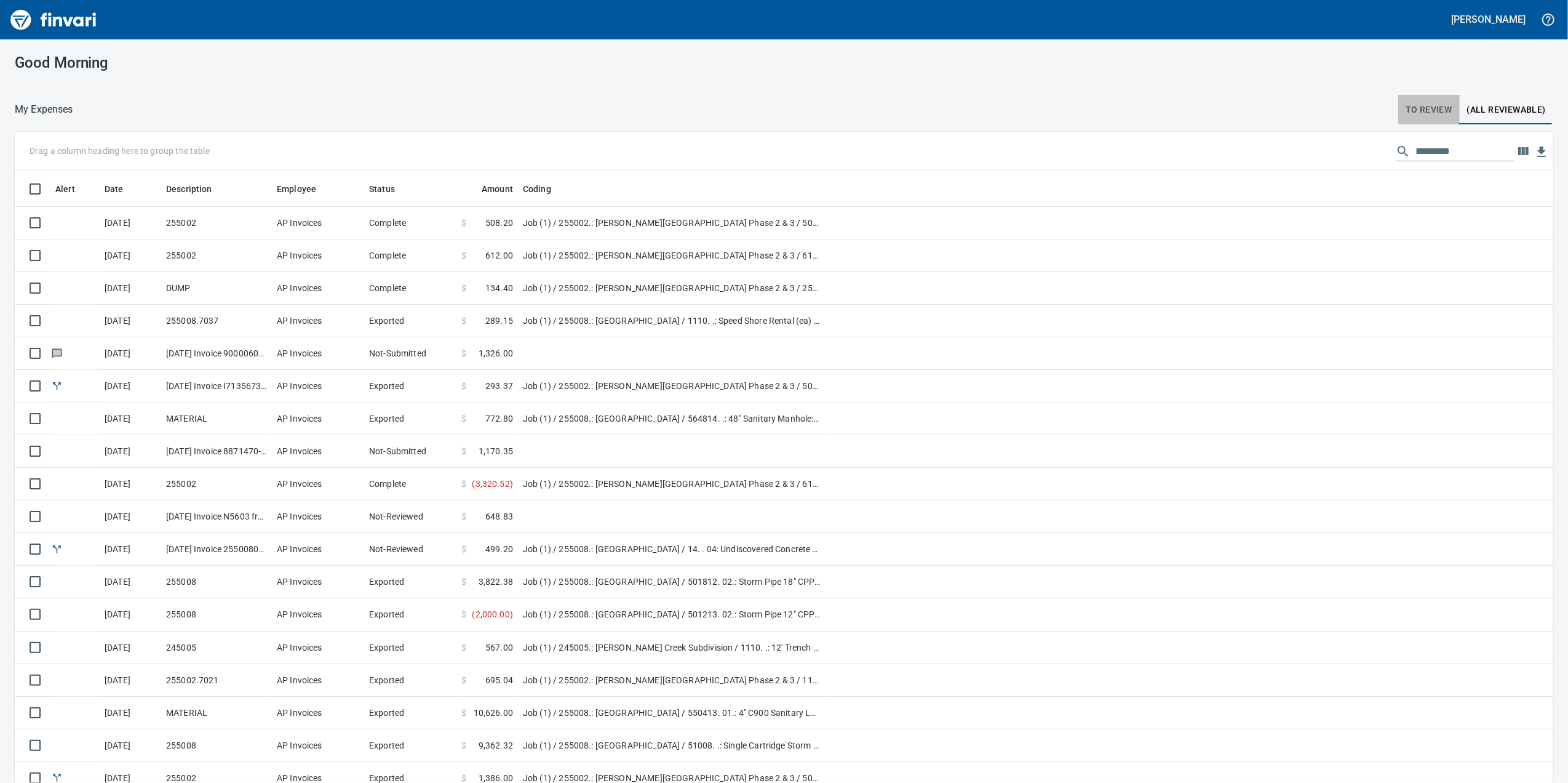
click at [1433, 106] on span "To Review" at bounding box center [1429, 110] width 47 height 15
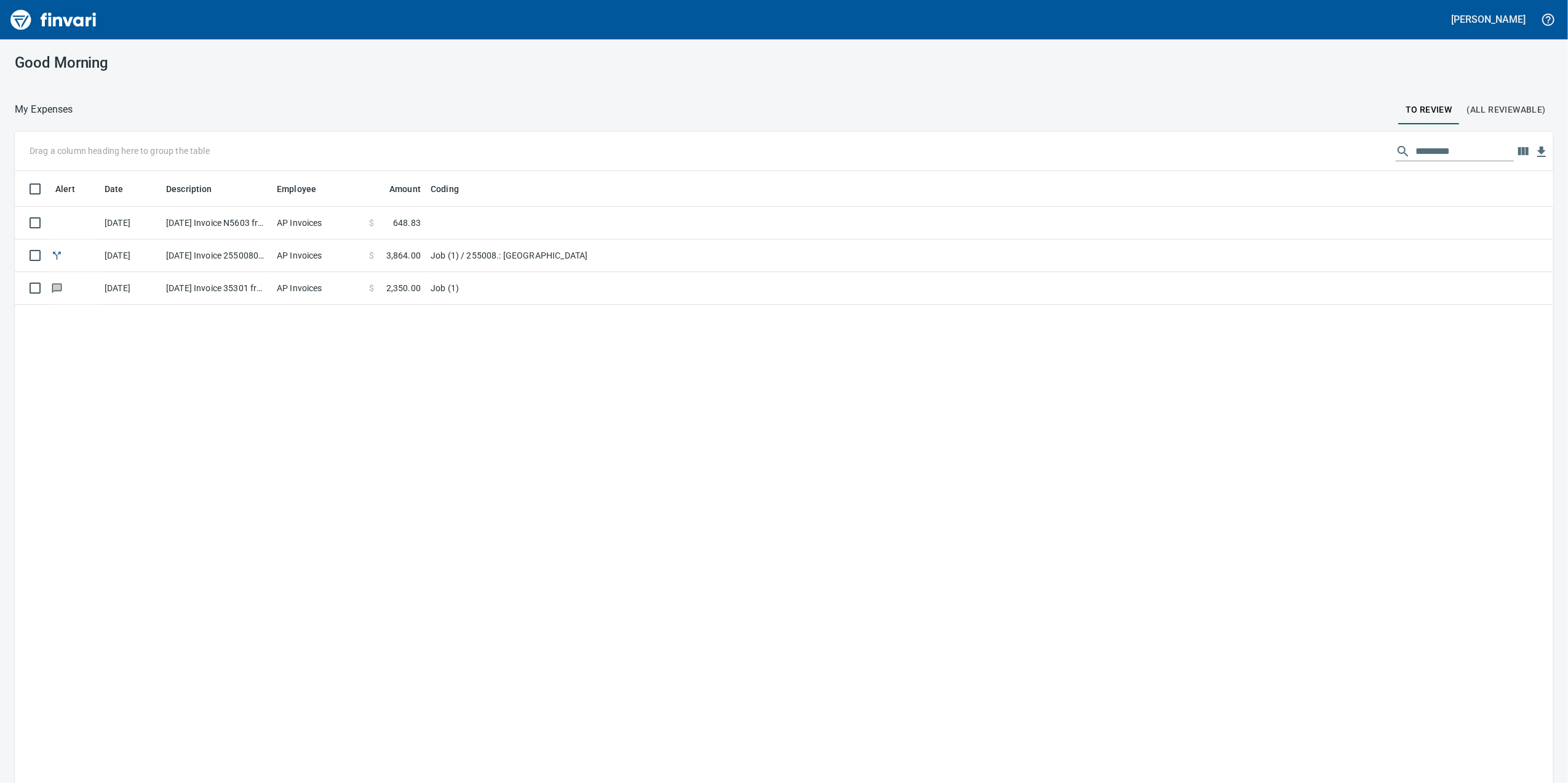
scroll to position [636, 1514]
click at [525, 262] on td "Job (1) / 255008.: [GEOGRAPHIC_DATA]" at bounding box center [580, 255] width 308 height 33
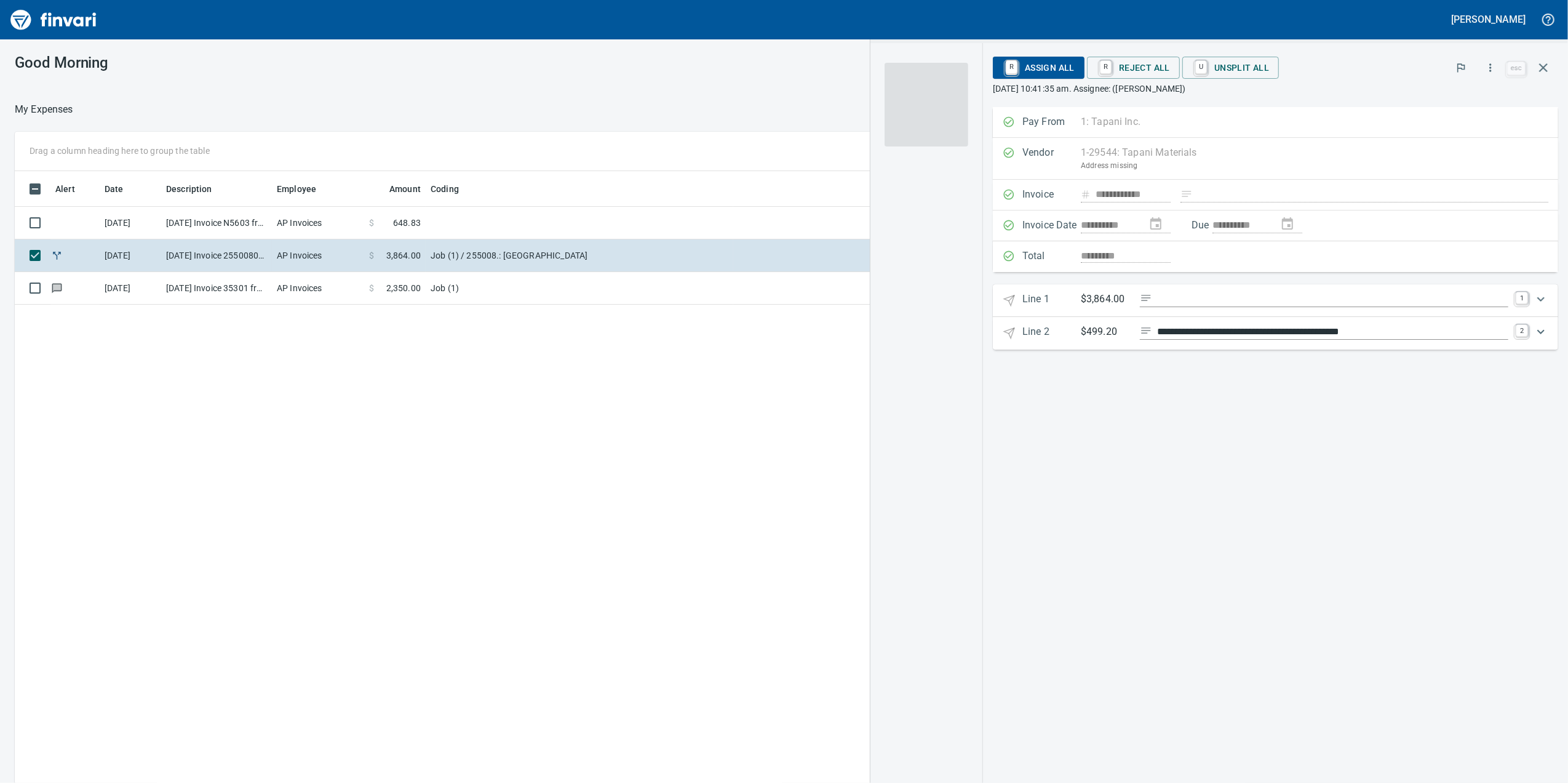
scroll to position [636, 1206]
click at [555, 278] on td "Job (1)" at bounding box center [580, 288] width 308 height 33
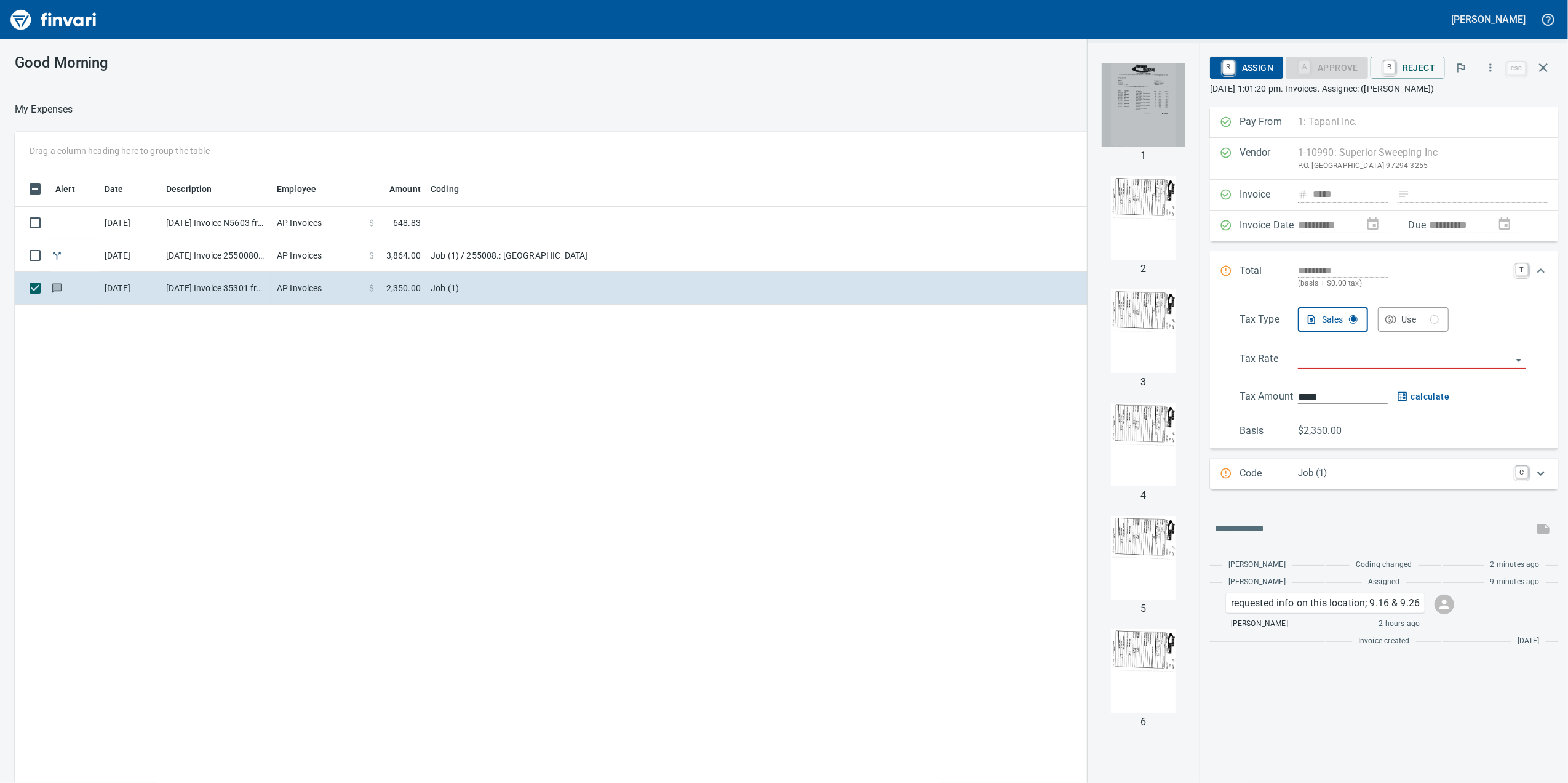
click at [1135, 114] on img "button" at bounding box center [1143, 104] width 84 height 84
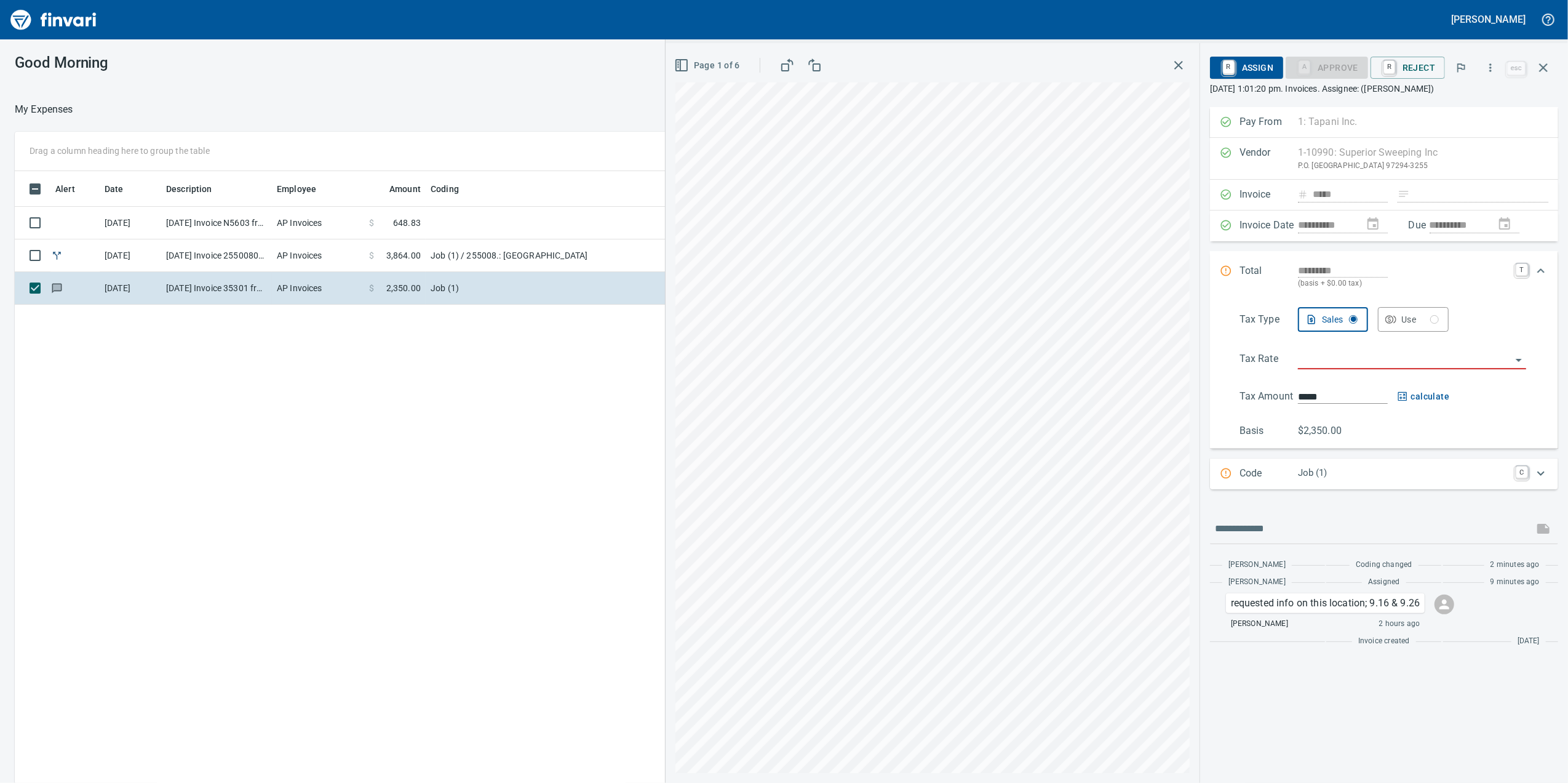
click at [1373, 486] on div "Code Job (1) C" at bounding box center [1383, 473] width 348 height 31
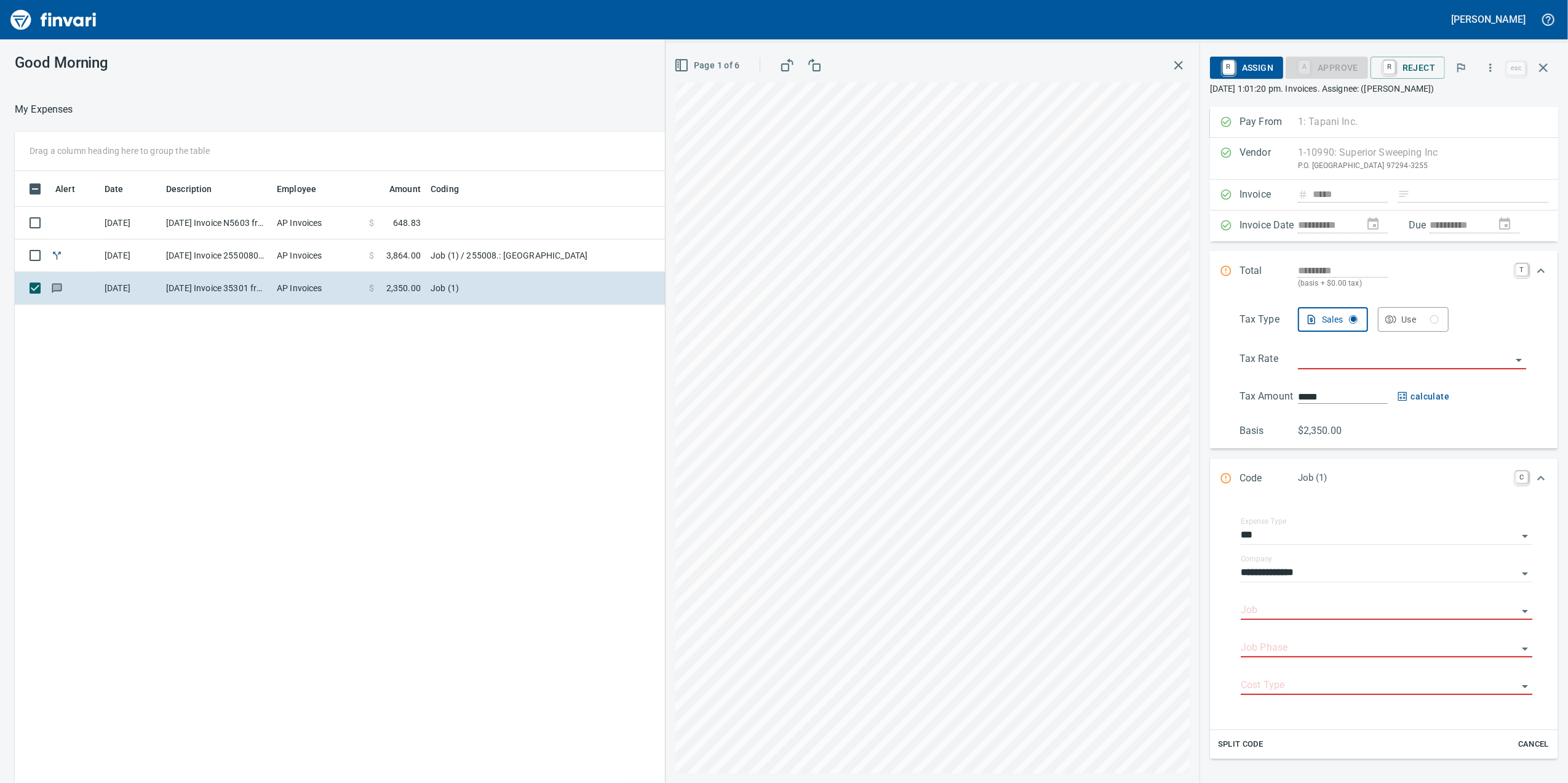
click at [1266, 618] on input "Job" at bounding box center [1378, 610] width 277 height 17
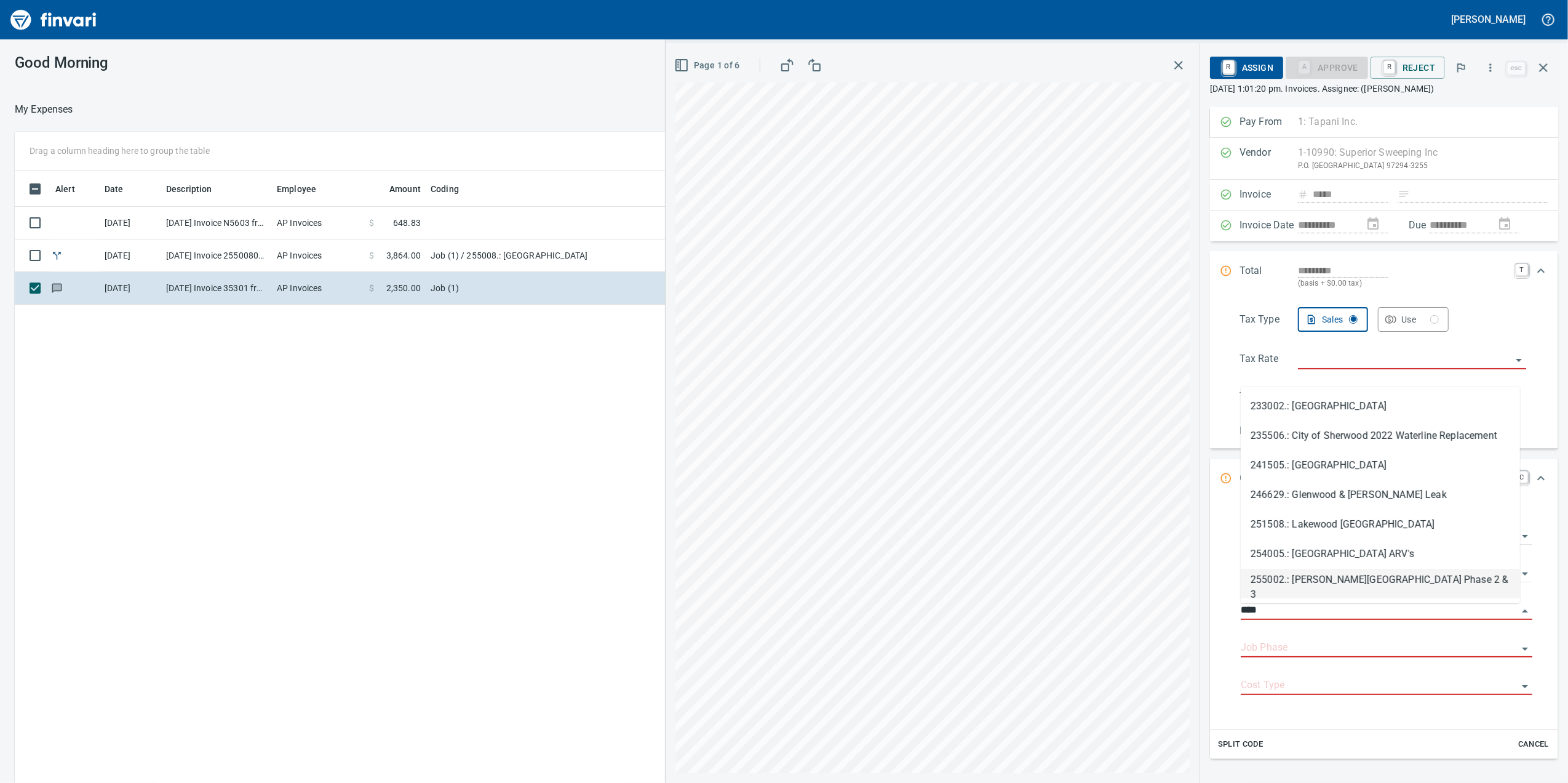
scroll to position [636, 1206]
click at [1312, 585] on li "255002.: [PERSON_NAME][GEOGRAPHIC_DATA] Phase 2 & 3" at bounding box center [1380, 583] width 280 height 29
type input "**********"
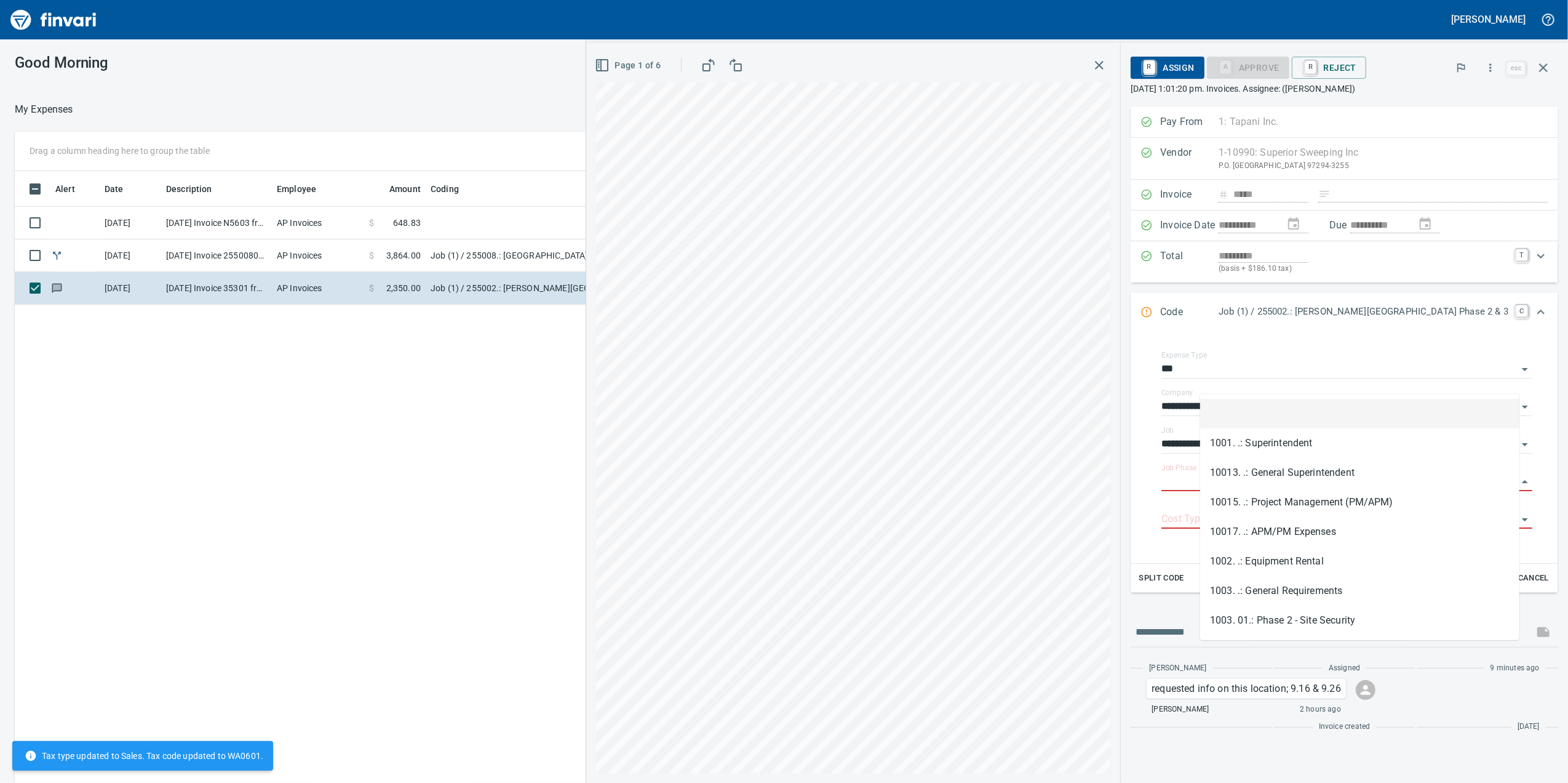
click at [1287, 490] on input "Job Phase" at bounding box center [1340, 482] width 357 height 17
type input "**********"
type input "*******"
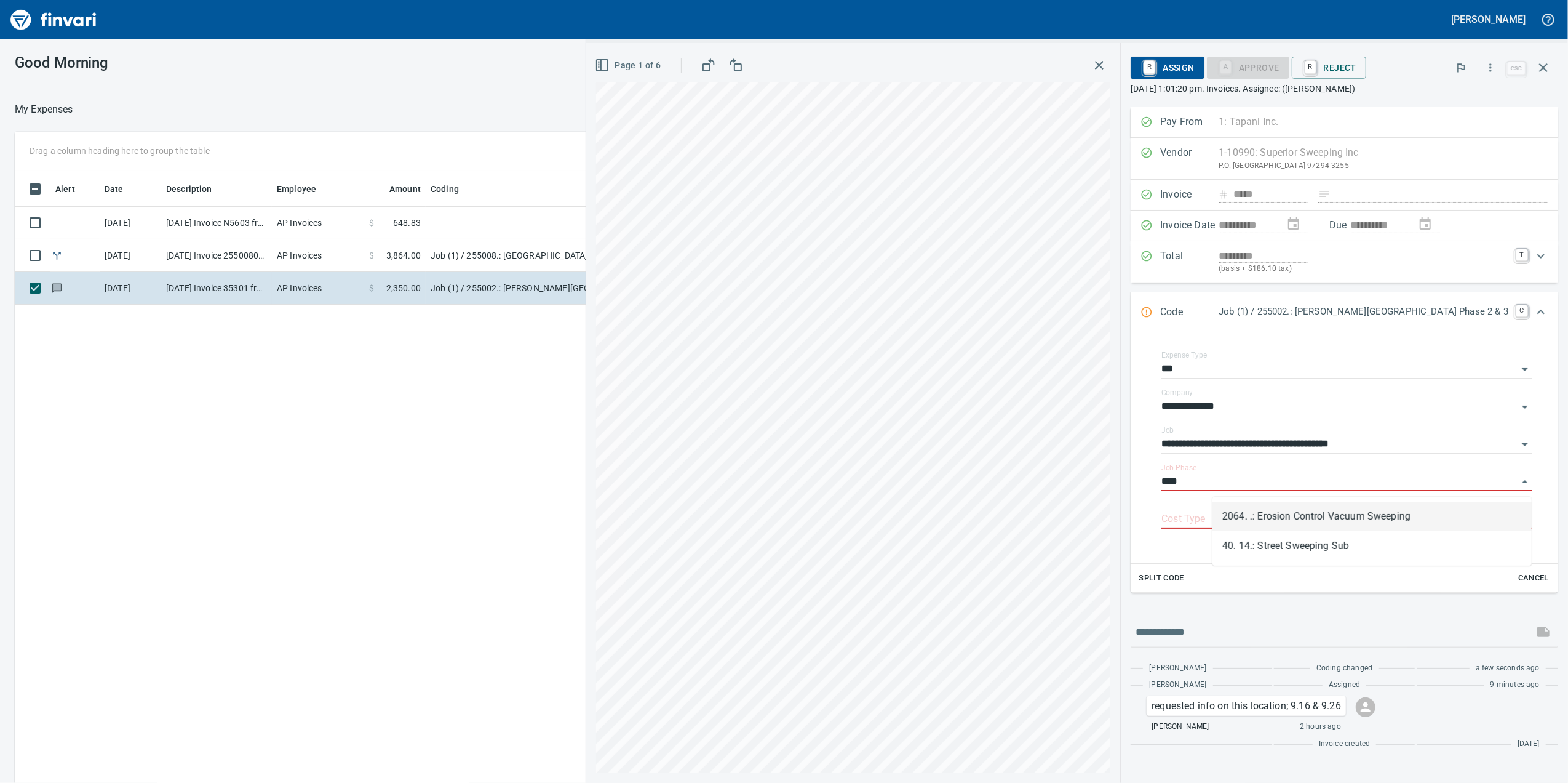
click at [1289, 528] on li "2064. .: Erosion Control Vacuum Sweeping" at bounding box center [1372, 515] width 319 height 29
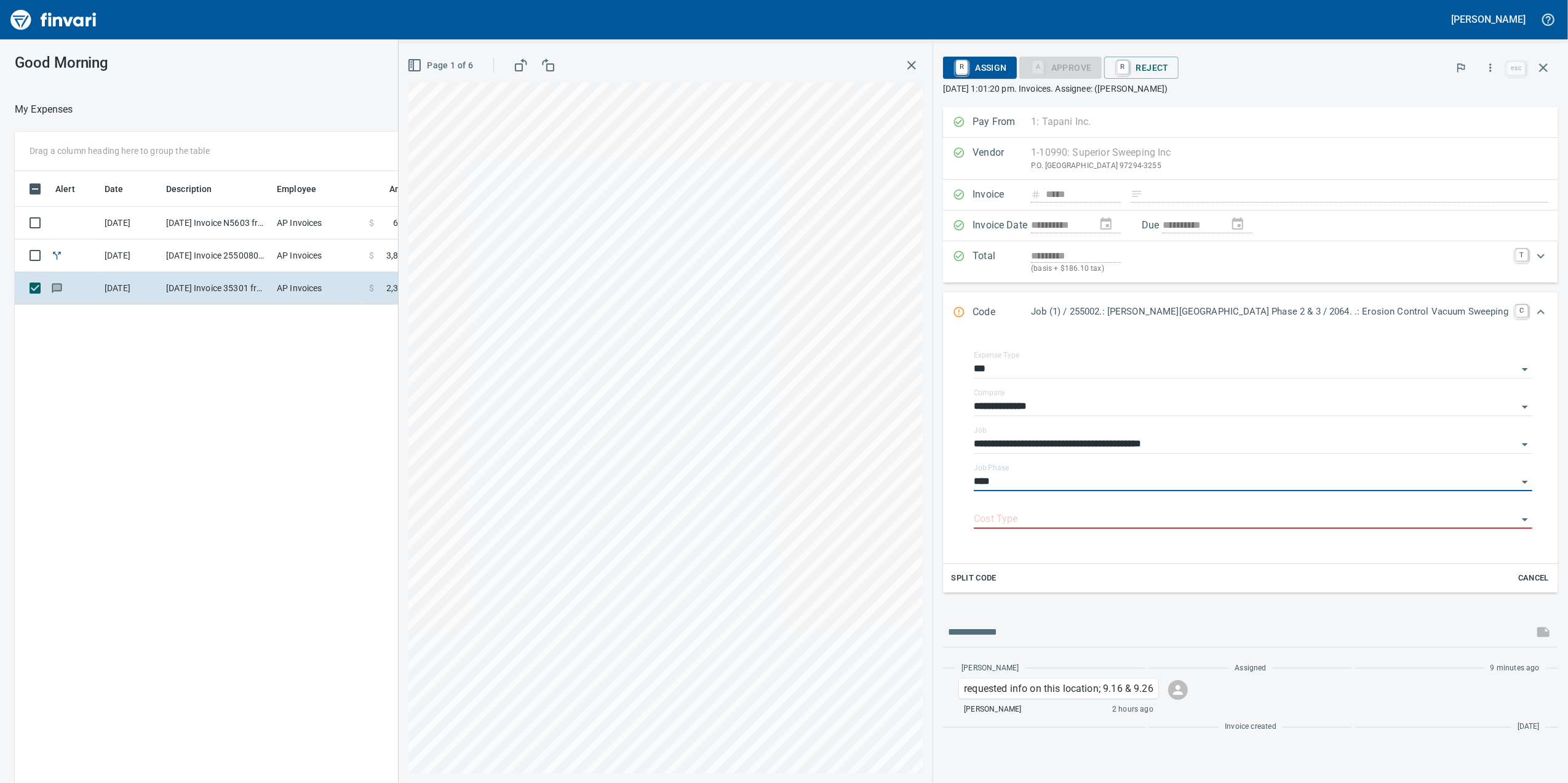
type input "**********"
click at [1241, 478] on input "**********" at bounding box center [1245, 482] width 543 height 17
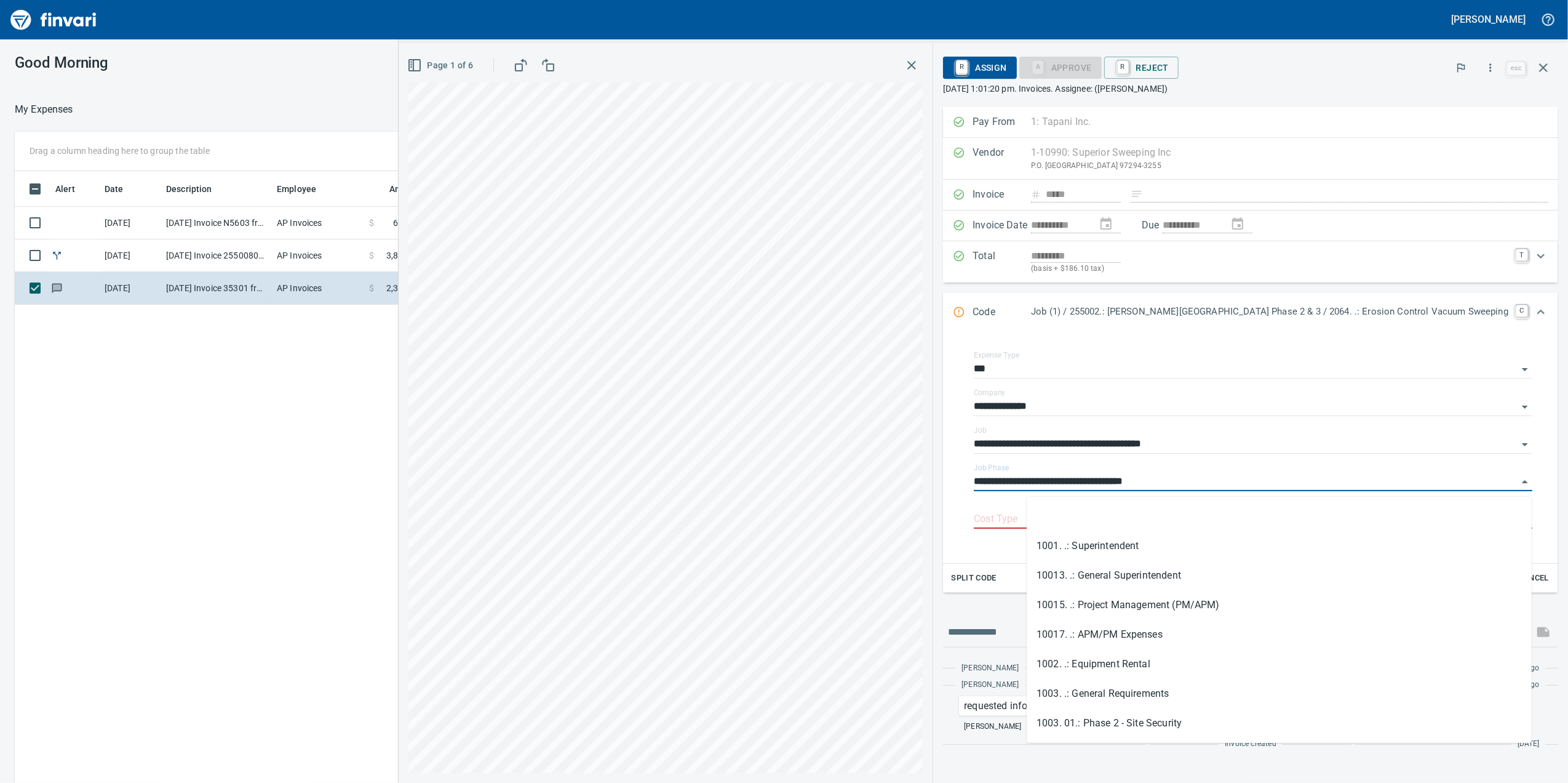
click at [1241, 478] on input "**********" at bounding box center [1245, 482] width 543 height 17
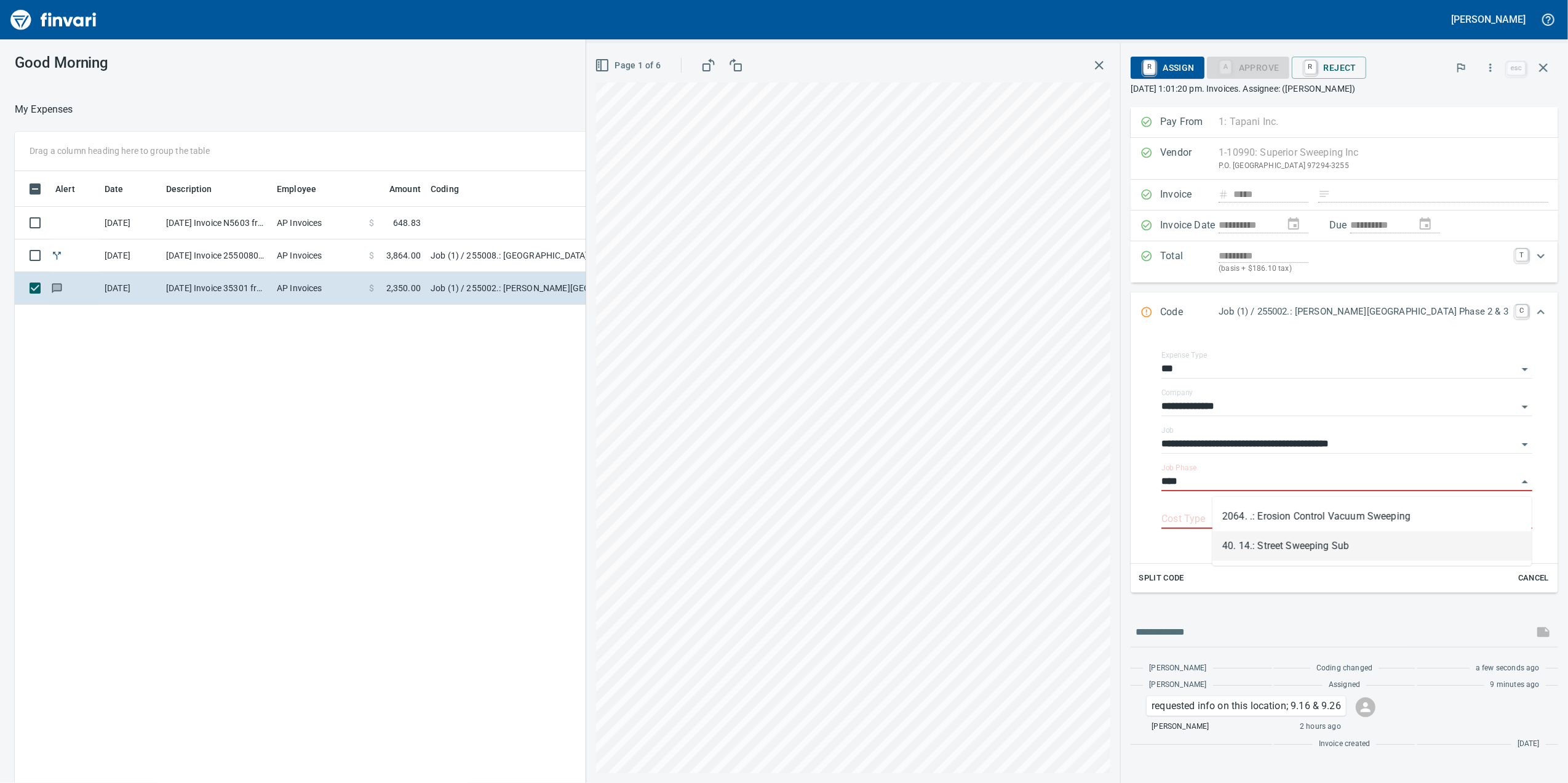
click at [1386, 543] on li "40. 14.: Street Sweeping Sub" at bounding box center [1372, 545] width 319 height 29
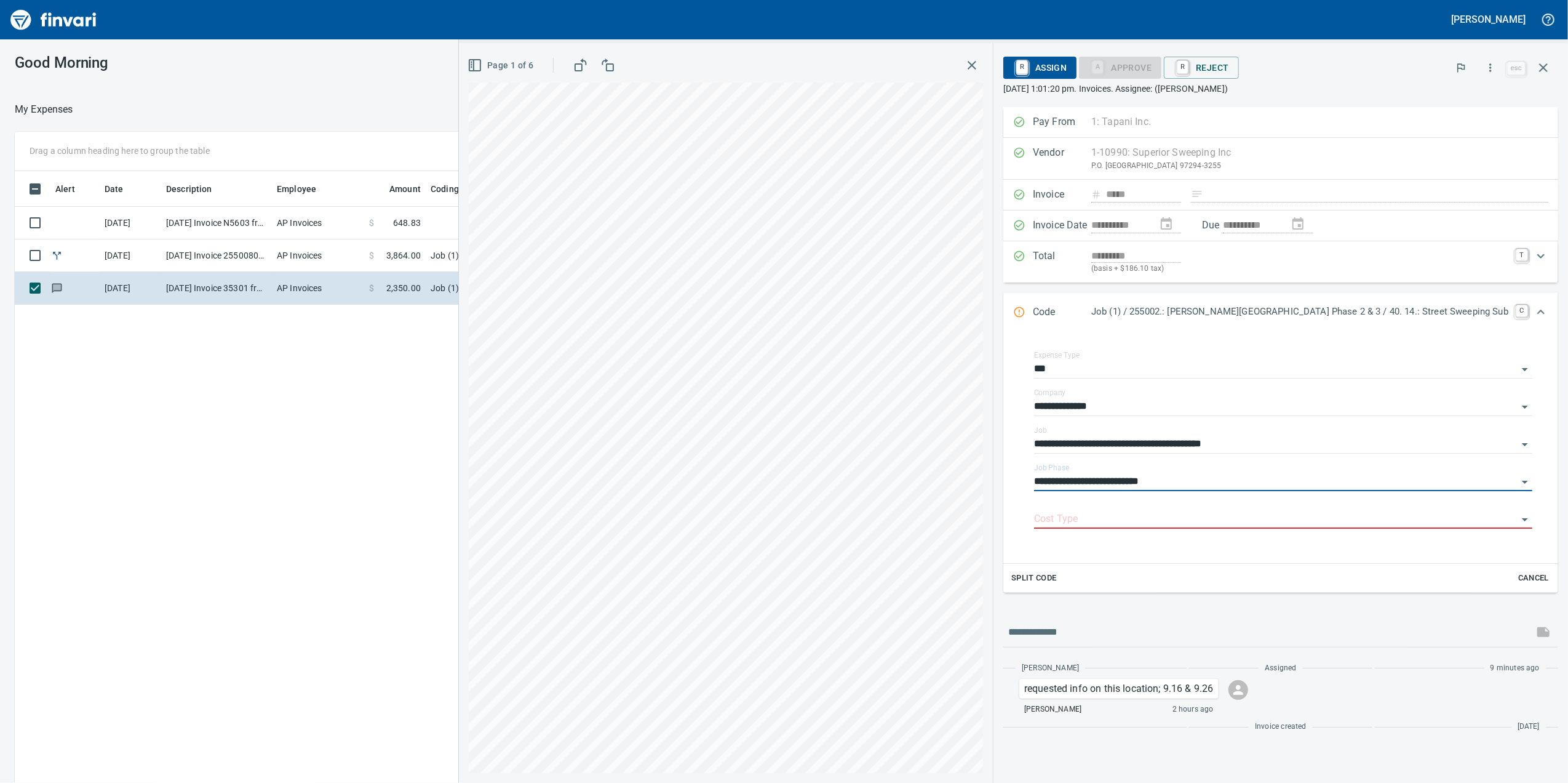
type input "**********"
click at [1164, 528] on input "Cost Type" at bounding box center [1275, 519] width 483 height 17
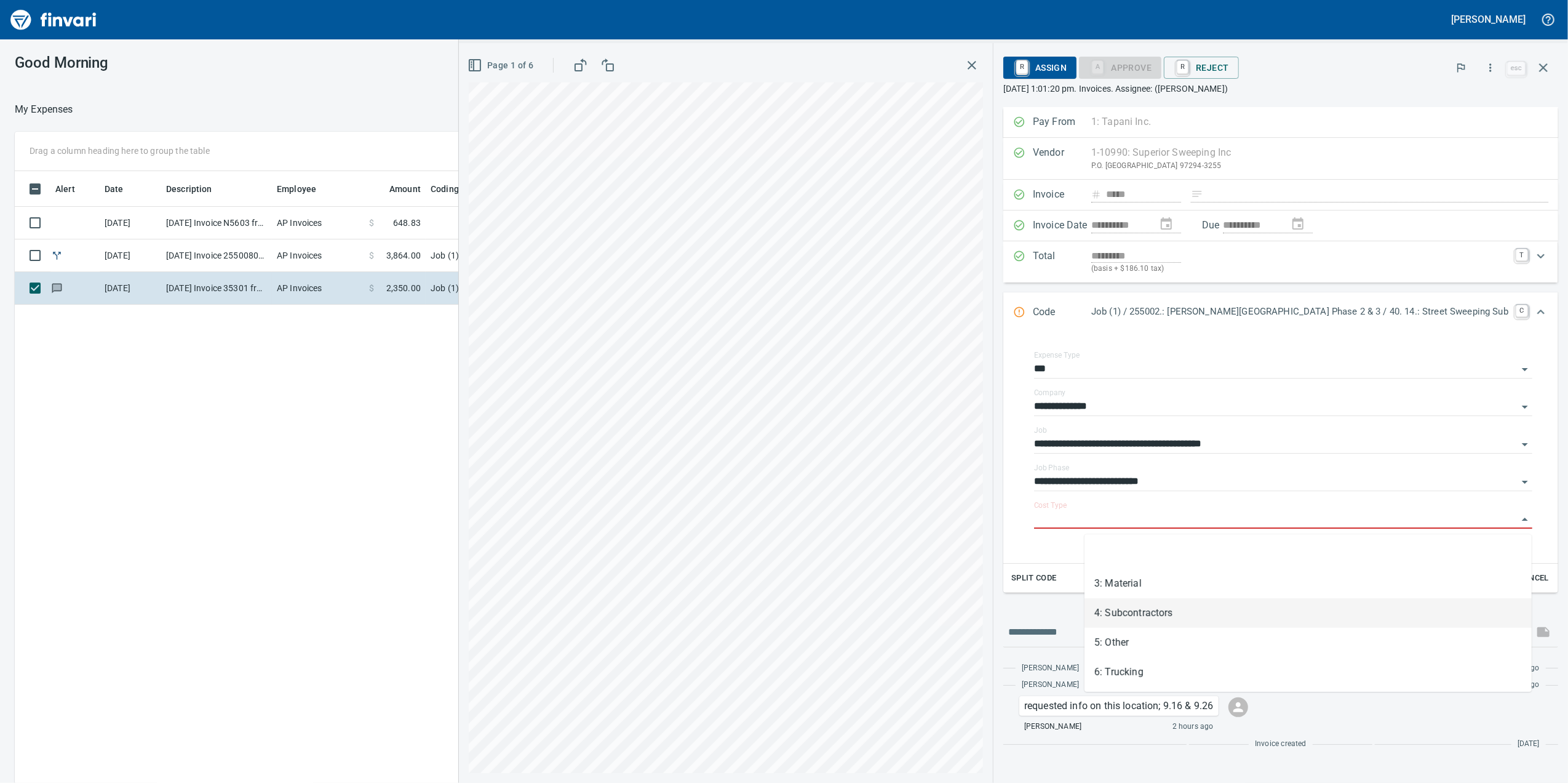
click at [1278, 599] on li "4: Subcontractors" at bounding box center [1308, 612] width 448 height 29
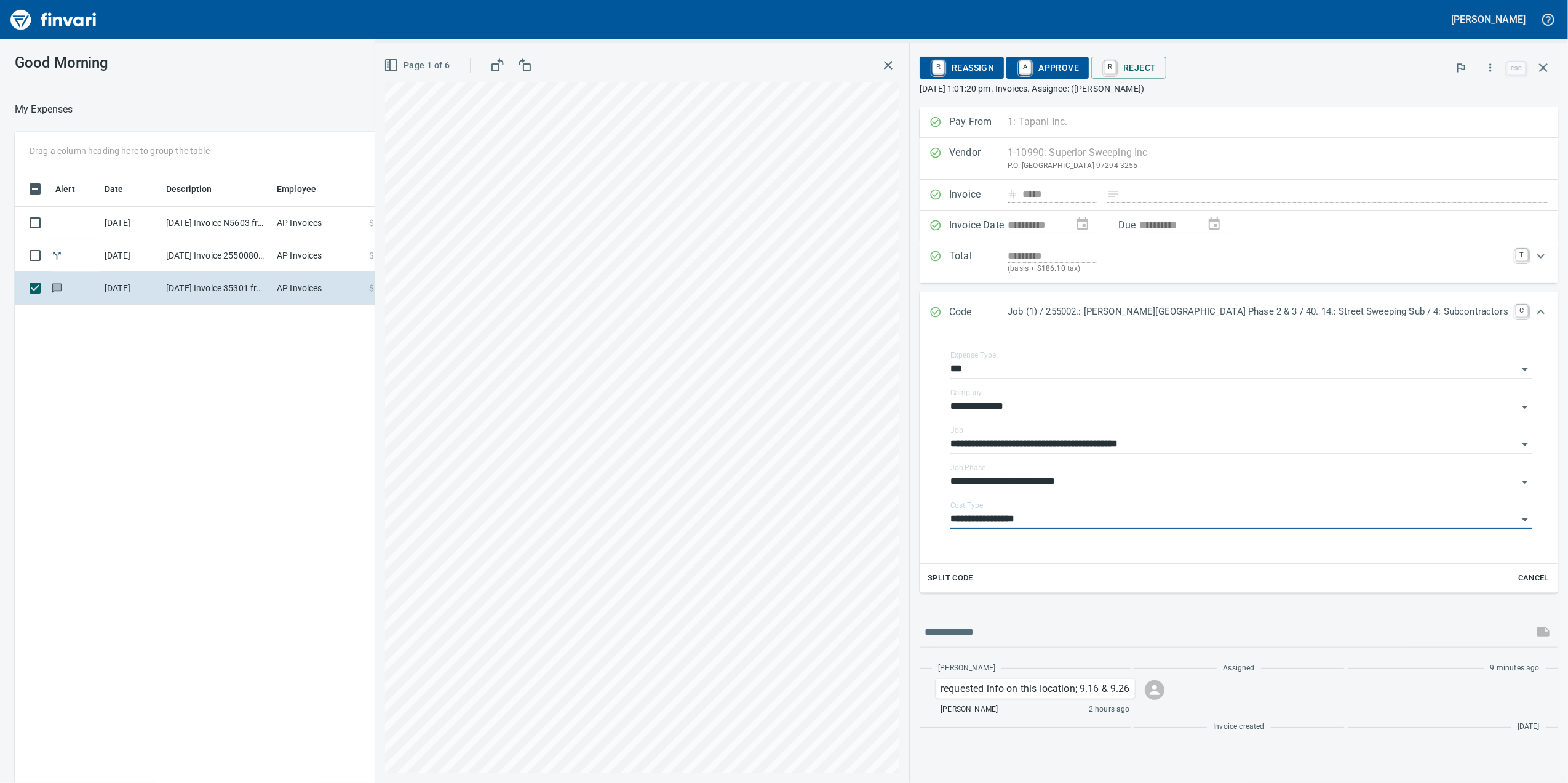
type input "**********"
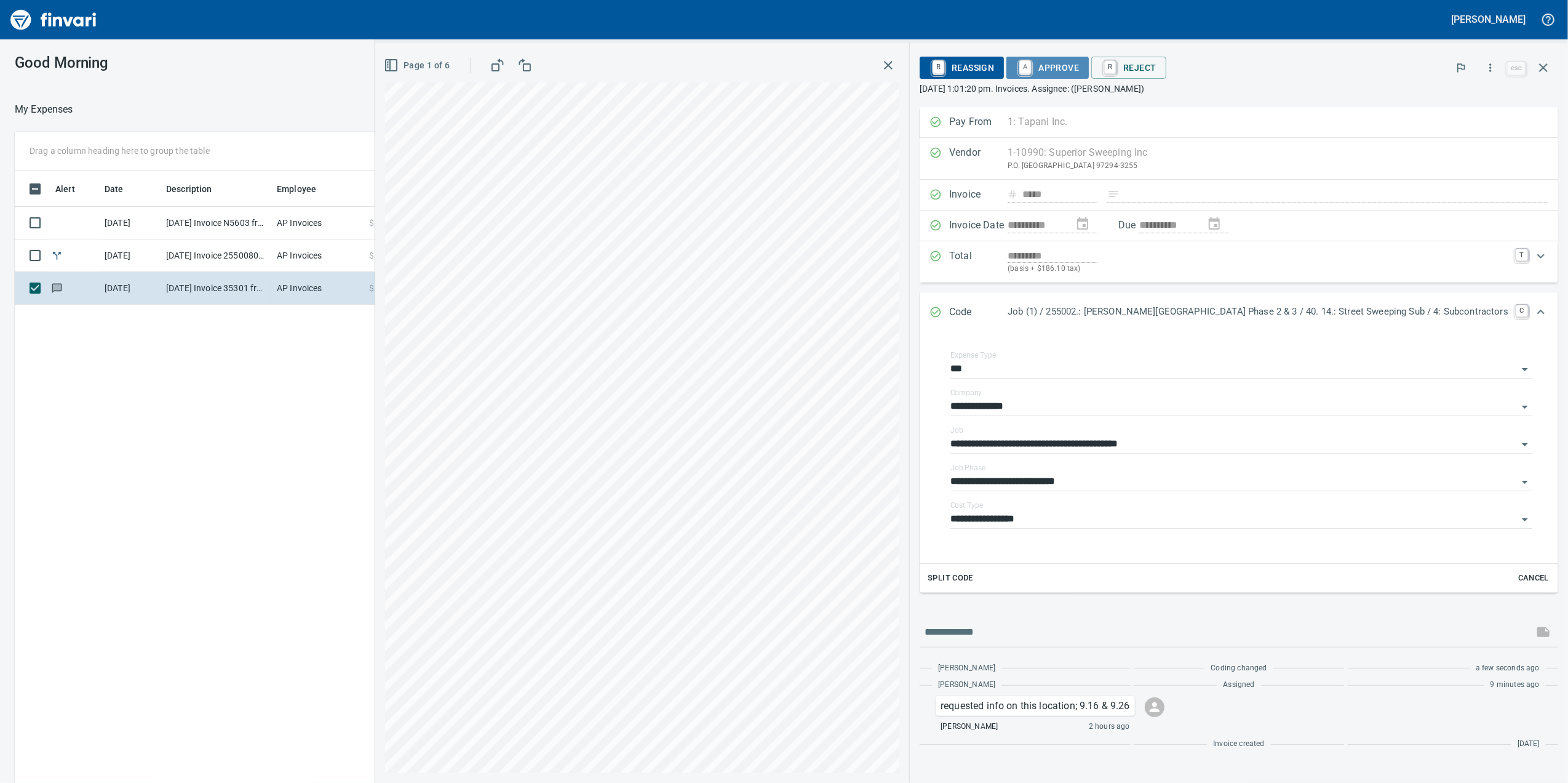
click at [1079, 69] on span "A Approve" at bounding box center [1047, 68] width 63 height 21
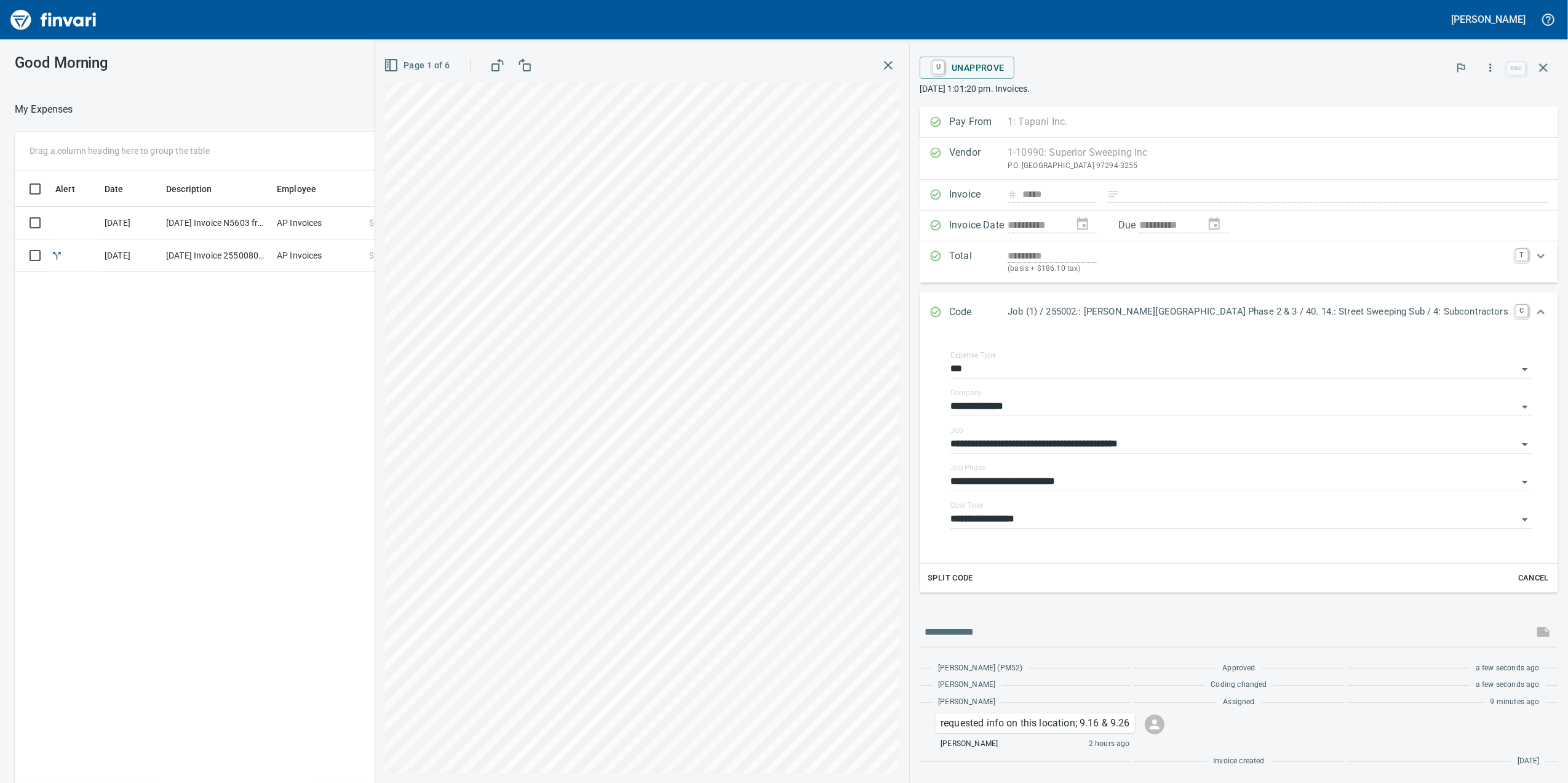
drag, startPoint x: 933, startPoint y: 60, endPoint x: 925, endPoint y: 67, distance: 10.6
click at [895, 62] on icon "button" at bounding box center [889, 66] width 15 height 15
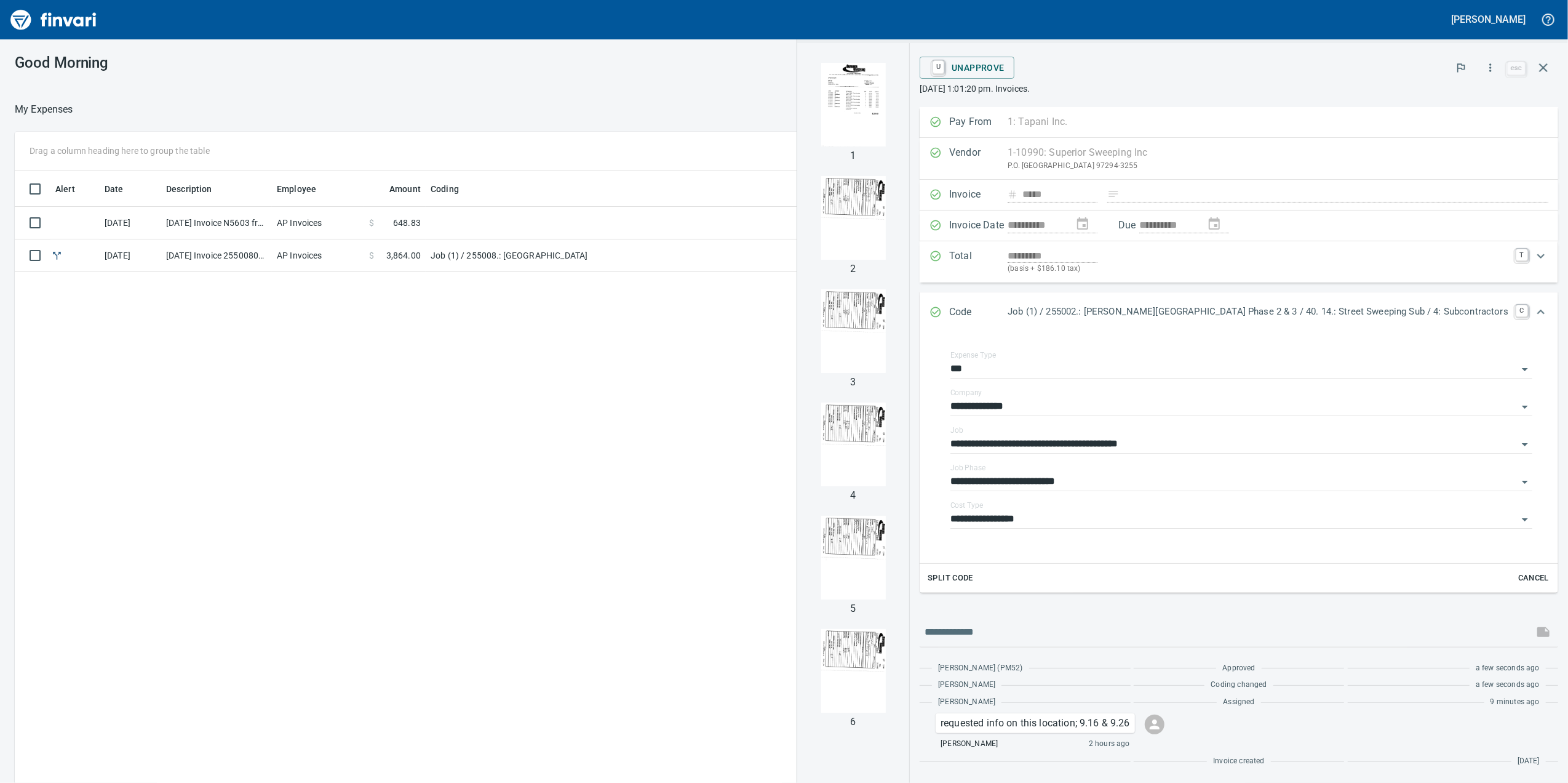
click at [308, 220] on td "AP Invoices" at bounding box center [318, 223] width 92 height 33
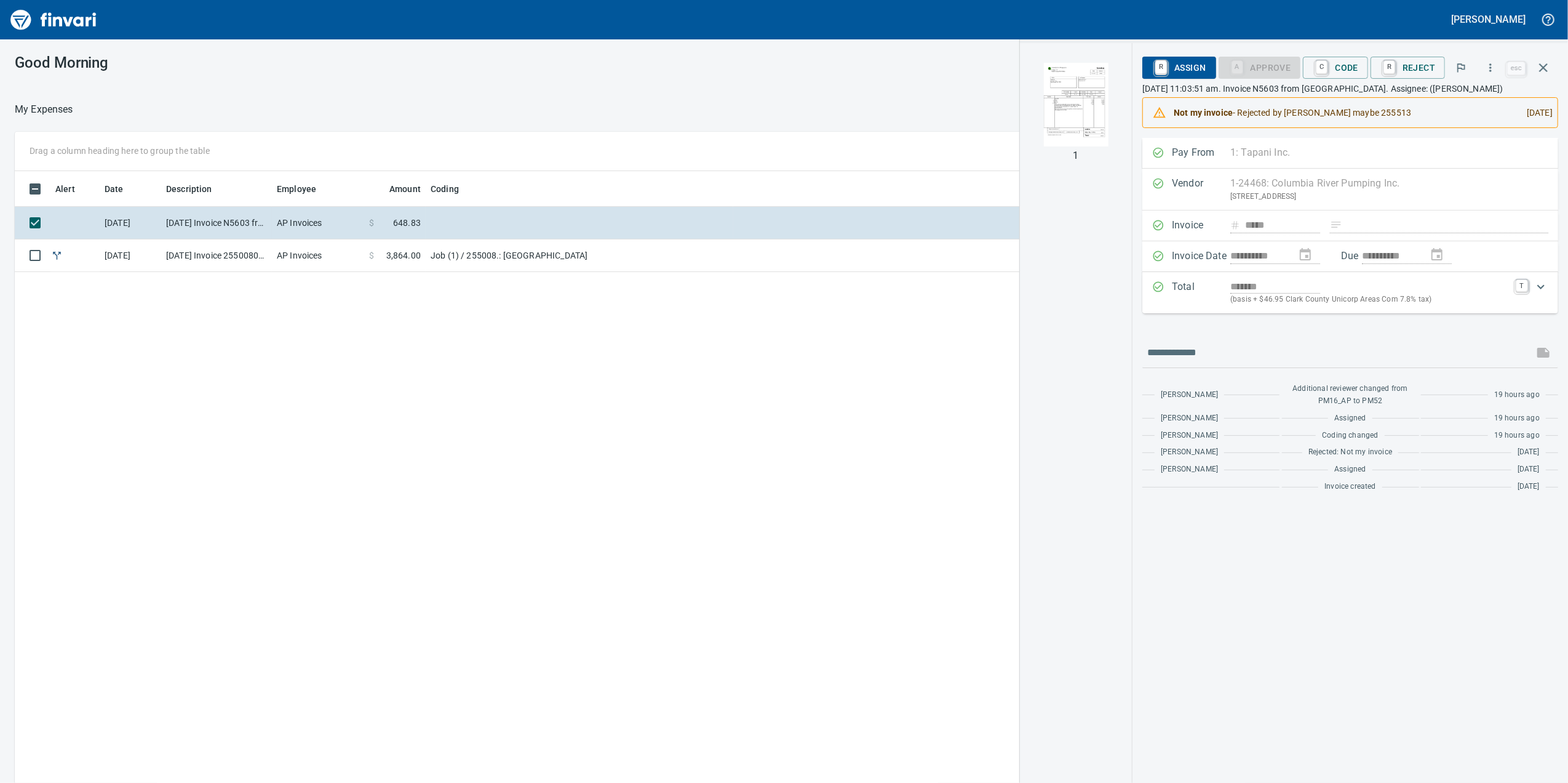
click at [1098, 106] on img "button" at bounding box center [1075, 104] width 84 height 84
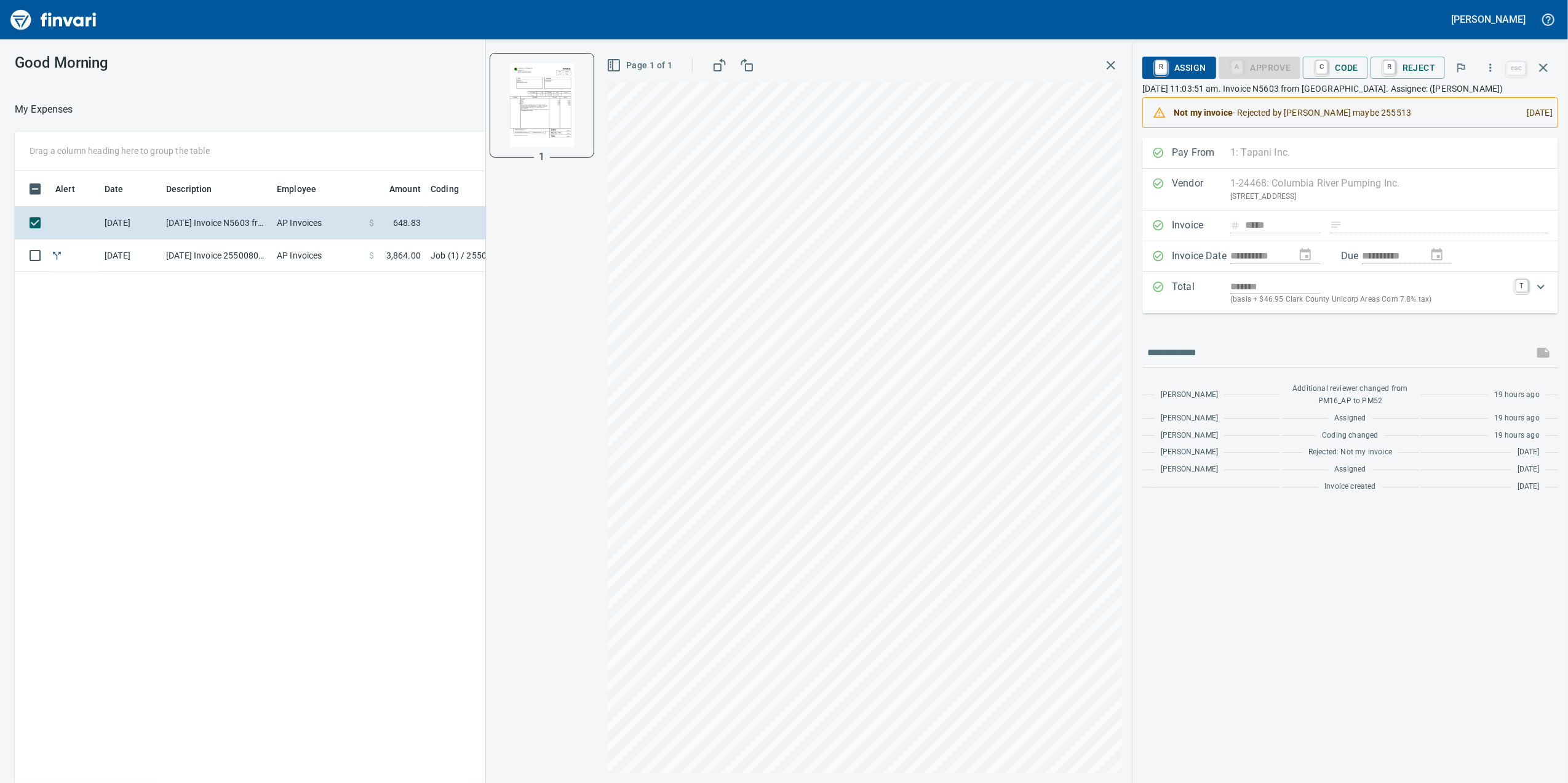
click at [323, 249] on td "AP Invoices" at bounding box center [318, 255] width 92 height 33
